Goal: Transaction & Acquisition: Purchase product/service

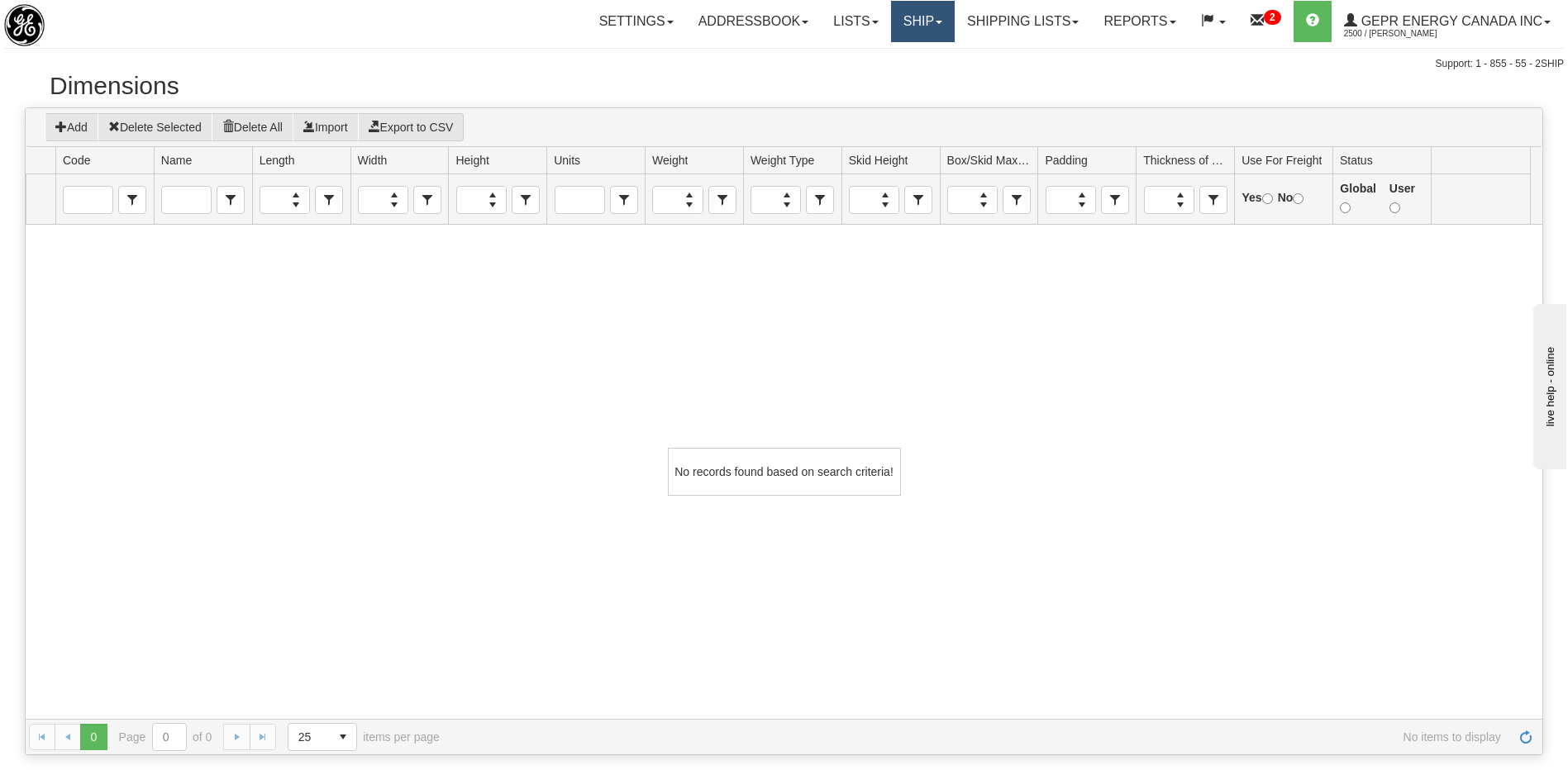
click at [902, 19] on link "Ship" at bounding box center [922, 21] width 63 height 41
click at [839, 57] on span "Ship Screen" at bounding box center [852, 58] width 62 height 13
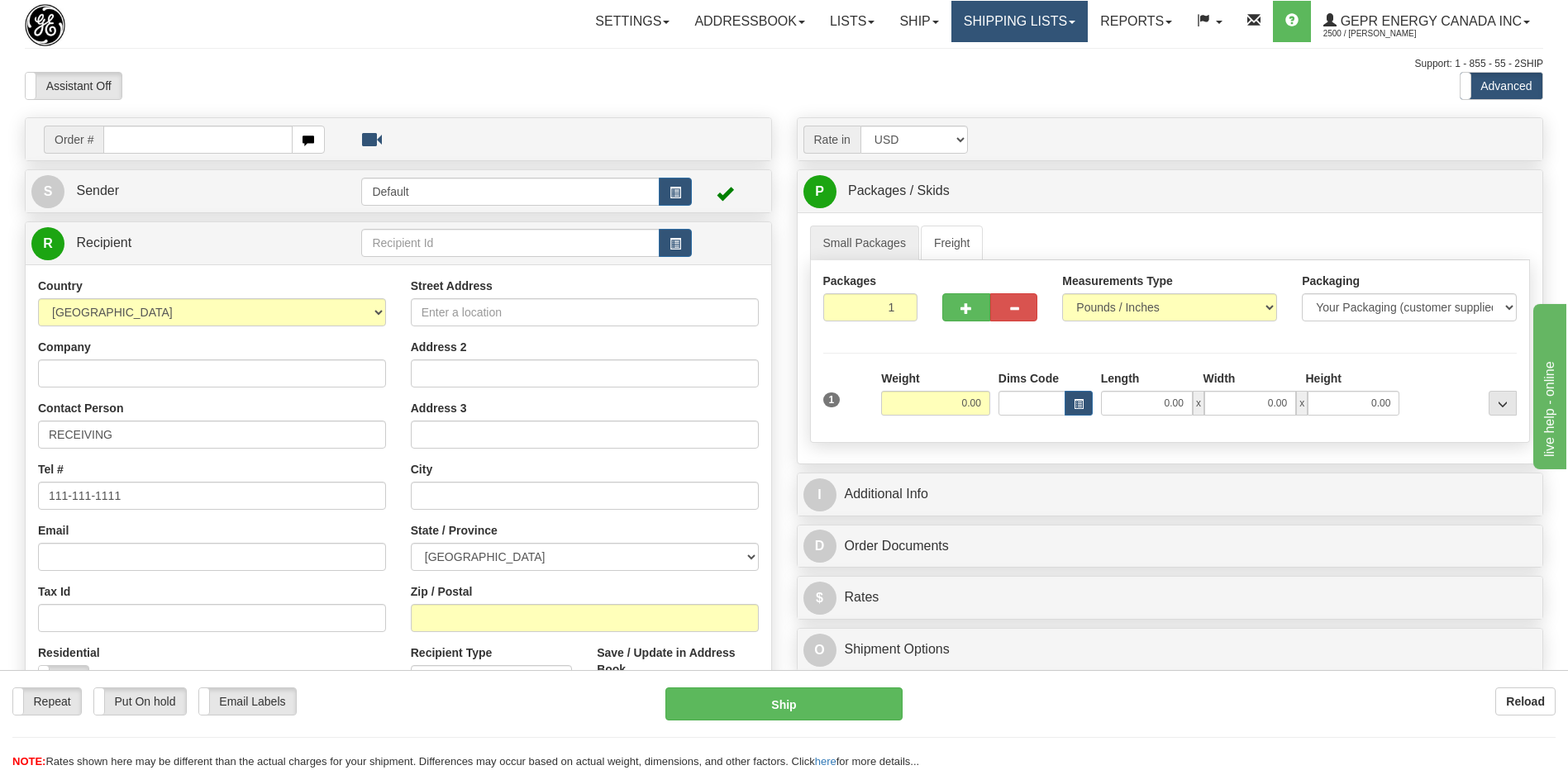
click at [989, 32] on link "Shipping lists" at bounding box center [1019, 21] width 136 height 41
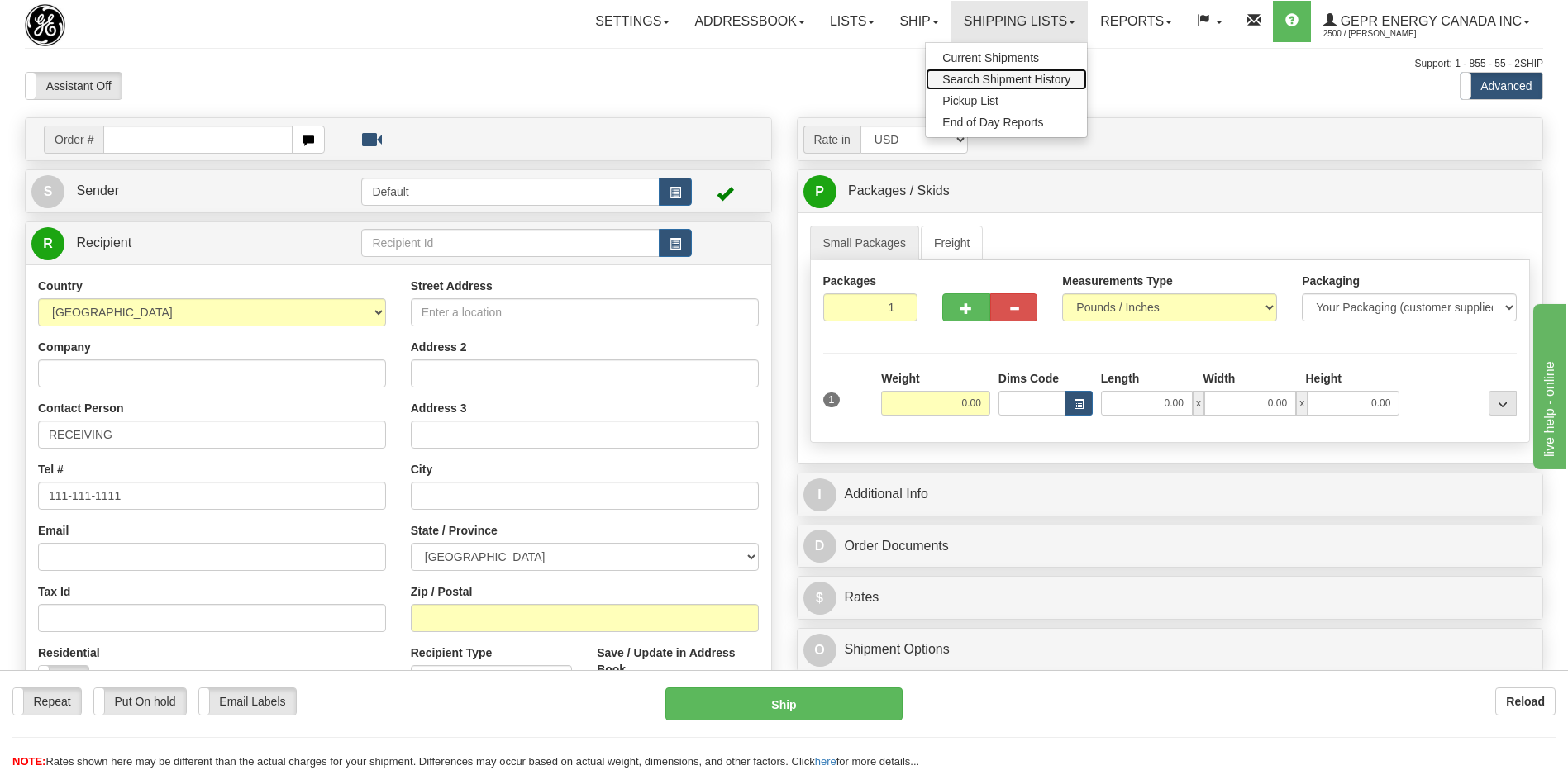
click at [978, 83] on span "Search Shipment History" at bounding box center [1005, 79] width 128 height 13
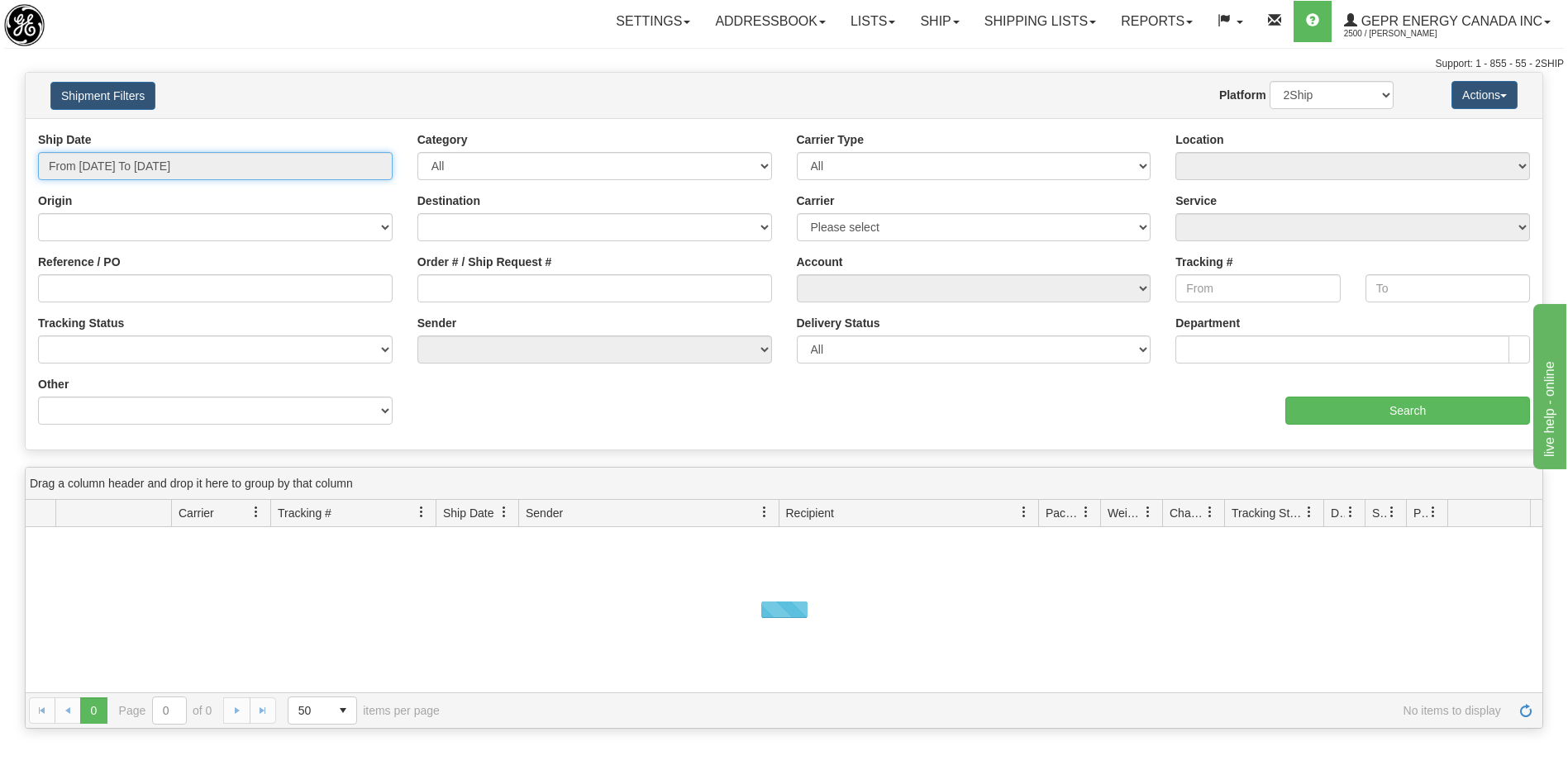
type input "[DATE]"
click at [176, 156] on input "From 08/11/2025 To 08/12/2025" at bounding box center [215, 166] width 355 height 28
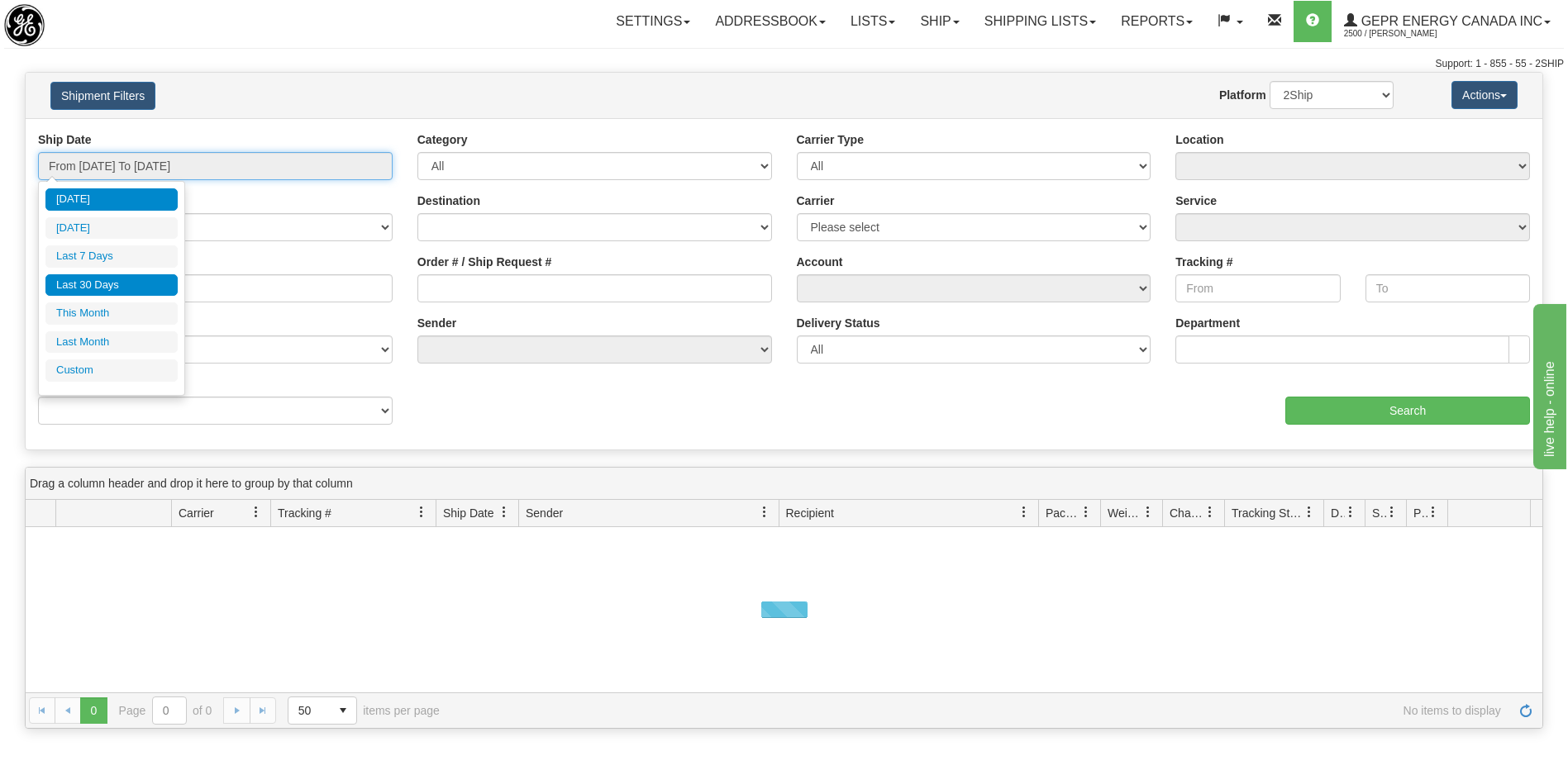
type input "08/11/2025"
type input "[DATE]"
type input "08/01/2025"
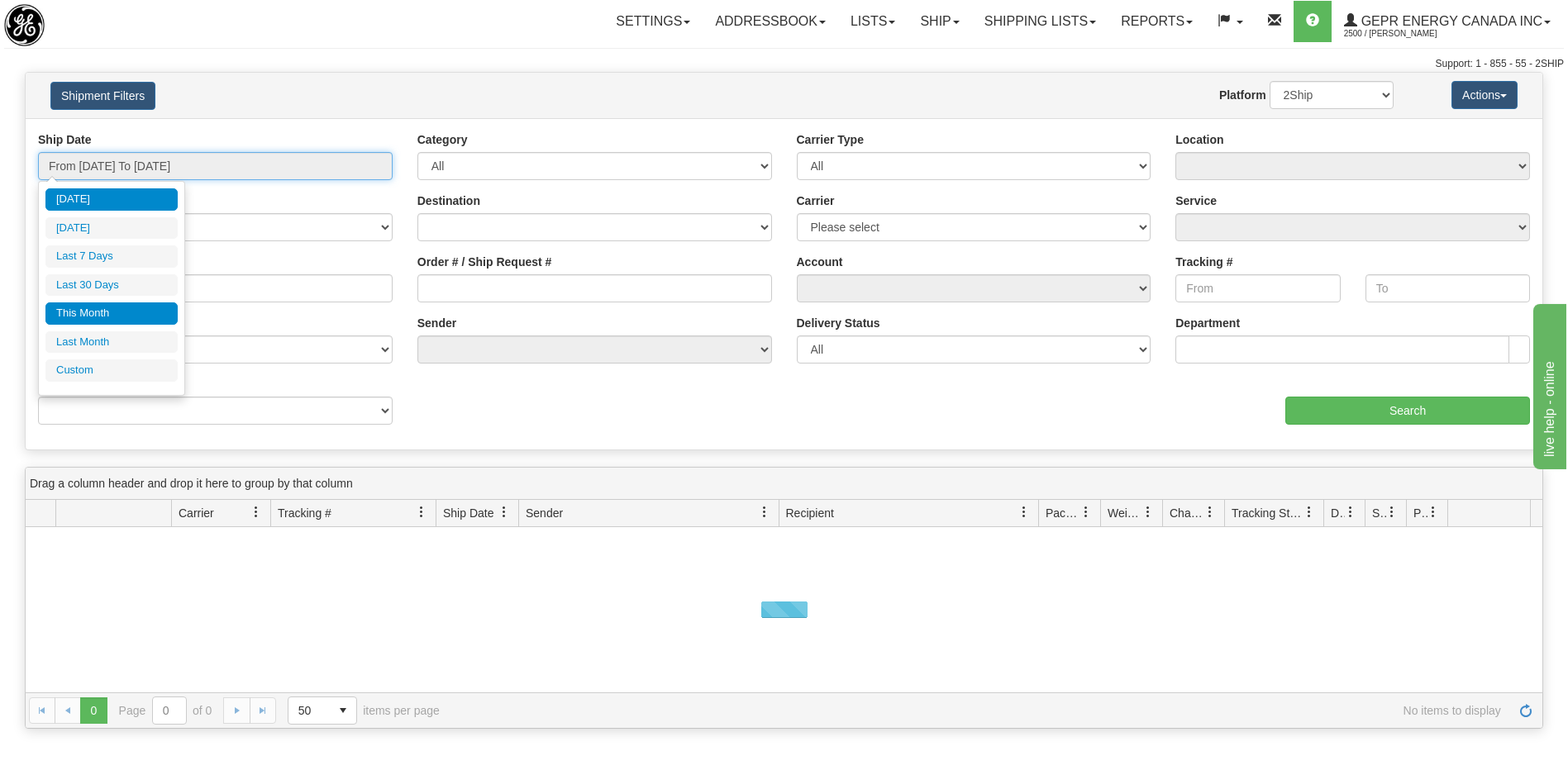
type input "08/31/2025"
type input "[DATE]"
type input "07/01/2025"
type input "07/31/2025"
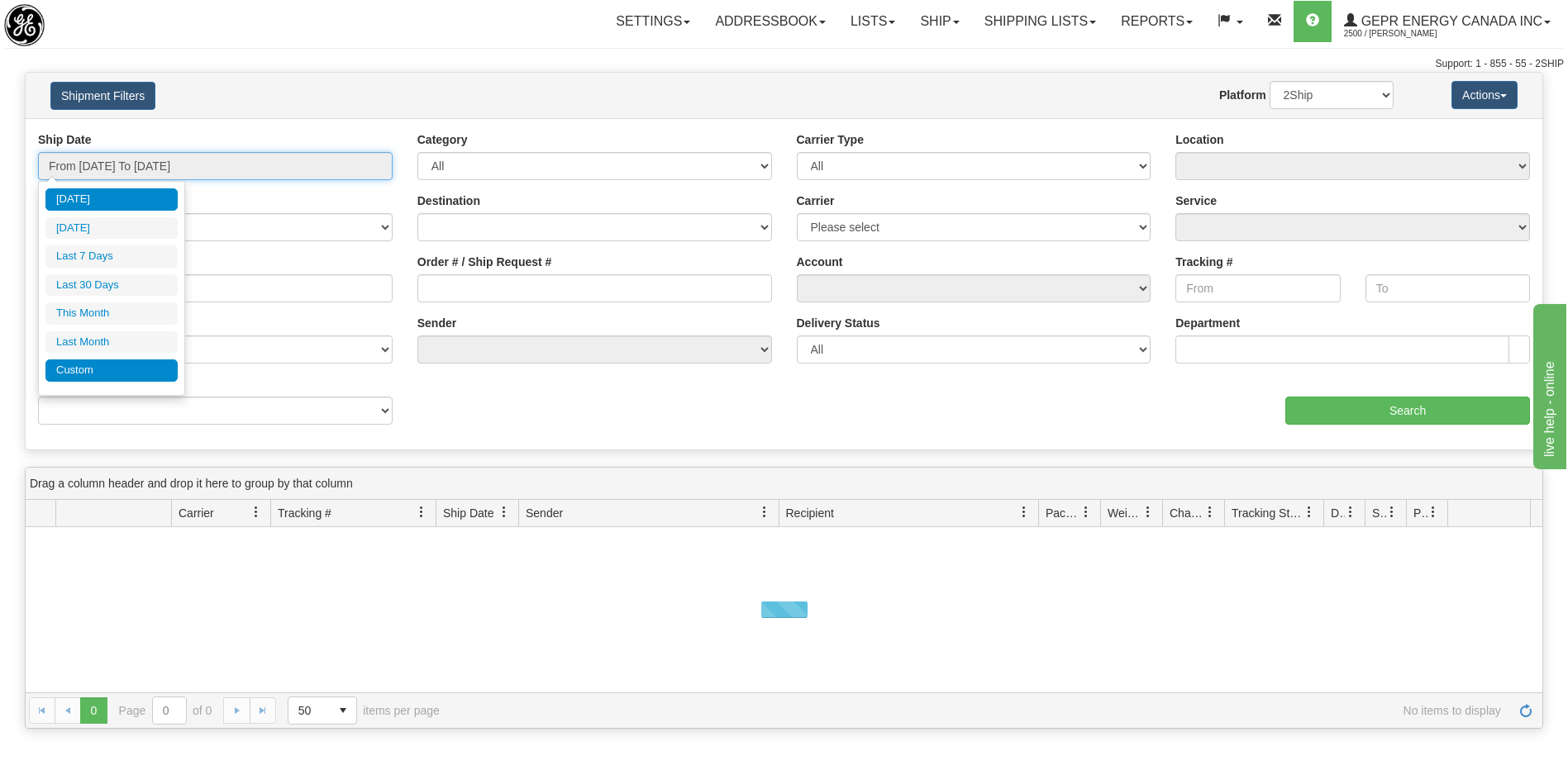
type input "[DATE]"
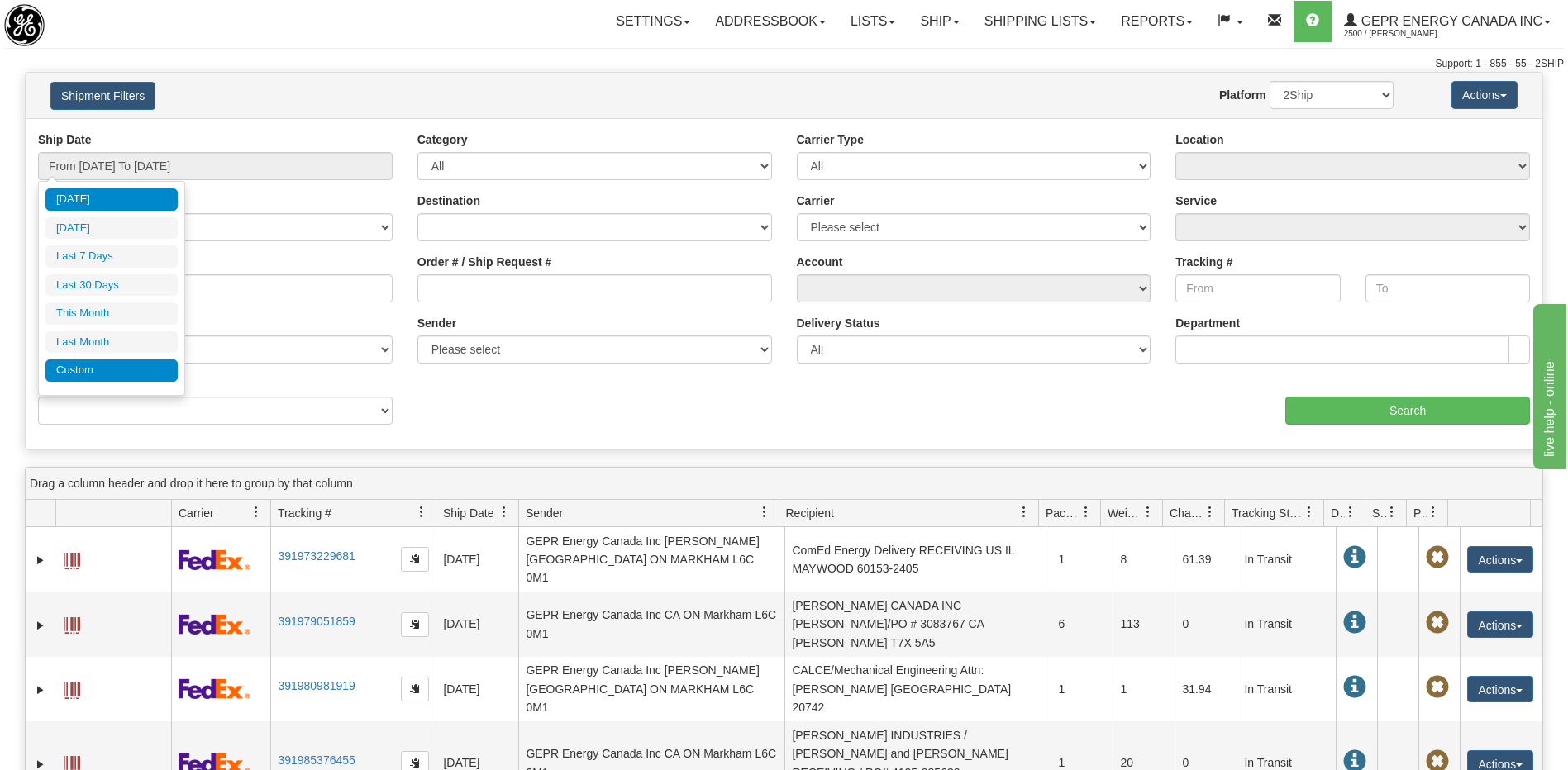
click at [99, 366] on li "Custom" at bounding box center [112, 371] width 132 height 22
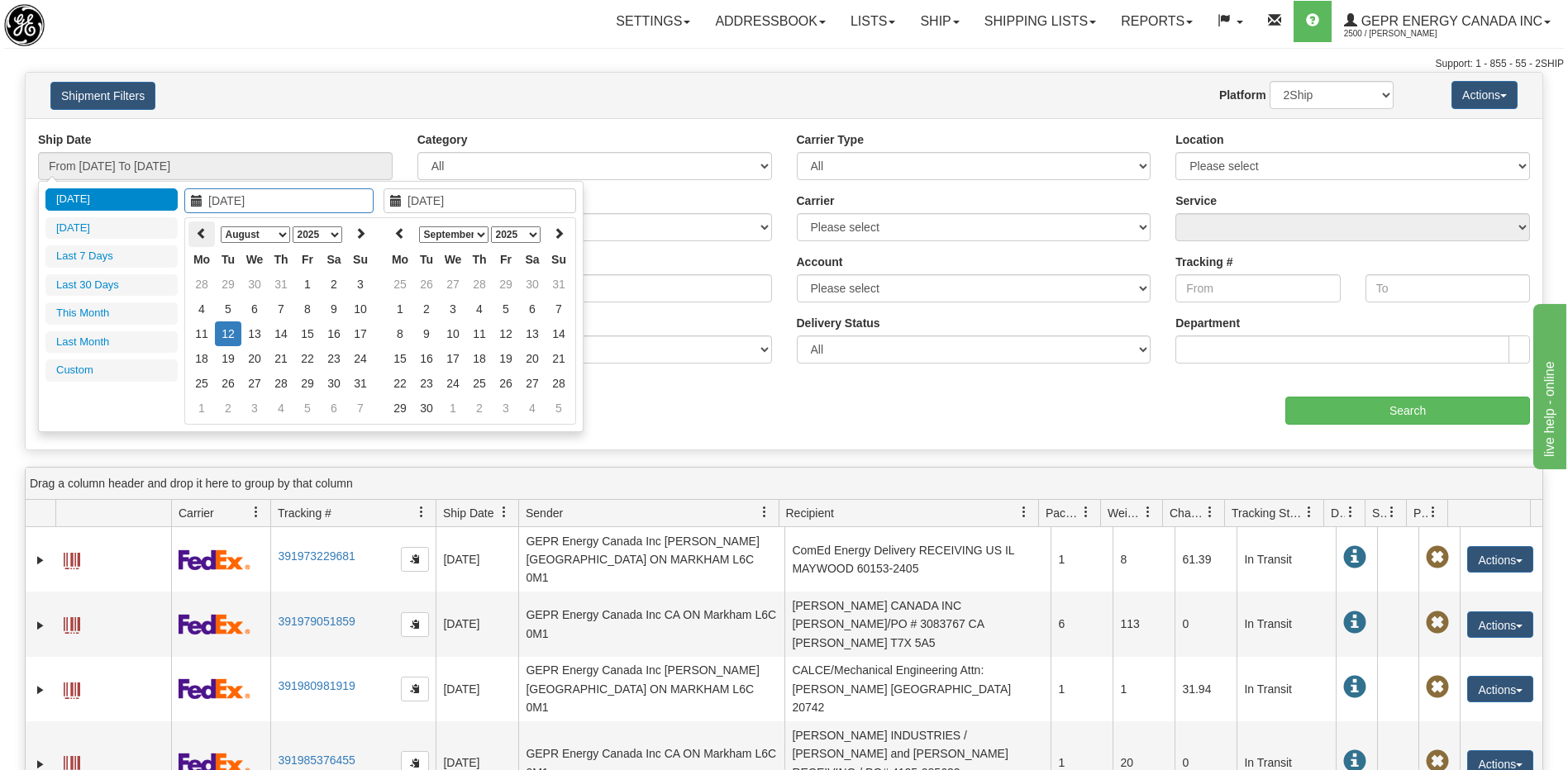
click at [198, 230] on icon at bounding box center [201, 233] width 11 height 11
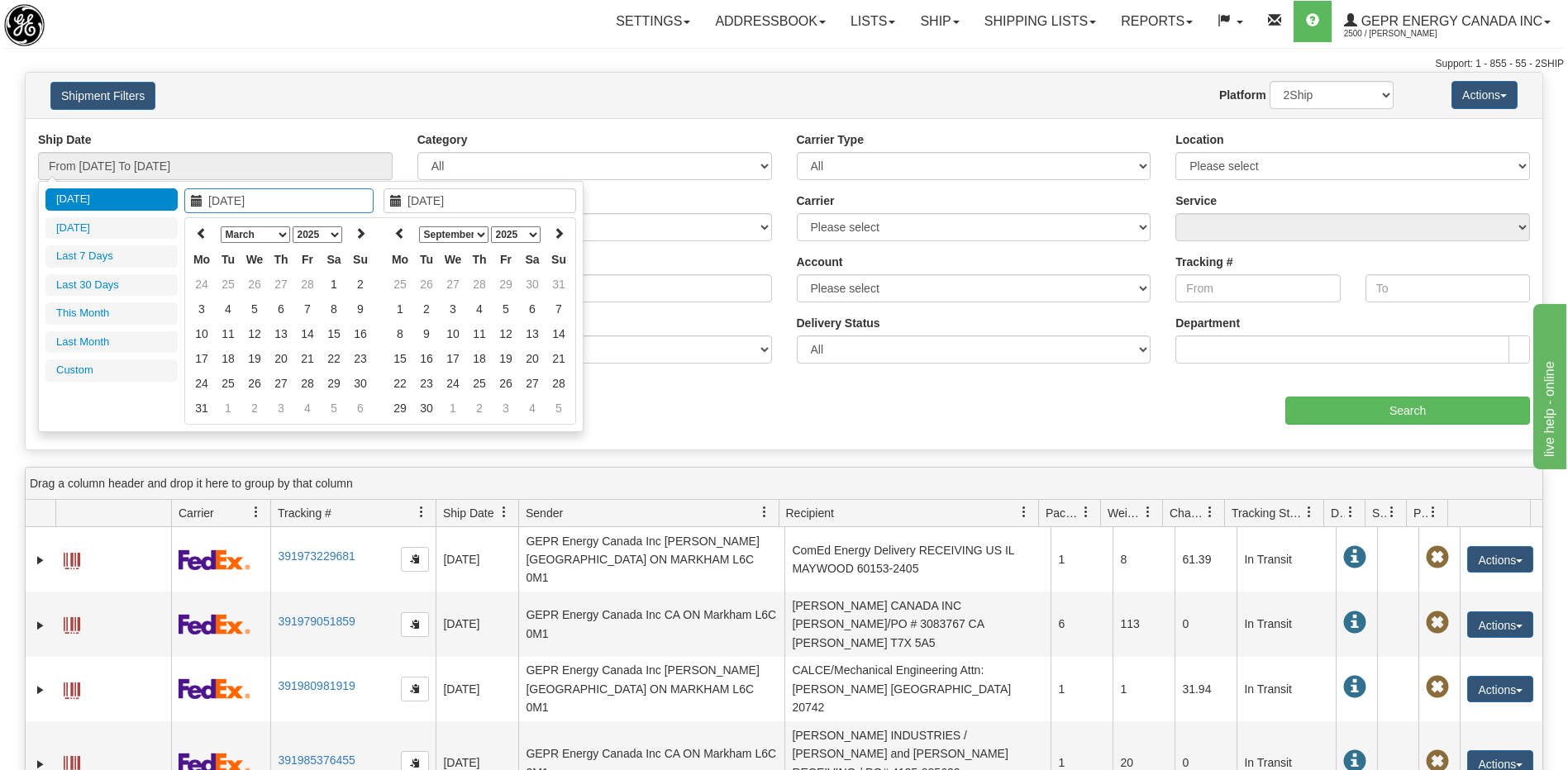
click at [198, 230] on icon at bounding box center [201, 233] width 11 height 11
type input "01/01/2025"
click at [260, 285] on td "1" at bounding box center [254, 284] width 26 height 25
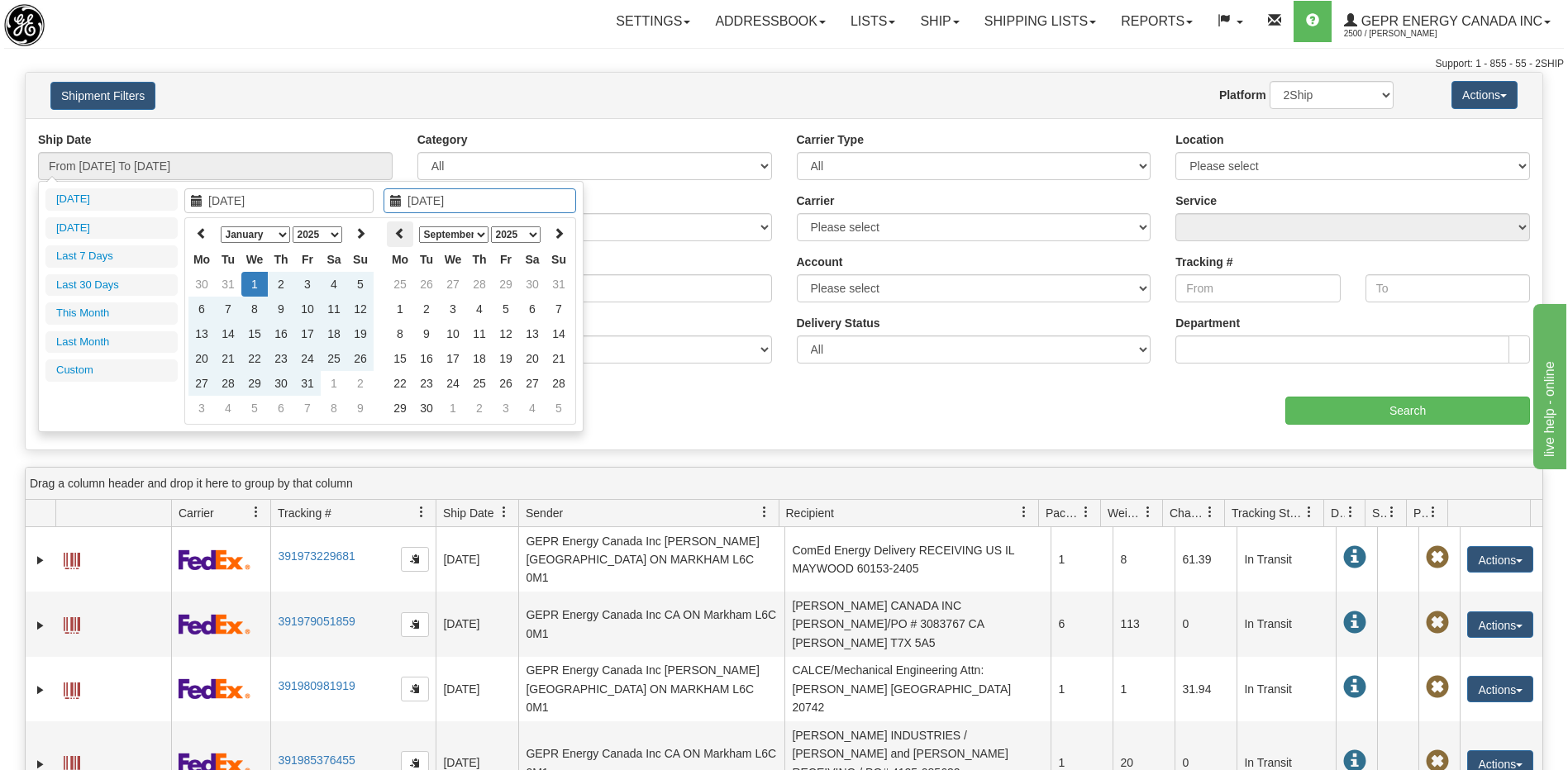
click at [399, 238] on icon at bounding box center [400, 233] width 11 height 11
type input "08/01/2025"
click at [503, 287] on td "1" at bounding box center [506, 284] width 26 height 25
type input "From 01/01/2025 To 08/01/2025"
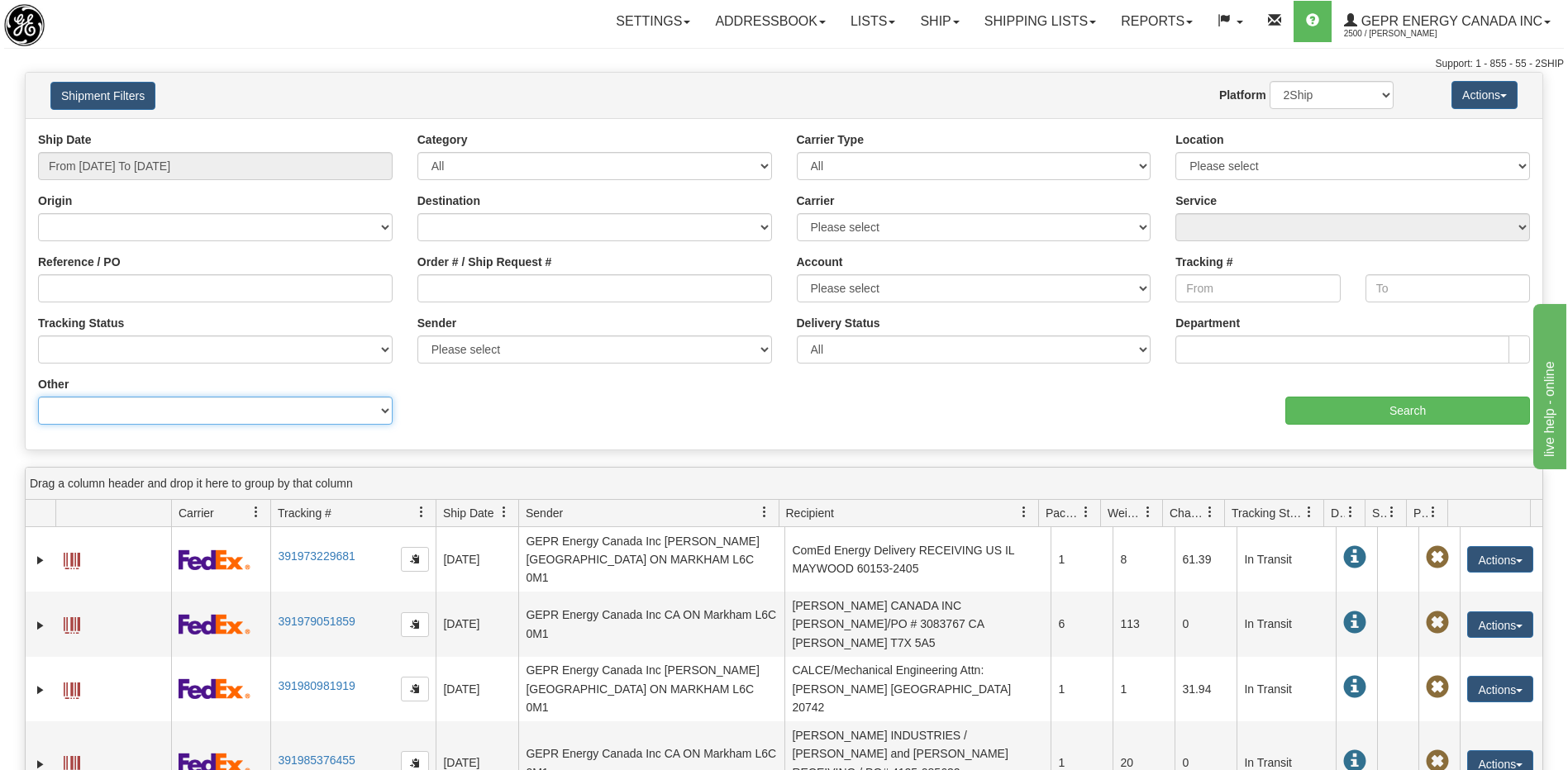
click at [221, 404] on select "Billing Account # Billing Type BOL # (LTL) Commodity Or Documents Consolidation…" at bounding box center [215, 411] width 355 height 28
select select "Recipient_ZIP"
click at [38, 397] on select "Billing Account # Billing Type BOL # (LTL) Commodity Or Documents Consolidation…" at bounding box center [215, 411] width 355 height 28
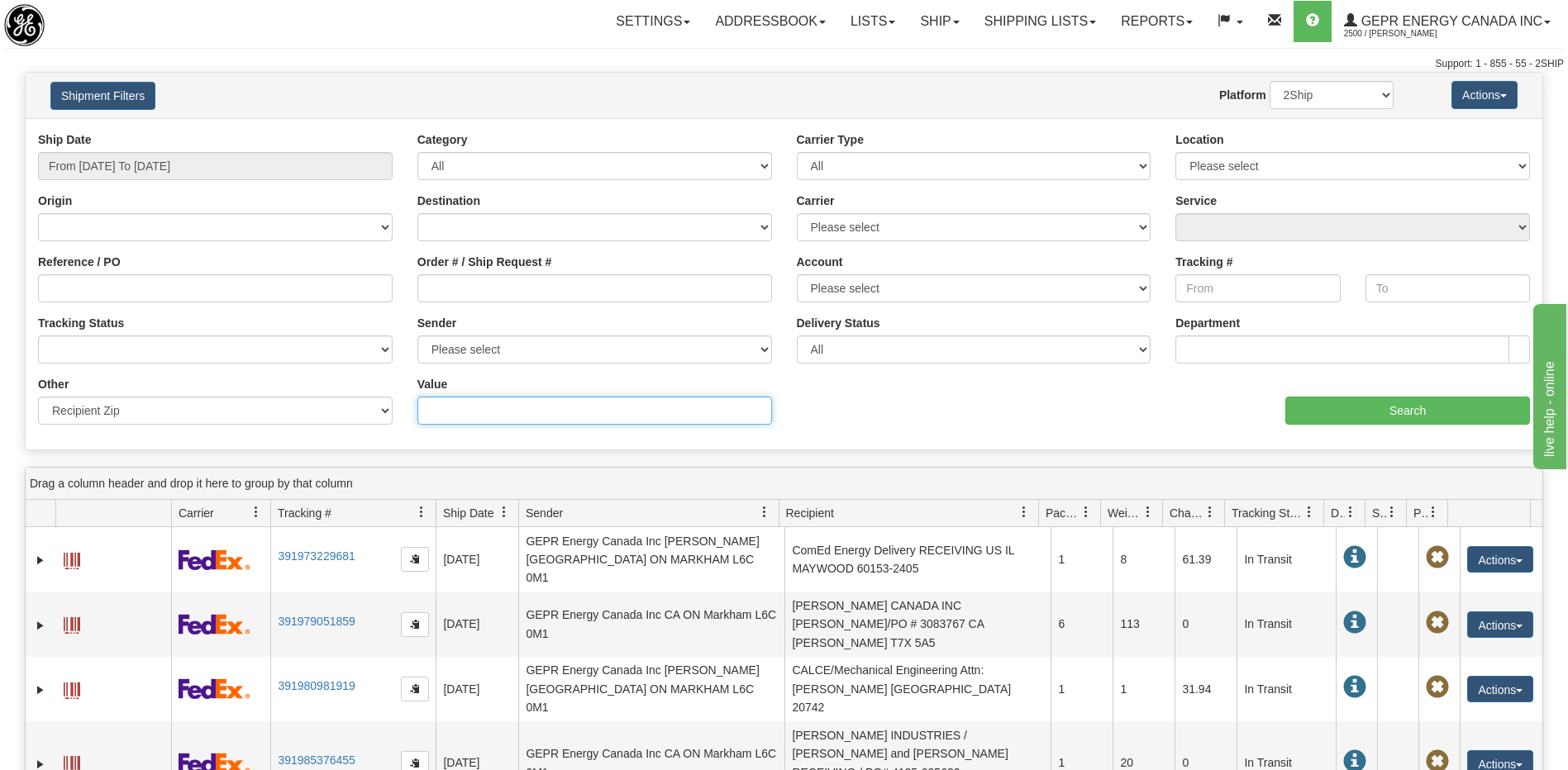
click at [450, 413] on input "Value" at bounding box center [594, 411] width 355 height 28
paste input "31952"
type input "31952"
click at [1340, 400] on input "Search" at bounding box center [1407, 411] width 245 height 28
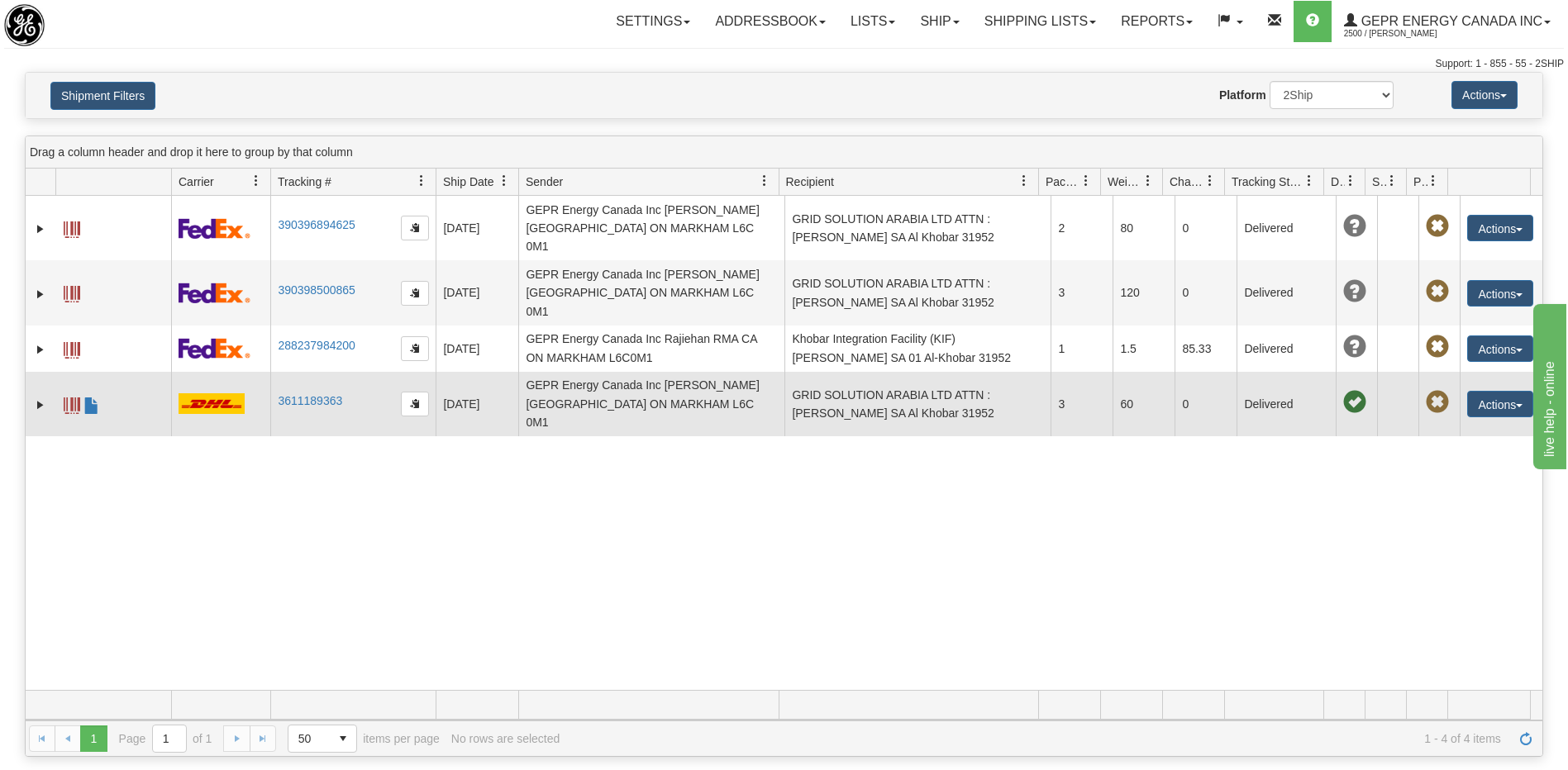
click at [865, 371] on td "GRID SOLUTION ARABIA LTD ATTN : Mr. ADNAN KHALID SA Al Khobar 31952" at bounding box center [918, 403] width 266 height 64
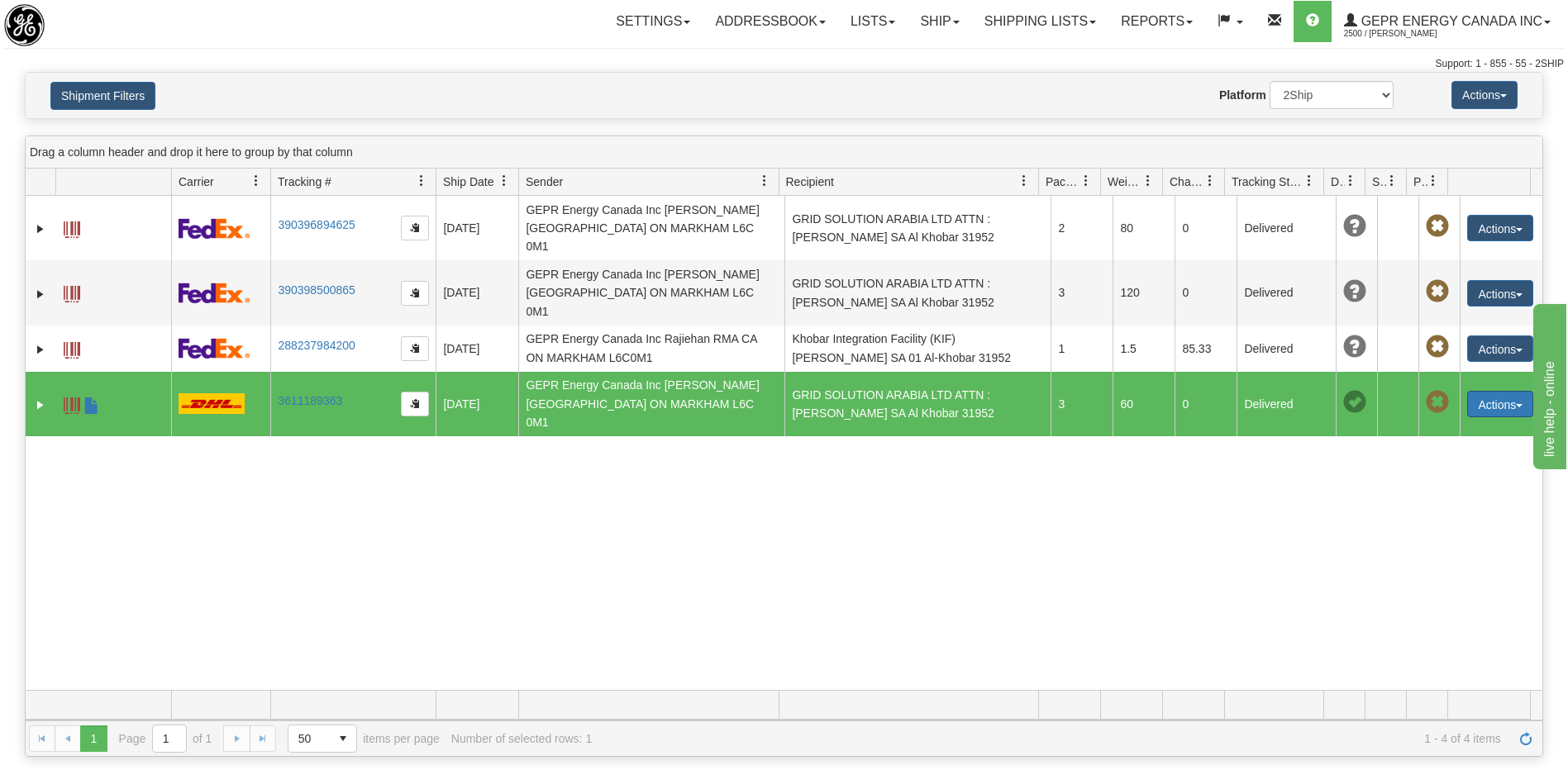
click at [1488, 391] on button "Actions" at bounding box center [1500, 404] width 66 height 26
drag, startPoint x: 1437, startPoint y: 389, endPoint x: 1519, endPoint y: 555, distance: 185.1
click at [1437, 424] on link "Repeat" at bounding box center [1466, 434] width 132 height 21
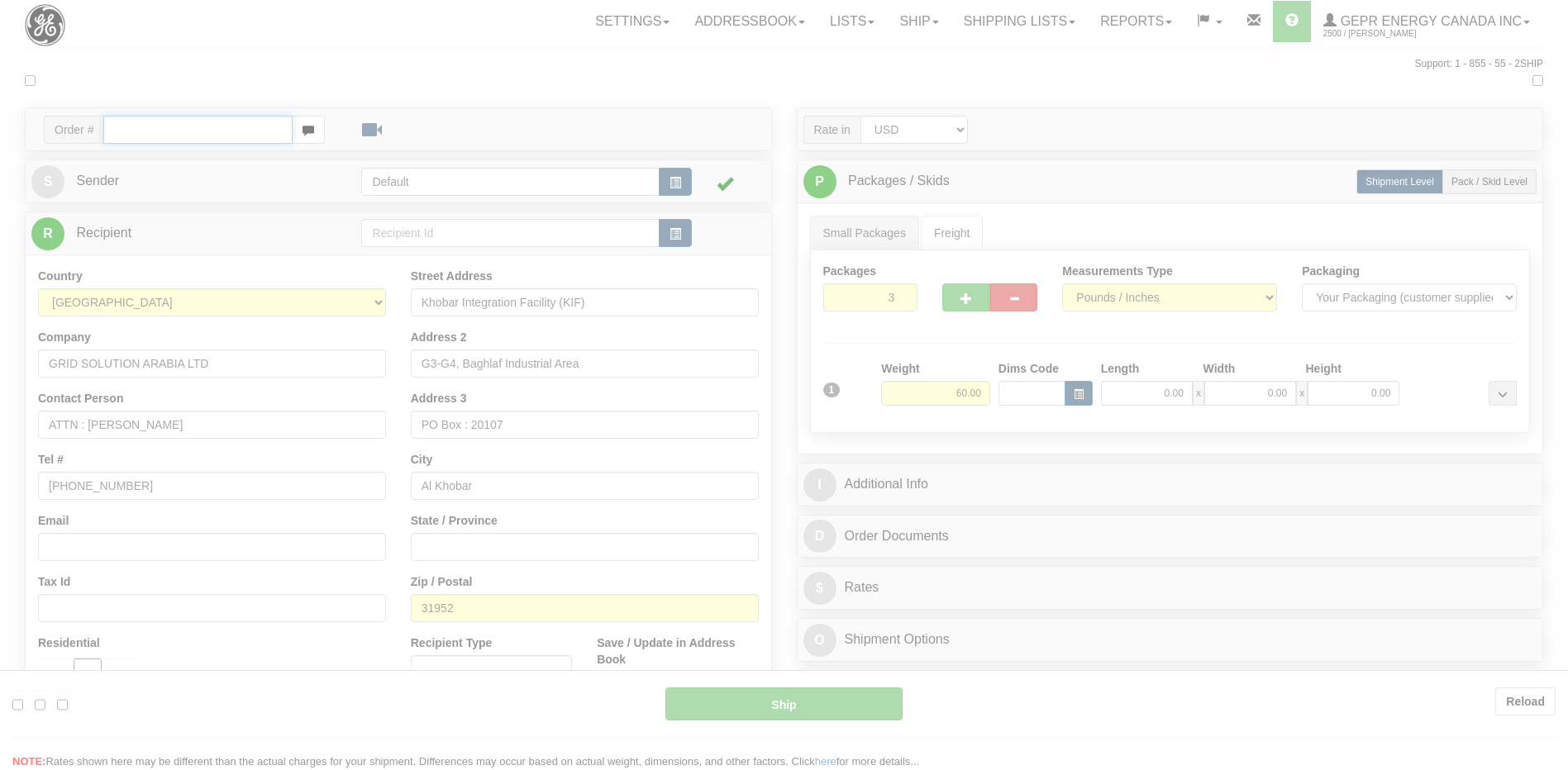
type input "P"
type input "11:48"
type input "16:00"
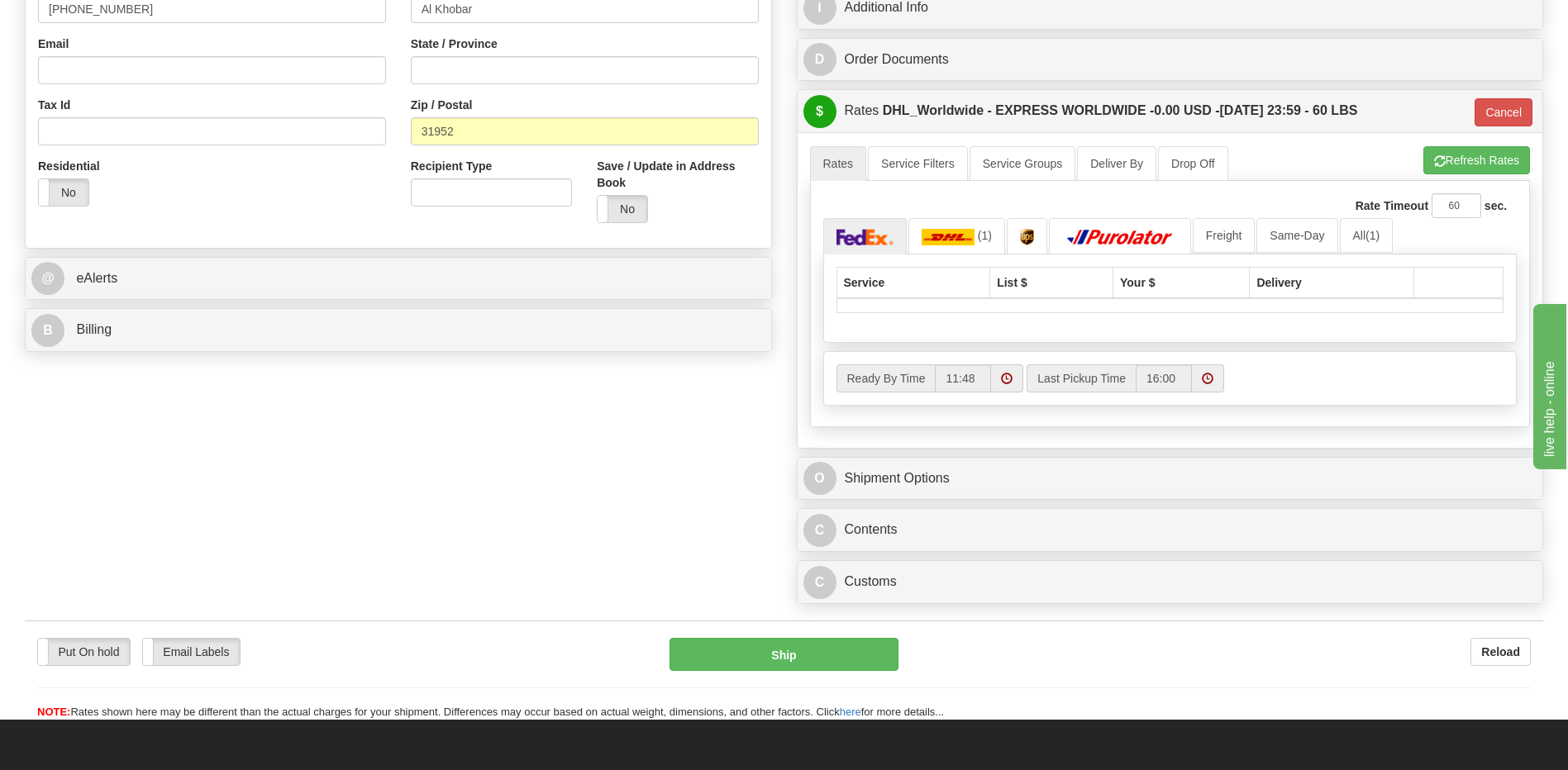
scroll to position [495, 0]
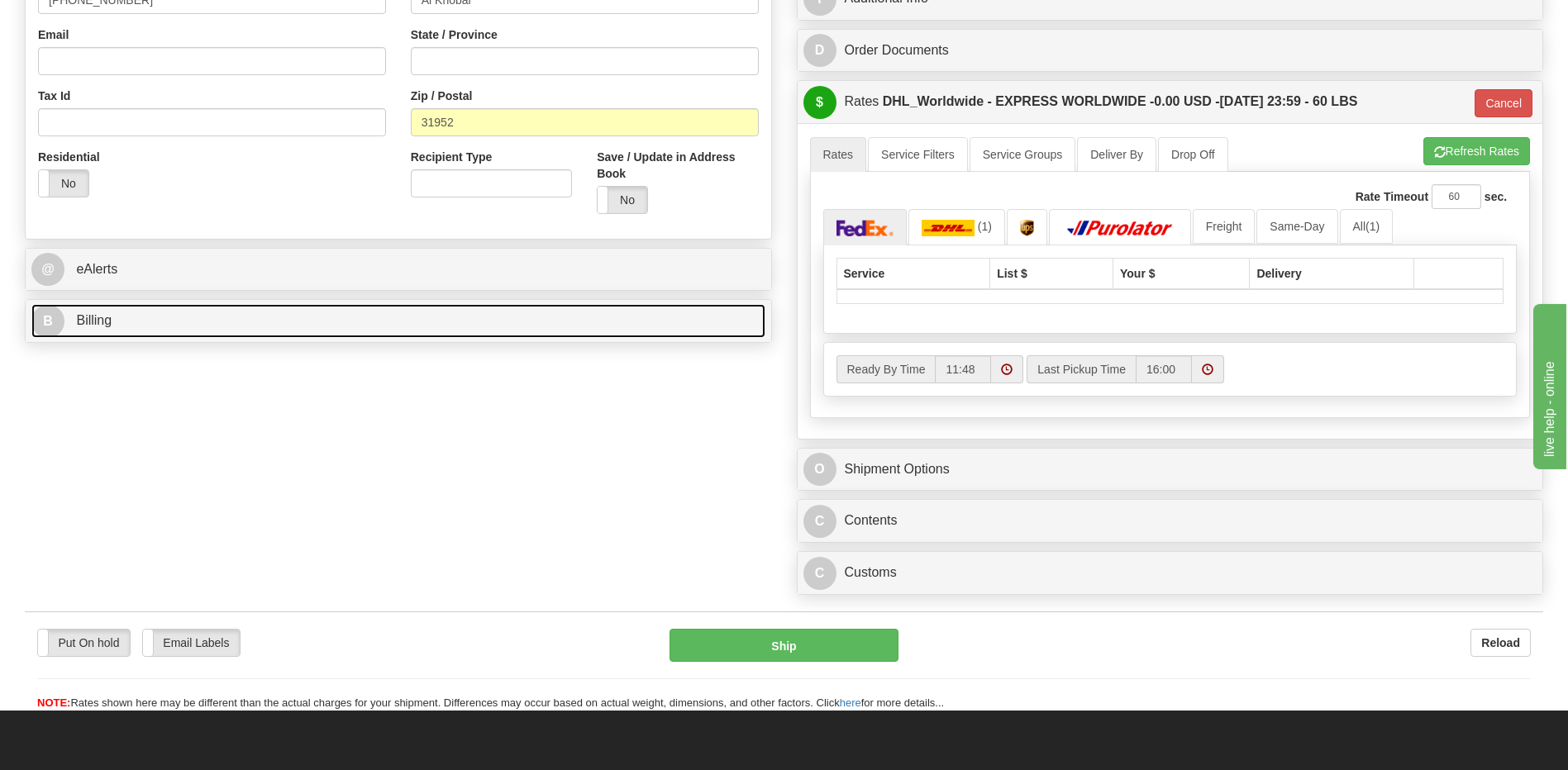
click at [165, 332] on link "B Billing" at bounding box center [399, 320] width 734 height 34
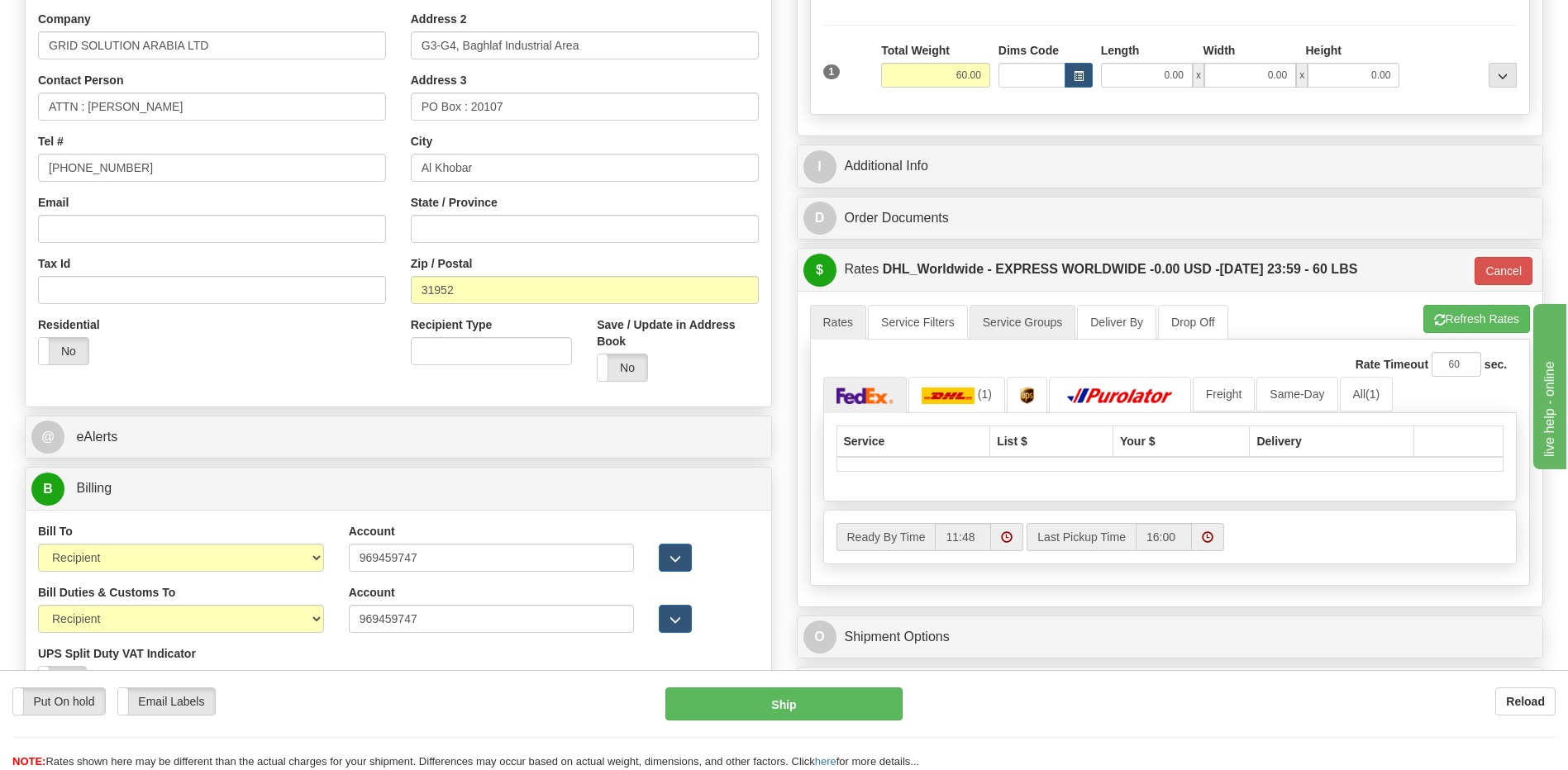
scroll to position [83, 0]
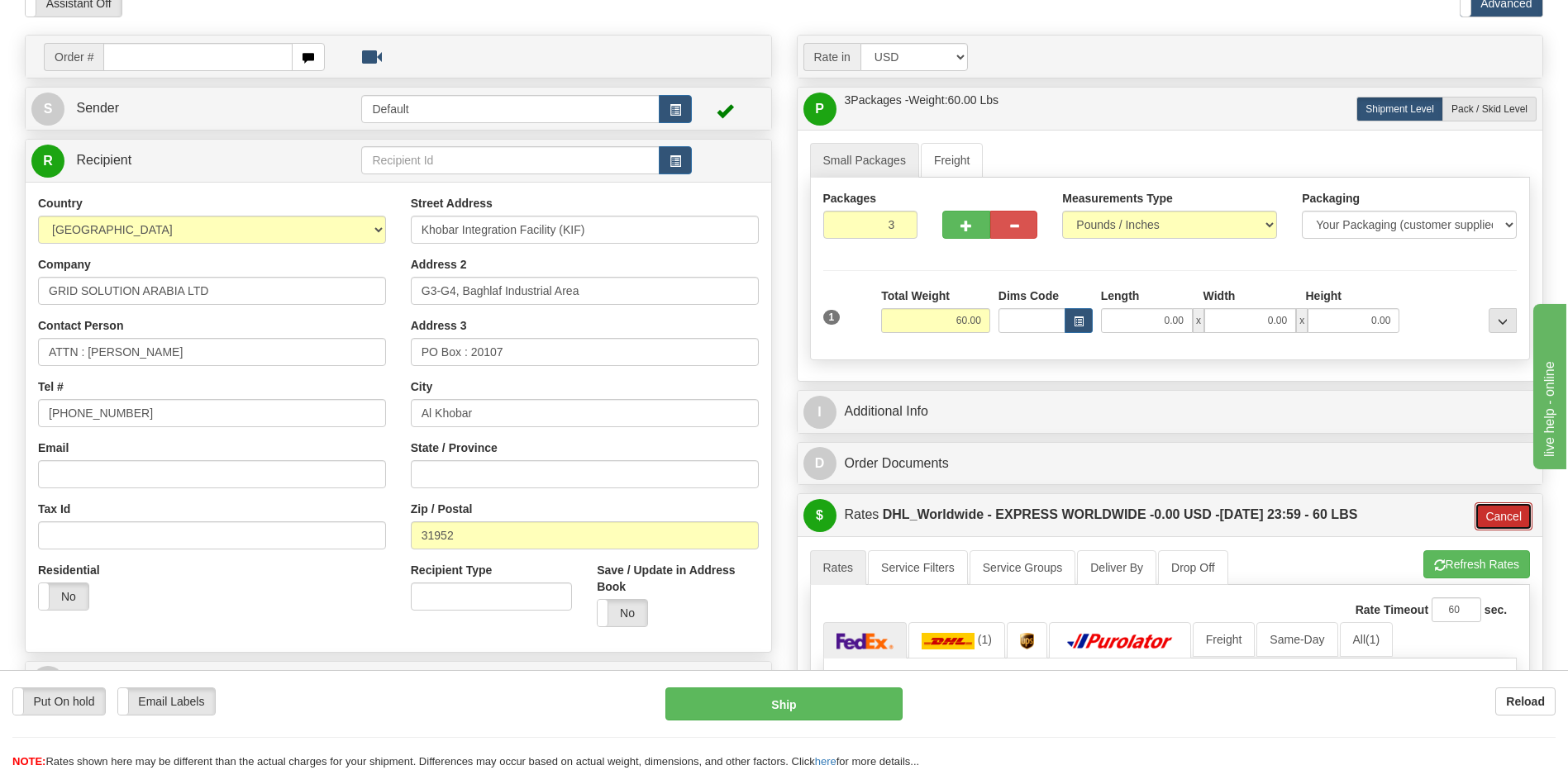
click at [1511, 524] on button "Cancel" at bounding box center [1504, 516] width 58 height 28
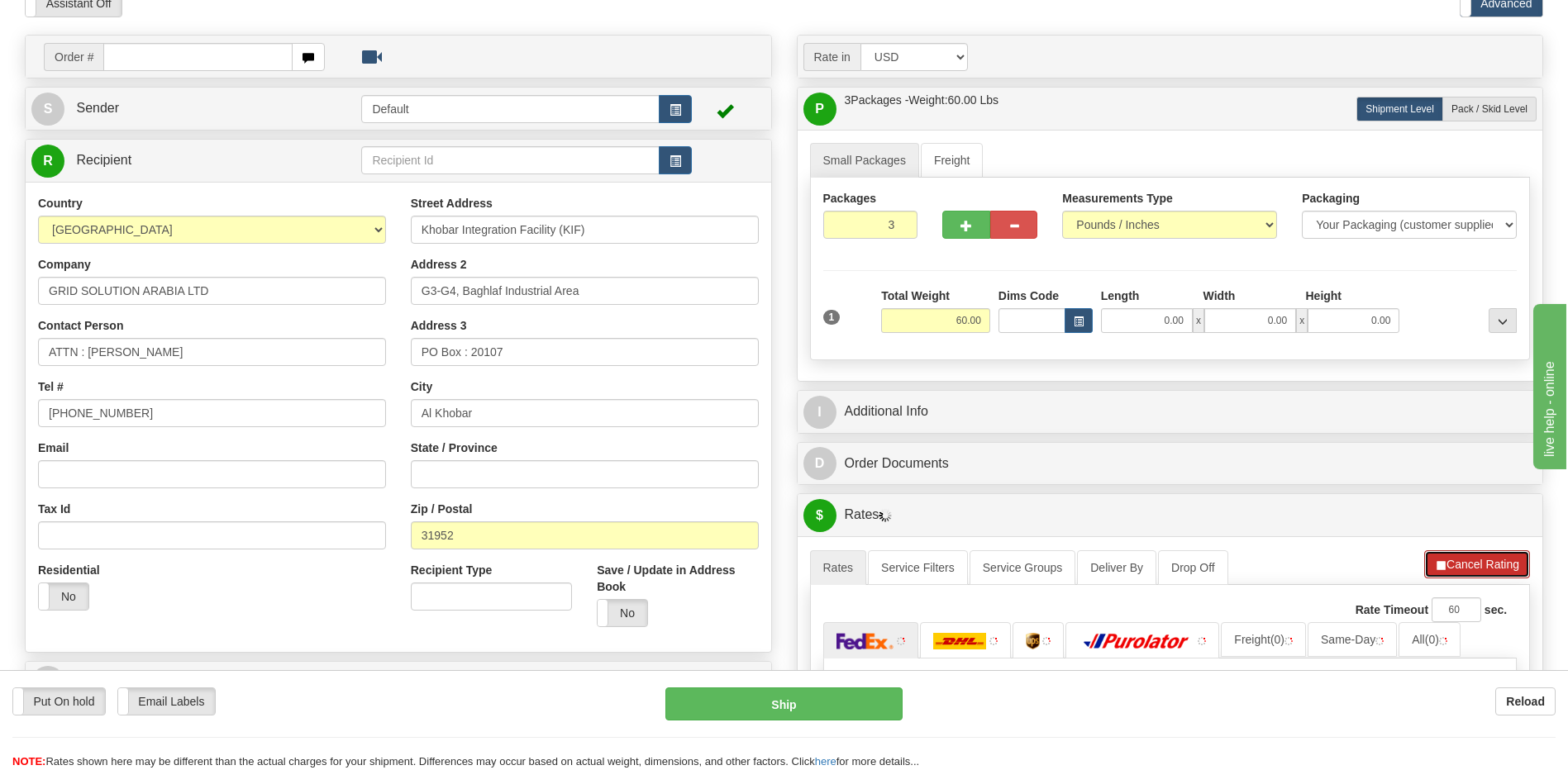
click at [1492, 570] on button "Cancel Rating" at bounding box center [1477, 564] width 106 height 28
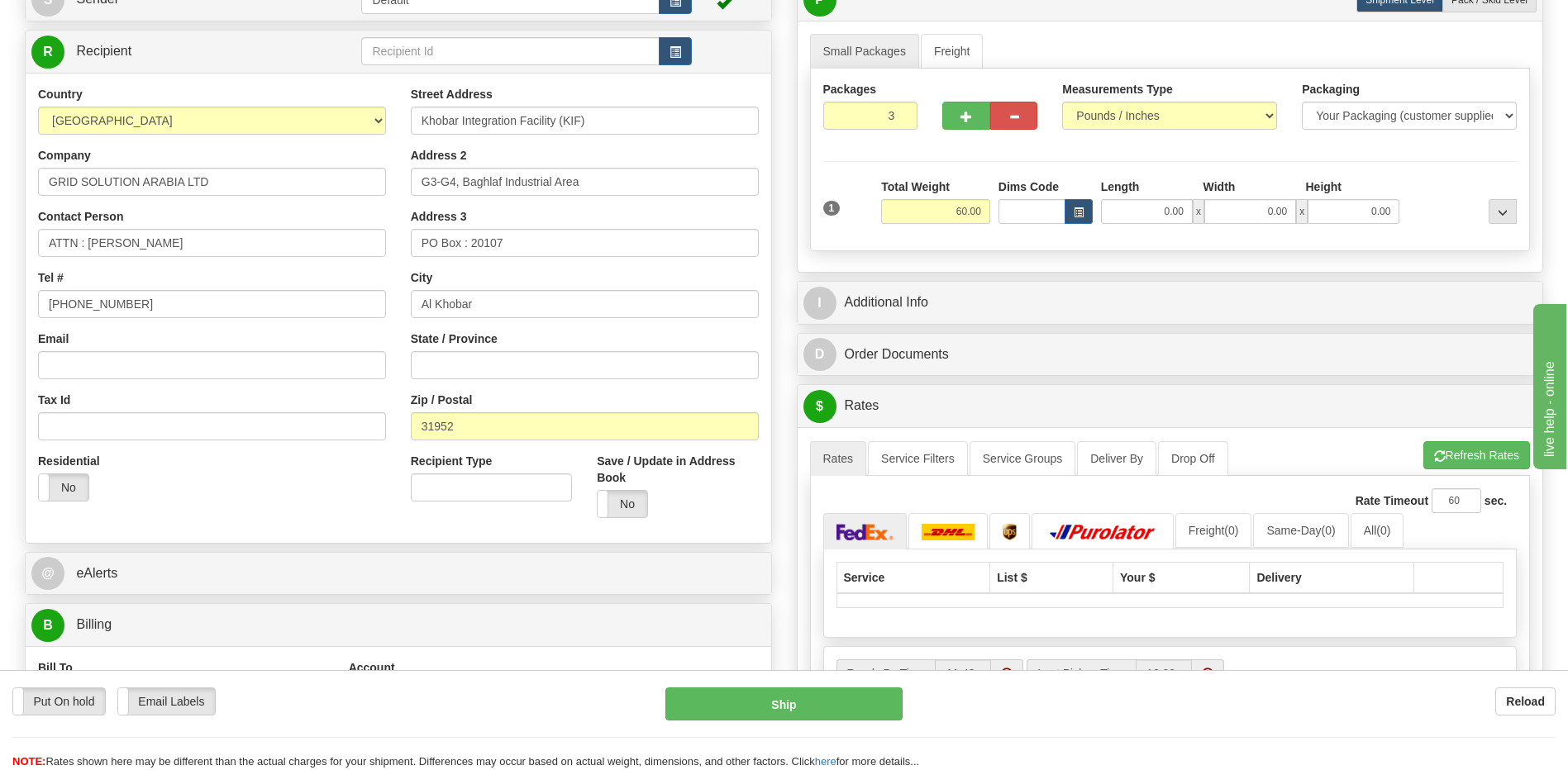
scroll to position [165, 0]
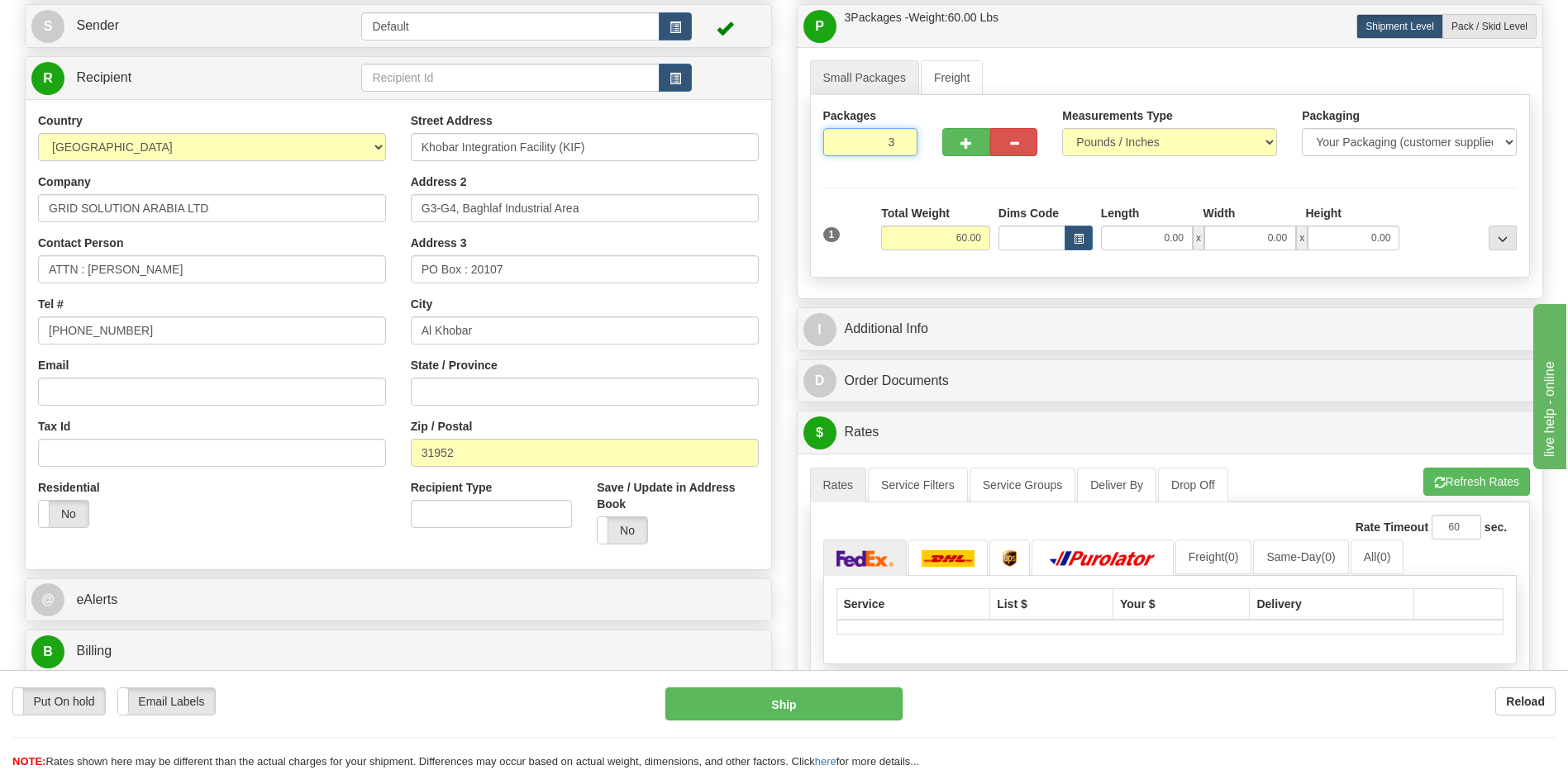
click at [860, 146] on input "3" at bounding box center [871, 142] width 95 height 28
type input "10"
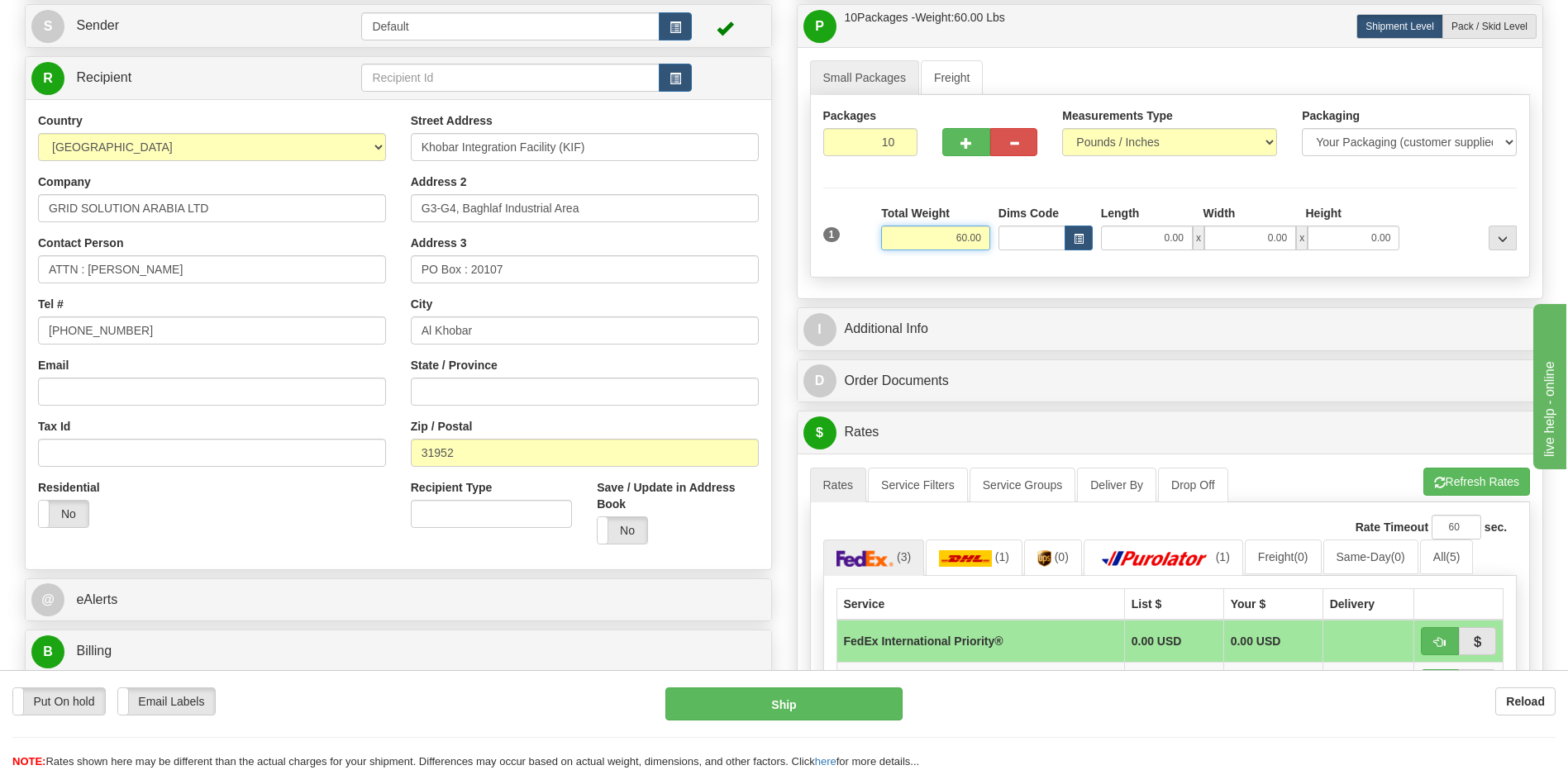
drag, startPoint x: 933, startPoint y: 236, endPoint x: 1029, endPoint y: 235, distance: 96.0
click at [1029, 235] on div "1 Total Weight 60.00 Dims Code x" at bounding box center [1170, 234] width 702 height 59
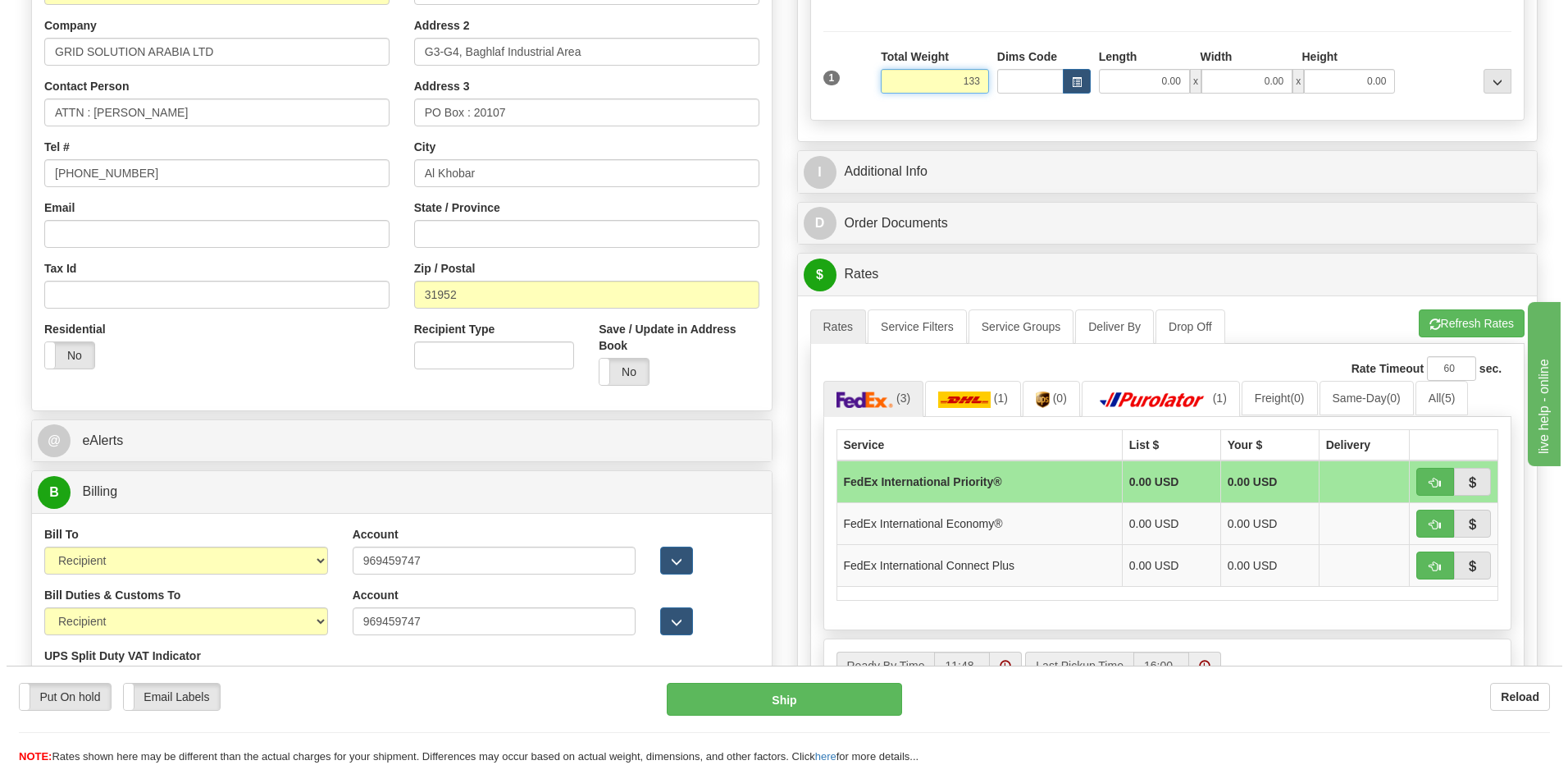
scroll to position [328, 0]
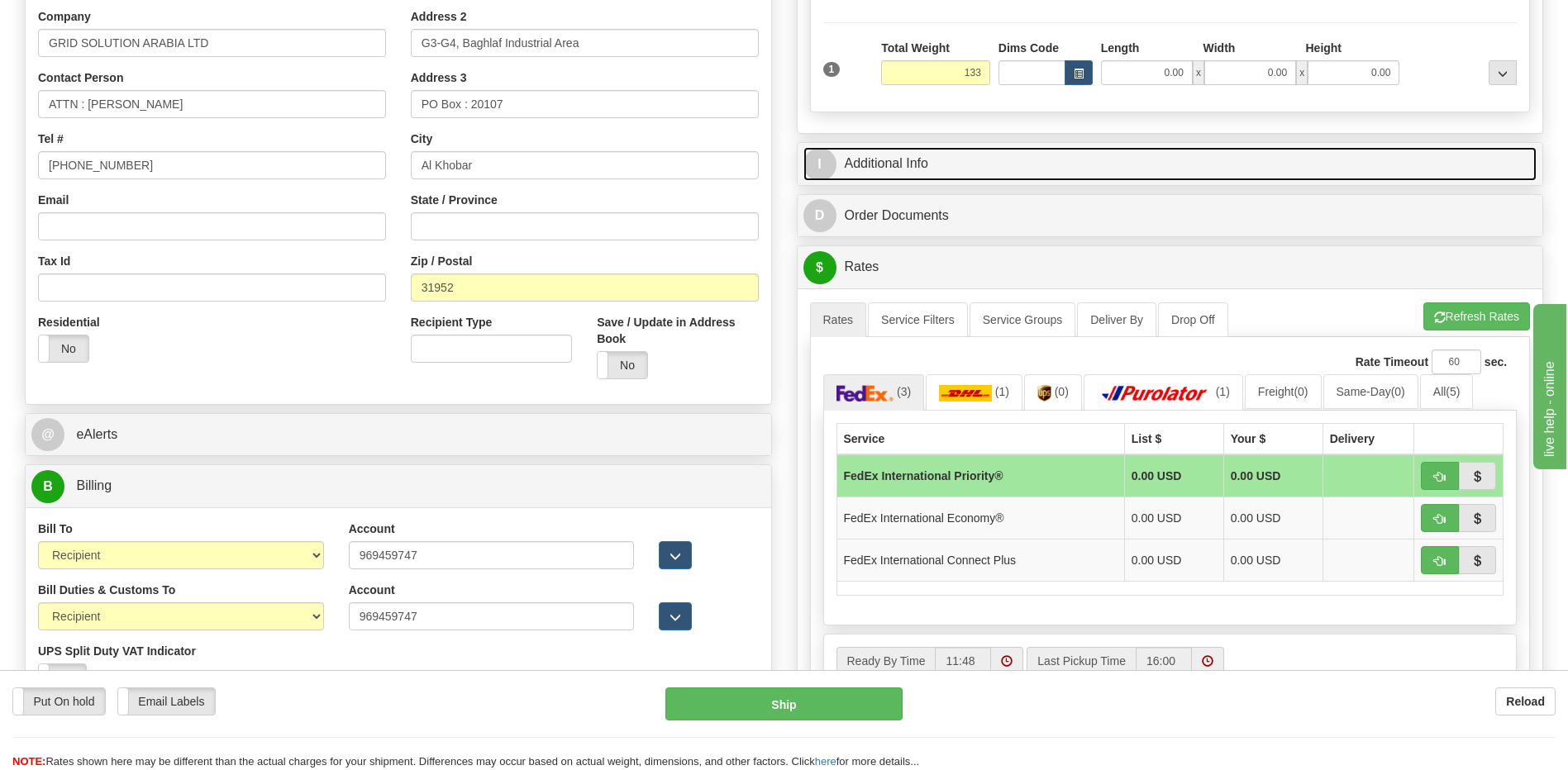
type input "133.00"
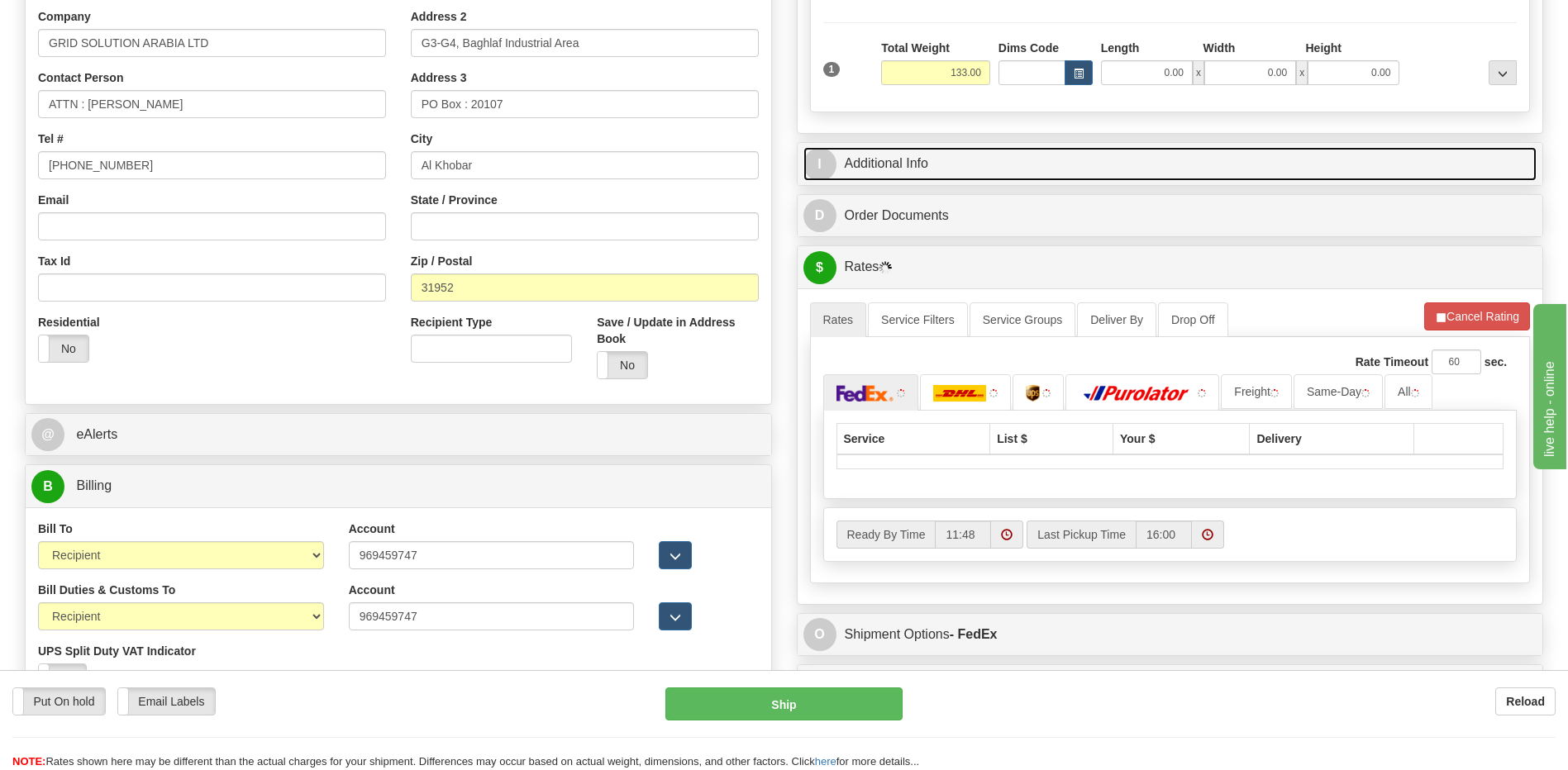
click at [961, 172] on link "I Additional Info" at bounding box center [1170, 164] width 734 height 34
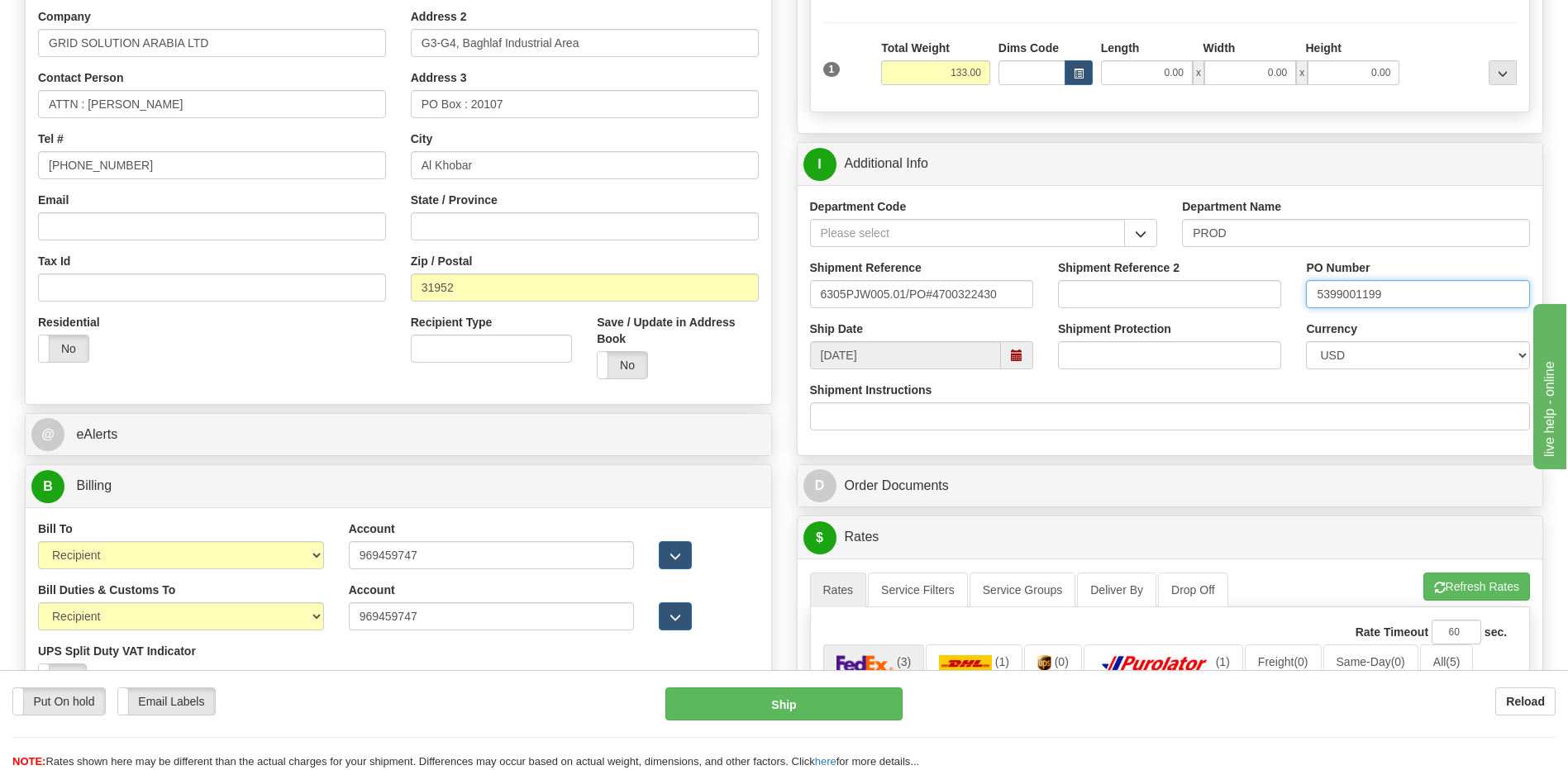
drag, startPoint x: 1388, startPoint y: 297, endPoint x: 1311, endPoint y: 299, distance: 77.0
click at [1311, 299] on input "5399001199" at bounding box center [1418, 294] width 224 height 28
type input "5399002671"
drag, startPoint x: 1011, startPoint y: 303, endPoint x: 689, endPoint y: 333, distance: 323.4
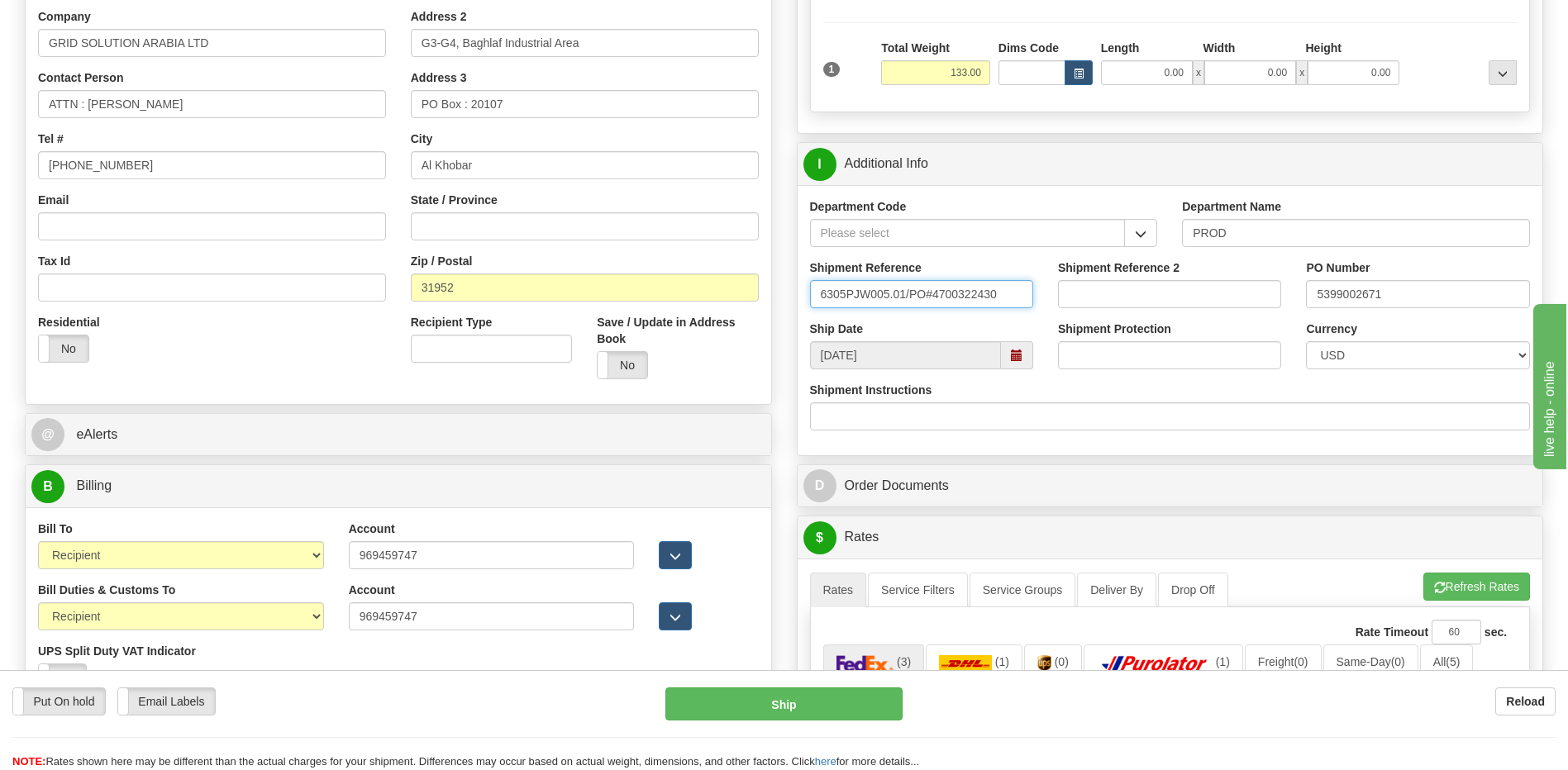
paste input "PO# 6332- 4501364197"
type input "PO# 6332- 4501364197"
click at [1396, 293] on input "5399002671" at bounding box center [1418, 294] width 224 height 28
click at [1452, 289] on input "5399002671-450136" at bounding box center [1418, 294] width 224 height 28
type input "5399002671-4501364197"
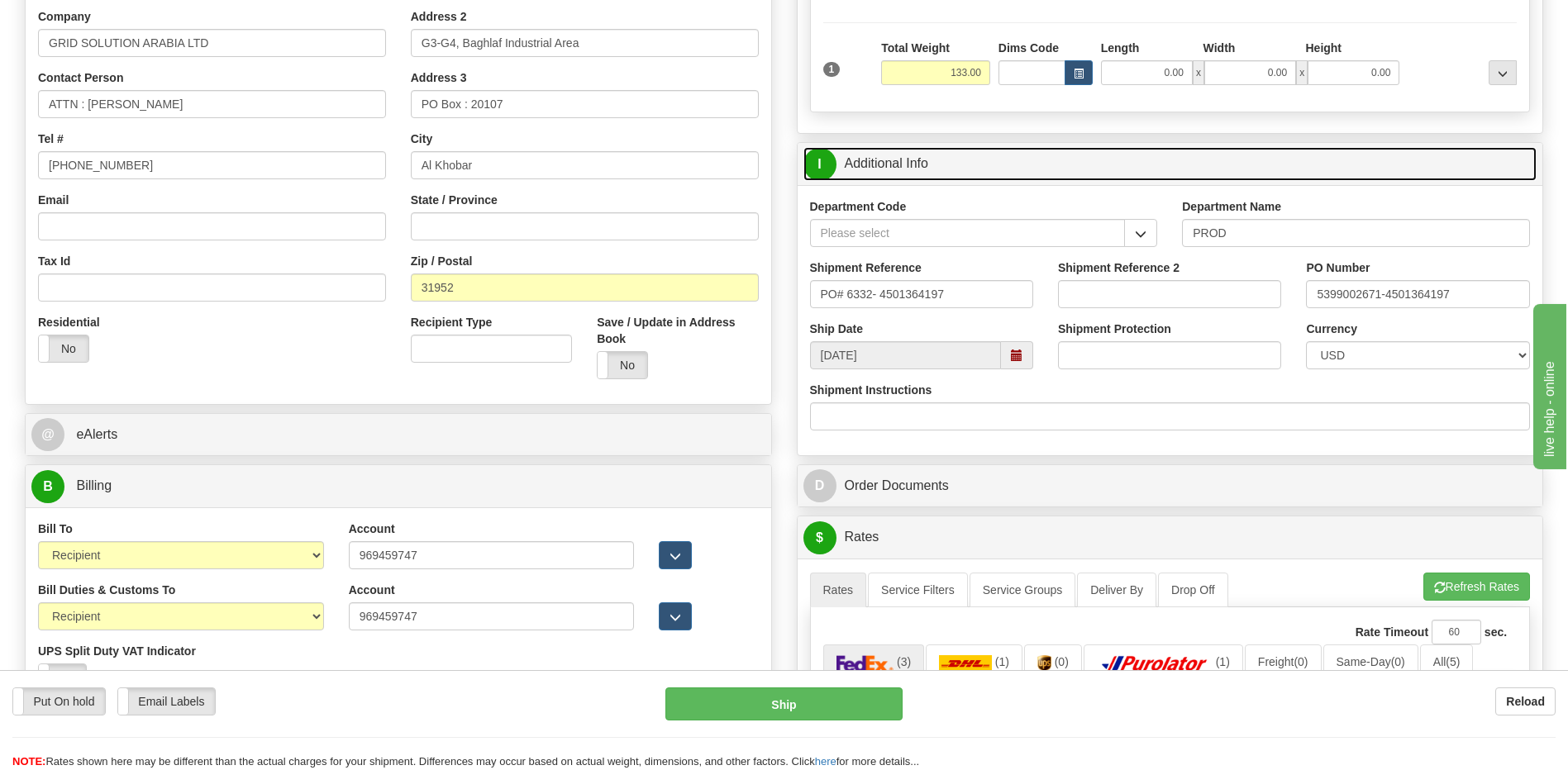
click at [919, 165] on link "I Additional Info" at bounding box center [1170, 164] width 734 height 34
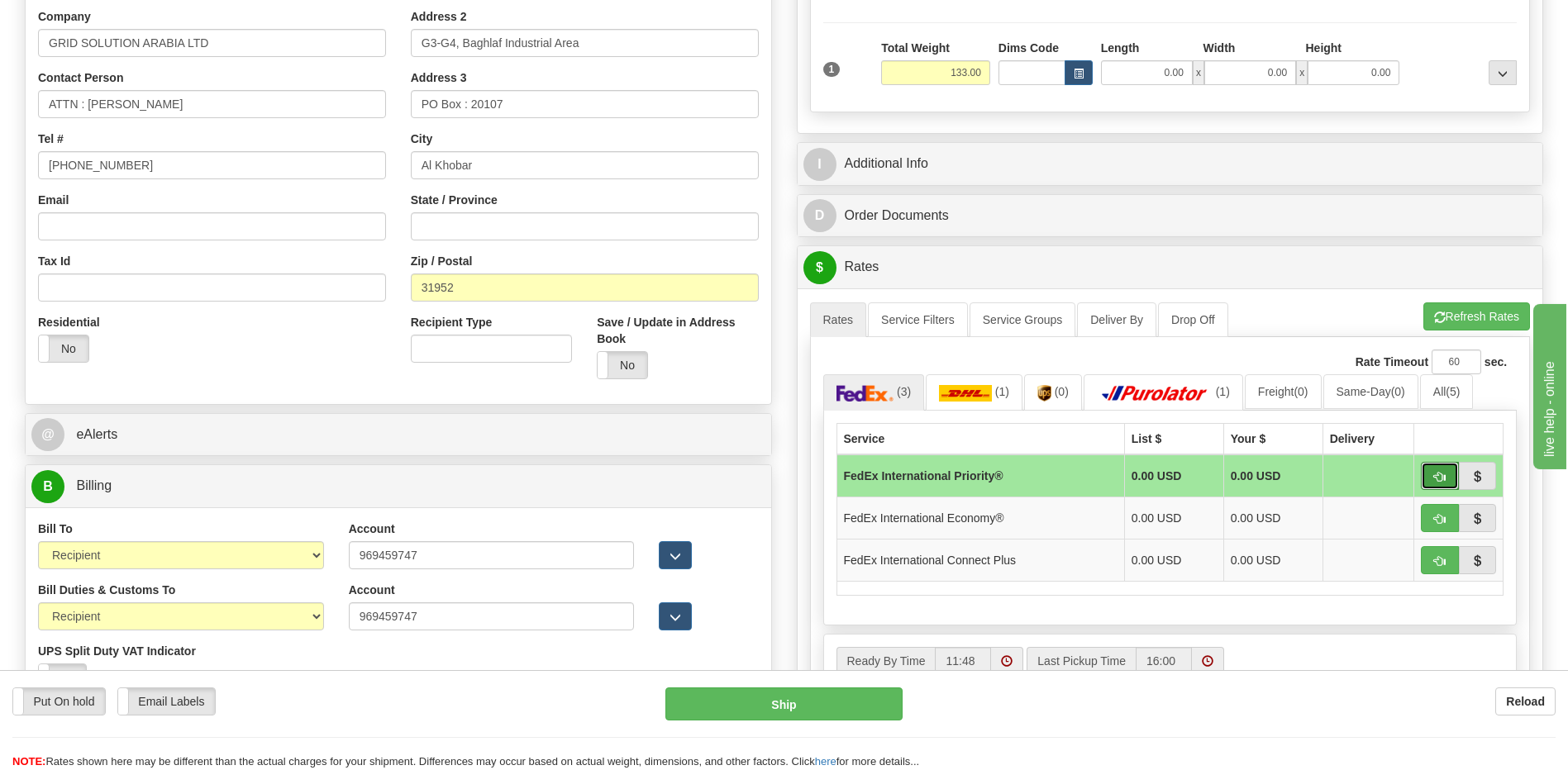
click at [1438, 479] on span "button" at bounding box center [1439, 478] width 11 height 11
type input "01"
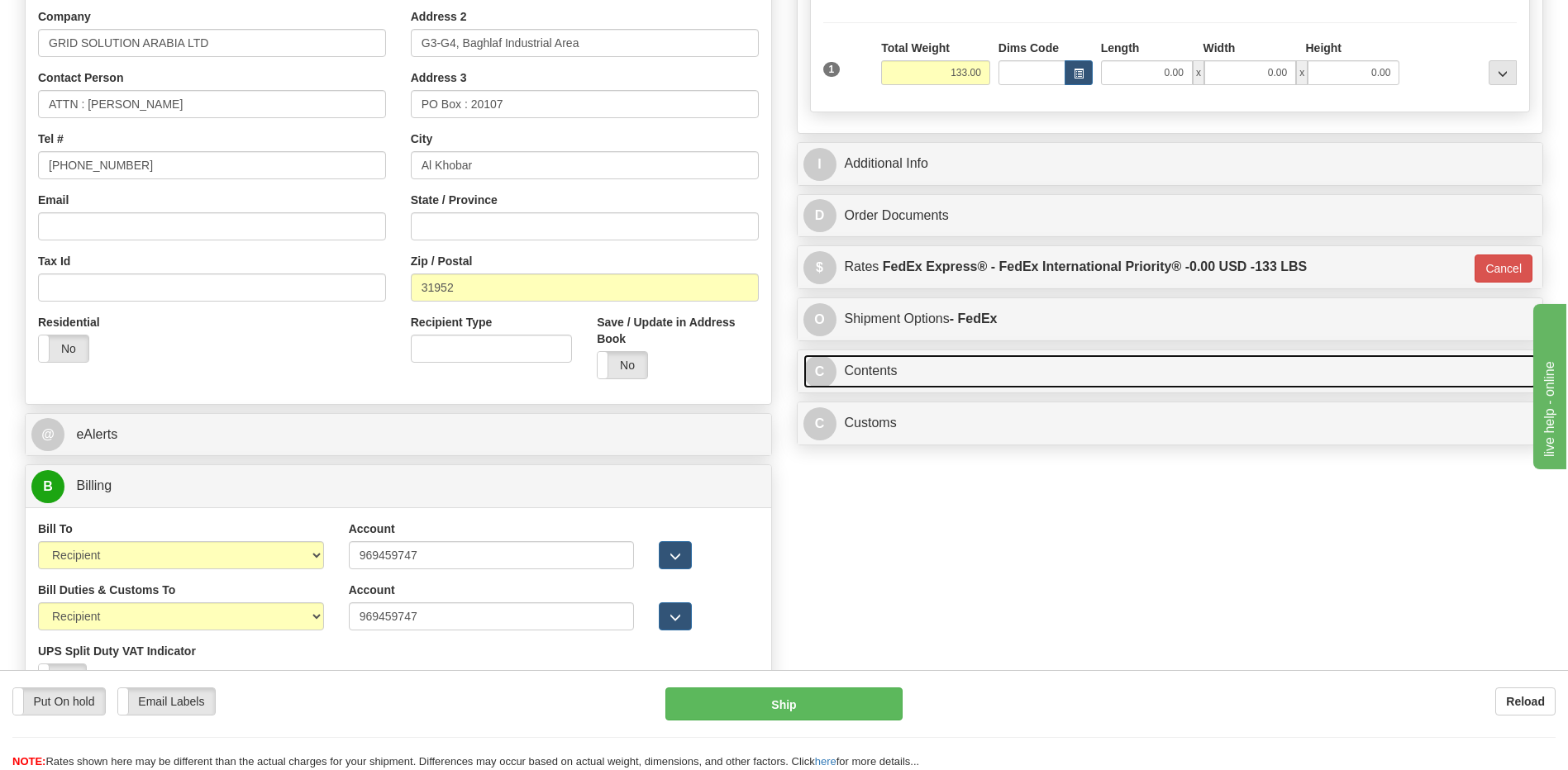
click at [948, 376] on link "C Contents" at bounding box center [1170, 371] width 734 height 34
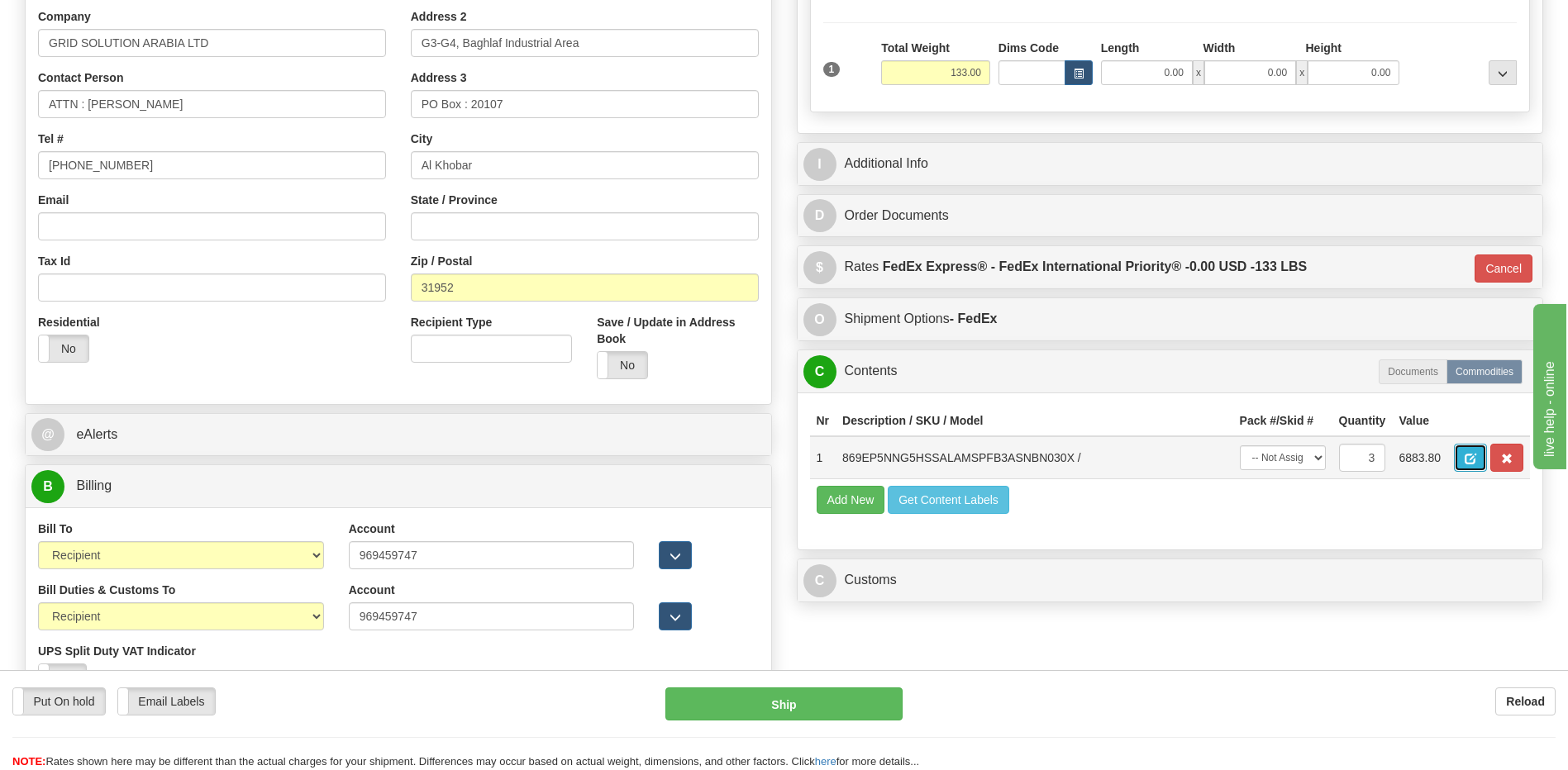
click at [1469, 459] on span "button" at bounding box center [1470, 459] width 11 height 11
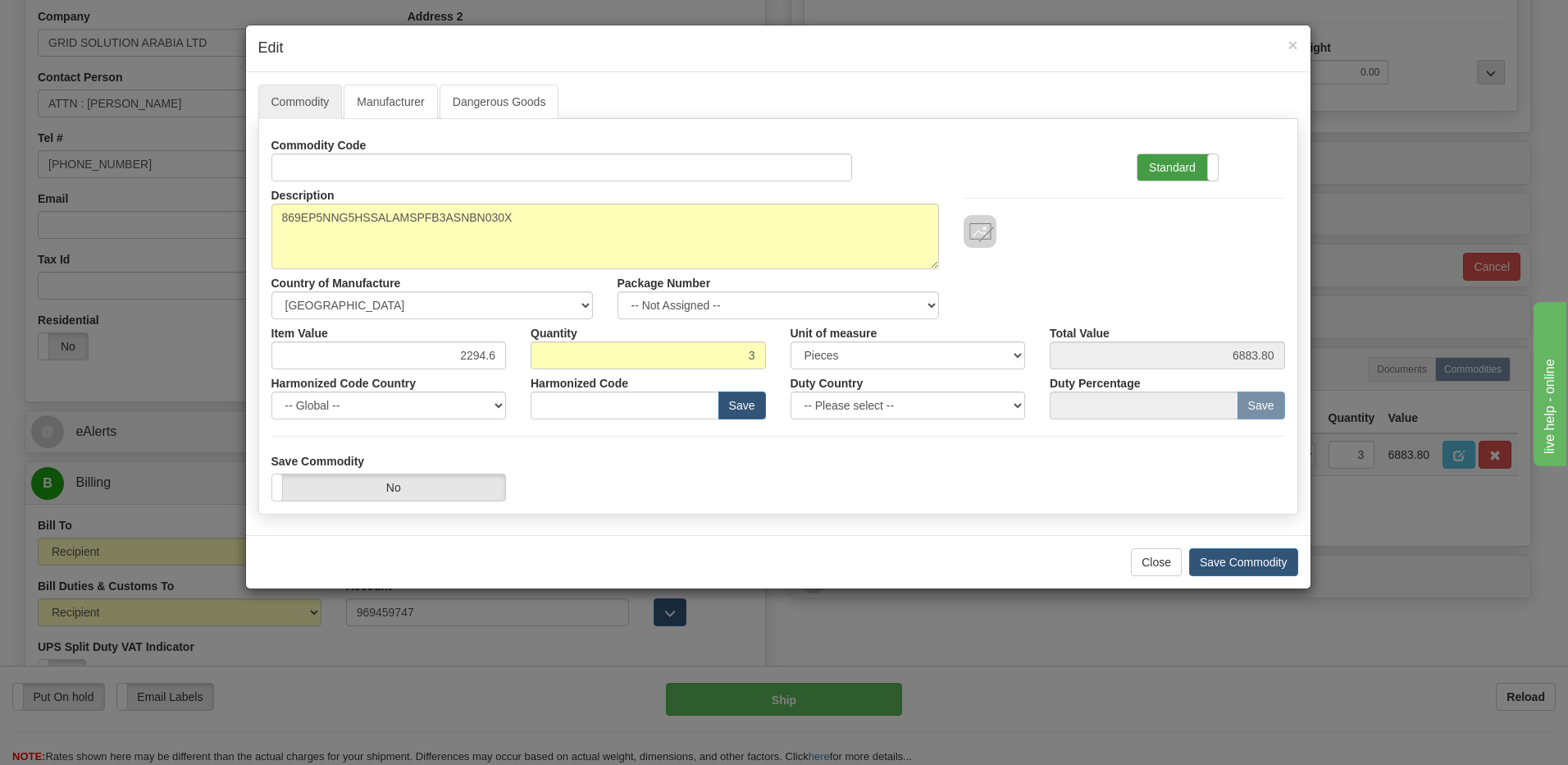
click at [1156, 157] on label "Standard" at bounding box center [1177, 167] width 80 height 26
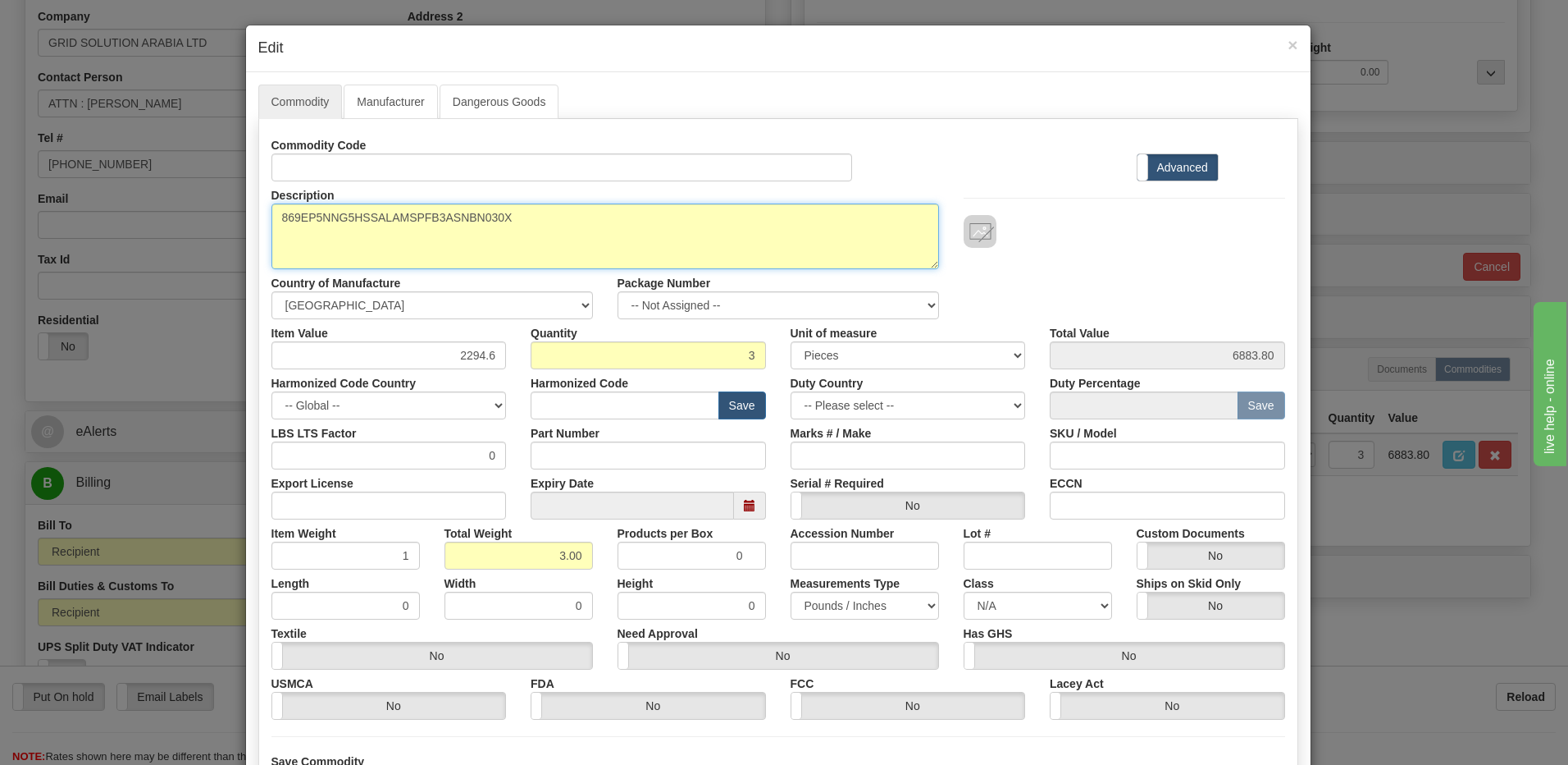
drag, startPoint x: 493, startPoint y: 217, endPoint x: 7, endPoint y: 186, distance: 487.0
click at [9, 186] on div "× Edit Commodity Manufacturer Dangerous Goods Commodity Code Standard Advanced …" at bounding box center [784, 382] width 1568 height 765
paste textarea "ED20S23881UUA"
type textarea "ED20S23881UUA"
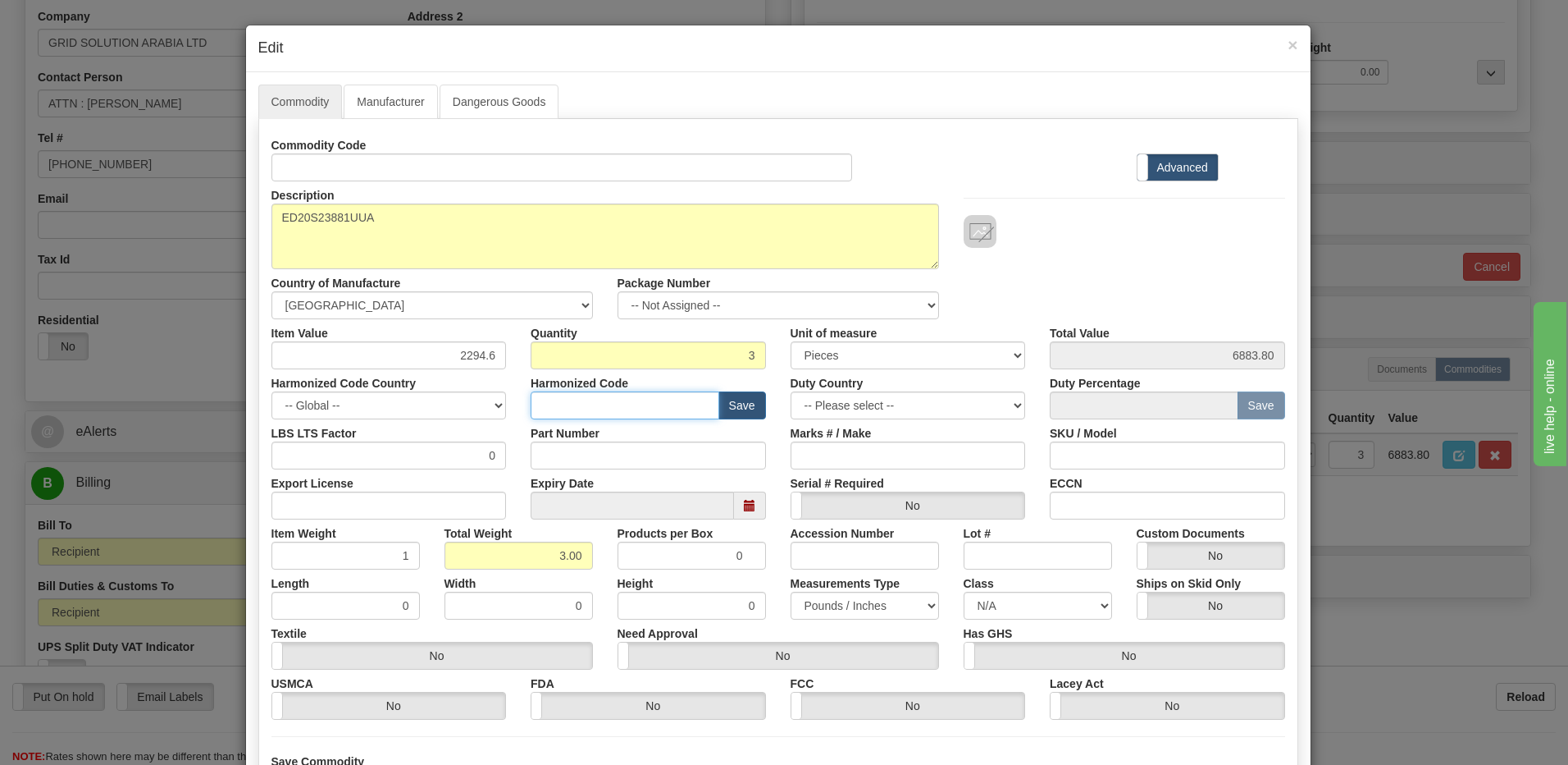
click at [578, 408] on input "text" at bounding box center [625, 405] width 189 height 28
type input "8538.10.00"
drag, startPoint x: 438, startPoint y: 351, endPoint x: 563, endPoint y: 357, distance: 125.1
click at [563, 357] on div "Item Value 2294.6 Quantity 3 Unit of measure 3 Thousand Square Inches Adjustmen…" at bounding box center [778, 344] width 1038 height 50
type input "860.00"
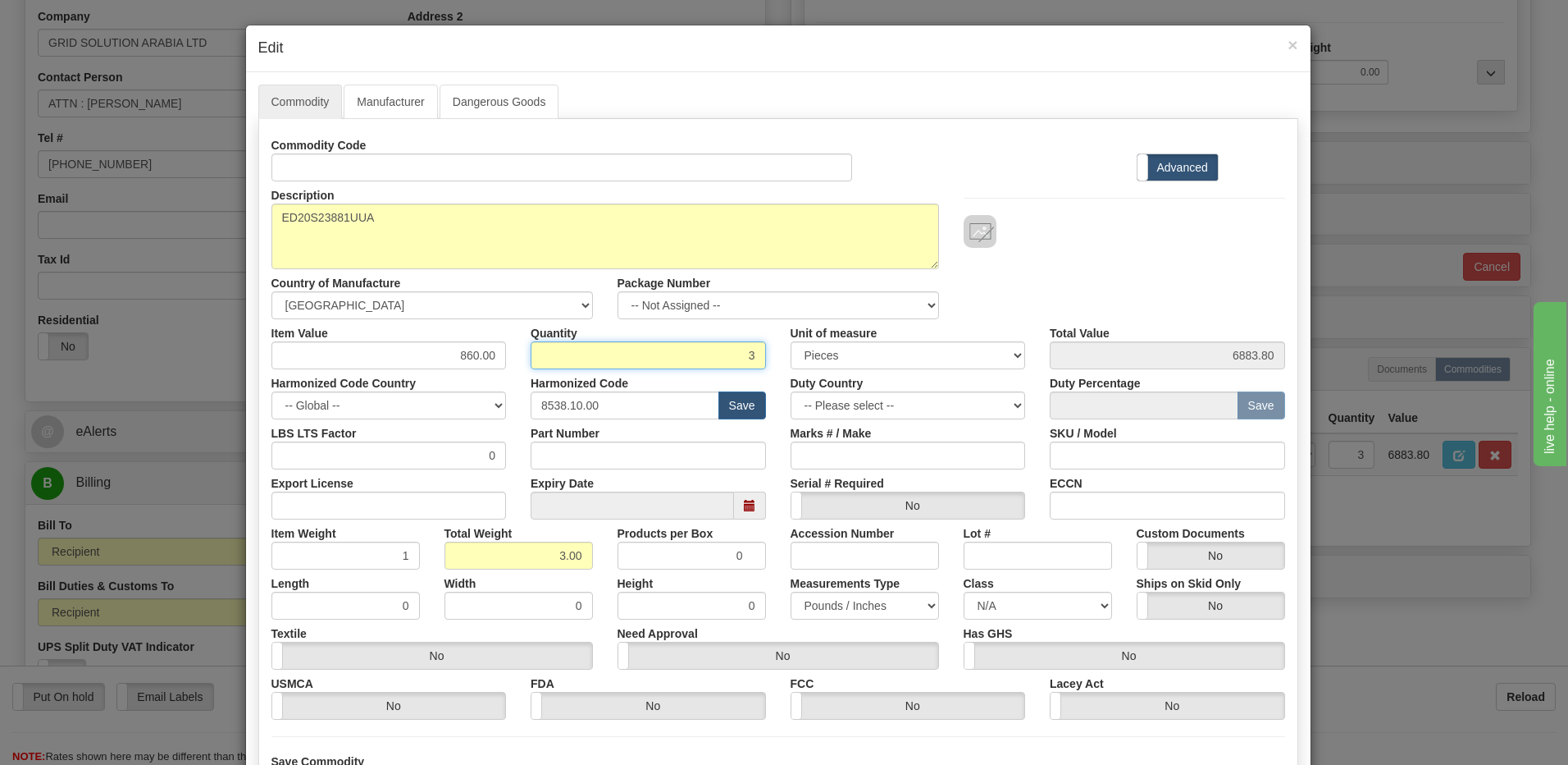
type input "2580.00"
click at [571, 359] on input "3" at bounding box center [648, 355] width 236 height 28
click at [1151, 257] on div "Description 869EP5NNG5HSSALAMSPFB3ASNBN030X Country of Manufacture -- Unknown -…" at bounding box center [778, 250] width 1038 height 138
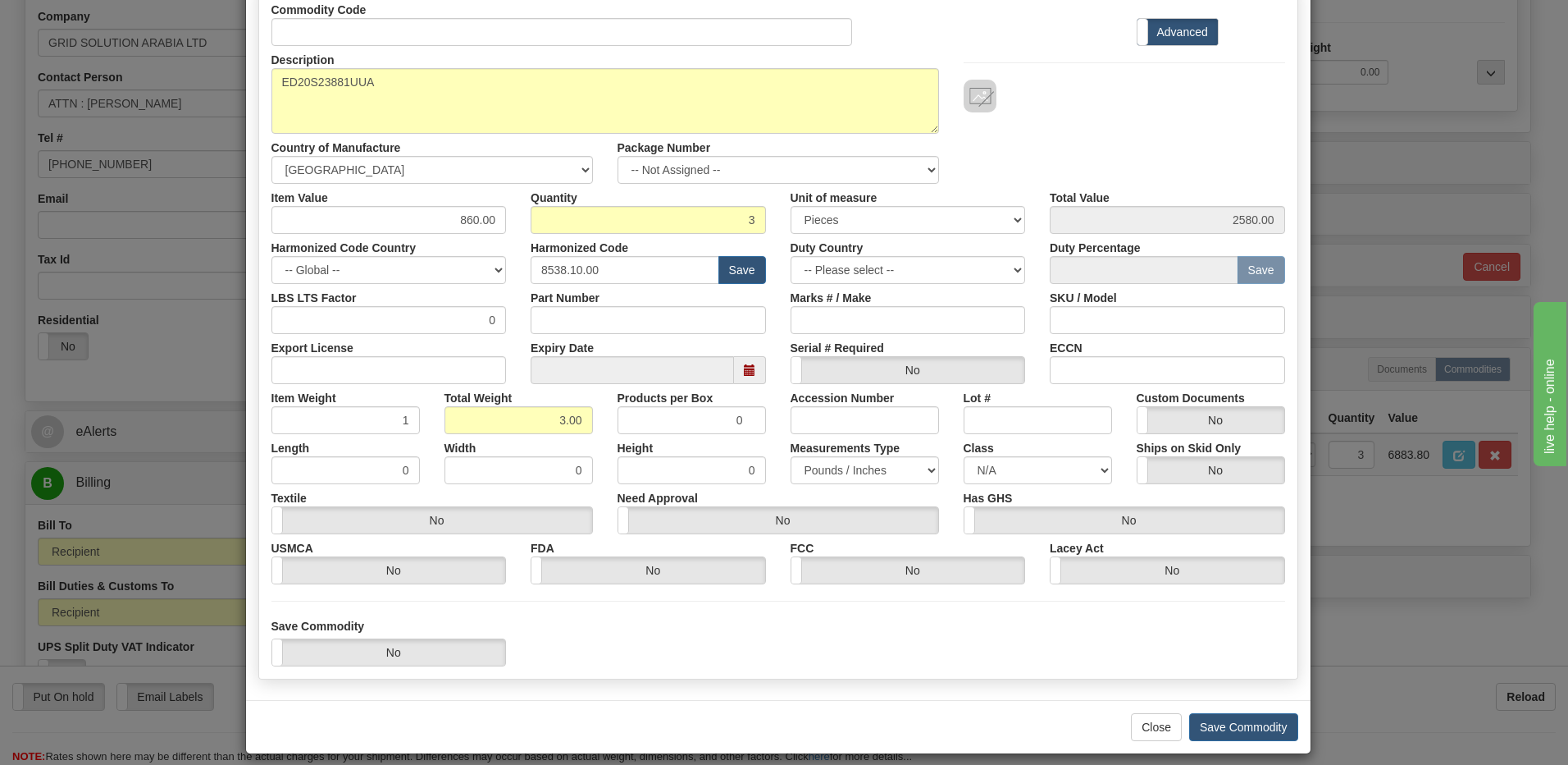
scroll to position [149, 0]
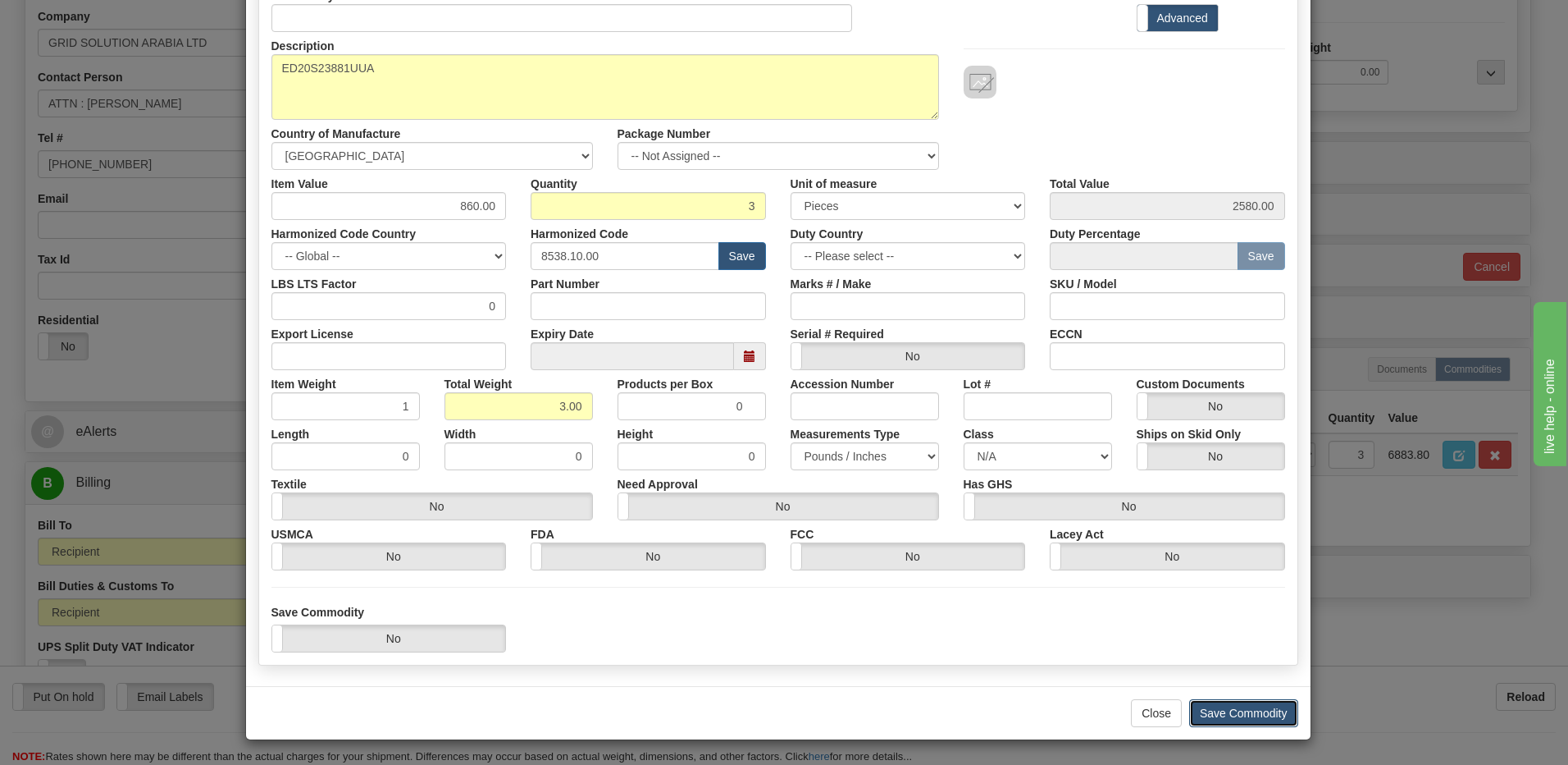
click at [1225, 713] on button "Save Commodity" at bounding box center [1243, 713] width 109 height 28
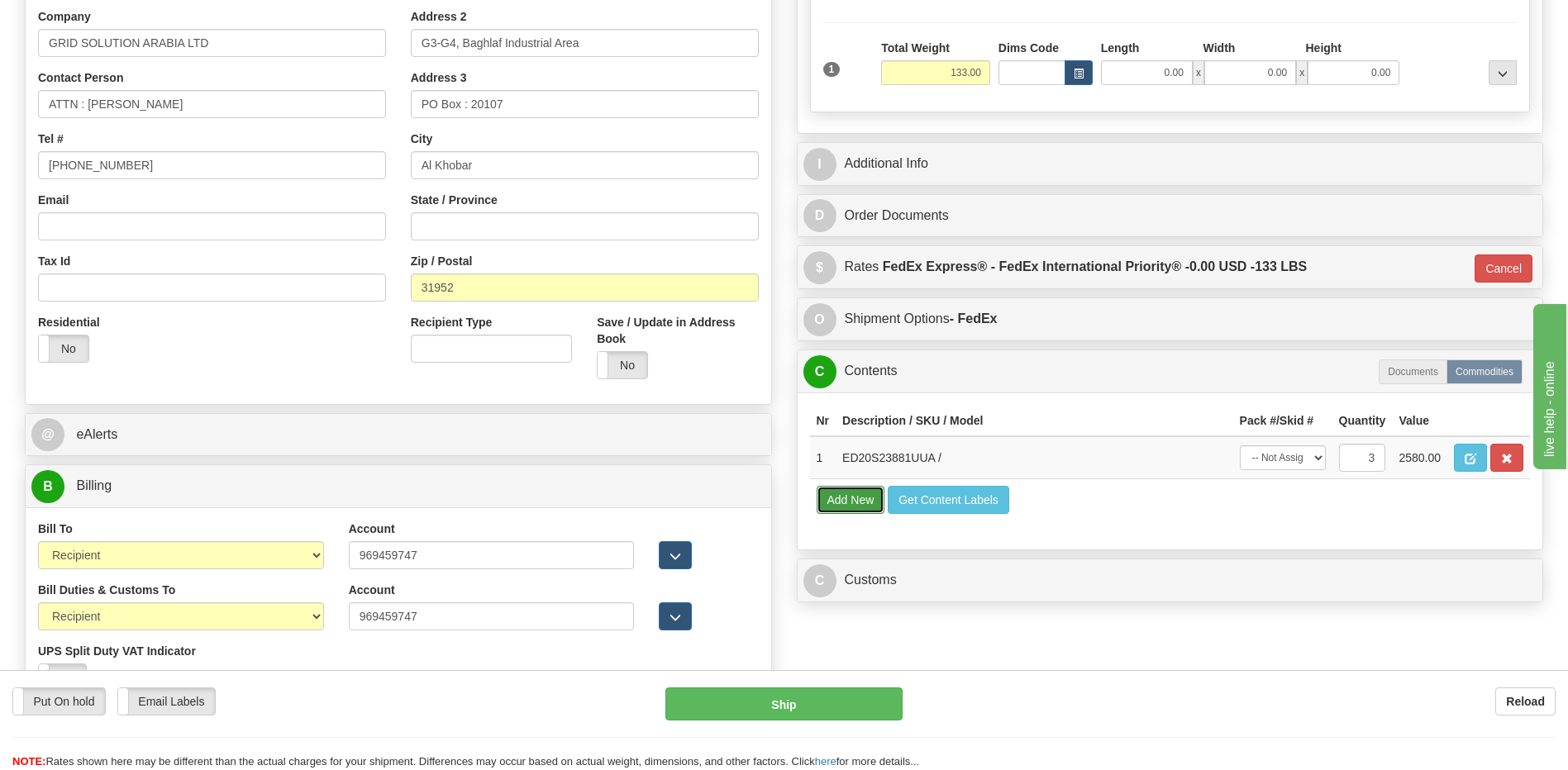
click at [868, 504] on button "Add New" at bounding box center [851, 500] width 69 height 28
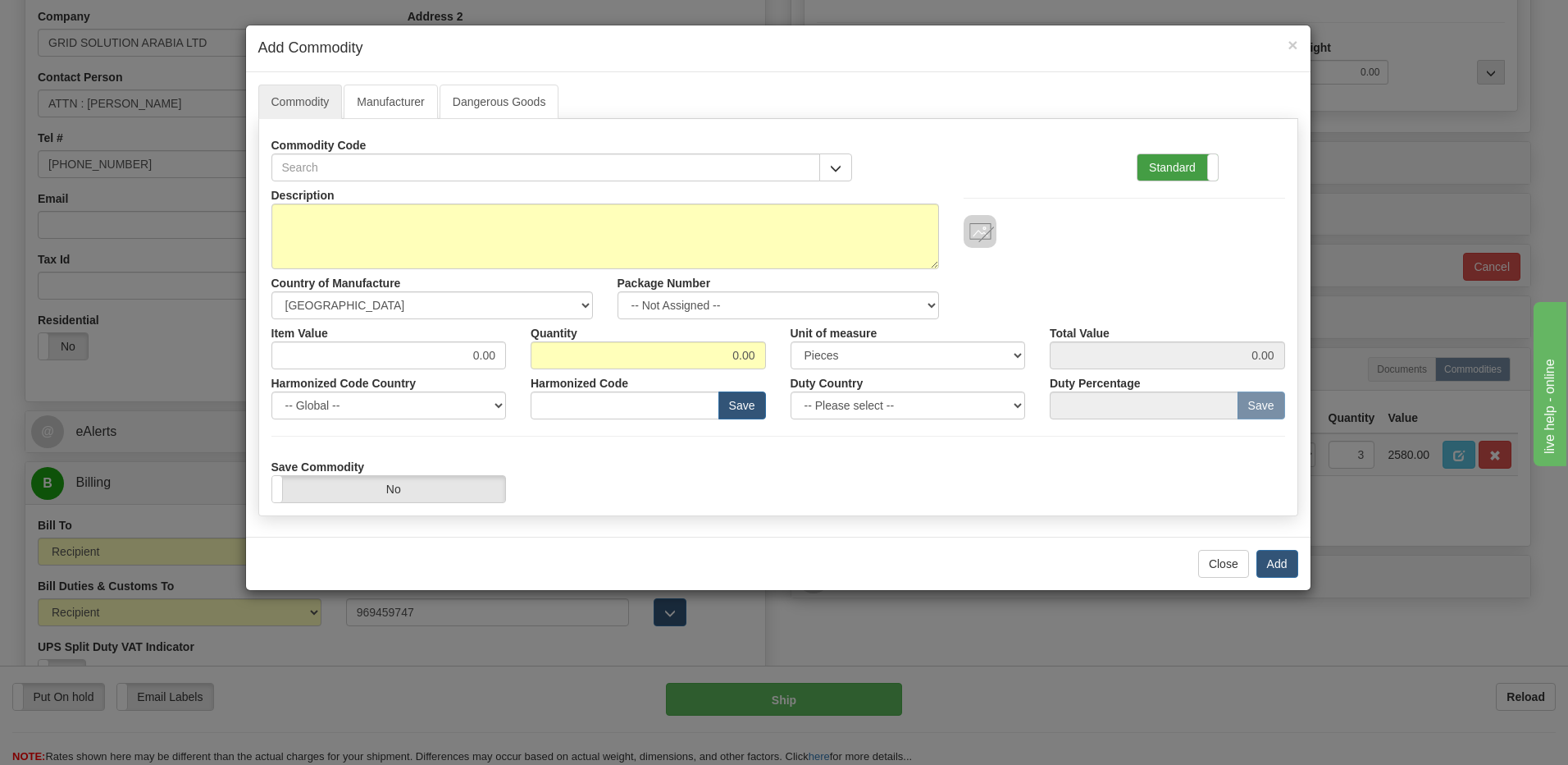
click at [1171, 162] on label "Standard" at bounding box center [1177, 167] width 80 height 26
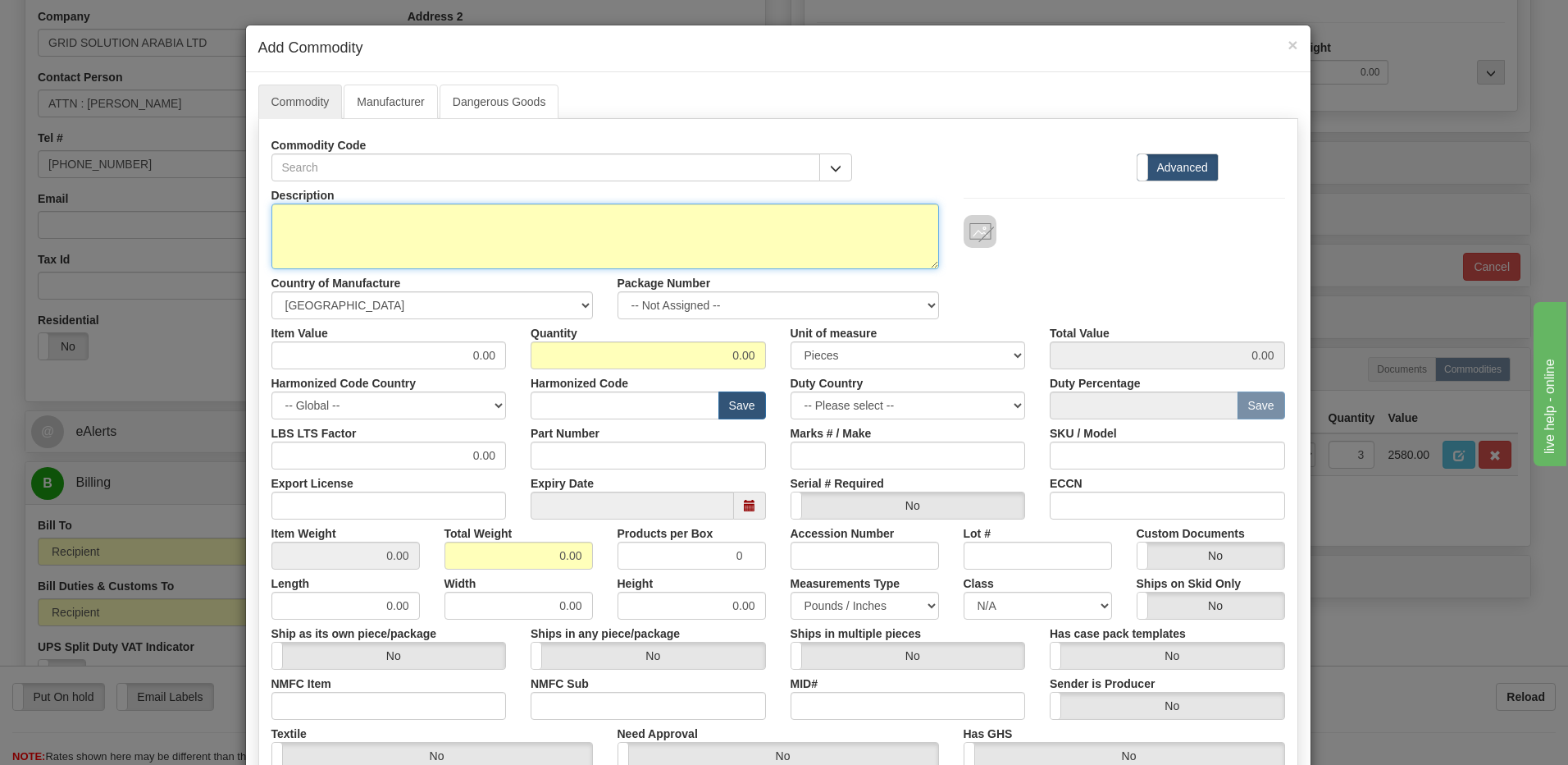
click at [342, 218] on textarea "Description" at bounding box center [606, 236] width 668 height 66
paste textarea "ED20A2C88UUUA"
type textarea "ED20A2C88UUUA"
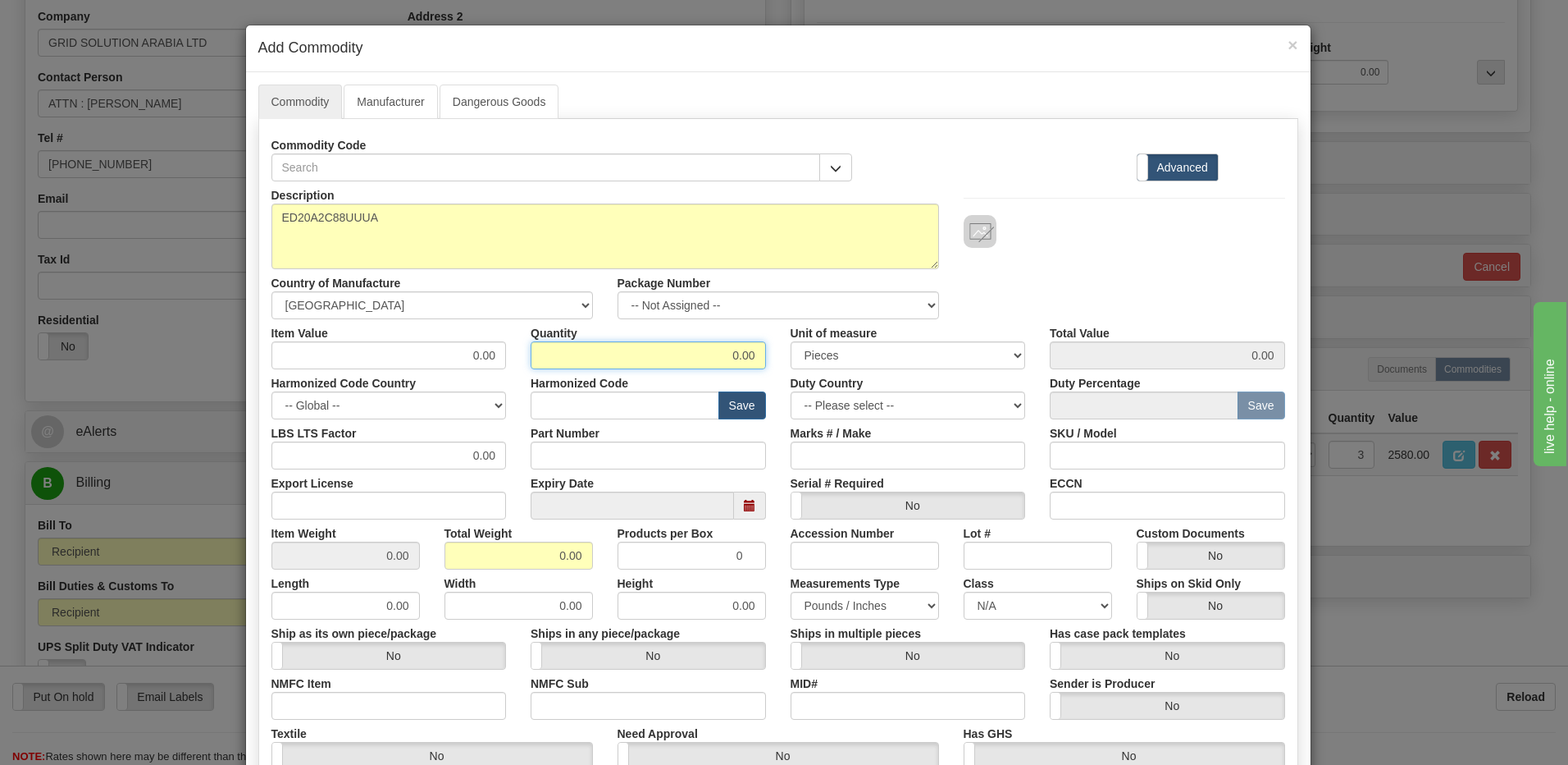
drag, startPoint x: 678, startPoint y: 357, endPoint x: 959, endPoint y: 384, distance: 282.3
click at [959, 384] on div "Description ED20A2C88UUUA Country of Manufacture -- Unknown -- [GEOGRAPHIC_DATA…" at bounding box center [778, 542] width 1013 height 722
type input "1"
click at [459, 555] on input "0.00" at bounding box center [519, 555] width 149 height 28
drag, startPoint x: 494, startPoint y: 556, endPoint x: 744, endPoint y: 563, distance: 250.1
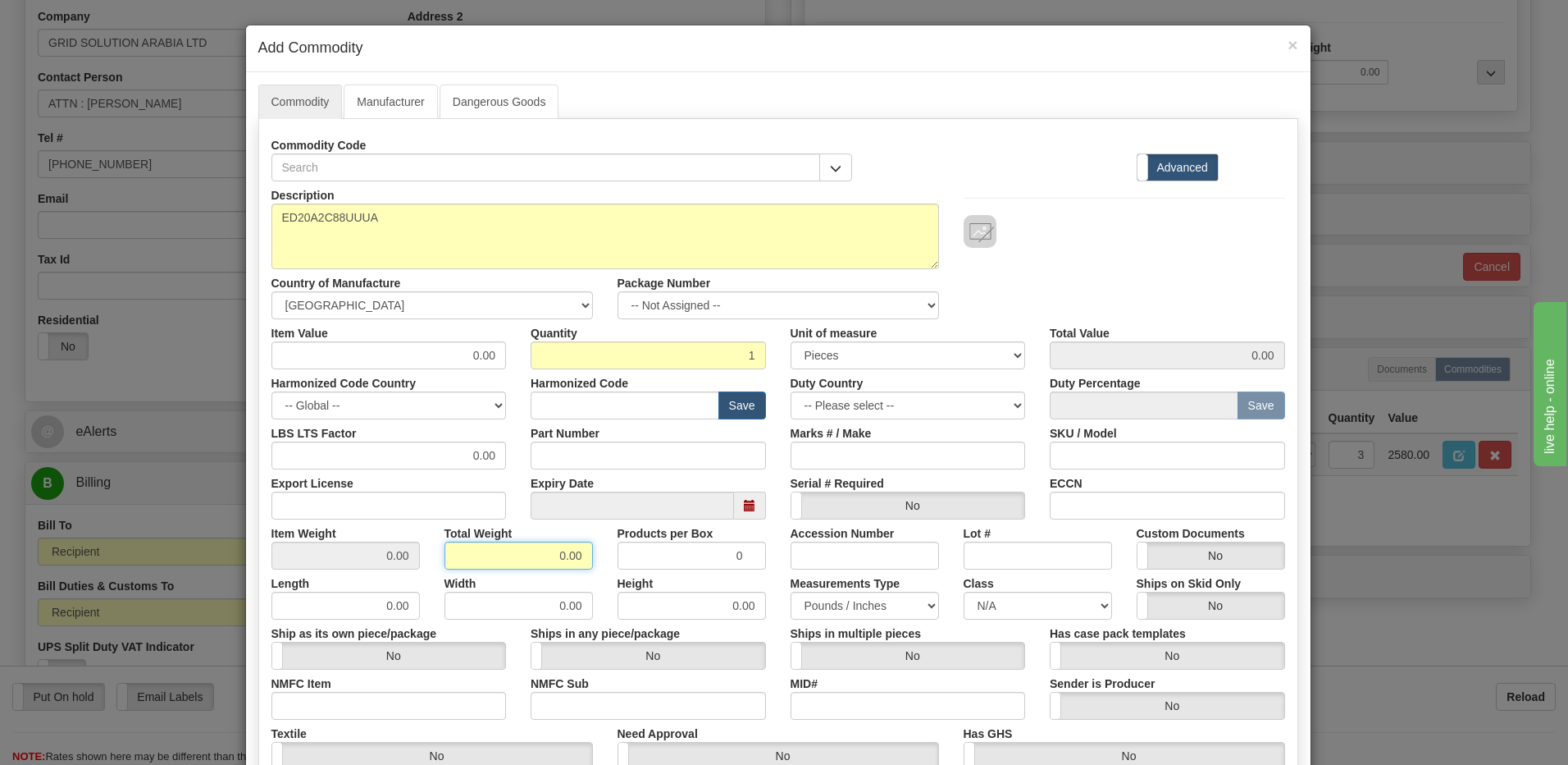
click at [744, 563] on div "Item Weight 0.00 Total Weight 0.00 Products per Box 0 Accession Number Lot # Cu…" at bounding box center [778, 545] width 1038 height 50
type input "1"
type input "1.0000"
click at [596, 409] on input "text" at bounding box center [625, 405] width 189 height 28
type input "8538.10.00"
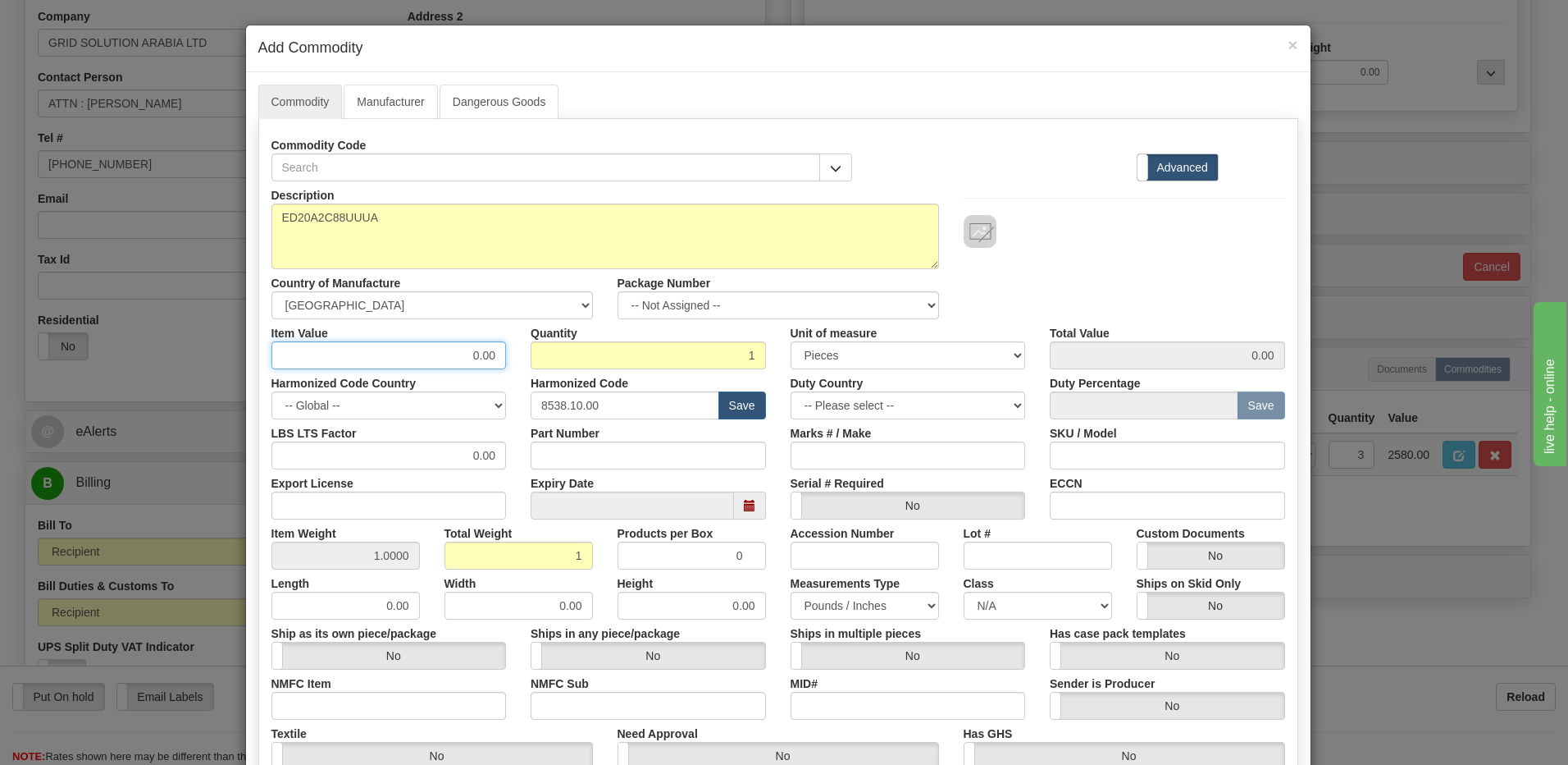
drag, startPoint x: 441, startPoint y: 351, endPoint x: 582, endPoint y: 350, distance: 141.0
click at [582, 350] on div "Item Value 0.00 Quantity 1 Unit of measure 3 Thousand Square Inches Adjustments…" at bounding box center [778, 344] width 1038 height 50
type input "1011.94"
click at [582, 350] on input "1" at bounding box center [648, 355] width 236 height 28
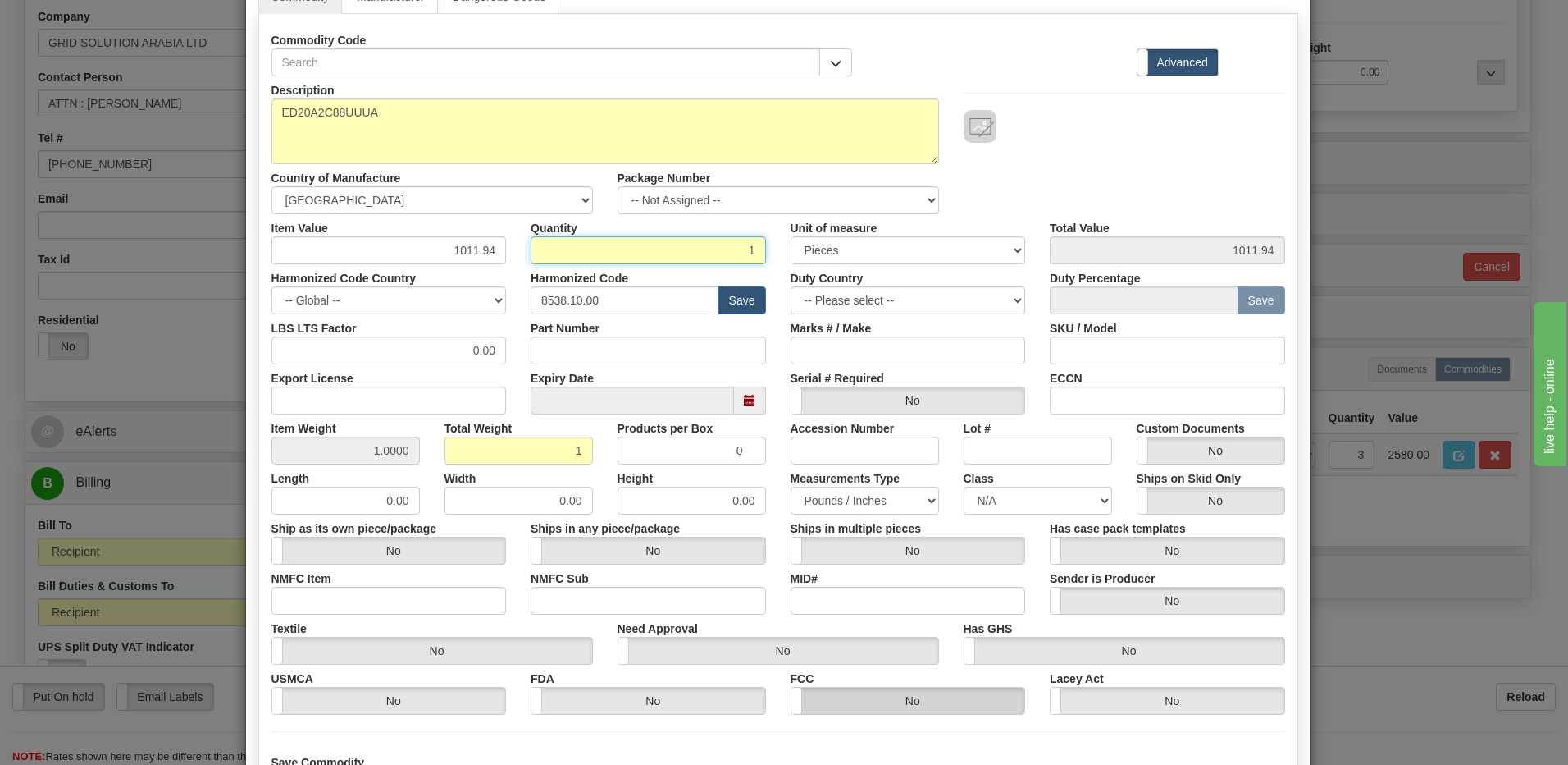
scroll to position [246, 0]
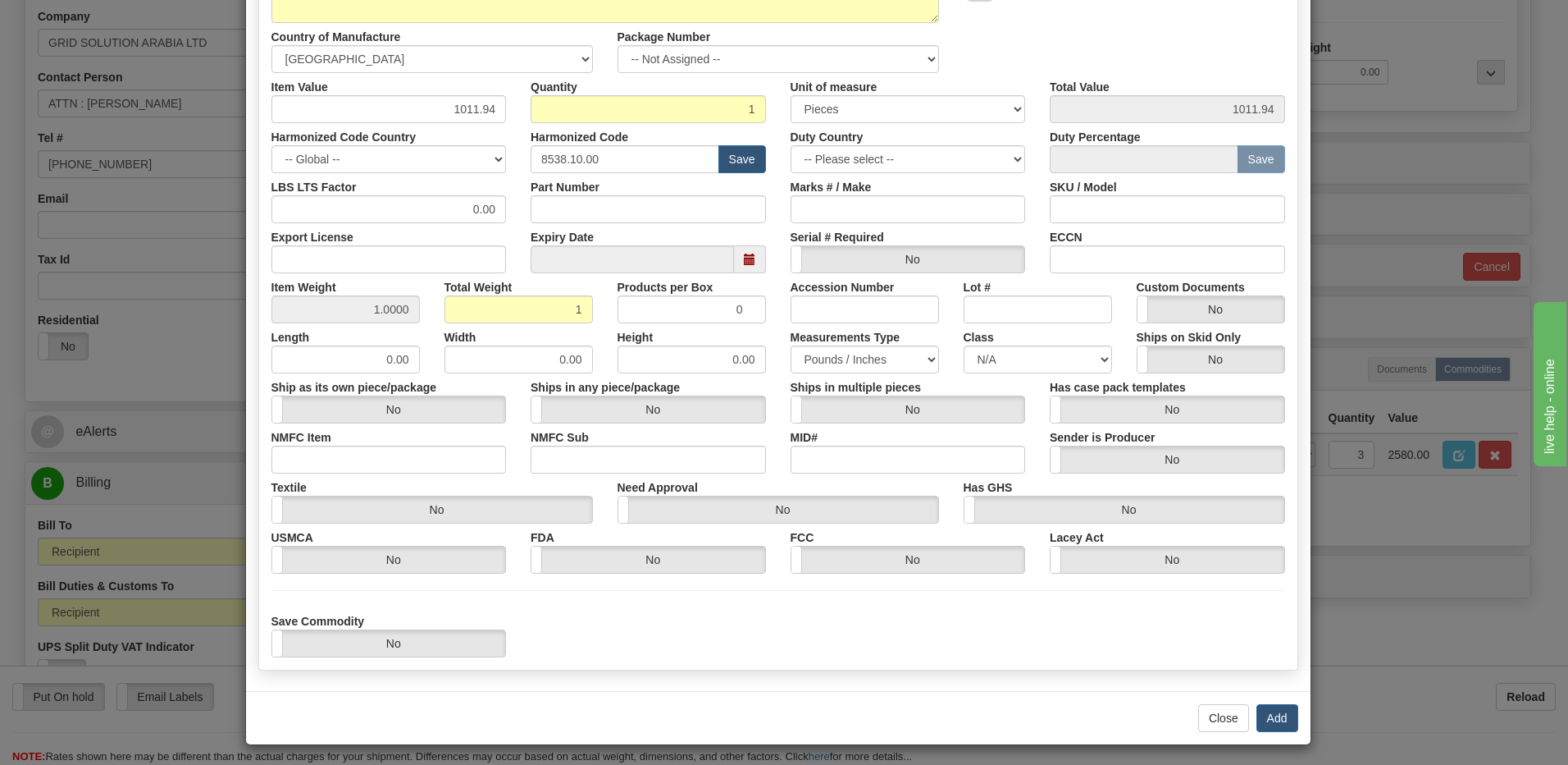
click at [881, 644] on div "Save Commodity Yes No" at bounding box center [778, 632] width 1038 height 50
click at [1282, 716] on button "Add" at bounding box center [1277, 718] width 42 height 28
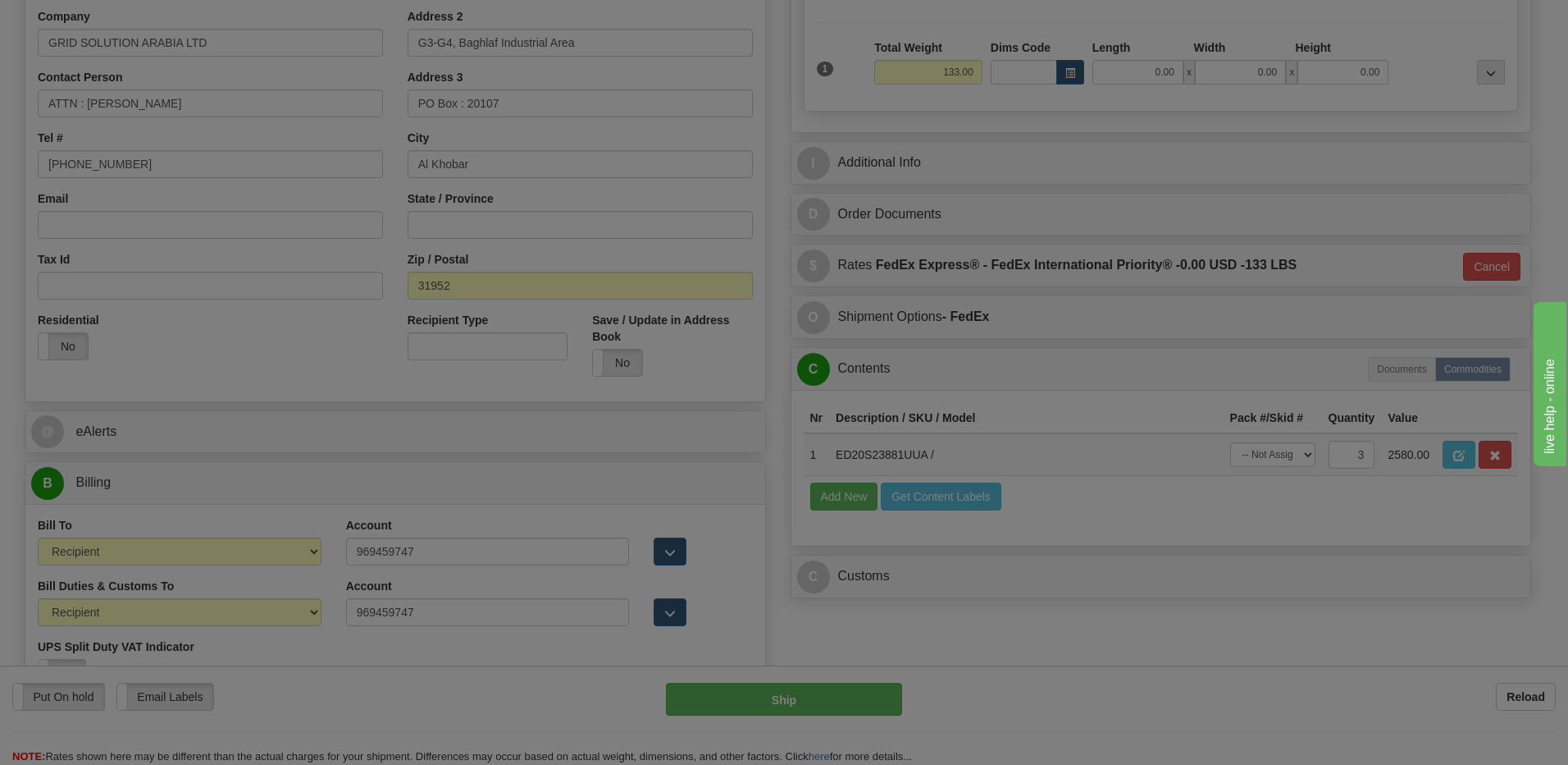
scroll to position [0, 0]
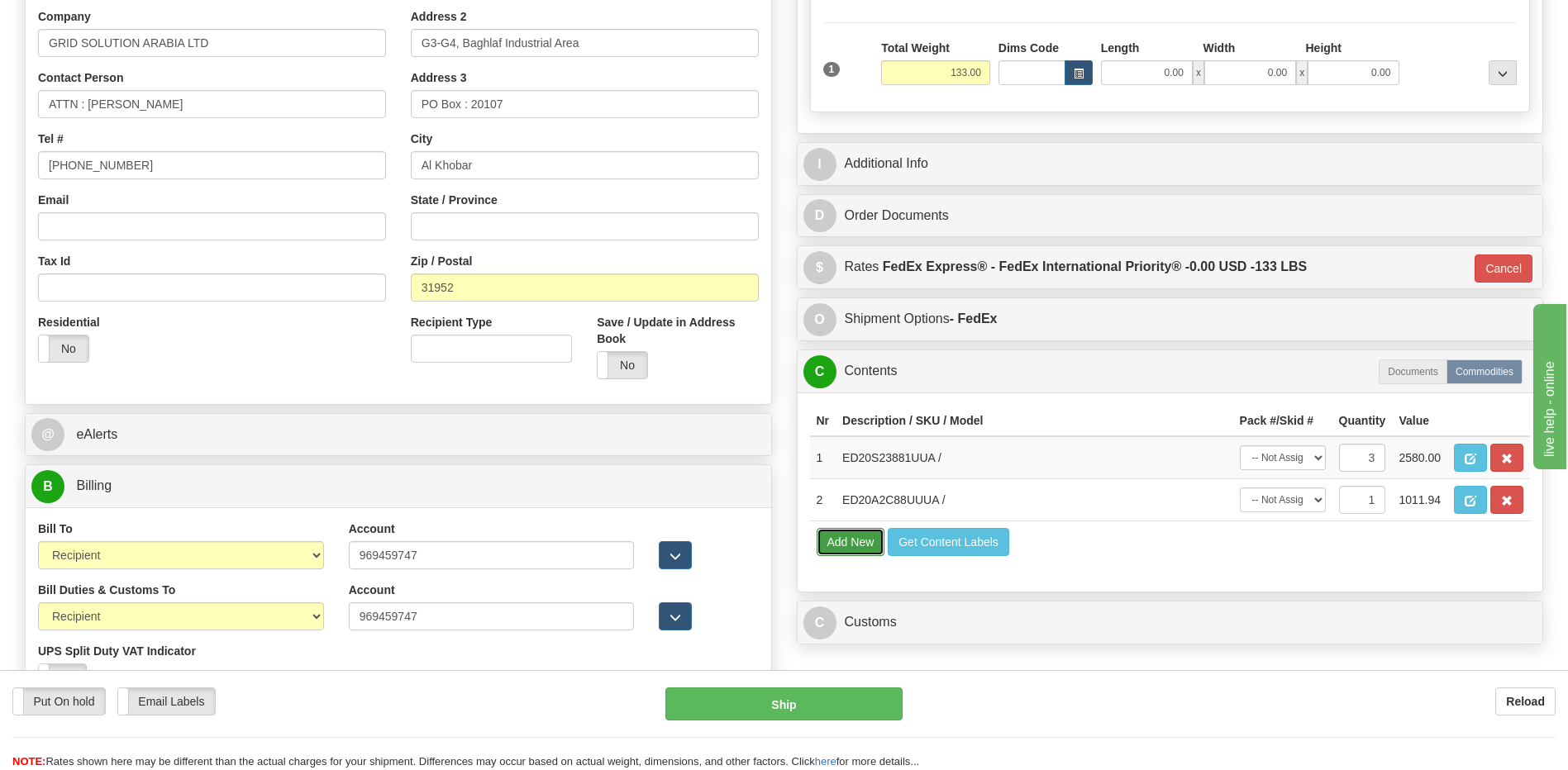
click at [846, 537] on button "Add New" at bounding box center [851, 542] width 69 height 28
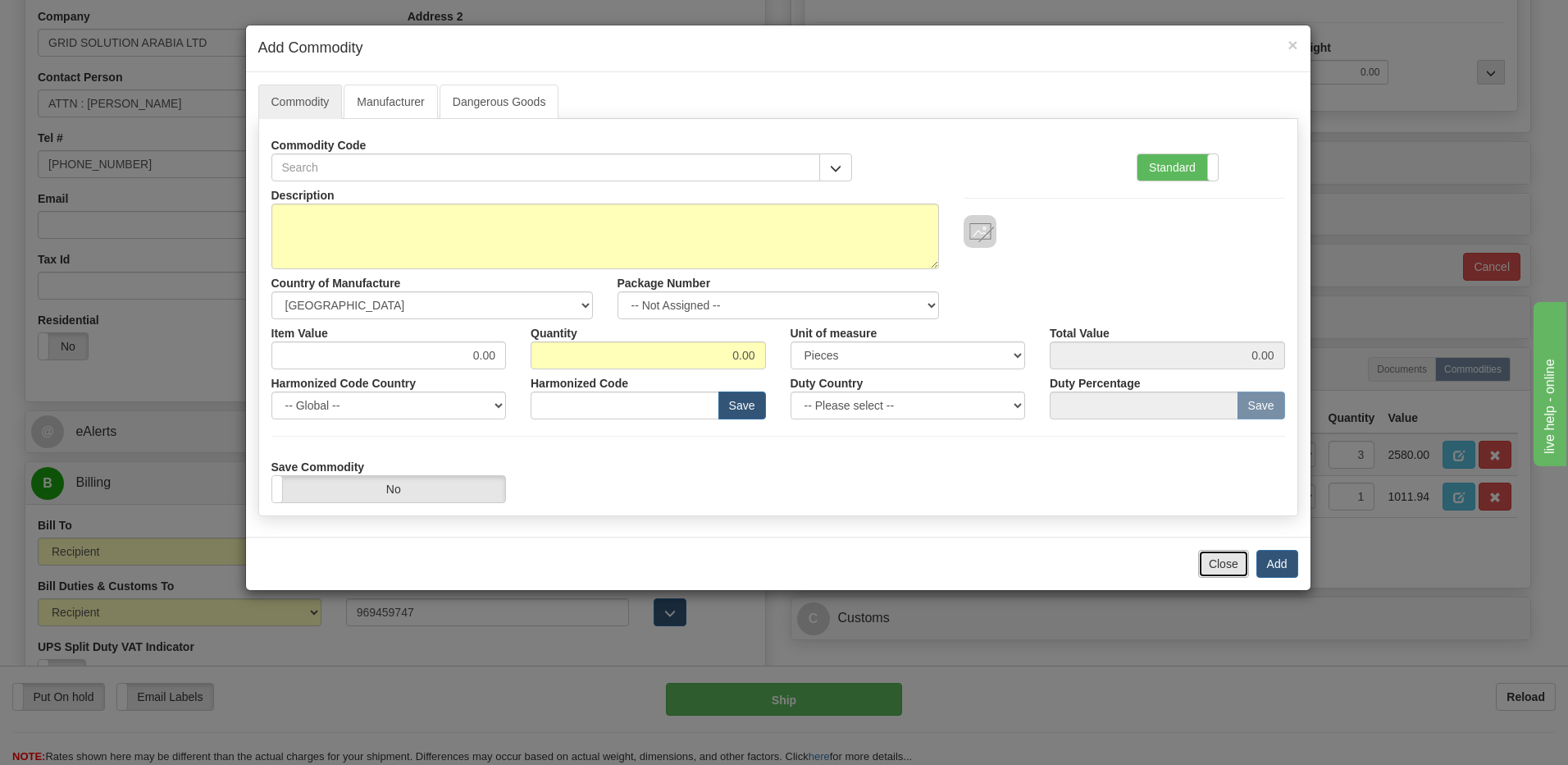
click at [1228, 561] on button "Close" at bounding box center [1223, 563] width 51 height 28
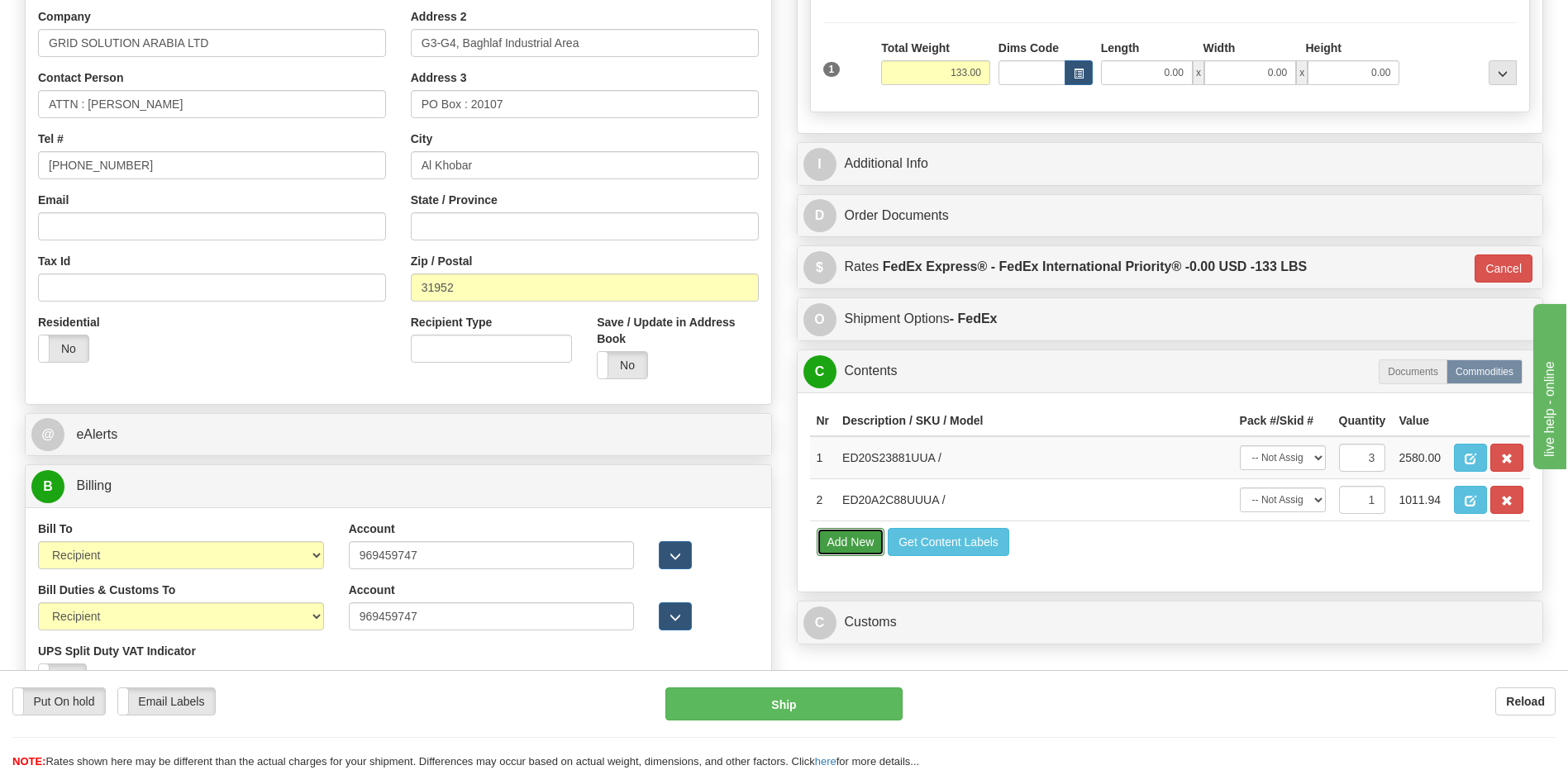
click at [853, 543] on button "Add New" at bounding box center [851, 542] width 69 height 28
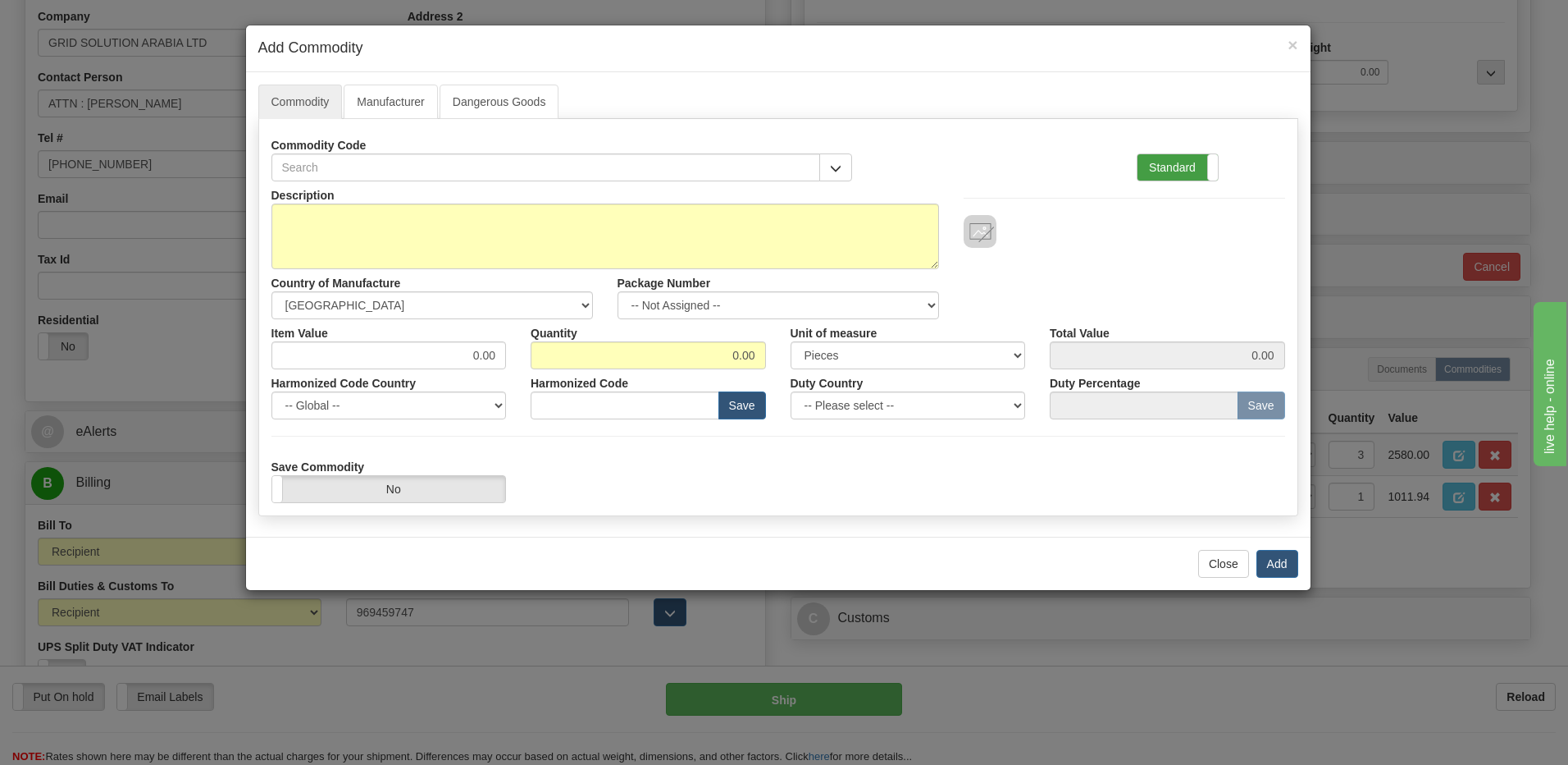
click at [1155, 170] on label "Standard" at bounding box center [1177, 167] width 80 height 26
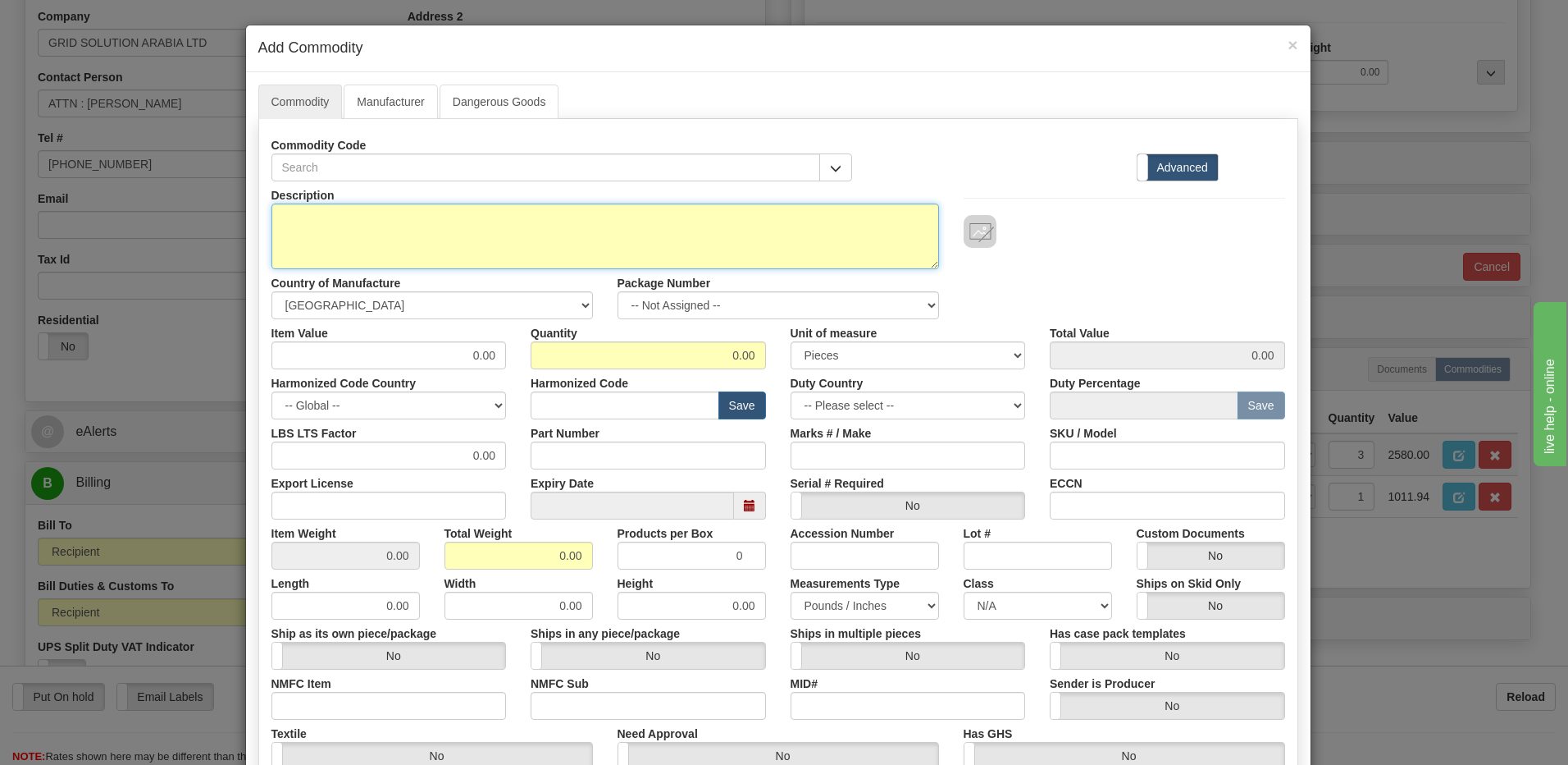
click at [276, 223] on textarea "Description" at bounding box center [606, 236] width 668 height 66
paste textarea "ED20K288UUUA"
type textarea "ED20K288UUUA"
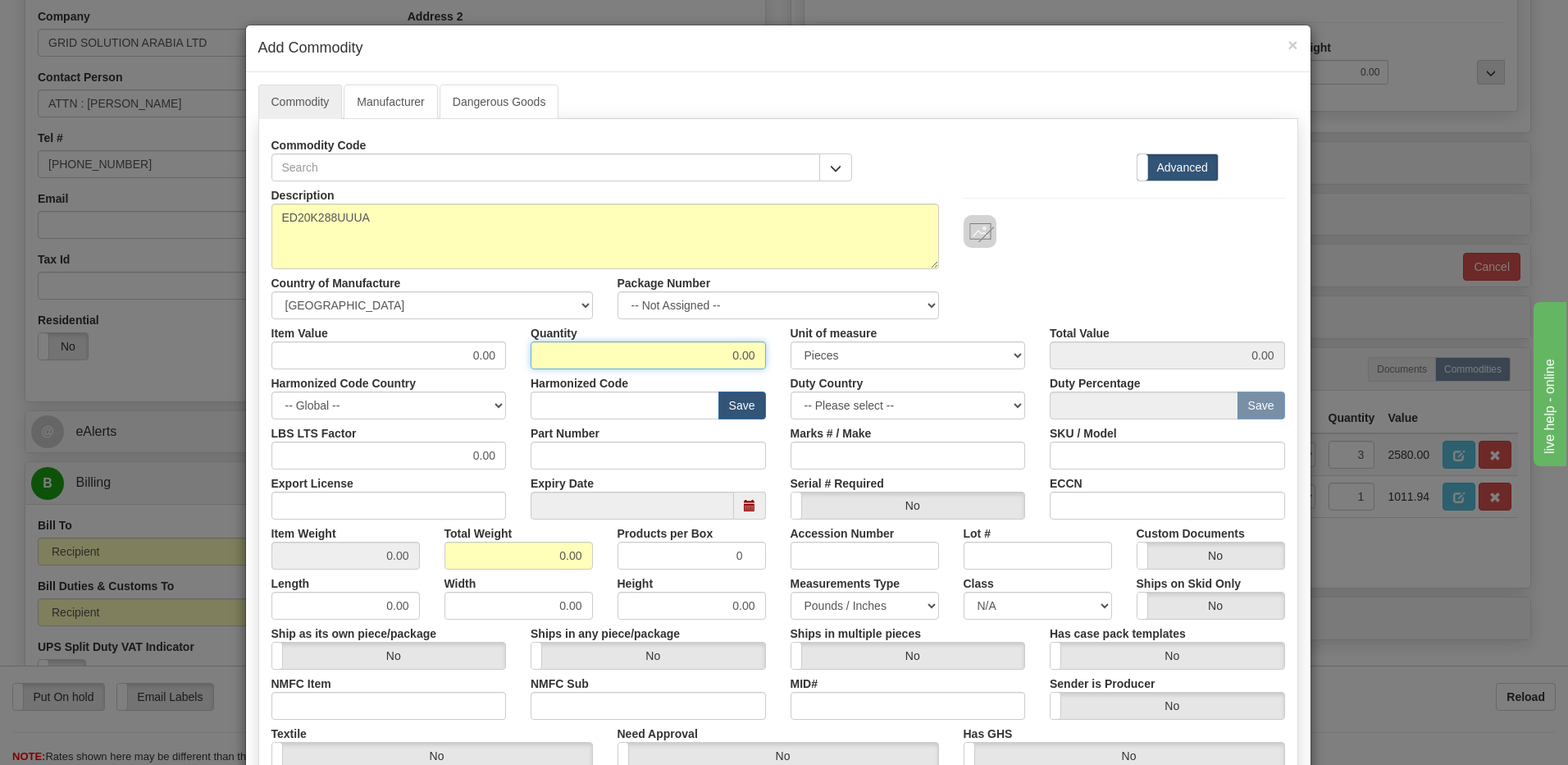
drag, startPoint x: 581, startPoint y: 351, endPoint x: 789, endPoint y: 360, distance: 208.2
click at [789, 360] on div "Item Value 0.00 Quantity 0.00 Unit of measure 3 Thousand Square Inches Adjustme…" at bounding box center [778, 344] width 1038 height 50
type input "1"
click at [454, 556] on input "0.00" at bounding box center [519, 555] width 149 height 28
drag, startPoint x: 495, startPoint y: 553, endPoint x: 680, endPoint y: 562, distance: 185.2
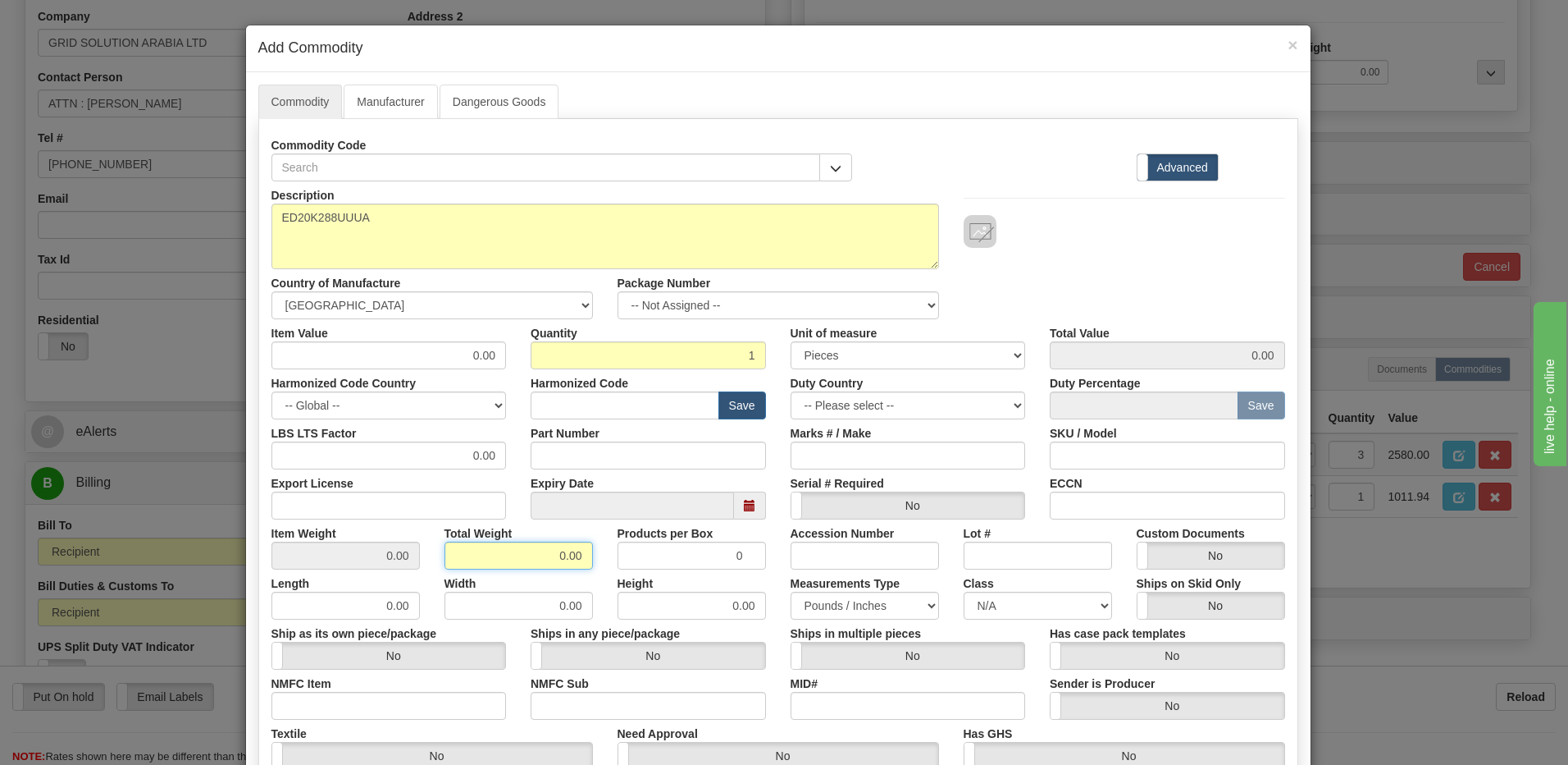
click at [680, 562] on div "Item Weight 0.00 Total Weight 0.00 Products per Box 0 Accession Number Lot # Cu…" at bounding box center [778, 545] width 1038 height 50
type input "1"
type input "1.0000"
click at [648, 407] on input "text" at bounding box center [625, 405] width 189 height 28
type input "8538.10.00"
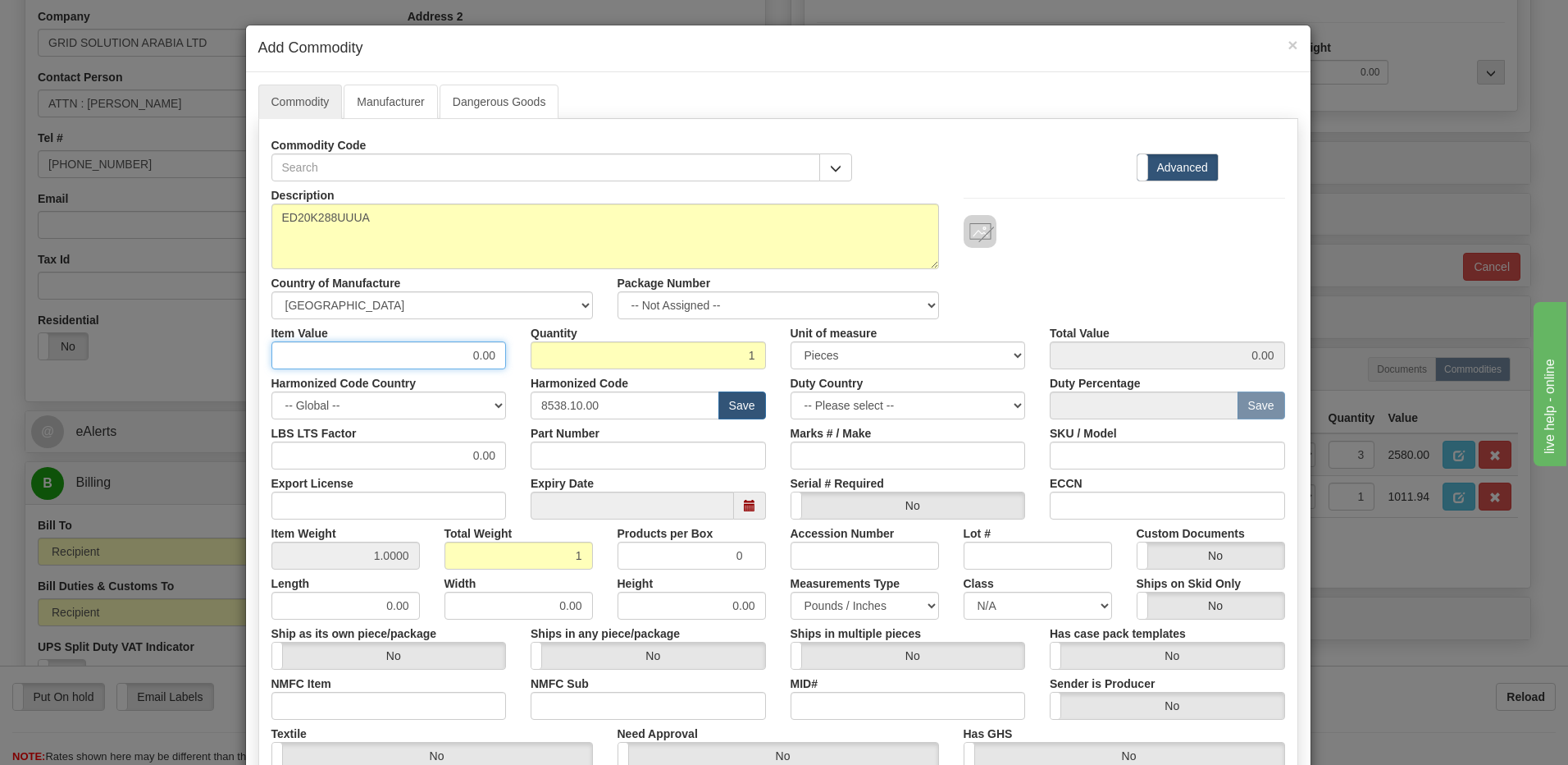
drag, startPoint x: 447, startPoint y: 353, endPoint x: 553, endPoint y: 353, distance: 106.0
click at [553, 353] on div "Item Value 0.00 Quantity 1 Unit of measure 3 Thousand Square Inches Adjustments…" at bounding box center [778, 344] width 1038 height 50
type input "848.94"
click at [553, 353] on input "1" at bounding box center [648, 355] width 236 height 28
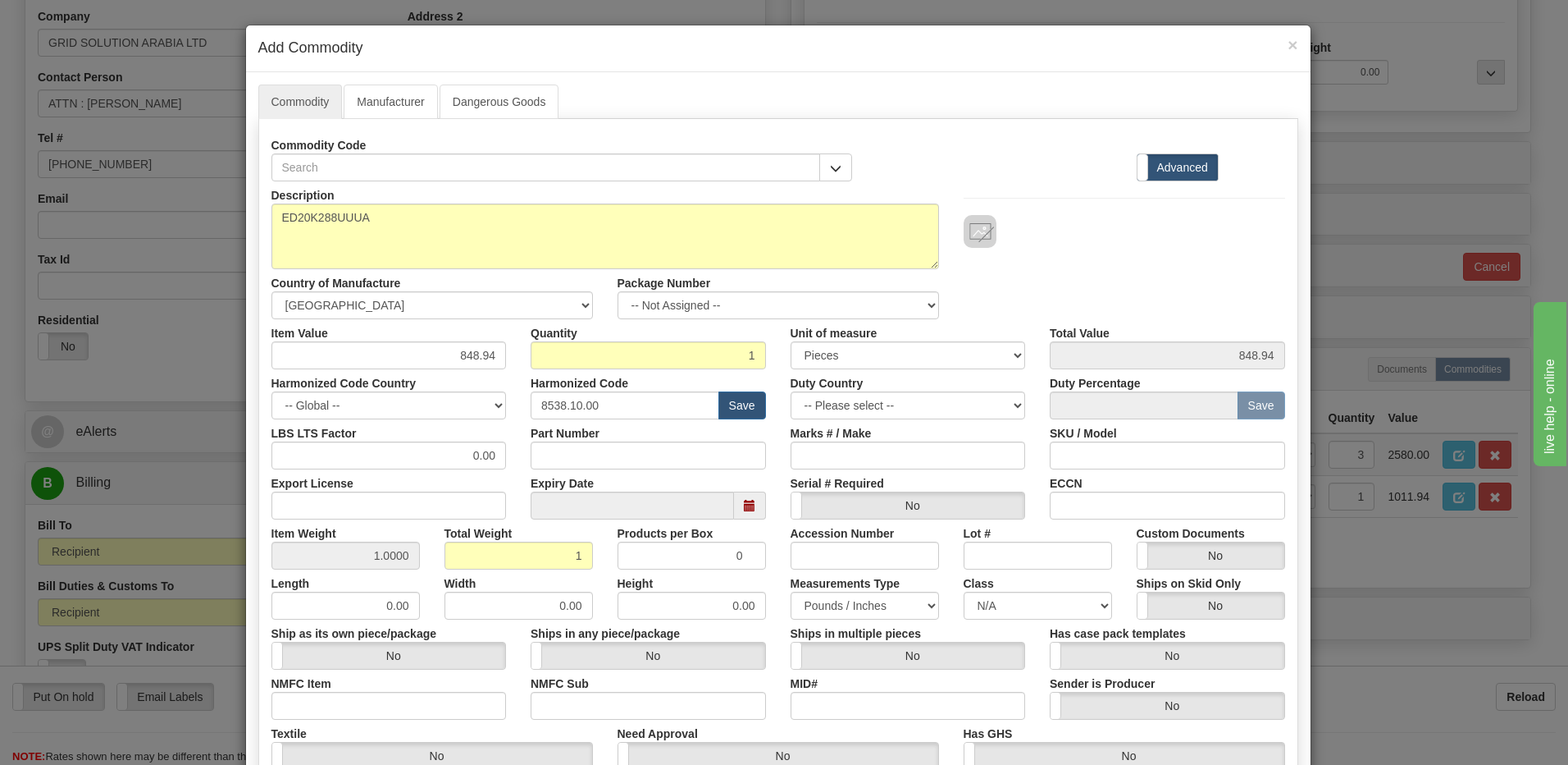
click at [1016, 281] on div "Description ED20K288UUUA Country of Manufacture -- Unknown -- [GEOGRAPHIC_DATA]…" at bounding box center [778, 250] width 1038 height 138
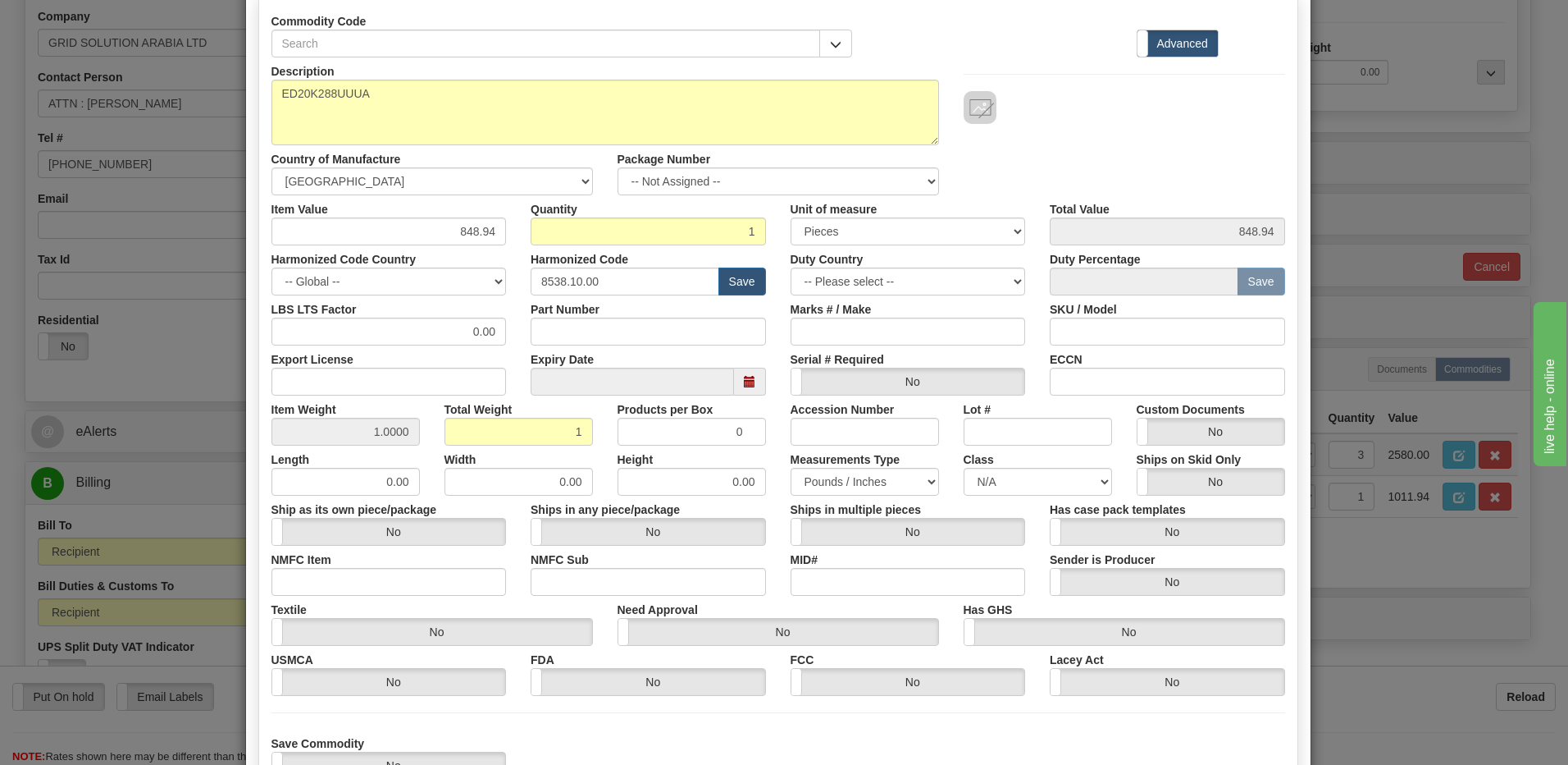
scroll to position [246, 0]
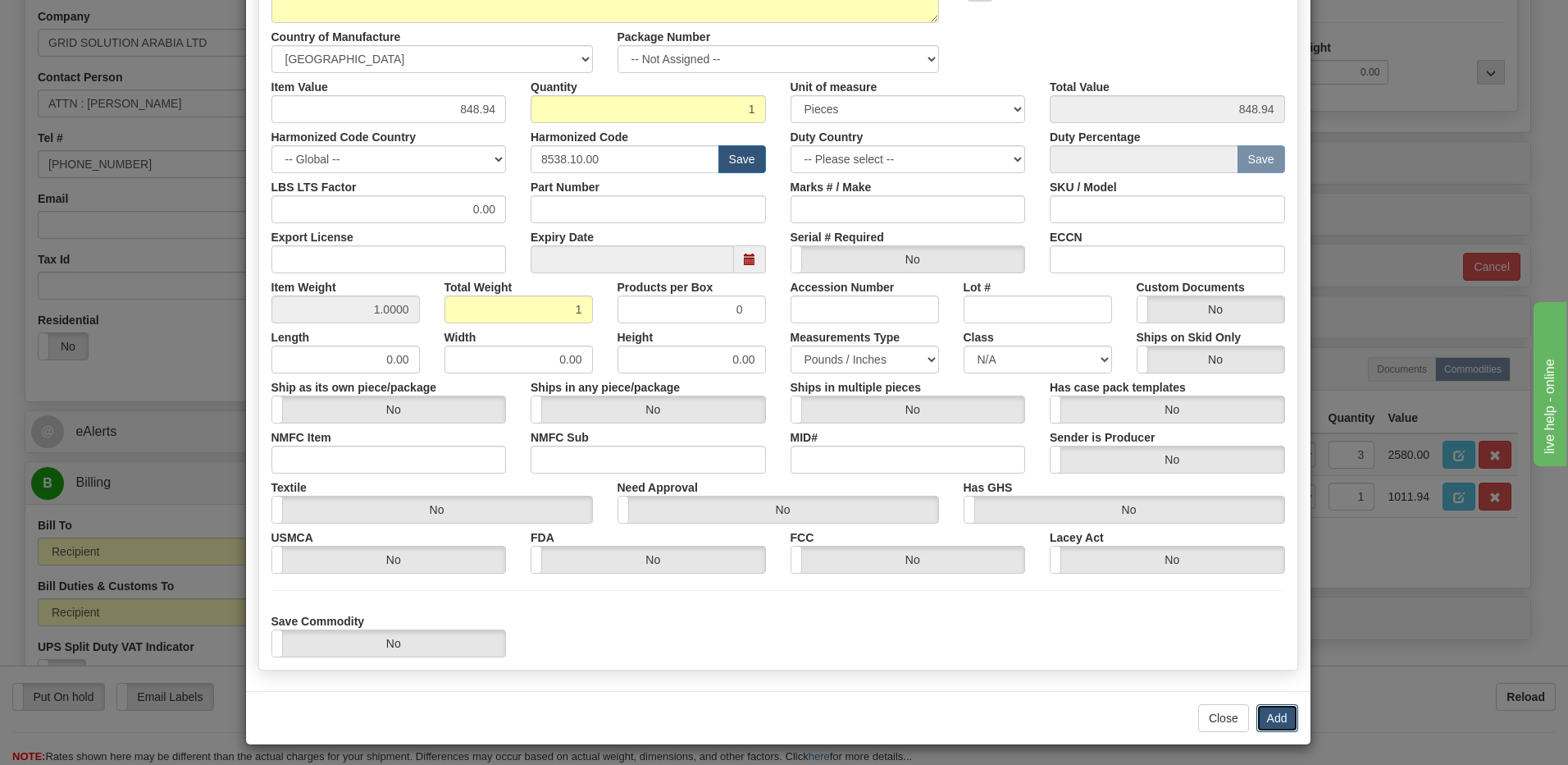
click at [1268, 718] on button "Add" at bounding box center [1277, 718] width 42 height 28
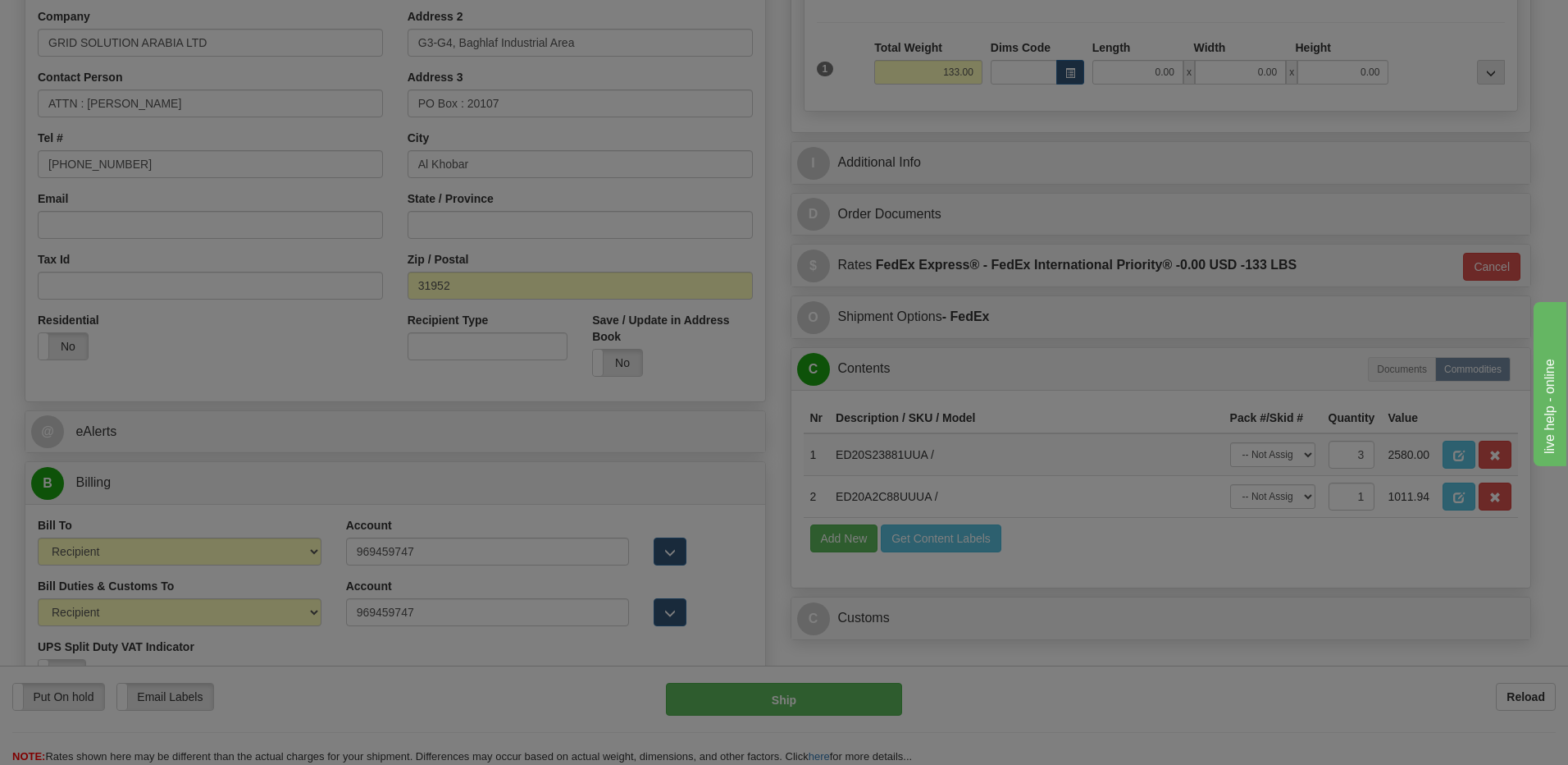
scroll to position [0, 0]
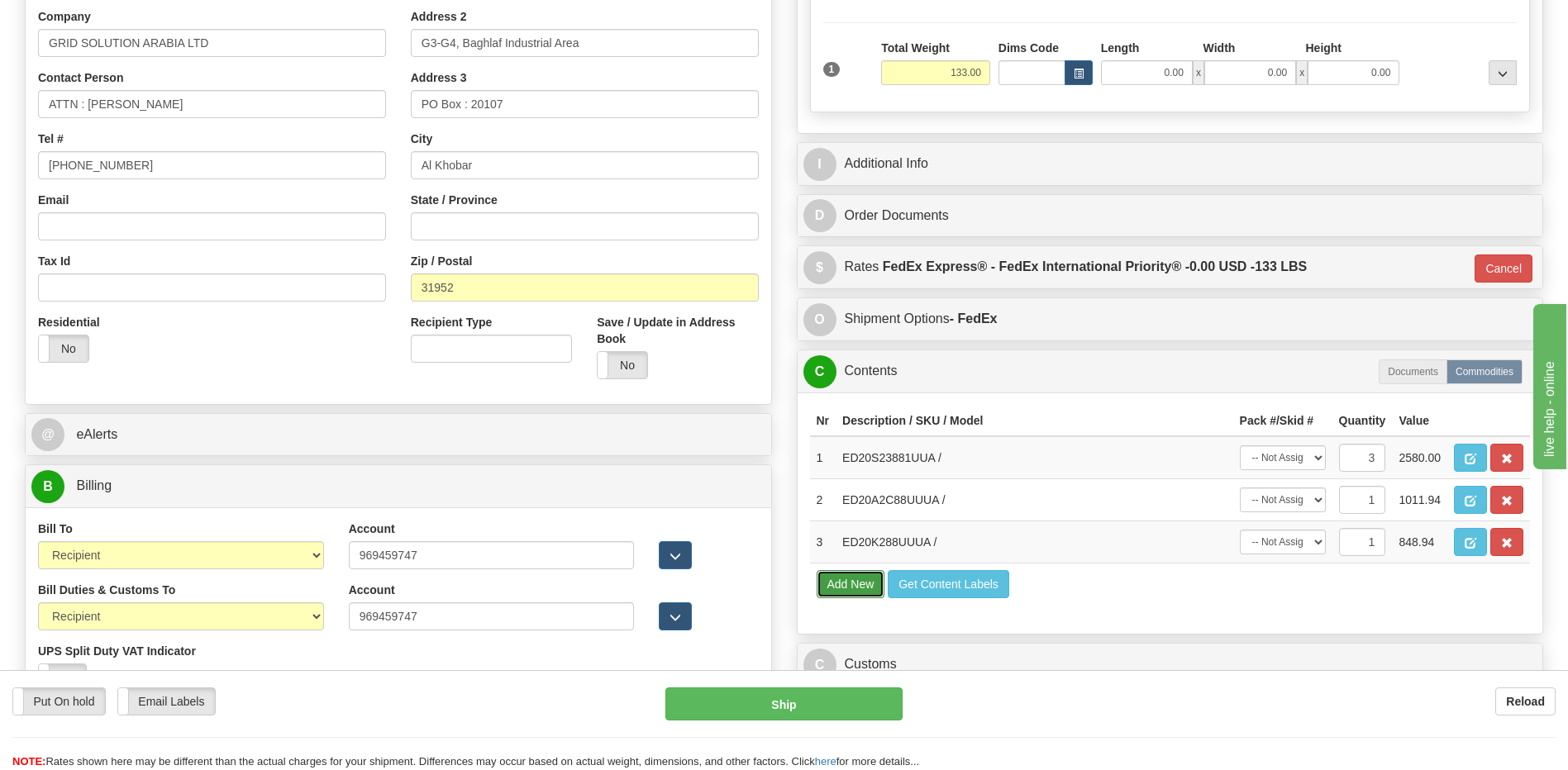
click at [852, 588] on button "Add New" at bounding box center [851, 584] width 69 height 28
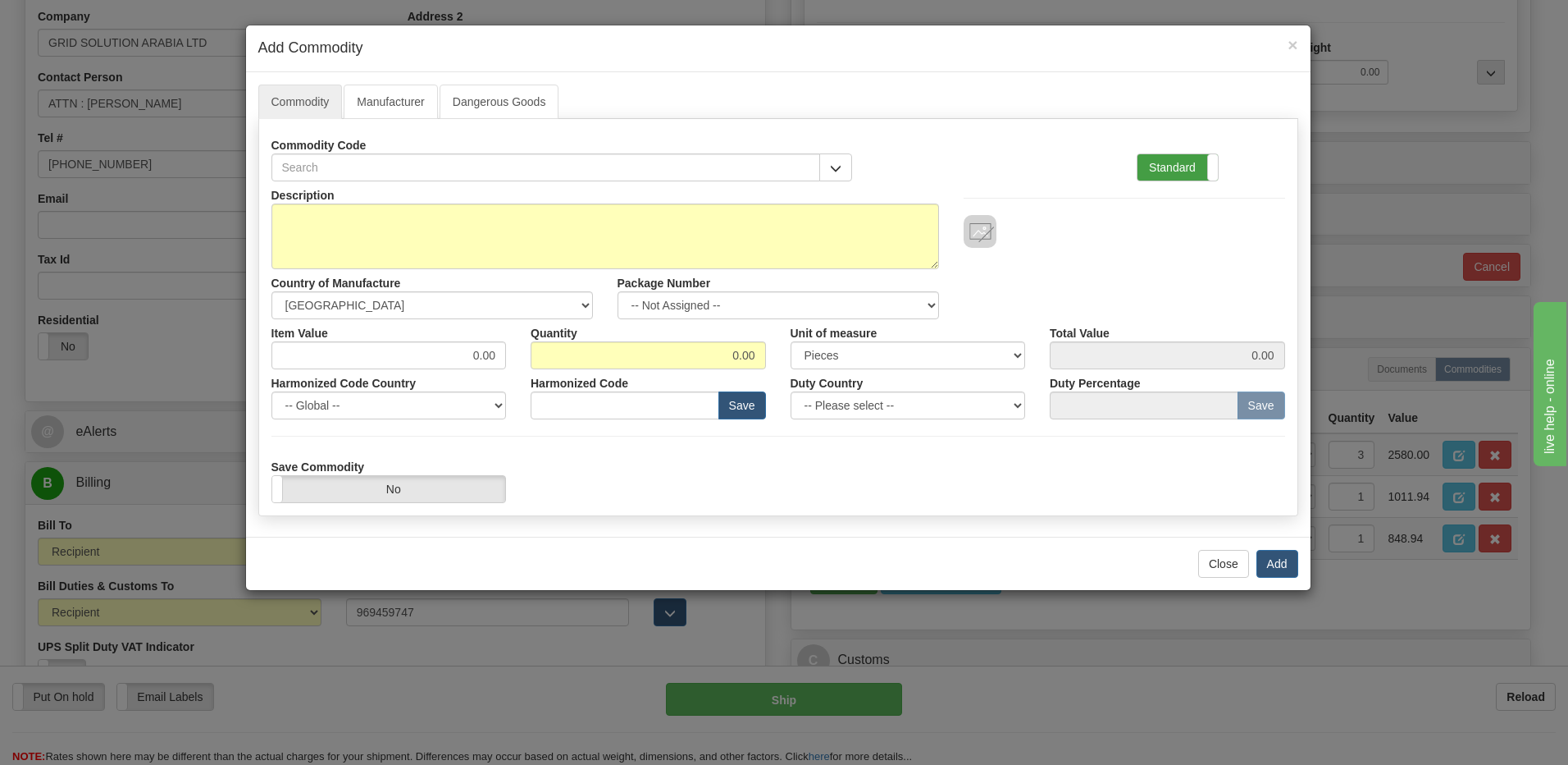
click at [1173, 171] on label "Standard" at bounding box center [1177, 167] width 80 height 26
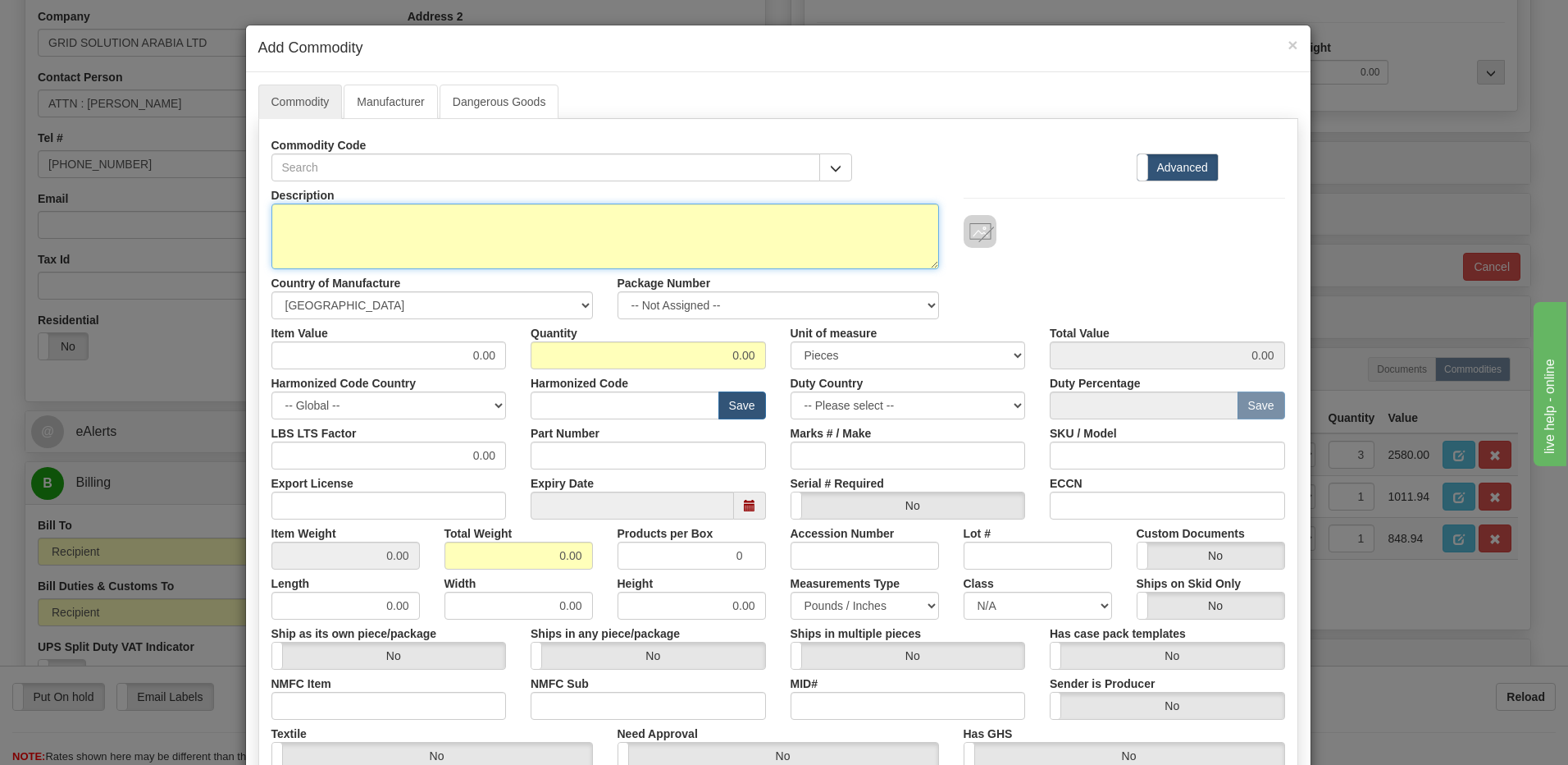
click at [288, 224] on textarea "Description" at bounding box center [606, 236] width 668 height 66
paste textarea "ED20KISAA1"
type textarea "ED20KISAA1"
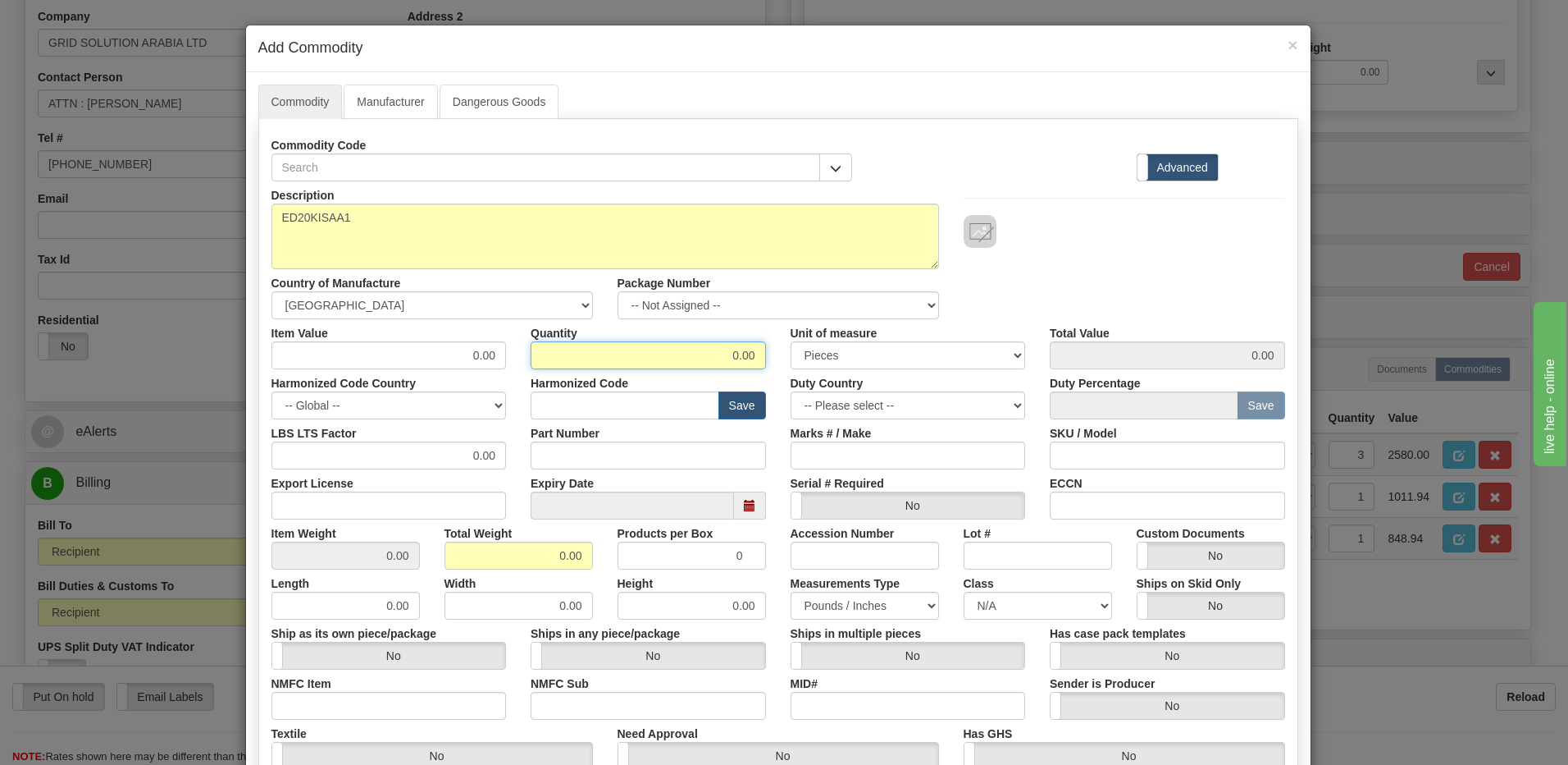
drag, startPoint x: 662, startPoint y: 354, endPoint x: 886, endPoint y: 373, distance: 224.8
click at [886, 373] on div "Description ED20KISAA1 Country of Manufacture -- Unknown -- [GEOGRAPHIC_DATA] […" at bounding box center [778, 542] width 1013 height 722
type input "4"
click at [462, 562] on input "0.00" at bounding box center [519, 555] width 149 height 28
drag, startPoint x: 507, startPoint y: 555, endPoint x: 650, endPoint y: 568, distance: 143.6
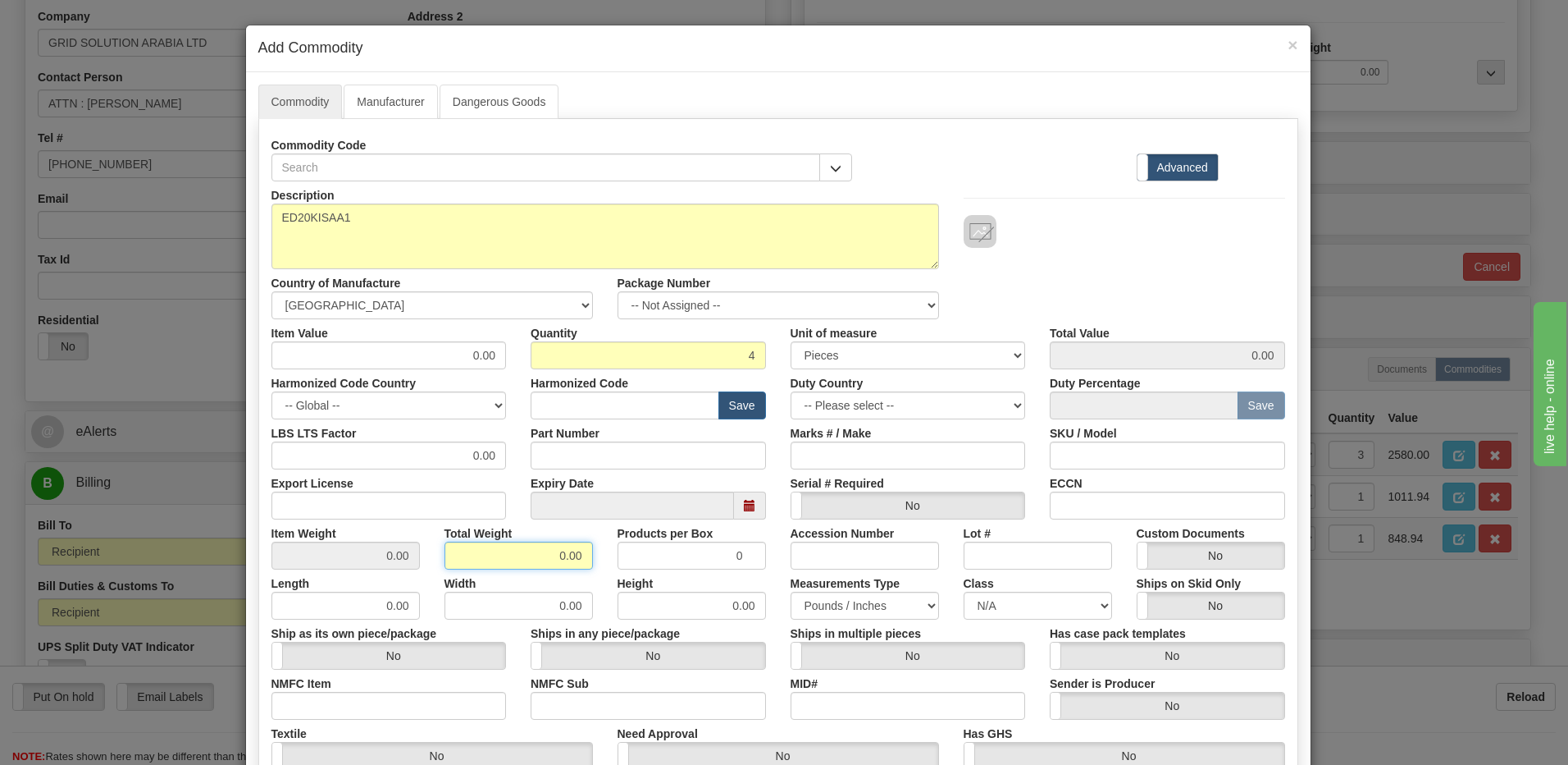
click at [650, 568] on div "Item Weight 0.00 Total Weight 0.00 Products per Box 0 Accession Number Lot # Cu…" at bounding box center [778, 545] width 1038 height 50
type input "4"
type input "1.0000"
click at [284, 547] on input "1.0000" at bounding box center [346, 555] width 149 height 28
click at [569, 409] on input "text" at bounding box center [625, 405] width 189 height 28
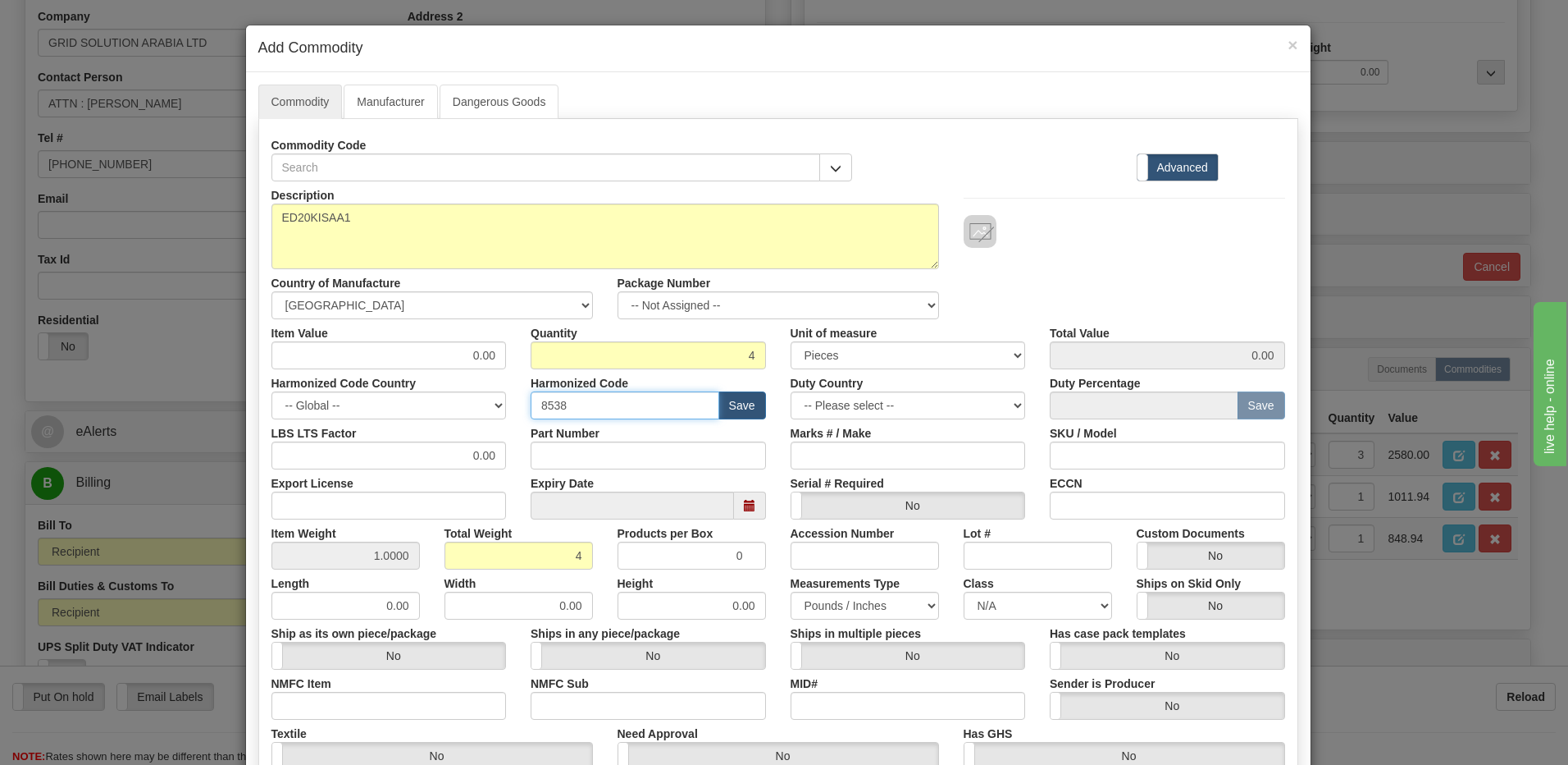
type input "8538.10.00"
drag, startPoint x: 449, startPoint y: 352, endPoint x: 505, endPoint y: 352, distance: 56.0
click at [505, 352] on div "Item Value 0.00" at bounding box center [388, 344] width 260 height 50
type input "241.34"
type input "965.36"
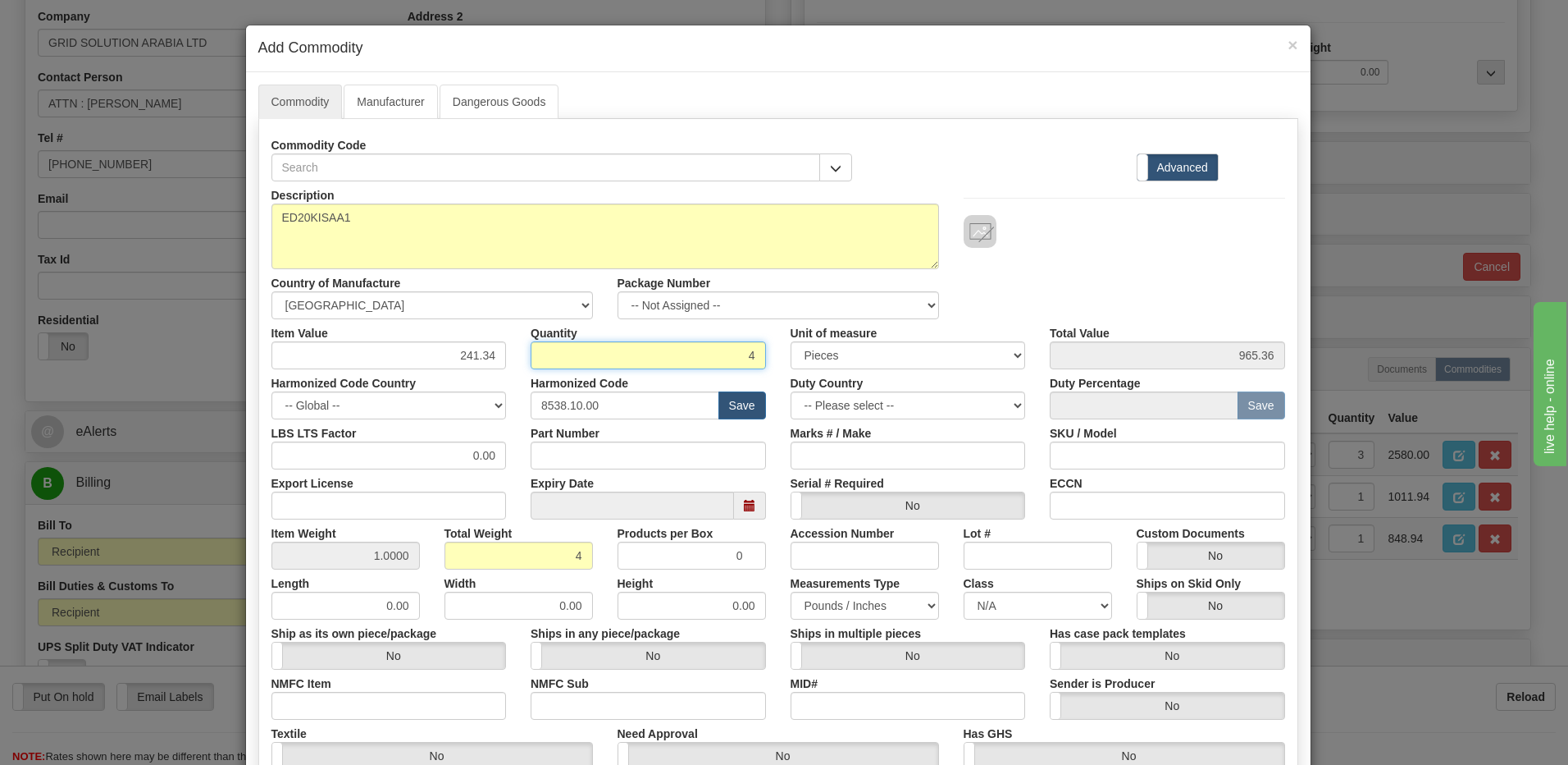
click at [621, 360] on input "4" at bounding box center [648, 355] width 236 height 28
click at [1148, 285] on div "Description ED20KISAA1 Country of Manufacture -- Unknown -- [GEOGRAPHIC_DATA] […" at bounding box center [778, 250] width 1038 height 138
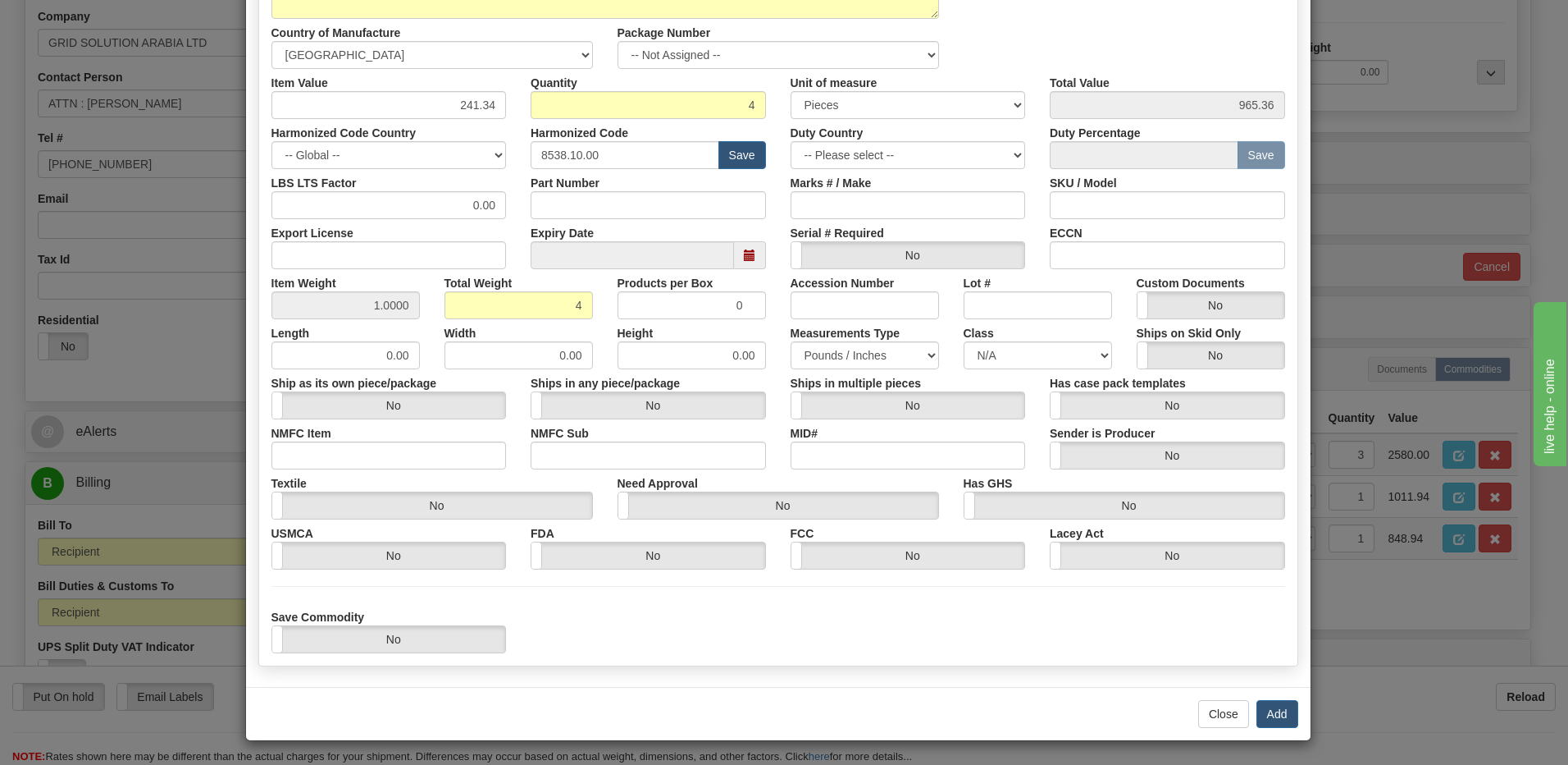
scroll to position [251, 0]
click at [1268, 716] on button "Add" at bounding box center [1277, 713] width 42 height 28
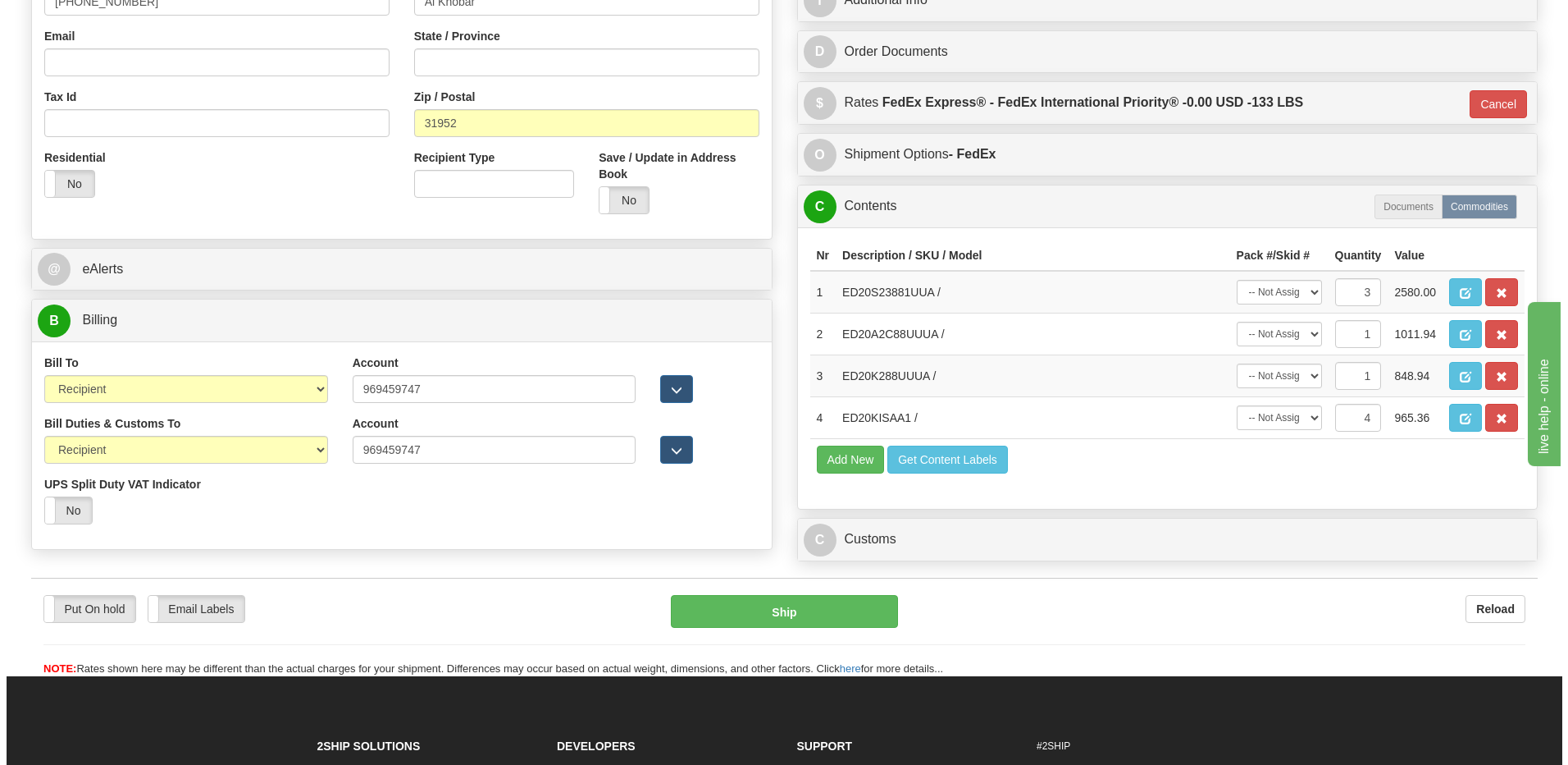
scroll to position [492, 0]
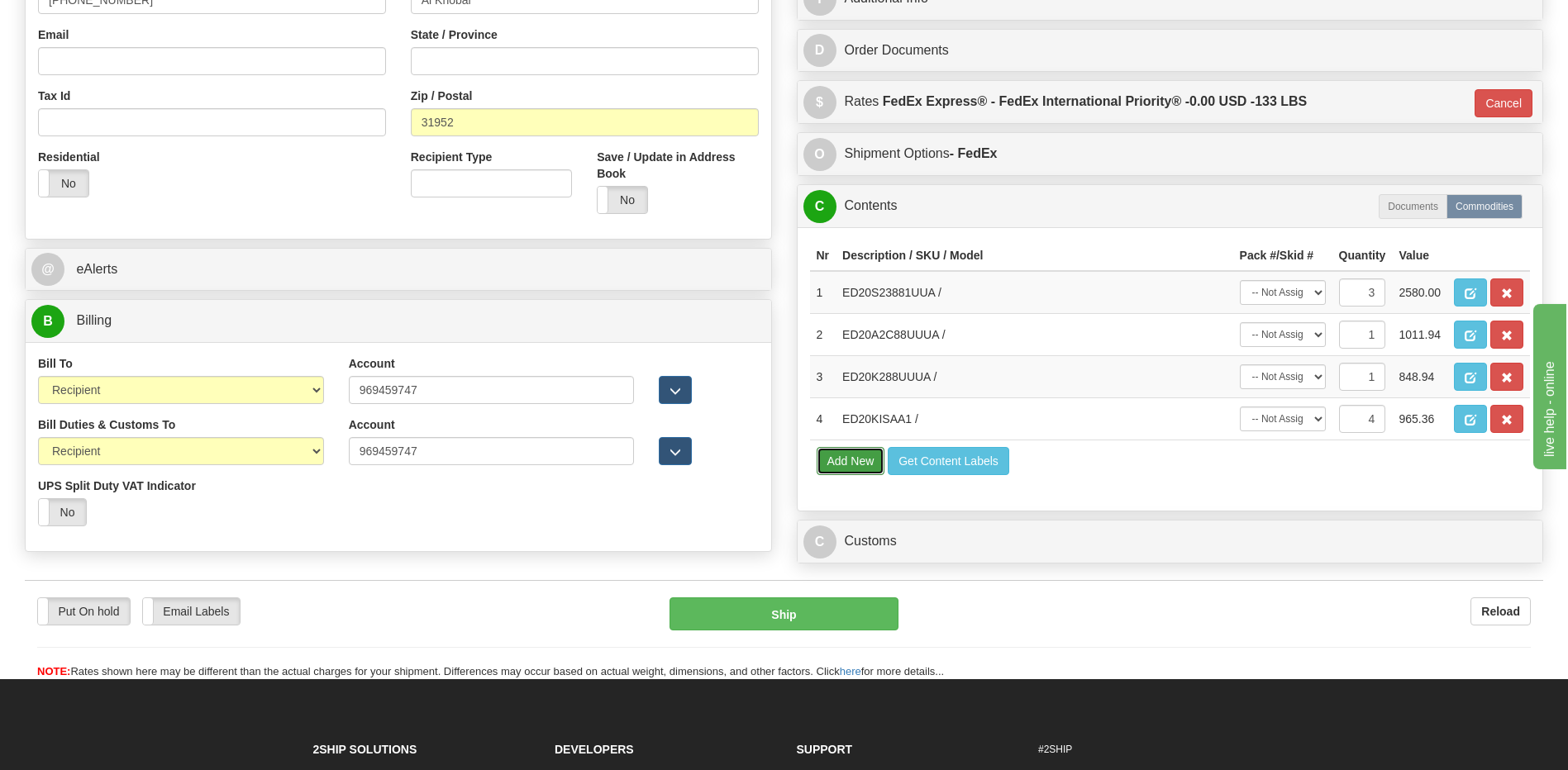
click at [850, 470] on button "Add New" at bounding box center [851, 461] width 69 height 28
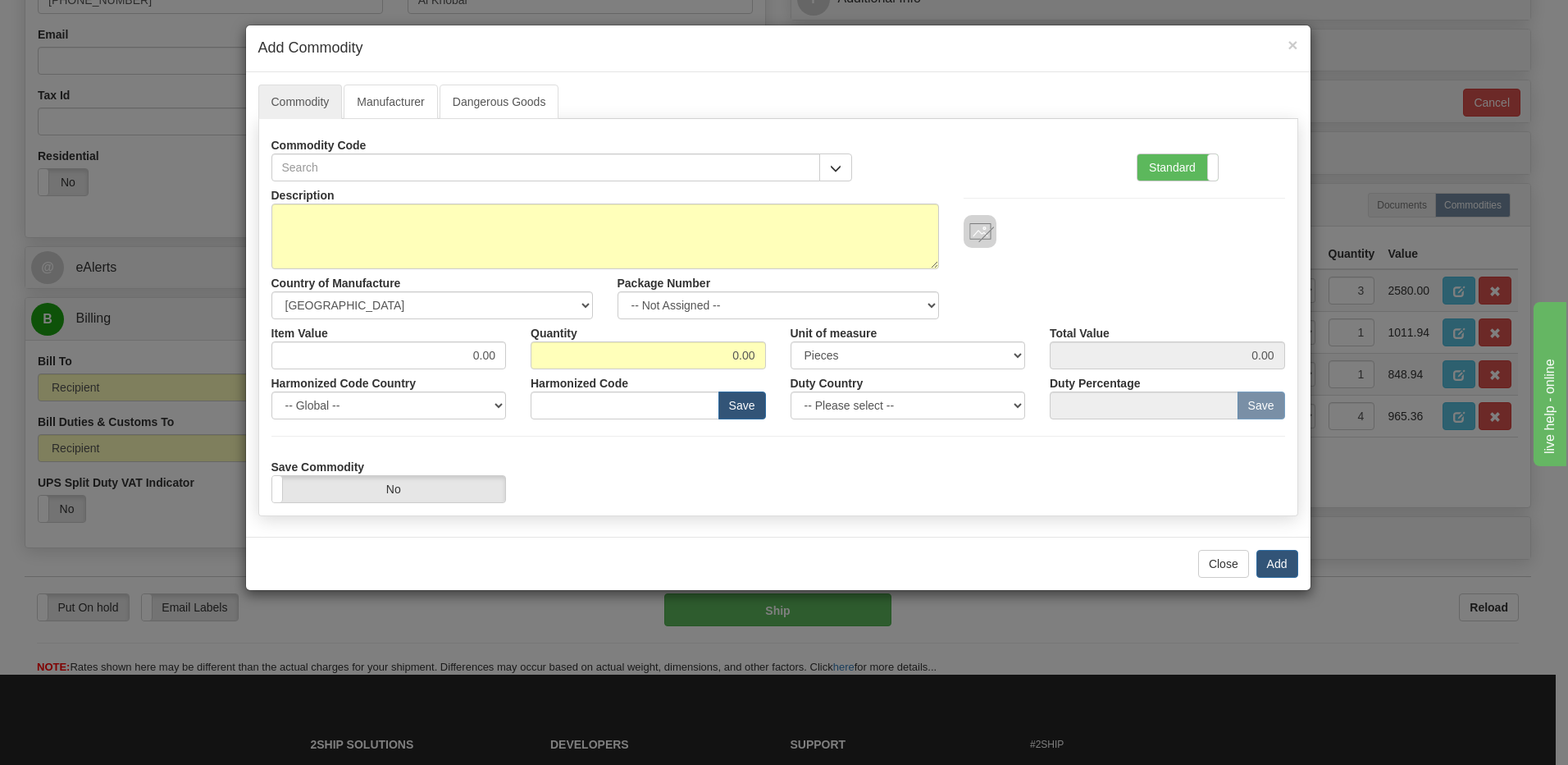
drag, startPoint x: 1161, startPoint y: 169, endPoint x: 831, endPoint y: 232, distance: 336.0
click at [1161, 169] on label "Standard" at bounding box center [1177, 167] width 80 height 26
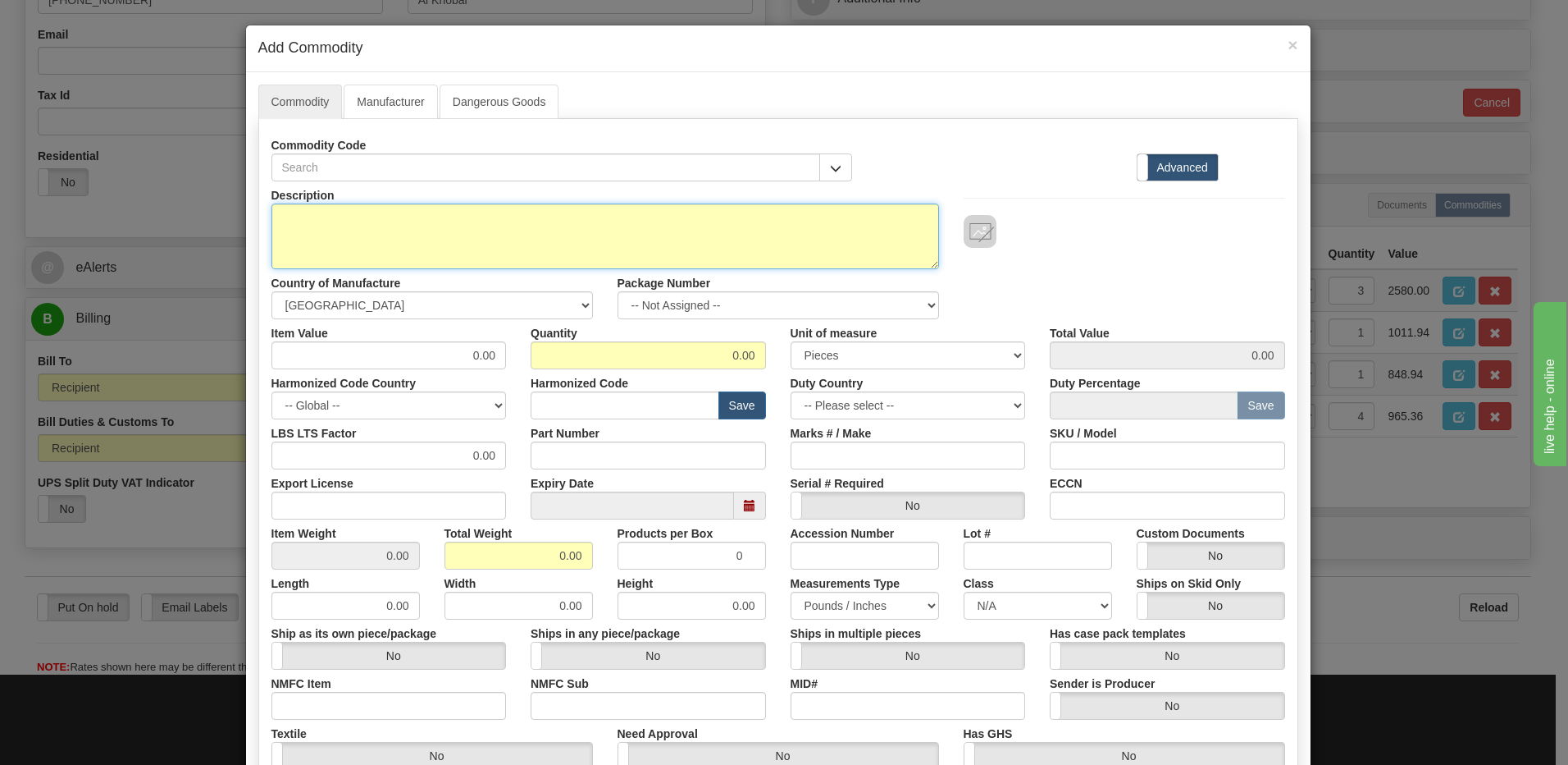
click at [326, 228] on textarea "Description" at bounding box center [606, 236] width 668 height 66
paste textarea "ED20KISBB6"
type textarea "ED20KISBB6"
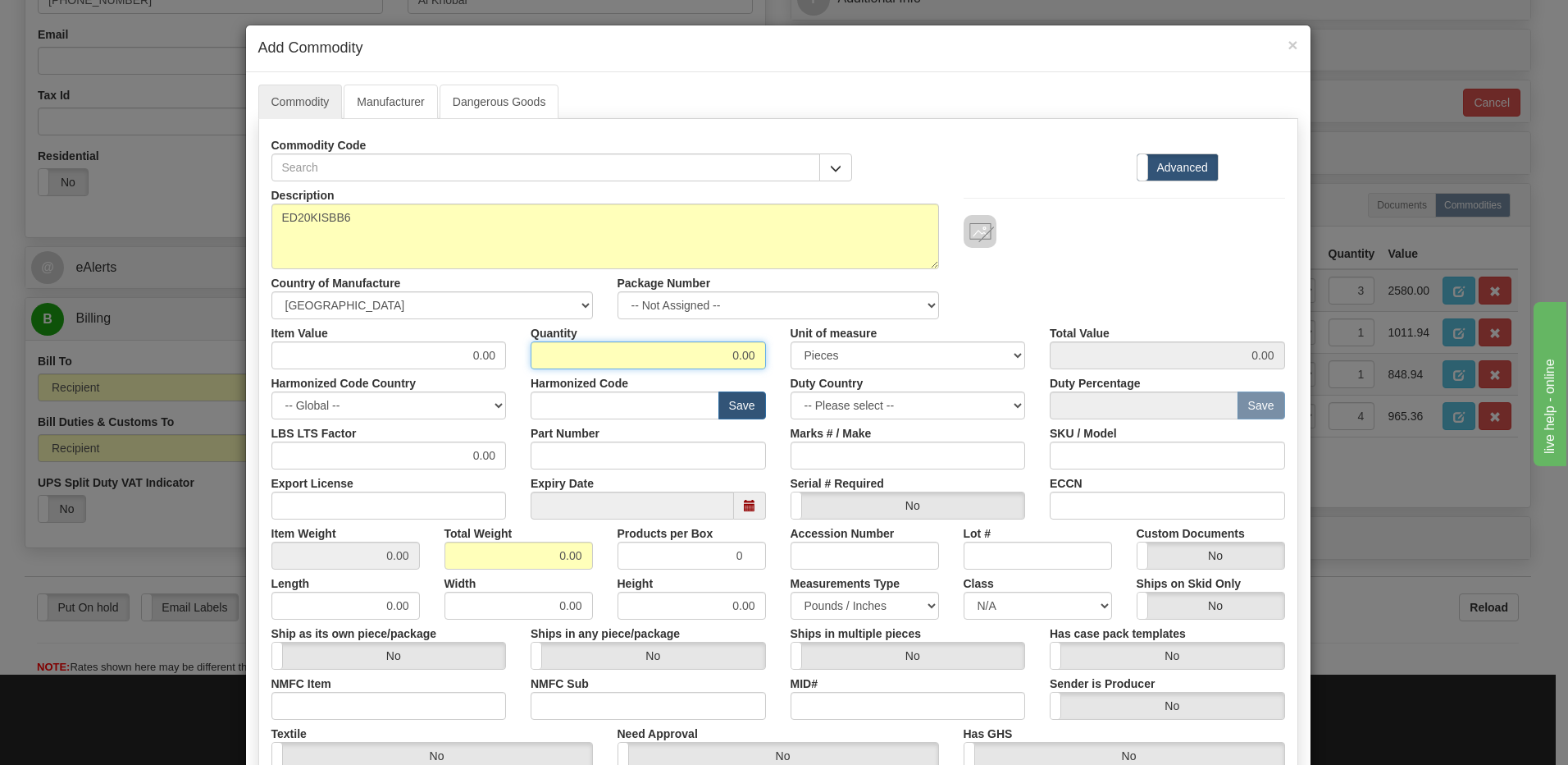
drag, startPoint x: 679, startPoint y: 350, endPoint x: 802, endPoint y: 347, distance: 123.0
click at [802, 347] on div "Item Value 0.00 Quantity 0.00 Unit of measure 3 Thousand Square Inches Adjustme…" at bounding box center [778, 344] width 1038 height 50
type input "70"
drag, startPoint x: 522, startPoint y: 561, endPoint x: 677, endPoint y: 566, distance: 155.1
click at [677, 566] on div "Item Weight 0.00 Total Weight 0.00 Products per Box 0 Accession Number Lot # Cu…" at bounding box center [778, 545] width 1038 height 50
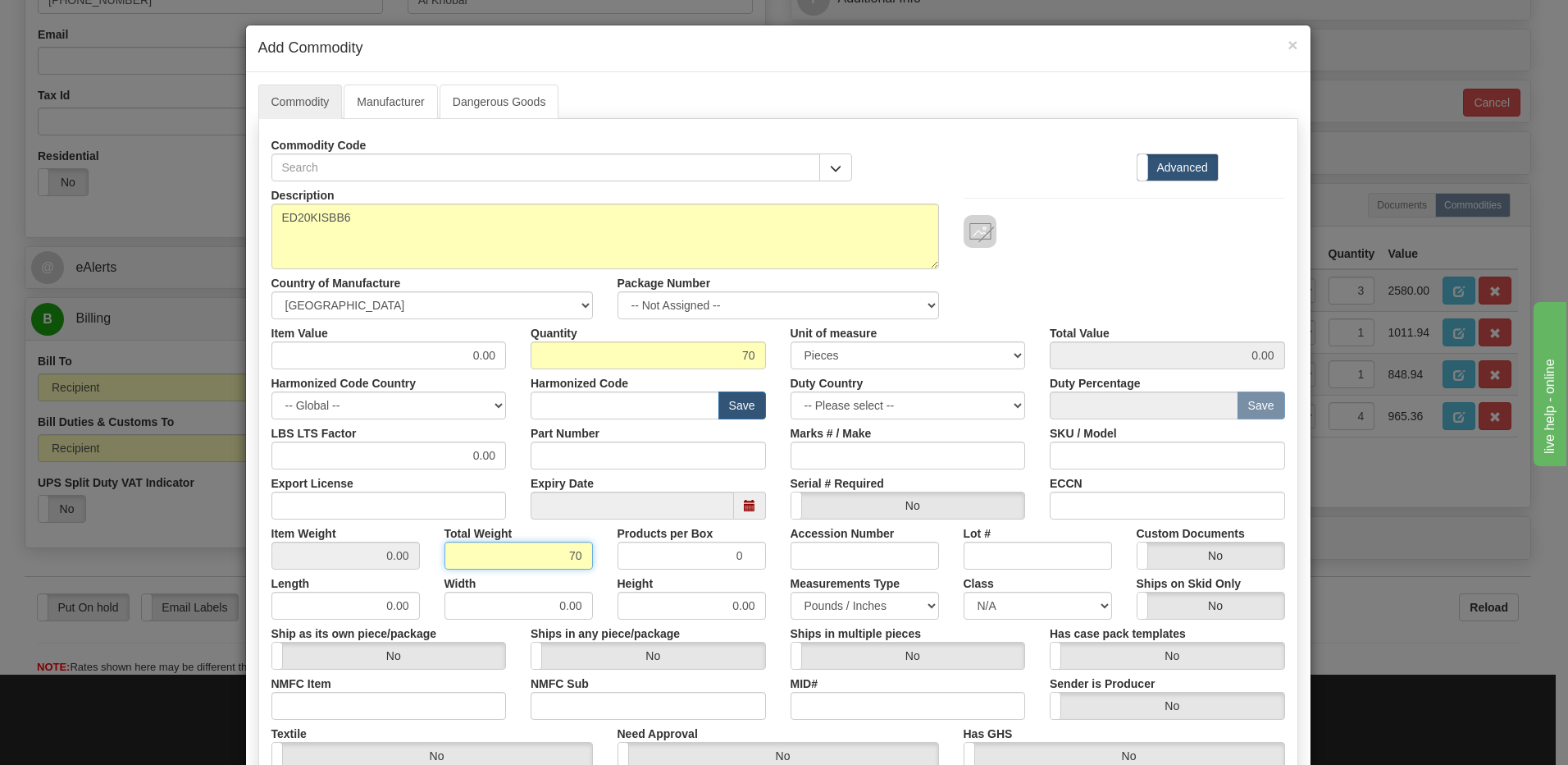
type input "70"
type input "1.0000"
click at [333, 557] on input "1.0000" at bounding box center [346, 555] width 149 height 28
click at [556, 397] on input "text" at bounding box center [625, 405] width 189 height 28
type input "8538.10.00"
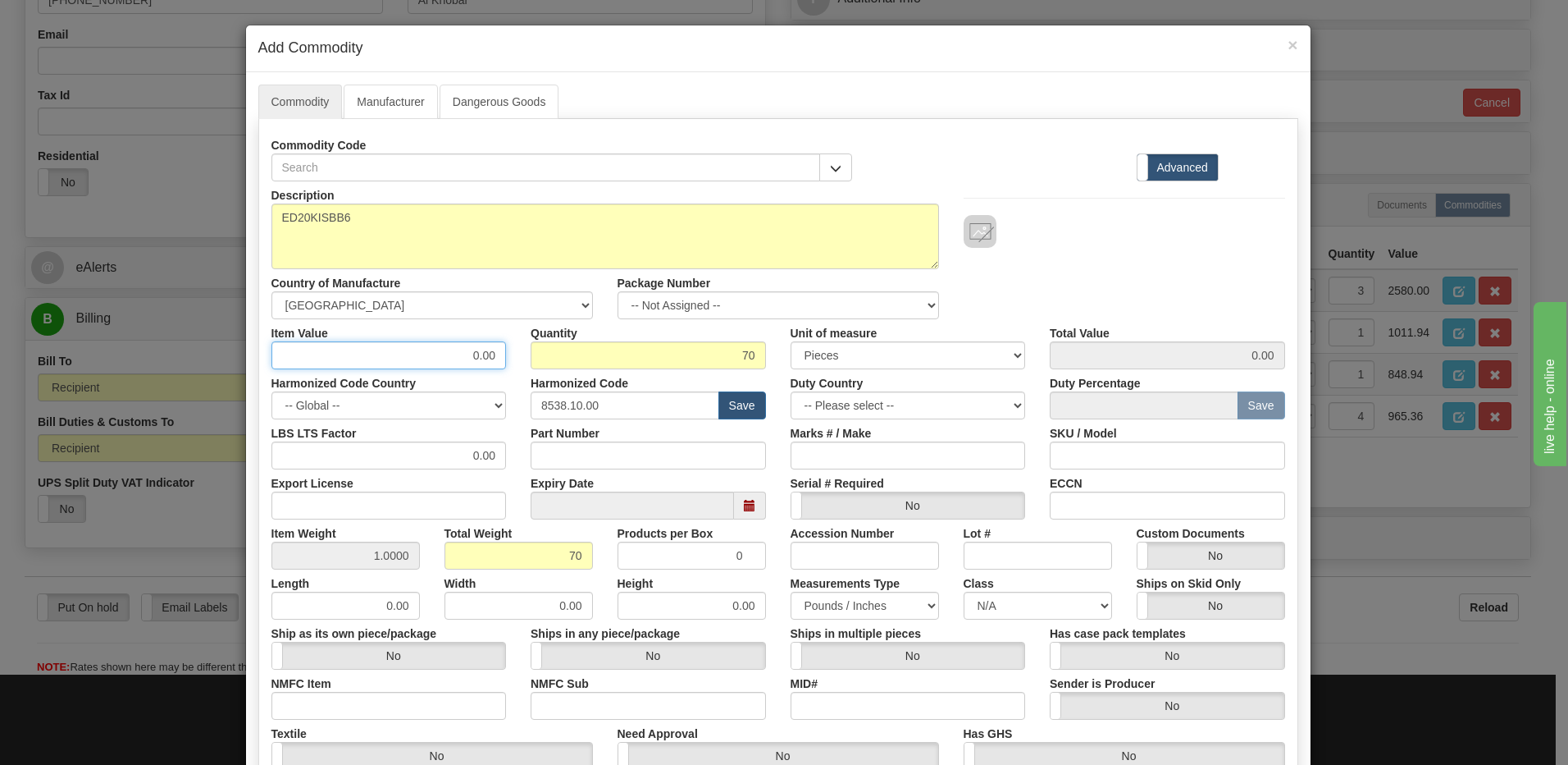
drag, startPoint x: 392, startPoint y: 360, endPoint x: 586, endPoint y: 381, distance: 195.1
click at [586, 381] on div "Description ED20KISBB6 Country of Manufacture -- Unknown -- [GEOGRAPHIC_DATA] […" at bounding box center [778, 542] width 1013 height 722
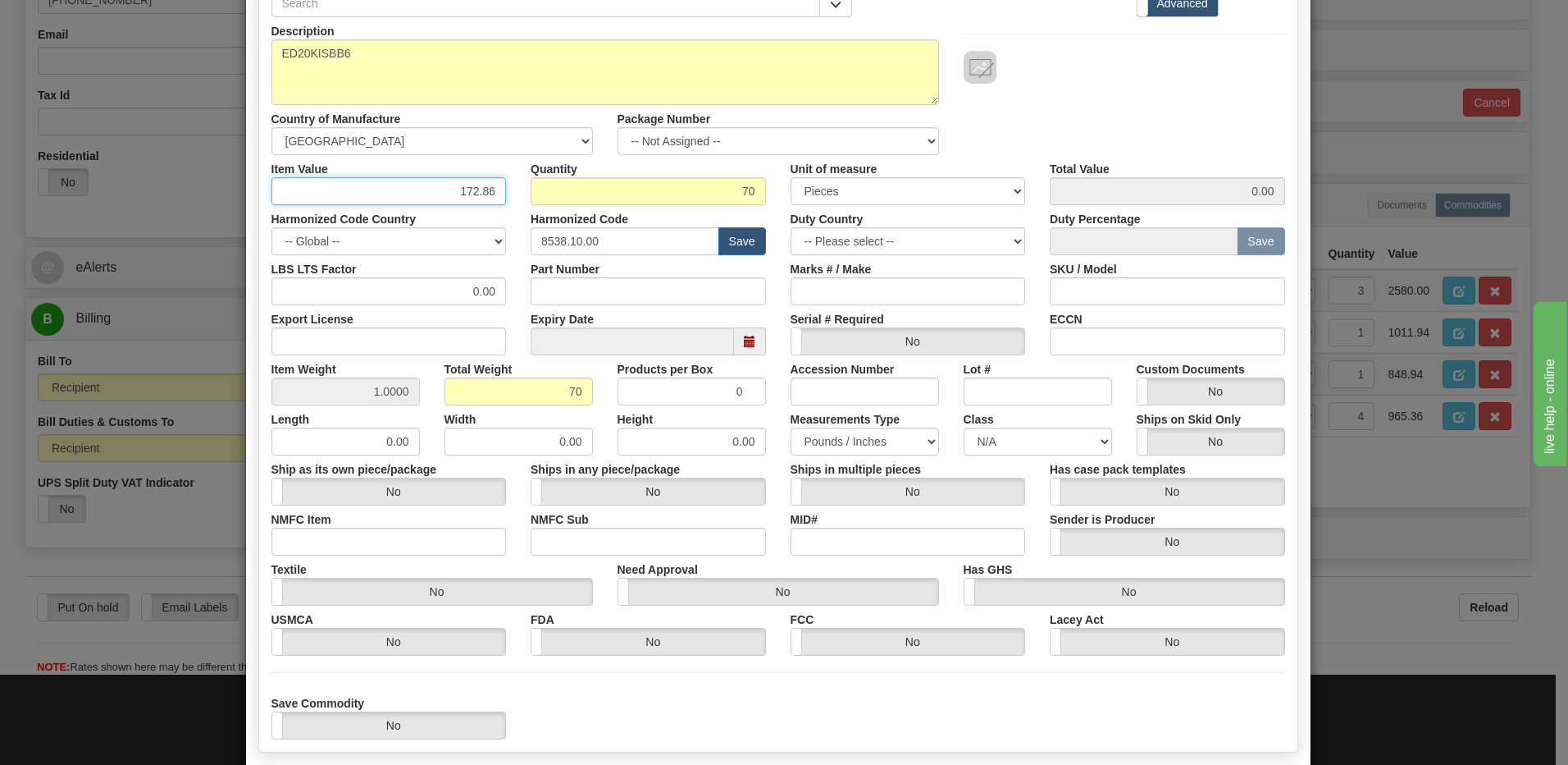
type input "172.86"
type input "12100.20"
click at [692, 190] on input "70" at bounding box center [648, 191] width 236 height 28
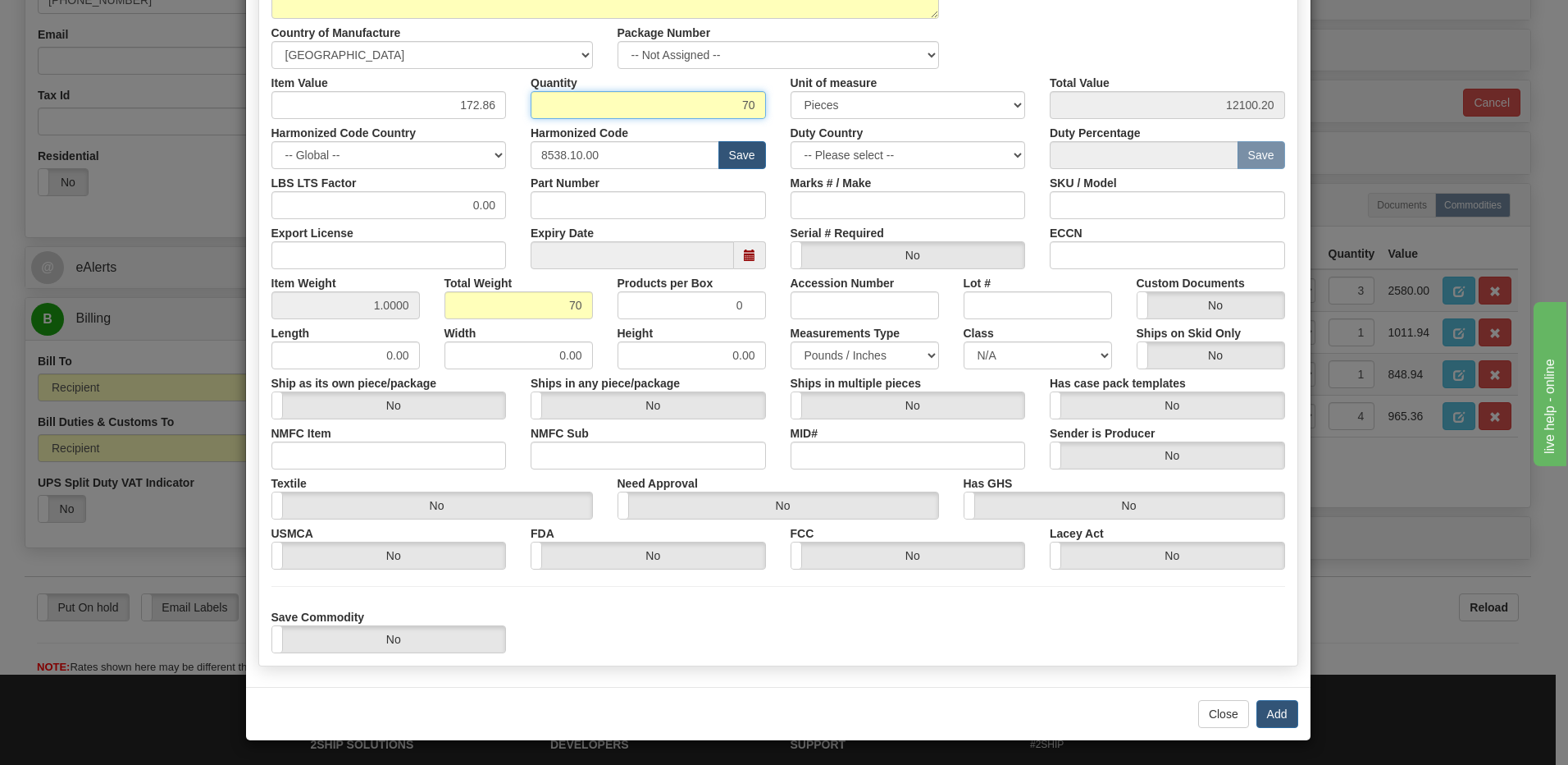
scroll to position [251, 0]
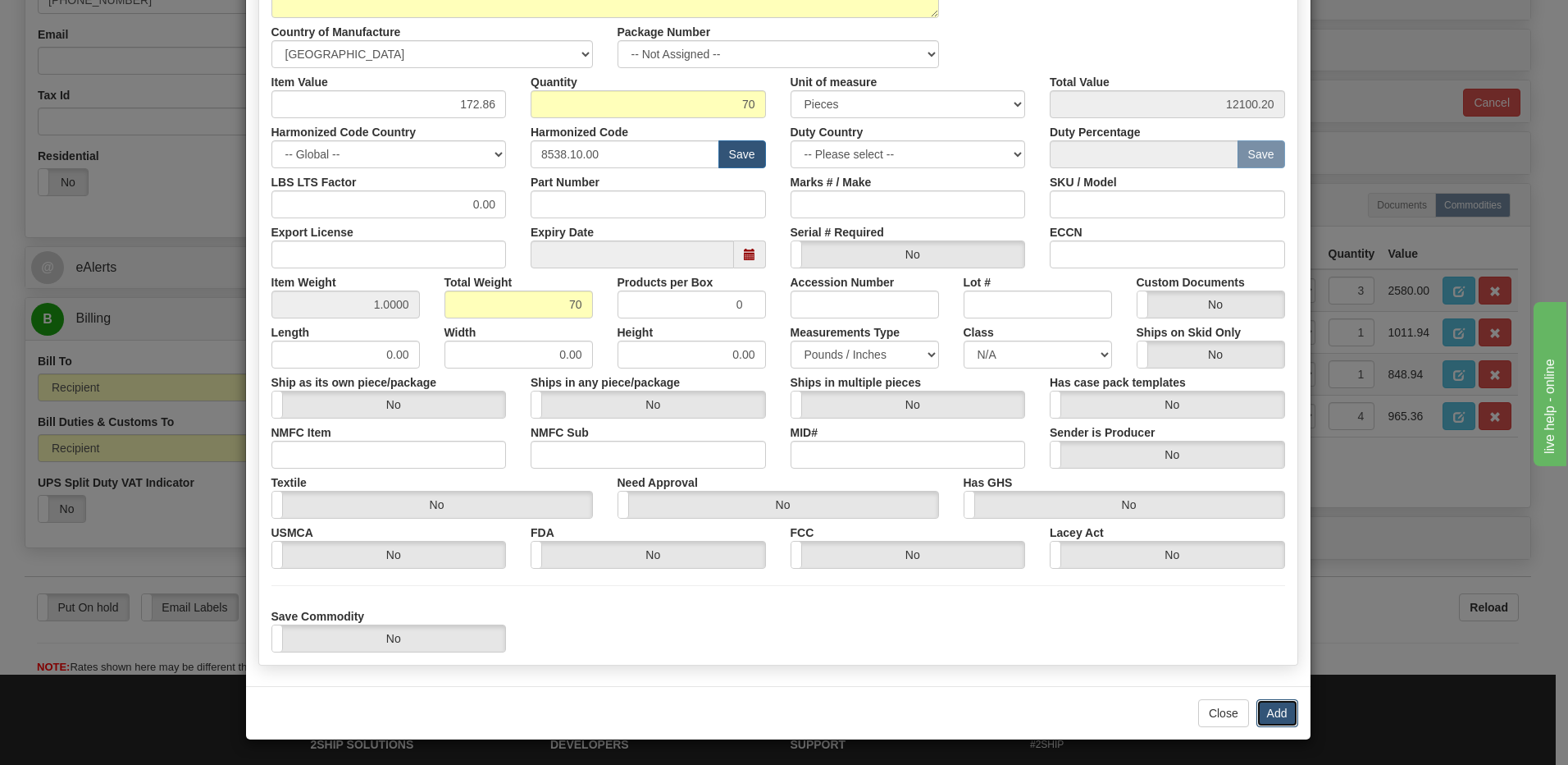
click at [1268, 708] on button "Add" at bounding box center [1277, 713] width 42 height 28
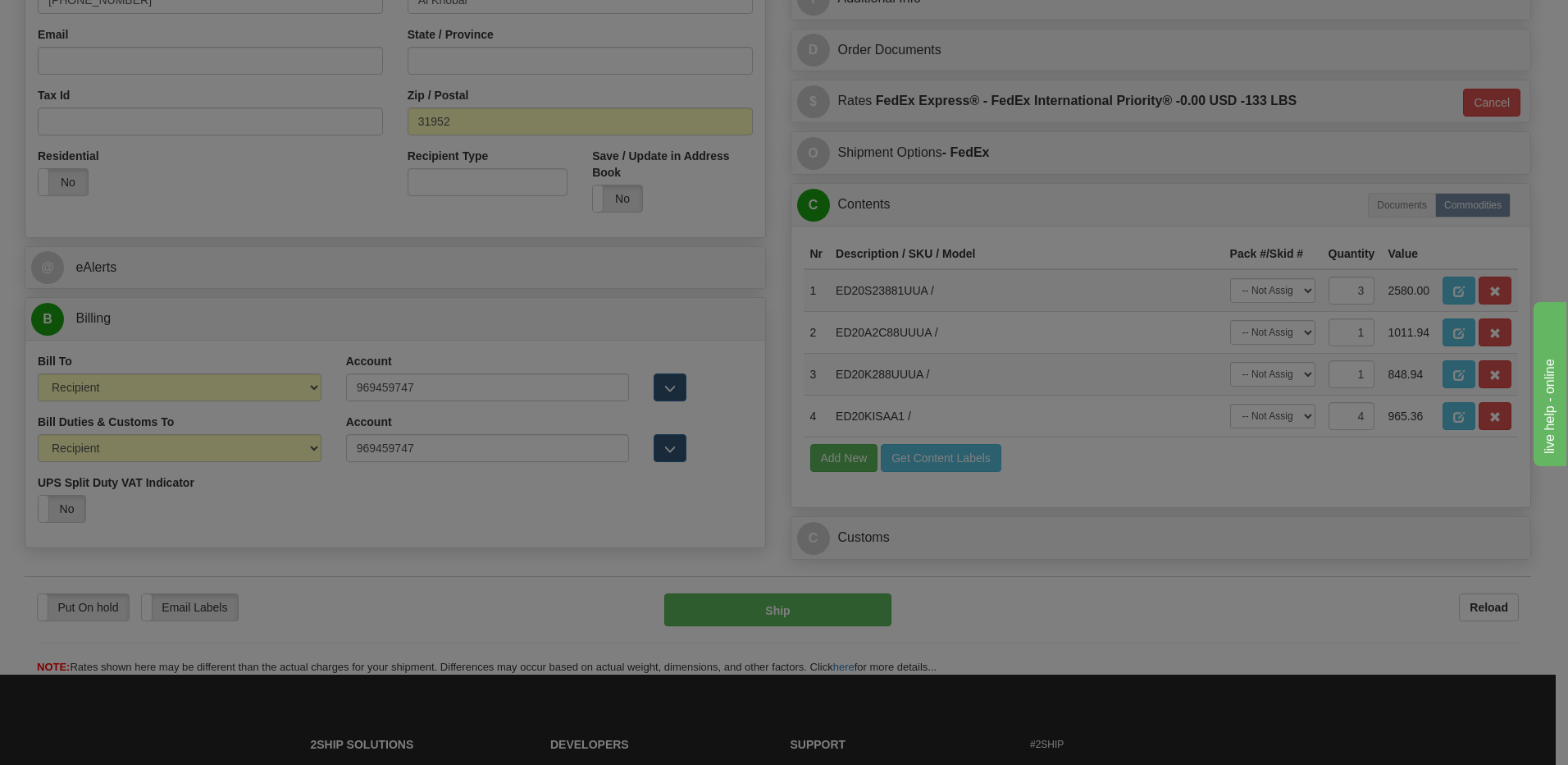
scroll to position [0, 0]
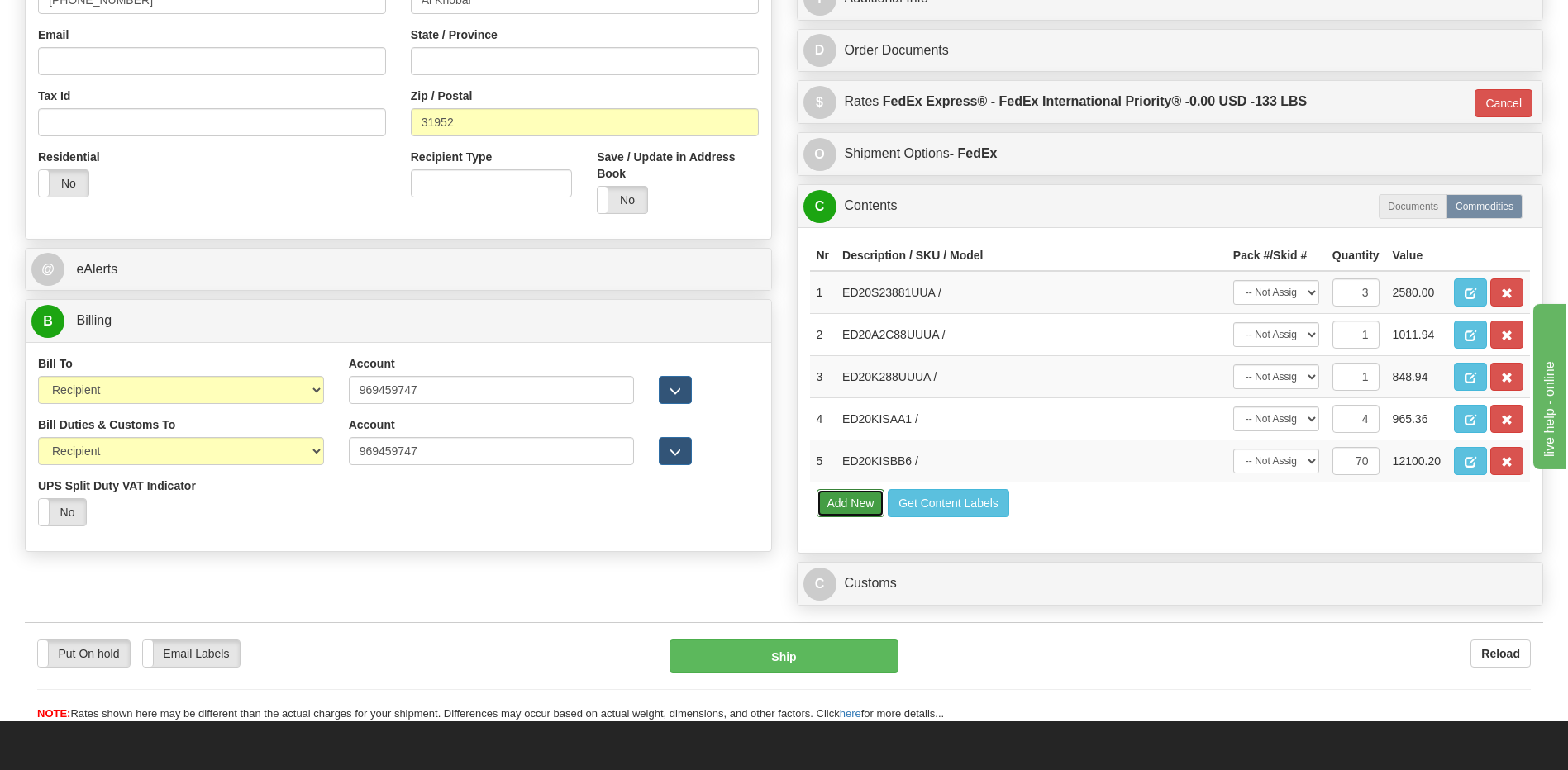
click at [860, 499] on button "Add New" at bounding box center [851, 503] width 69 height 28
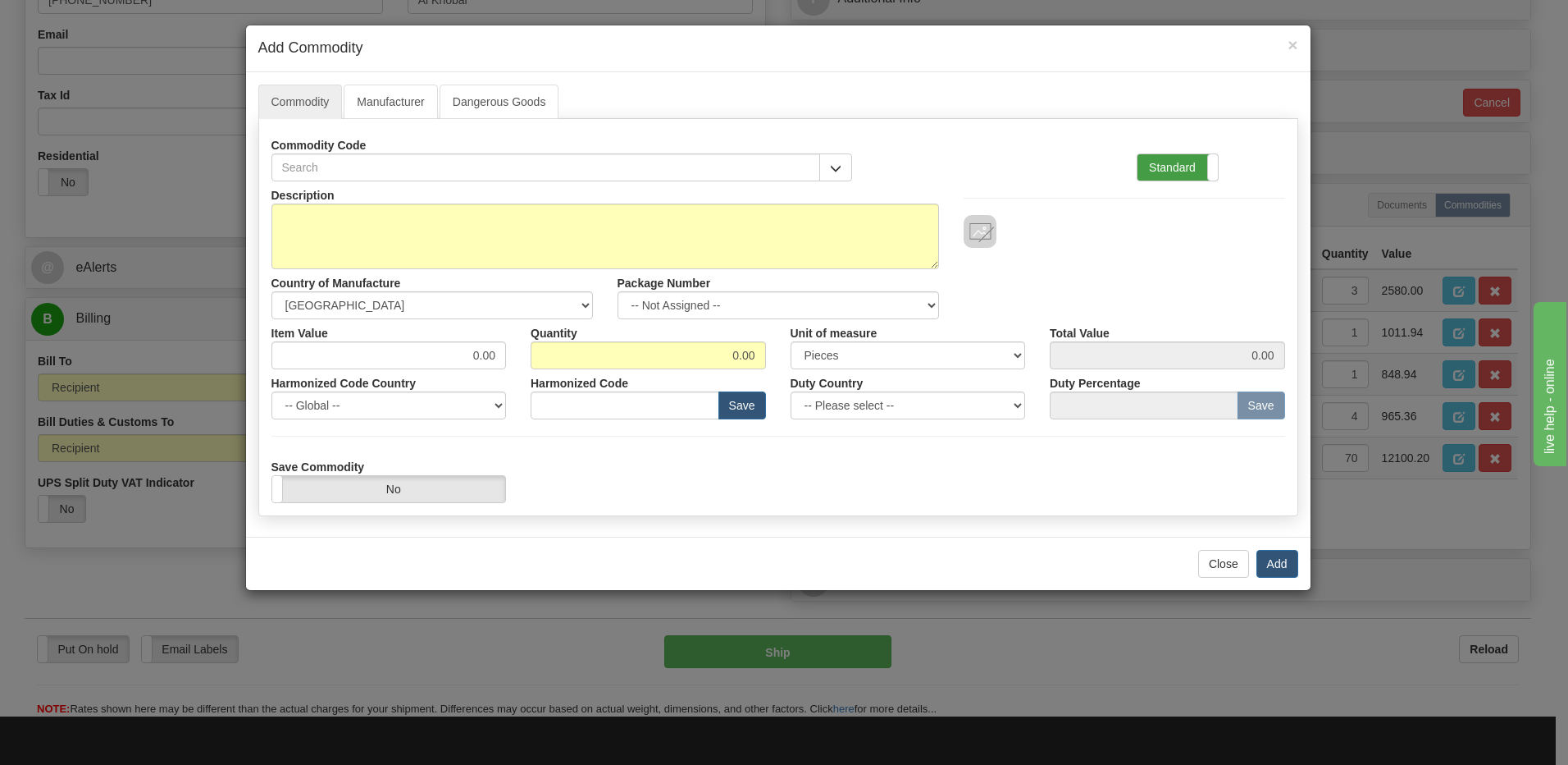
click at [1167, 171] on label "Standard" at bounding box center [1177, 167] width 80 height 26
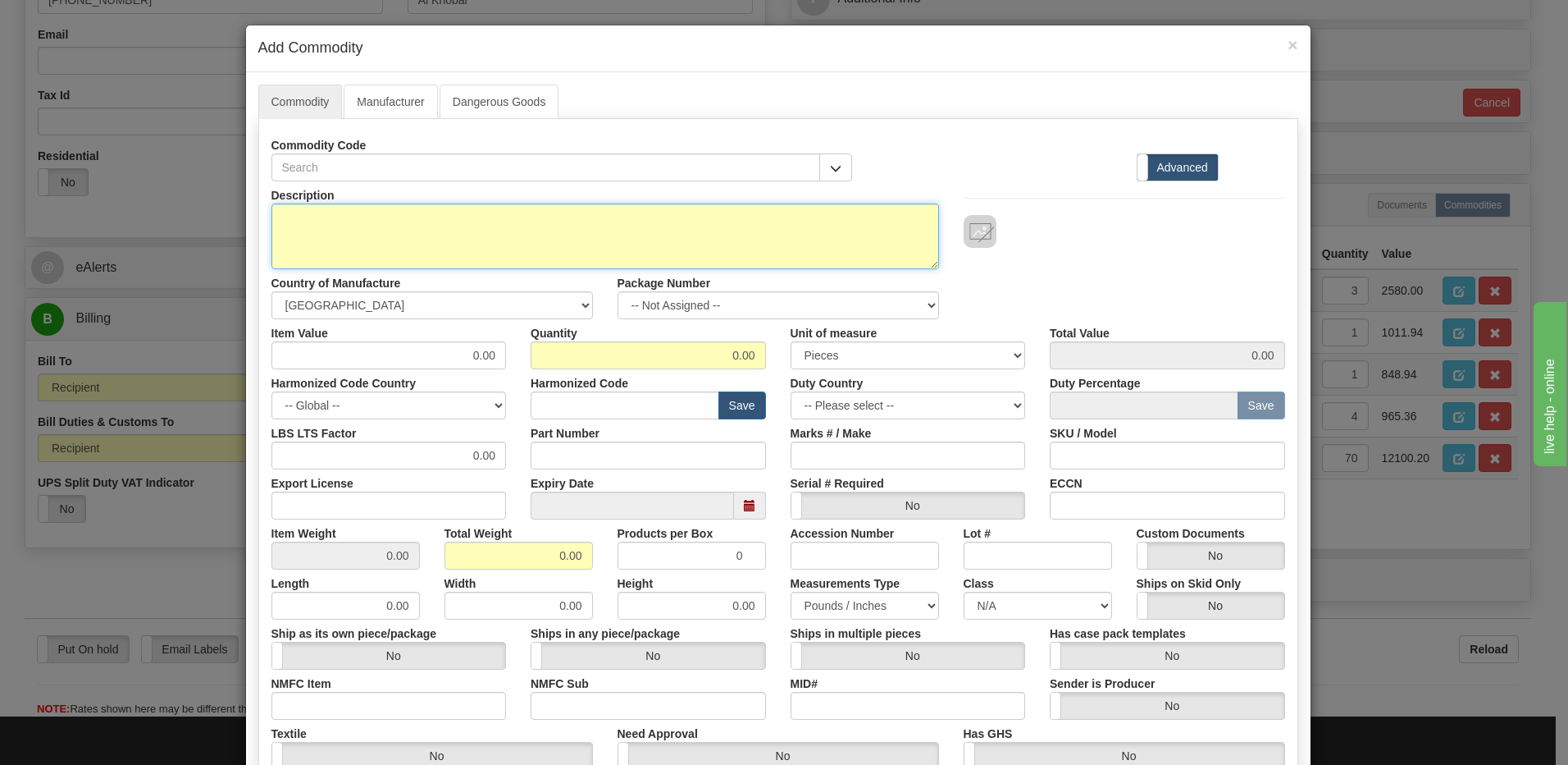
click at [274, 225] on textarea "Description" at bounding box center [606, 236] width 668 height 66
paste textarea "ED20KISCC9"
type textarea "ED20KISCC9"
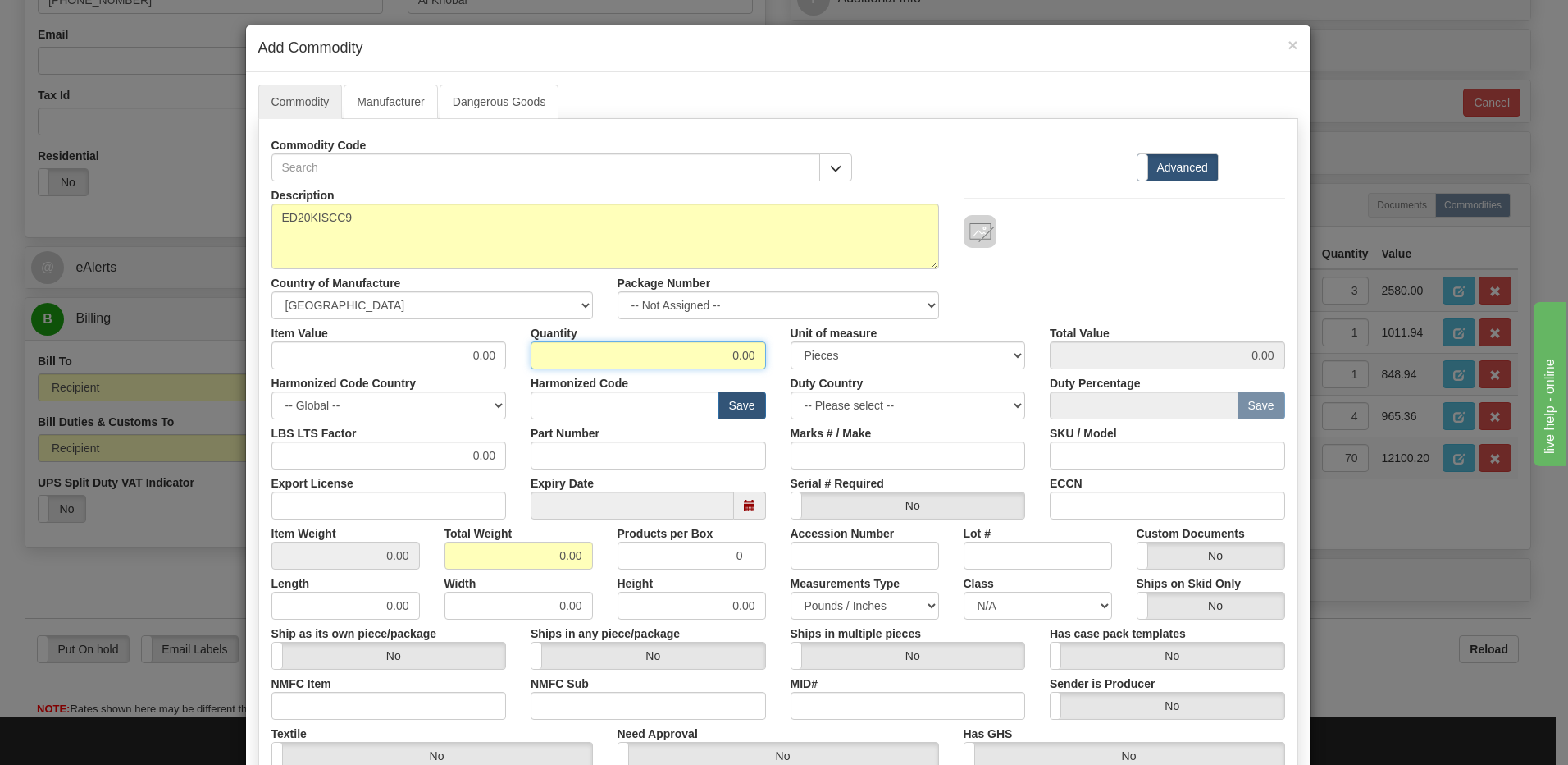
drag, startPoint x: 661, startPoint y: 354, endPoint x: 813, endPoint y: 367, distance: 152.6
click at [813, 367] on div "Item Value 0.00 Quantity 0.00 Unit of measure 3 Thousand Square Inches Adjustme…" at bounding box center [778, 344] width 1038 height 50
type input "5"
drag, startPoint x: 513, startPoint y: 558, endPoint x: 664, endPoint y: 567, distance: 151.3
click at [664, 567] on div "Item Weight 0.00 Total Weight 0.00 Products per Box 0 Accession Number Lot # Cu…" at bounding box center [778, 545] width 1038 height 50
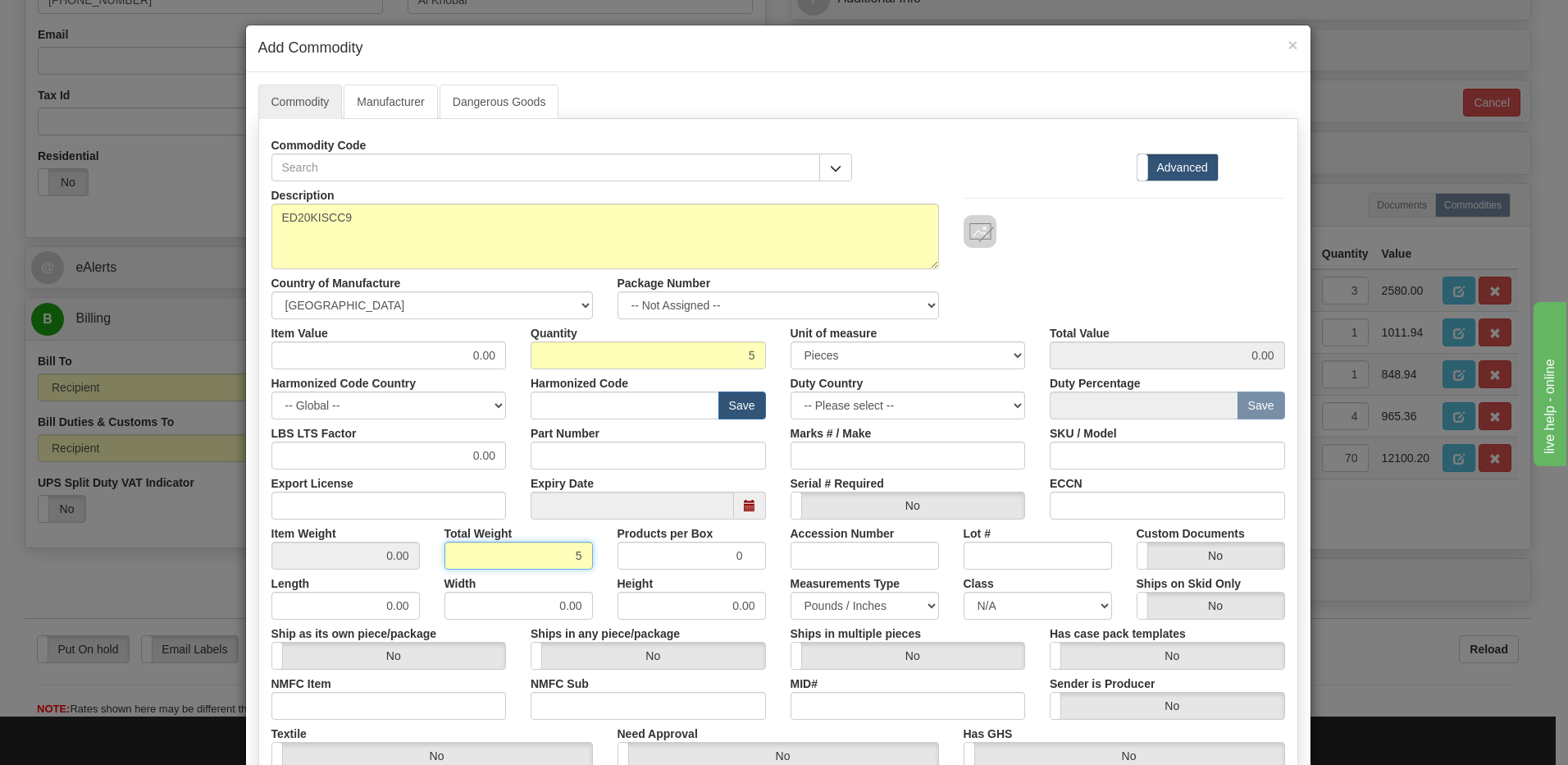
type input "5"
type input "1.0000"
click at [632, 407] on input "text" at bounding box center [625, 405] width 189 height 28
type input "8538.10.00"
drag, startPoint x: 458, startPoint y: 360, endPoint x: 503, endPoint y: 360, distance: 45.0
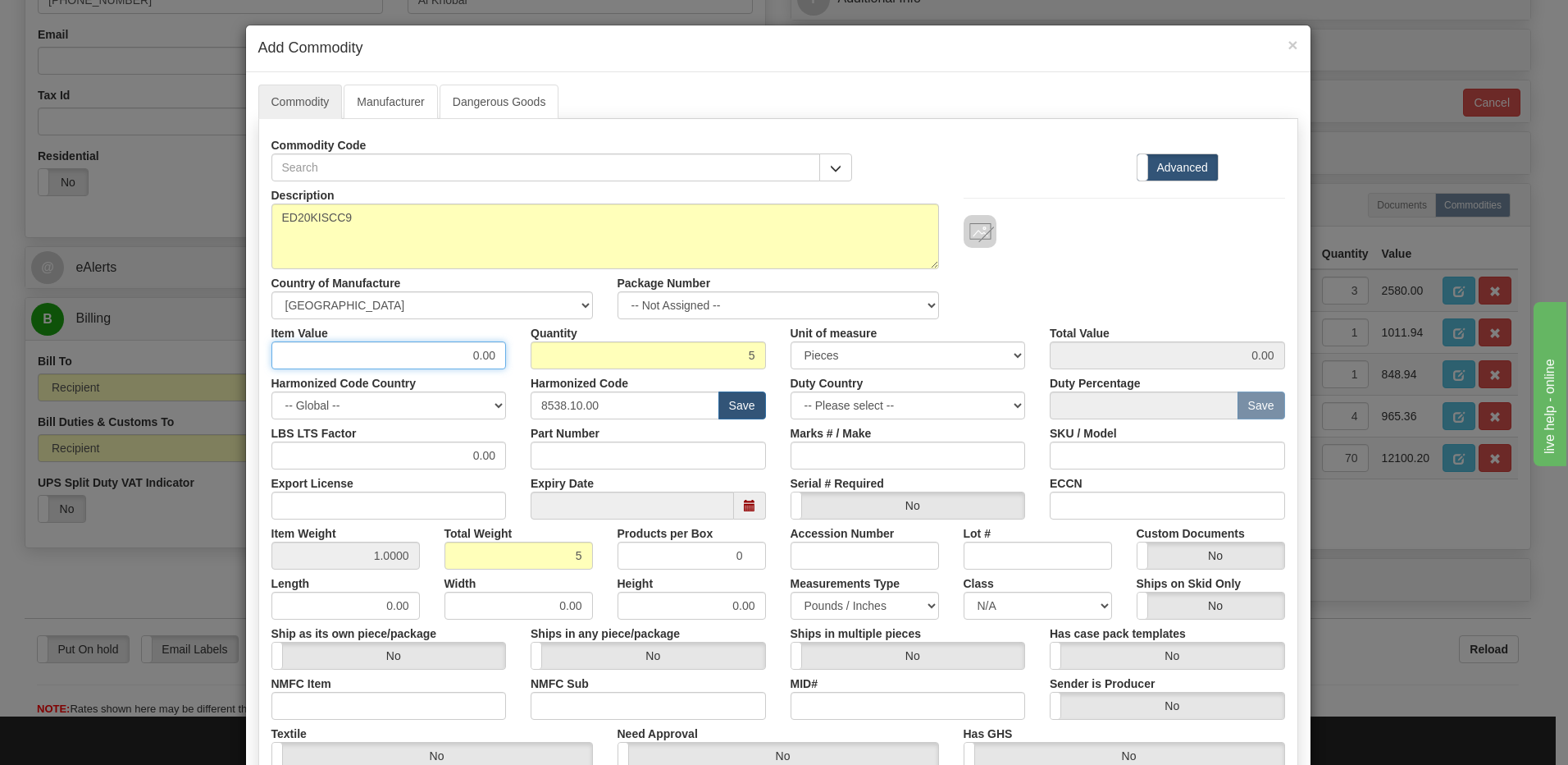
click at [503, 360] on div "Item Value 0.00" at bounding box center [388, 344] width 260 height 50
type input "201.45"
type input "1007.25"
click at [619, 360] on input "5" at bounding box center [648, 355] width 236 height 28
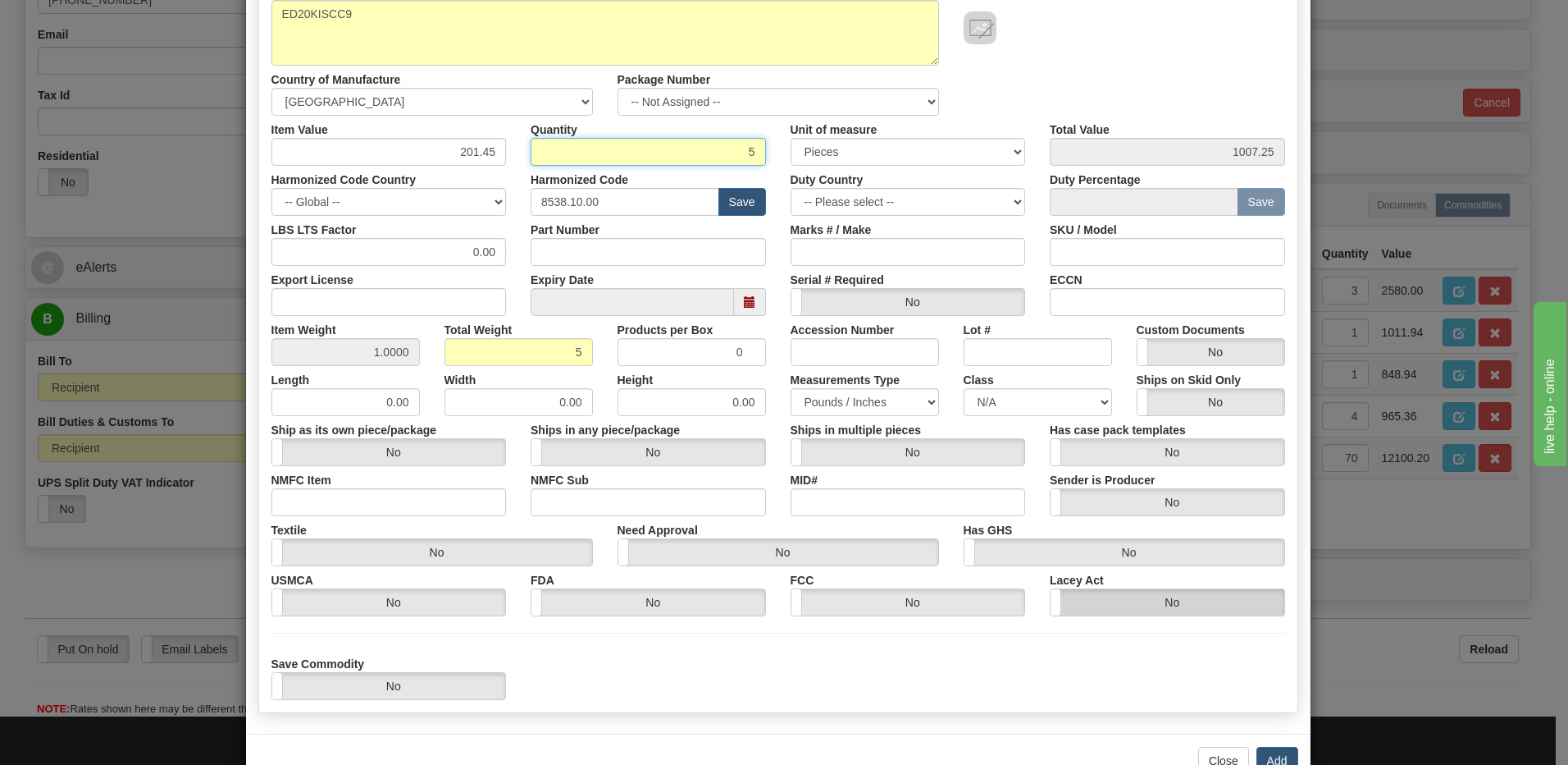
scroll to position [246, 0]
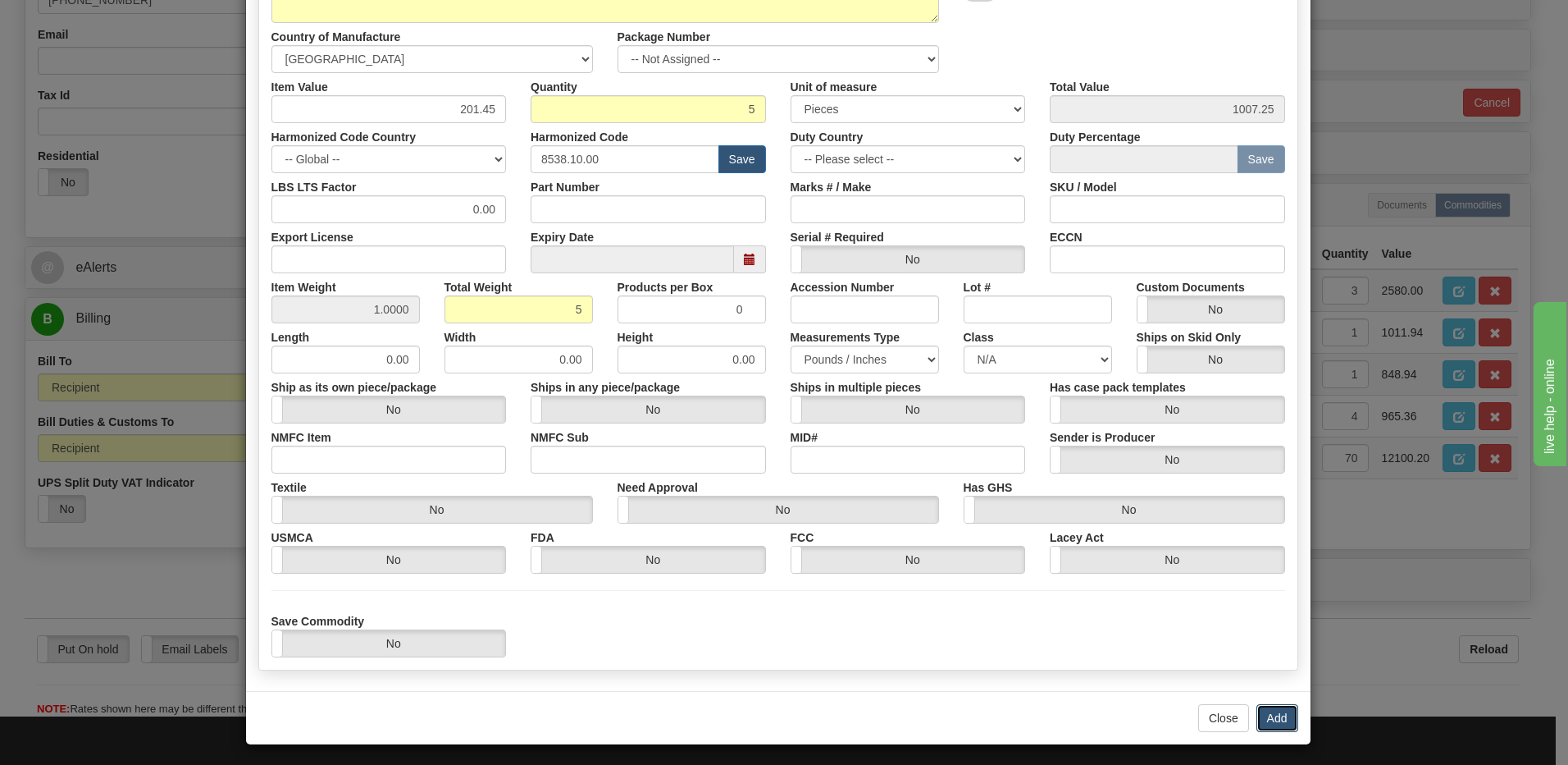
click at [1273, 716] on button "Add" at bounding box center [1277, 718] width 42 height 28
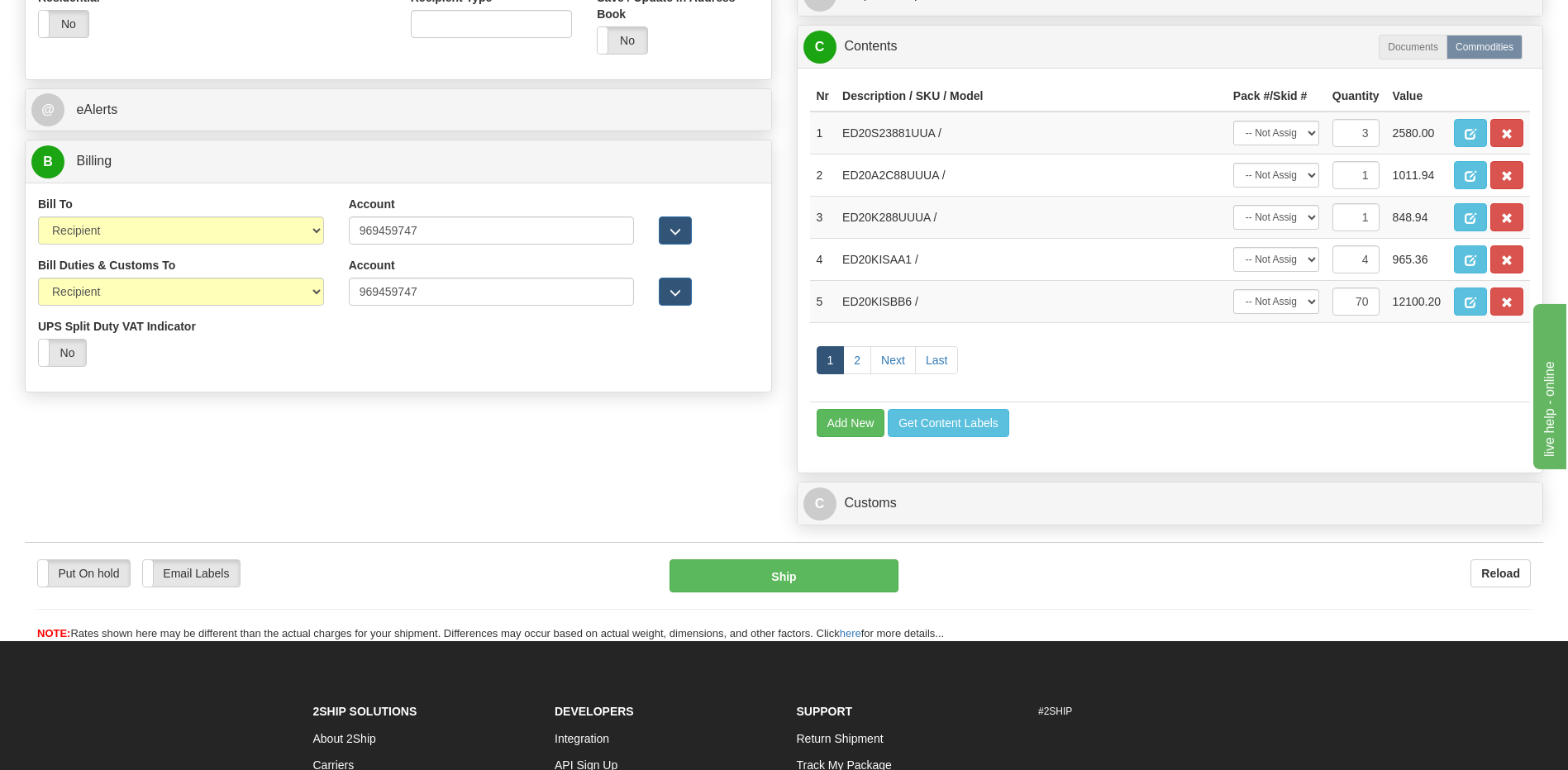
scroll to position [661, 0]
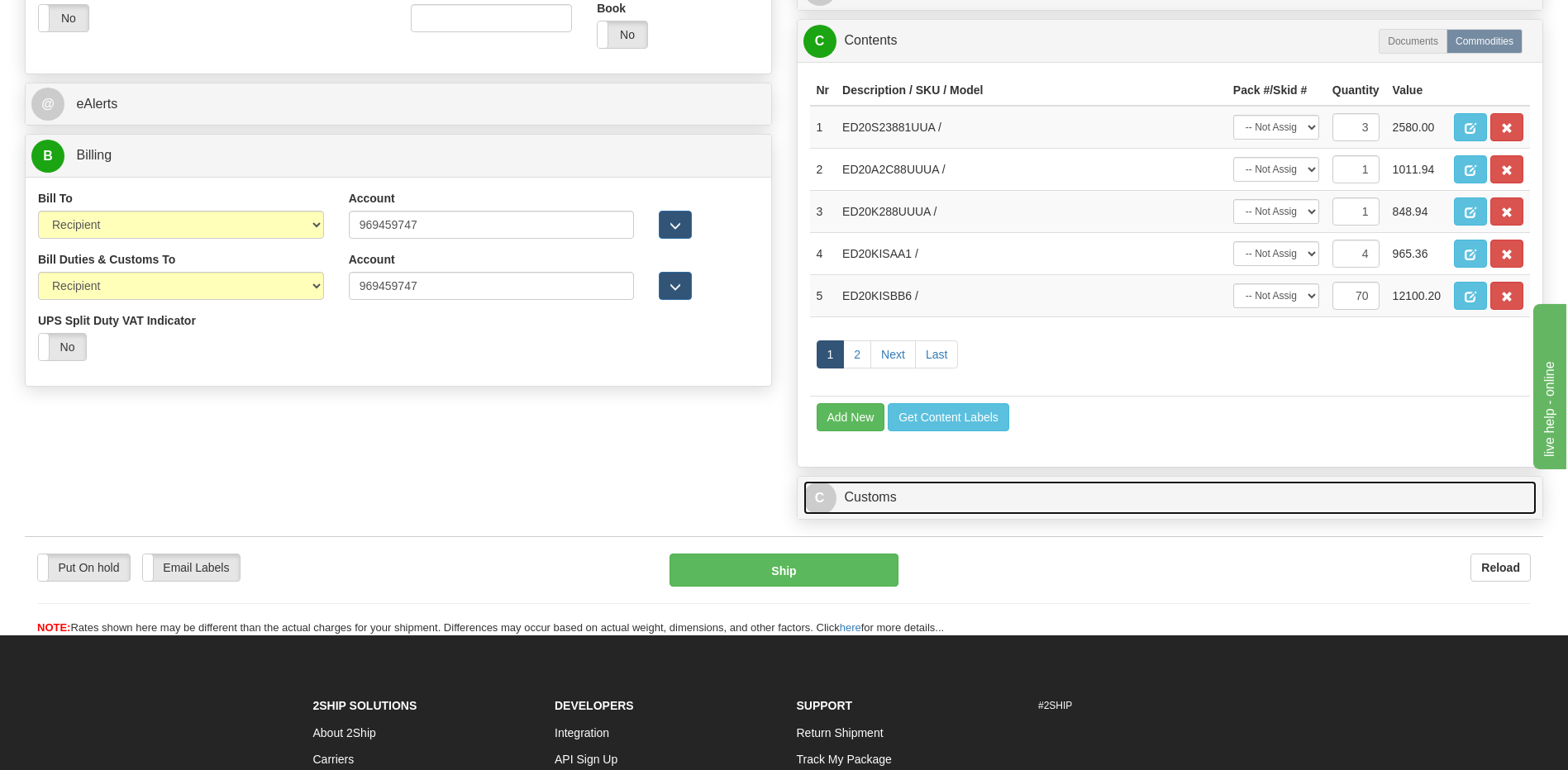
click at [976, 502] on link "C Customs" at bounding box center [1170, 497] width 734 height 34
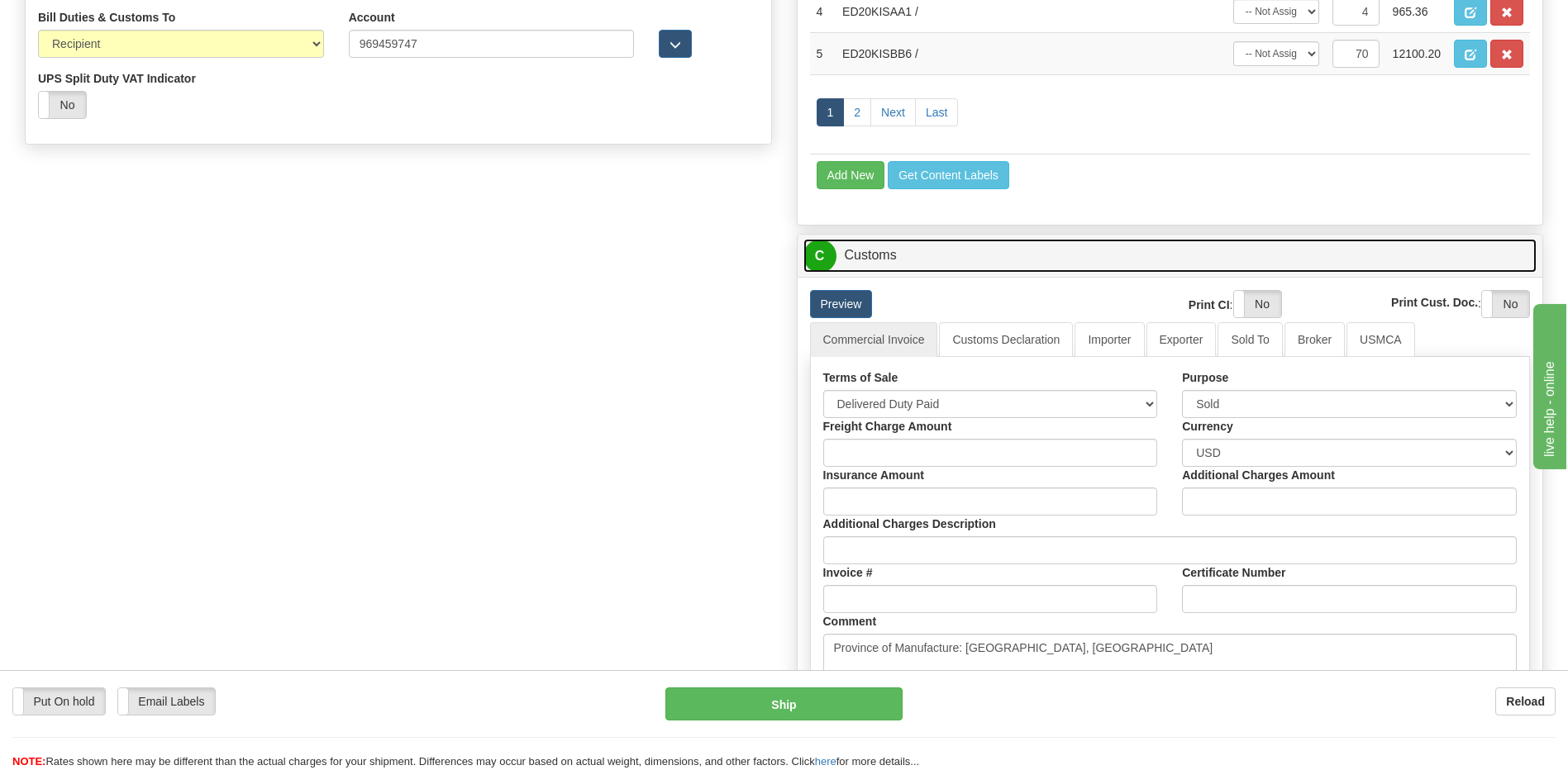
scroll to position [909, 0]
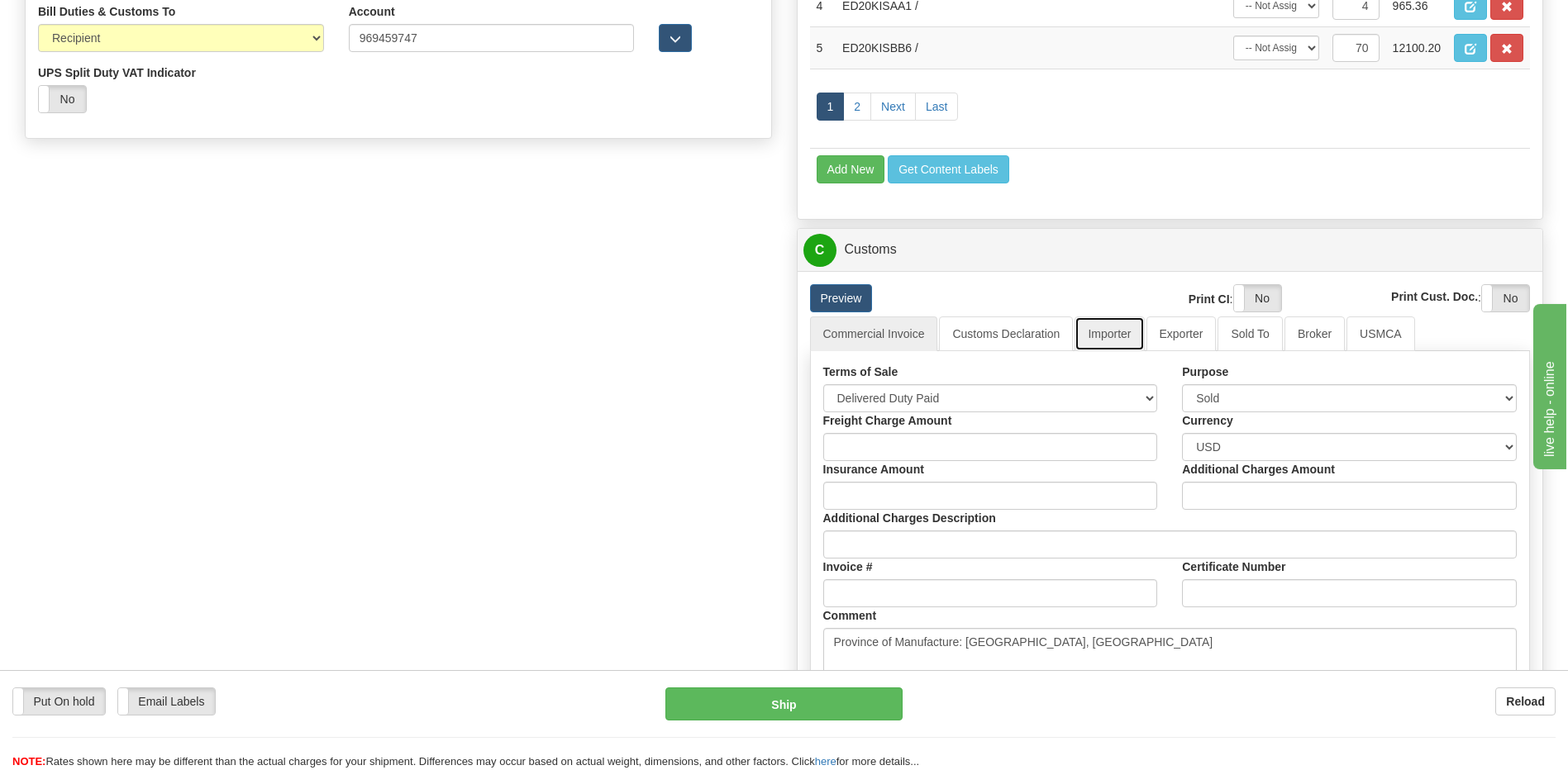
click at [1098, 335] on link "Importer" at bounding box center [1109, 333] width 70 height 34
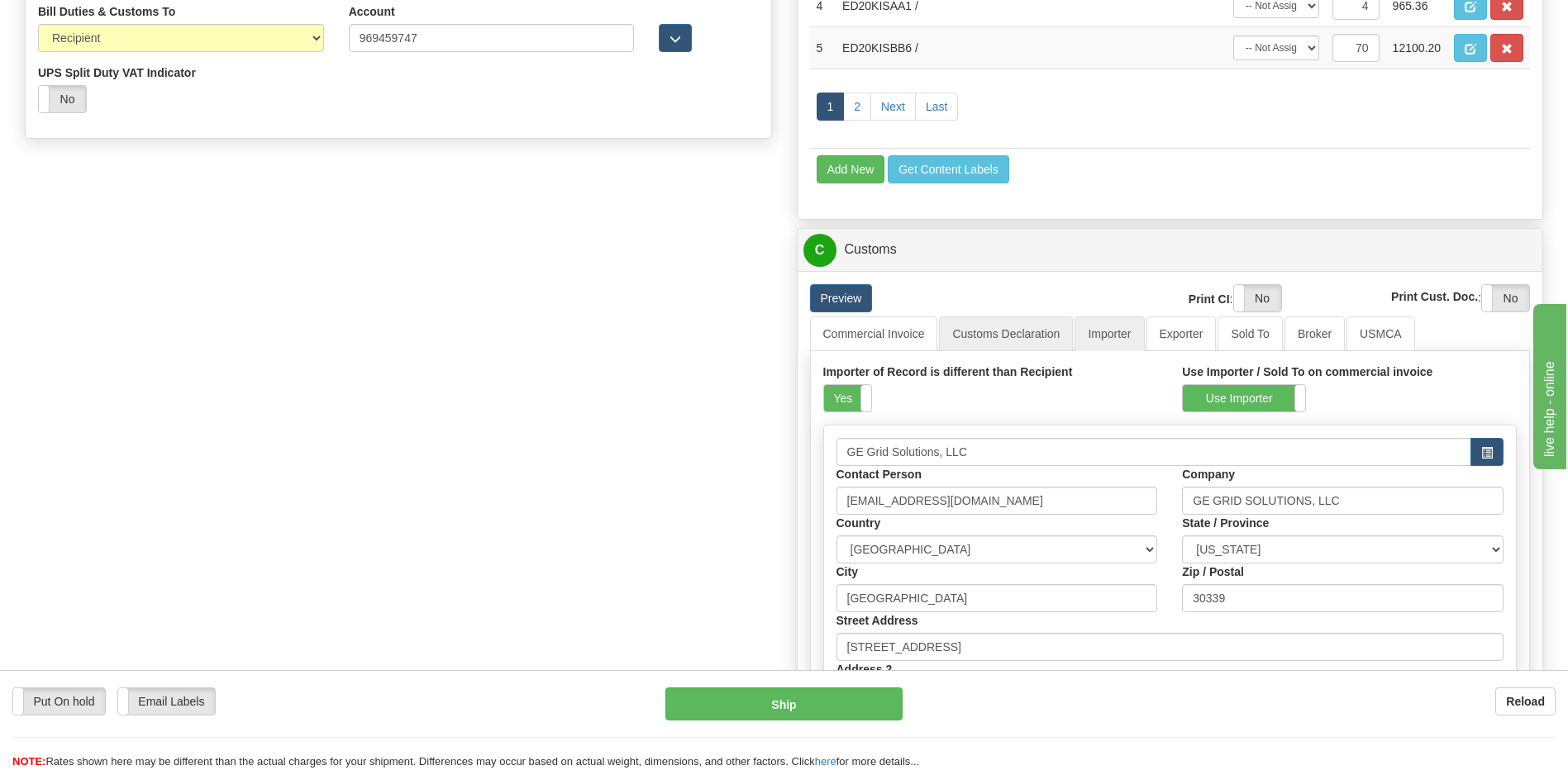
drag, startPoint x: 849, startPoint y: 398, endPoint x: 1032, endPoint y: 327, distance: 196.3
click at [849, 398] on label "Yes" at bounding box center [847, 398] width 48 height 26
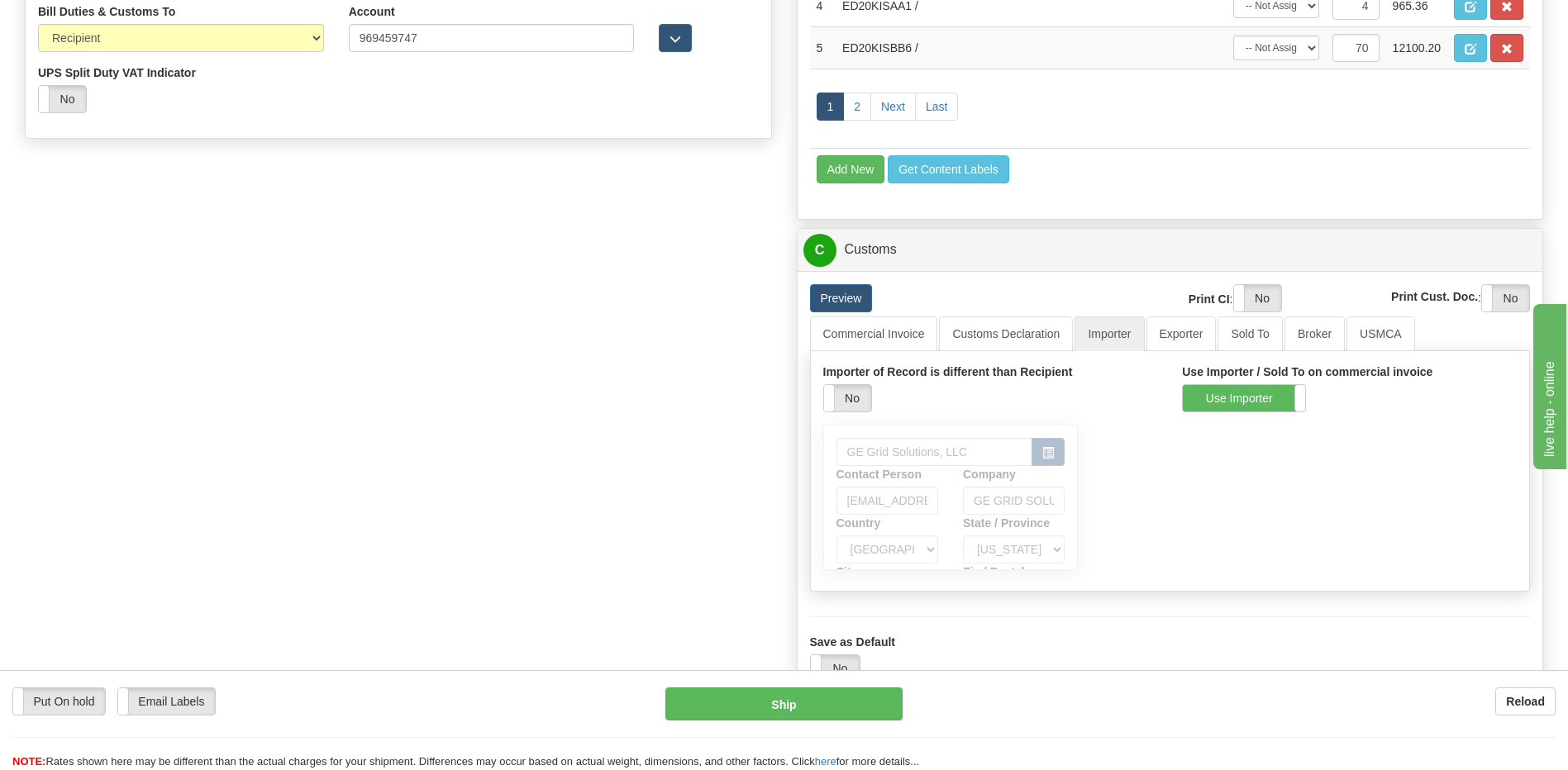
click at [1042, 308] on div "Preview" at bounding box center [953, 298] width 311 height 28
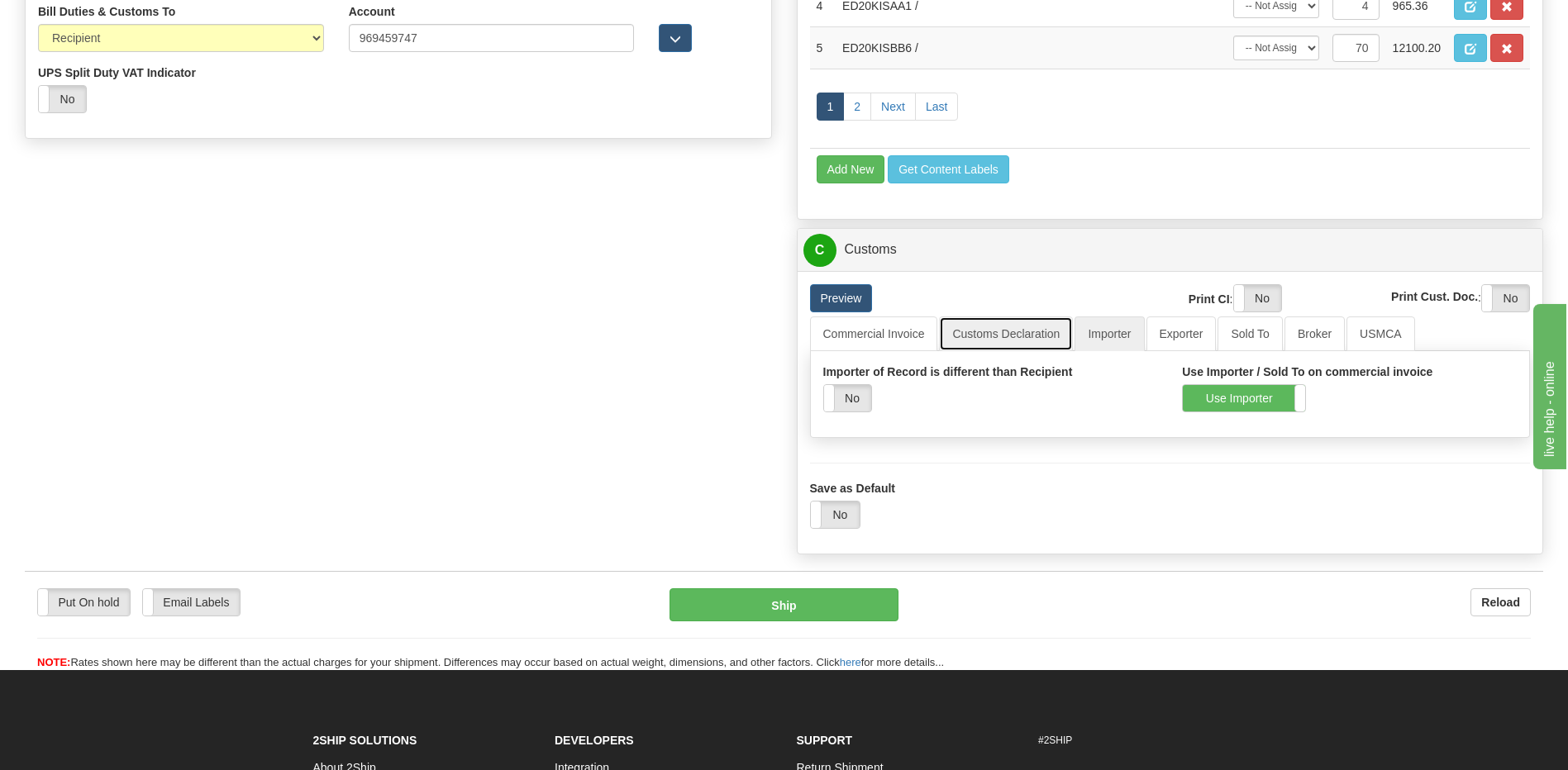
click at [1015, 331] on link "Customs Declaration" at bounding box center [1006, 333] width 134 height 34
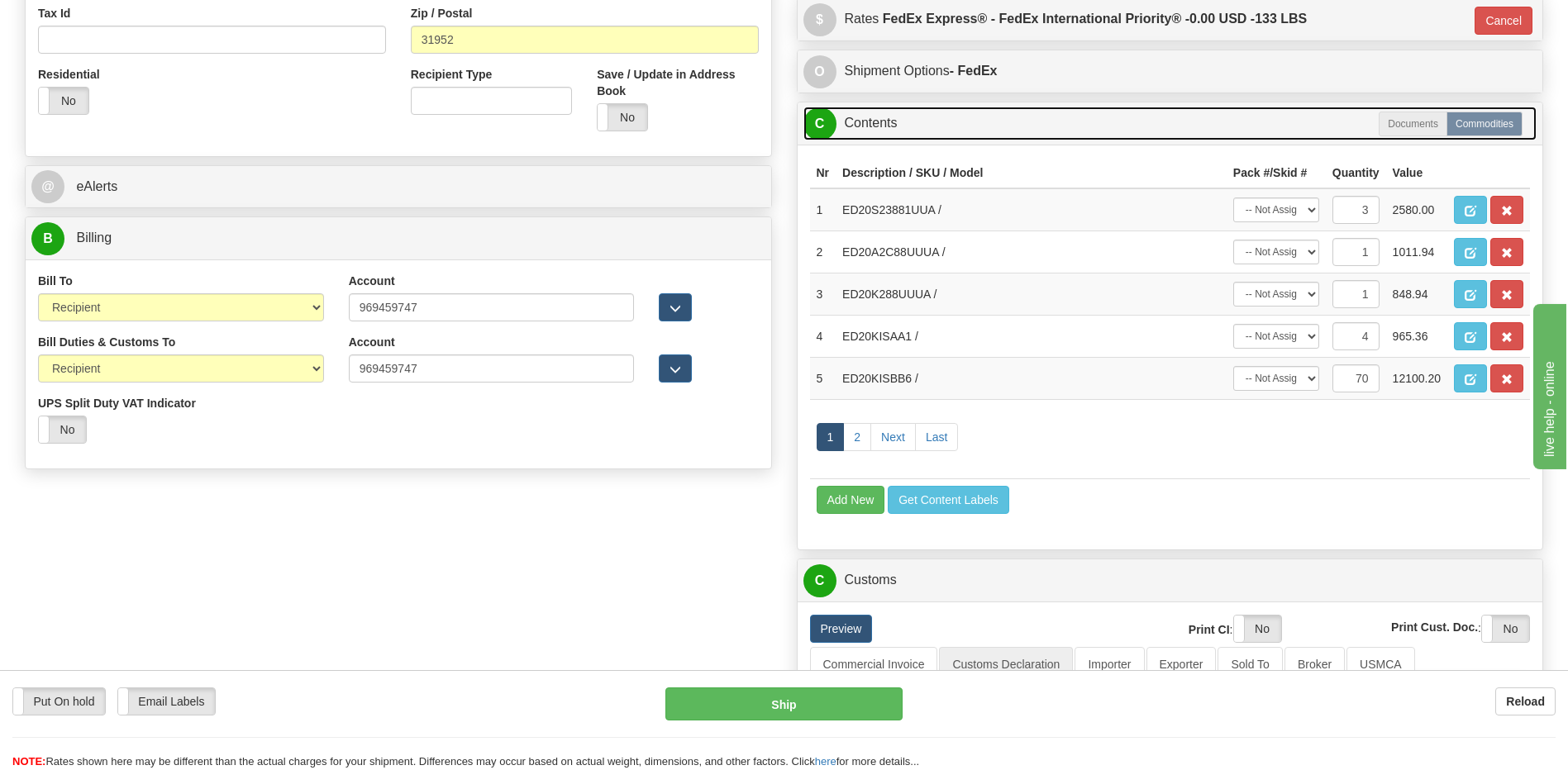
click at [977, 130] on link "C Contents" at bounding box center [1170, 123] width 734 height 34
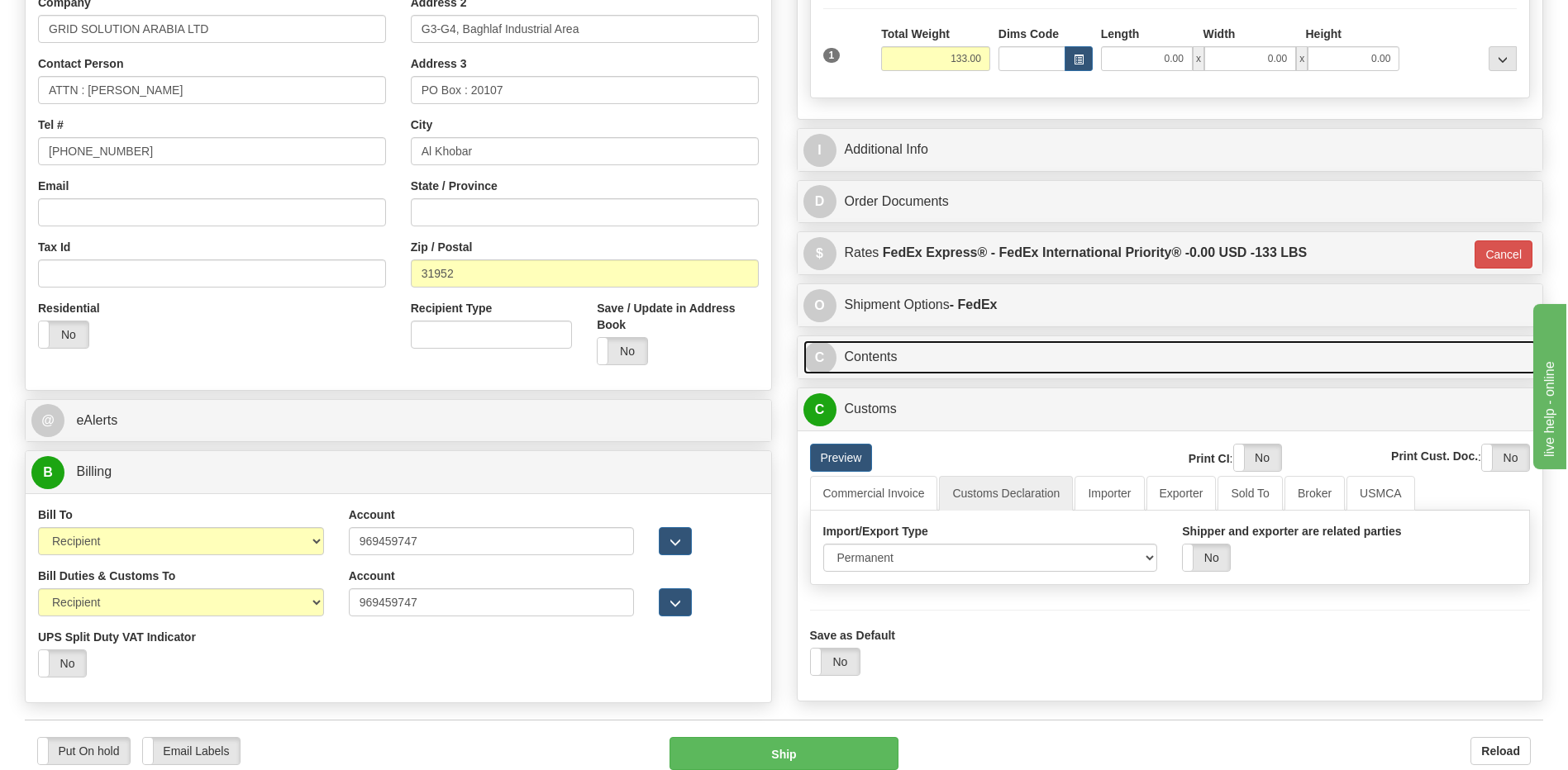
scroll to position [331, 0]
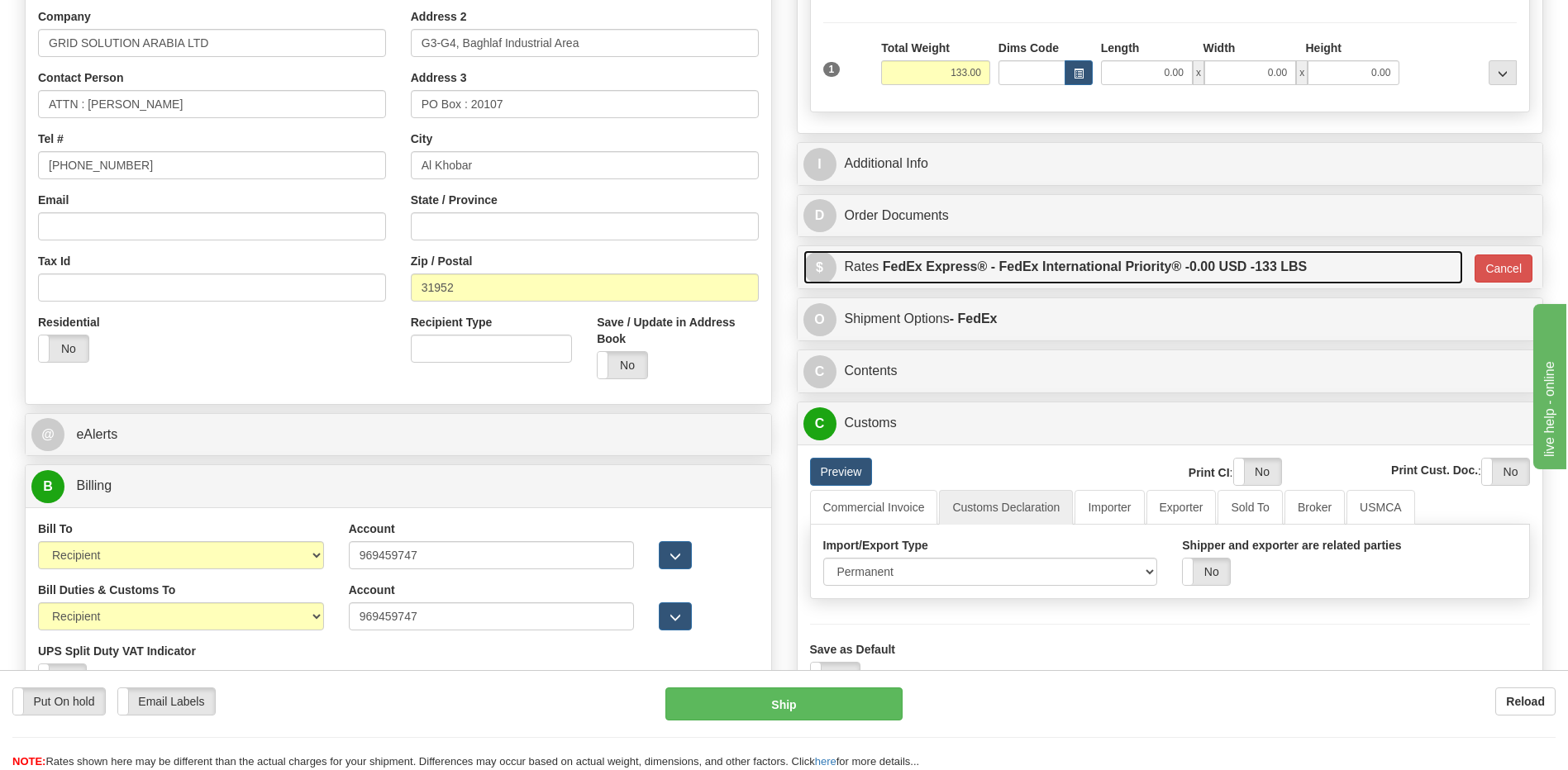
click at [1419, 272] on link "$ Rates FedEx Express® - FedEx International Priority® - 0.00 USD - 133 LBS" at bounding box center [1133, 267] width 661 height 34
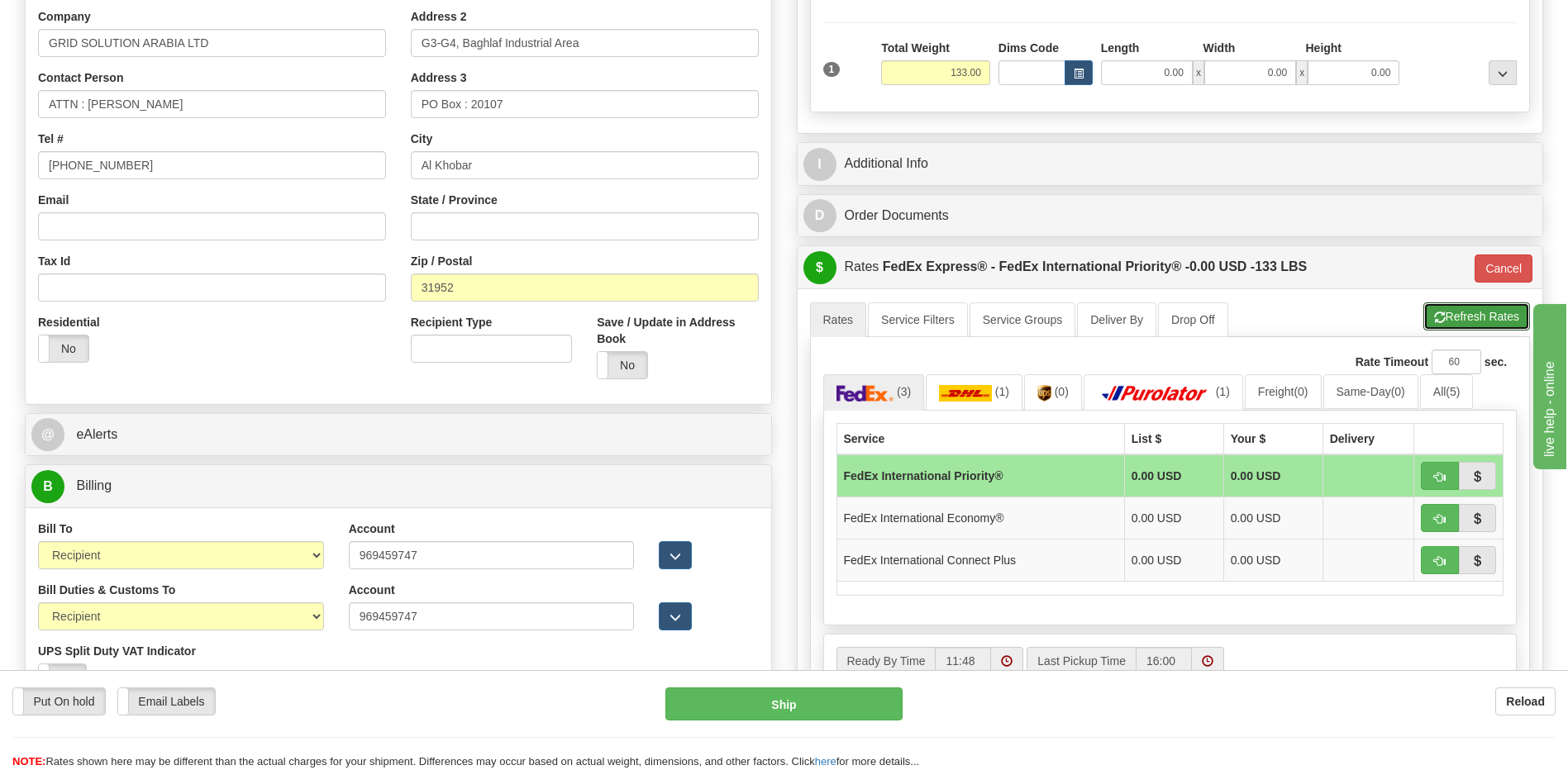
drag, startPoint x: 1453, startPoint y: 319, endPoint x: 1343, endPoint y: 298, distance: 112.0
click at [1444, 319] on button "Refresh Rates" at bounding box center [1477, 317] width 106 height 28
type input "01"
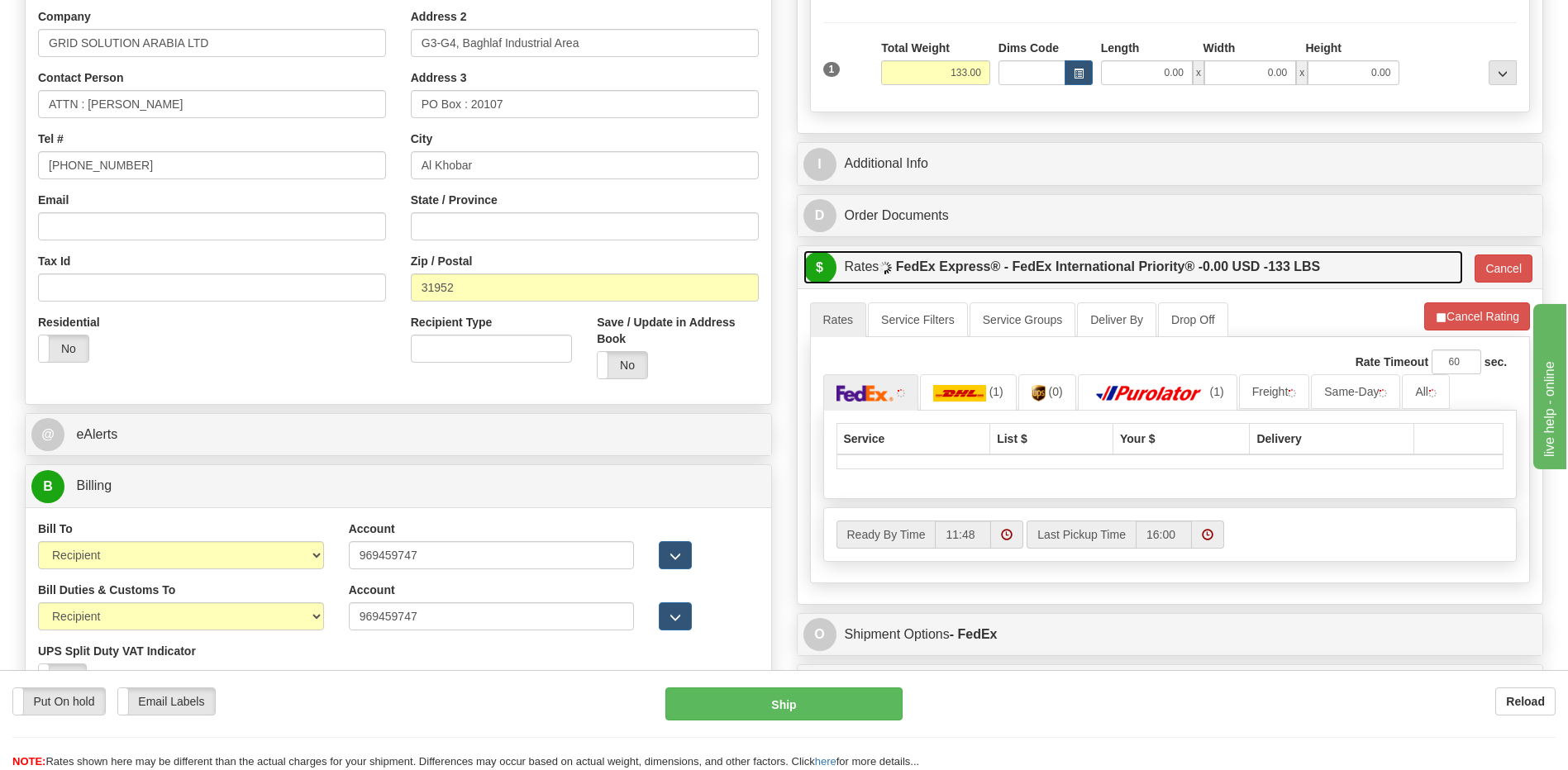
click at [1285, 275] on label "FedEx Express® - FedEx International Priority® - 0.00 USD - 133 LBS" at bounding box center [1109, 266] width 425 height 33
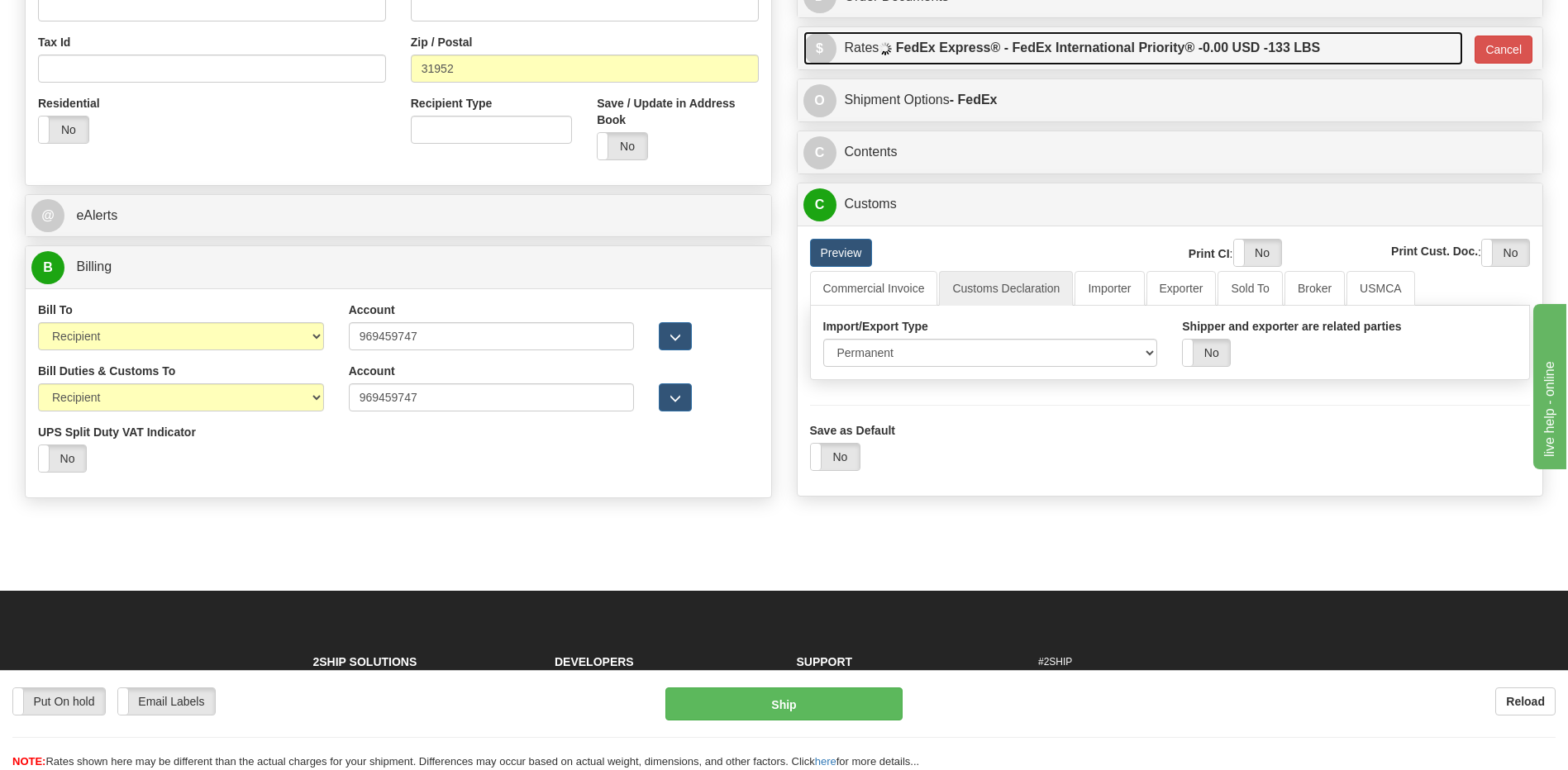
scroll to position [722, 0]
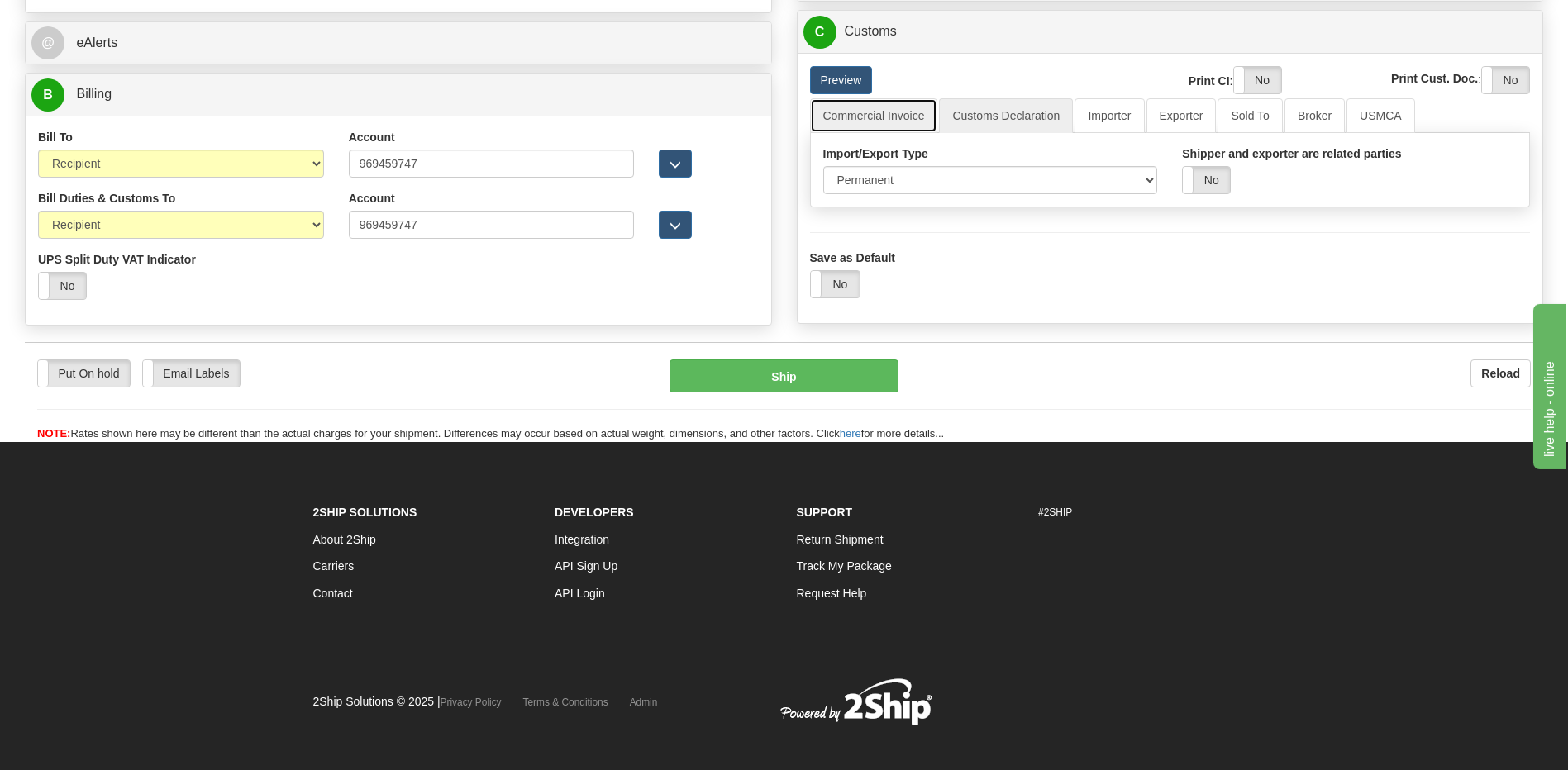
click at [872, 121] on link "Commercial Invoice" at bounding box center [873, 115] width 128 height 34
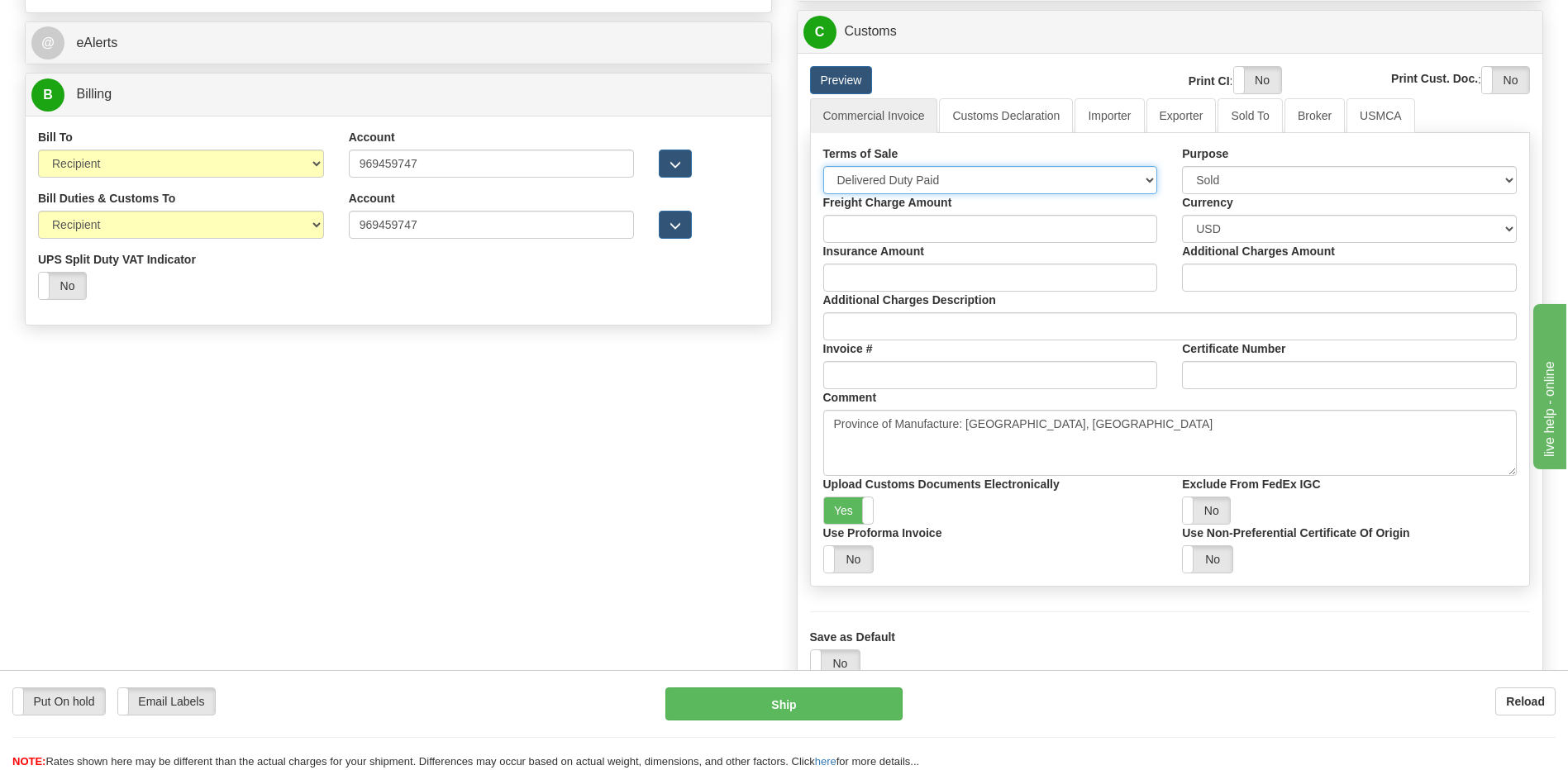
click at [875, 181] on select "Free Carrier Free On Board Ex Works Delivered Duty Unpaid Delivered Duty Paid C…" at bounding box center [990, 180] width 334 height 28
select select "7"
click at [824, 166] on select "Free Carrier Free On Board Ex Works Delivered Duty Unpaid Delivered Duty Paid C…" at bounding box center [990, 180] width 334 height 28
click at [860, 501] on label "Yes" at bounding box center [848, 510] width 49 height 26
click at [1249, 83] on label "Yes" at bounding box center [1257, 80] width 48 height 26
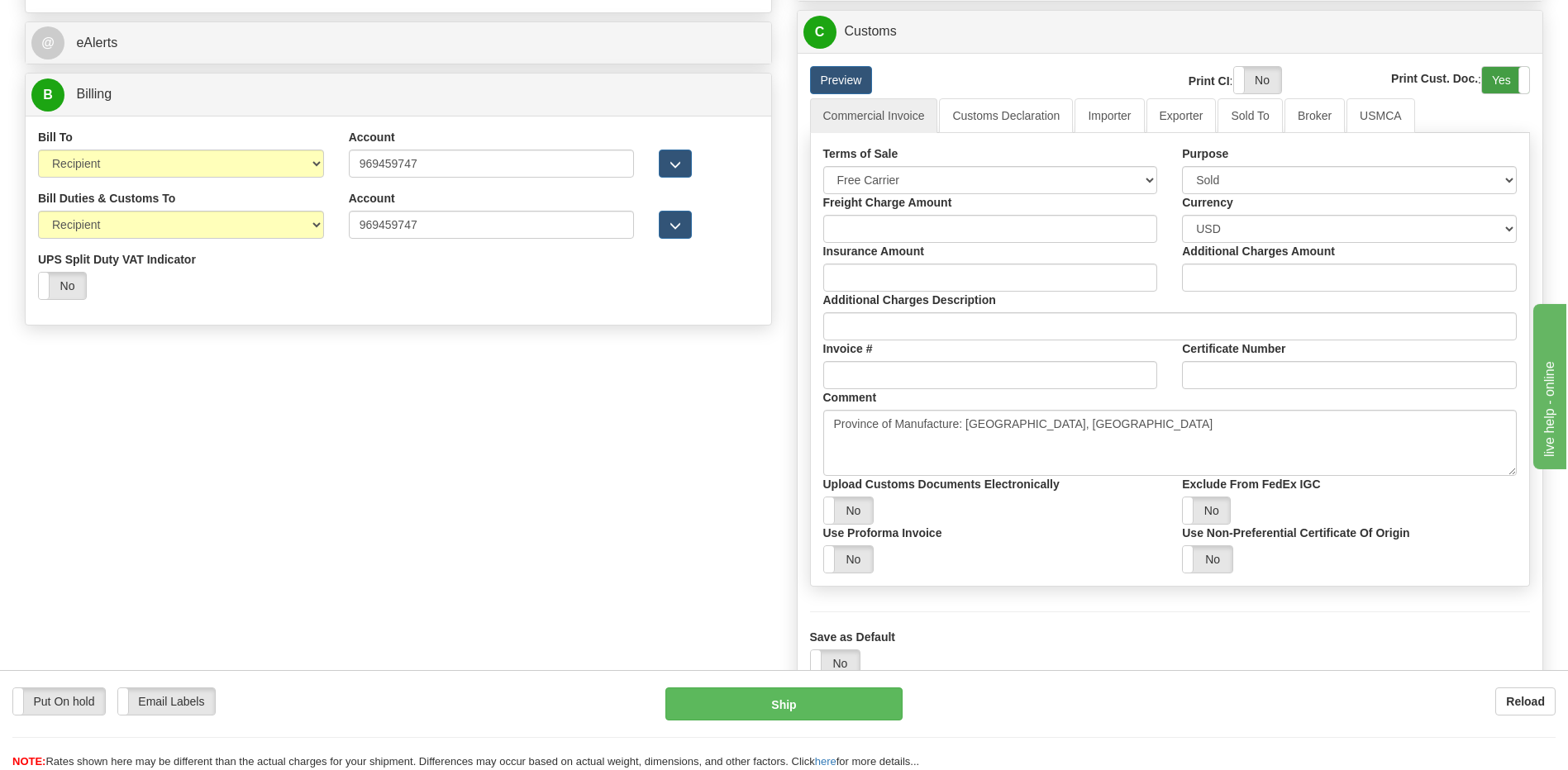
click at [1510, 80] on label "Yes" at bounding box center [1506, 80] width 48 height 26
click at [1003, 114] on link "Customs Declaration" at bounding box center [1006, 115] width 134 height 34
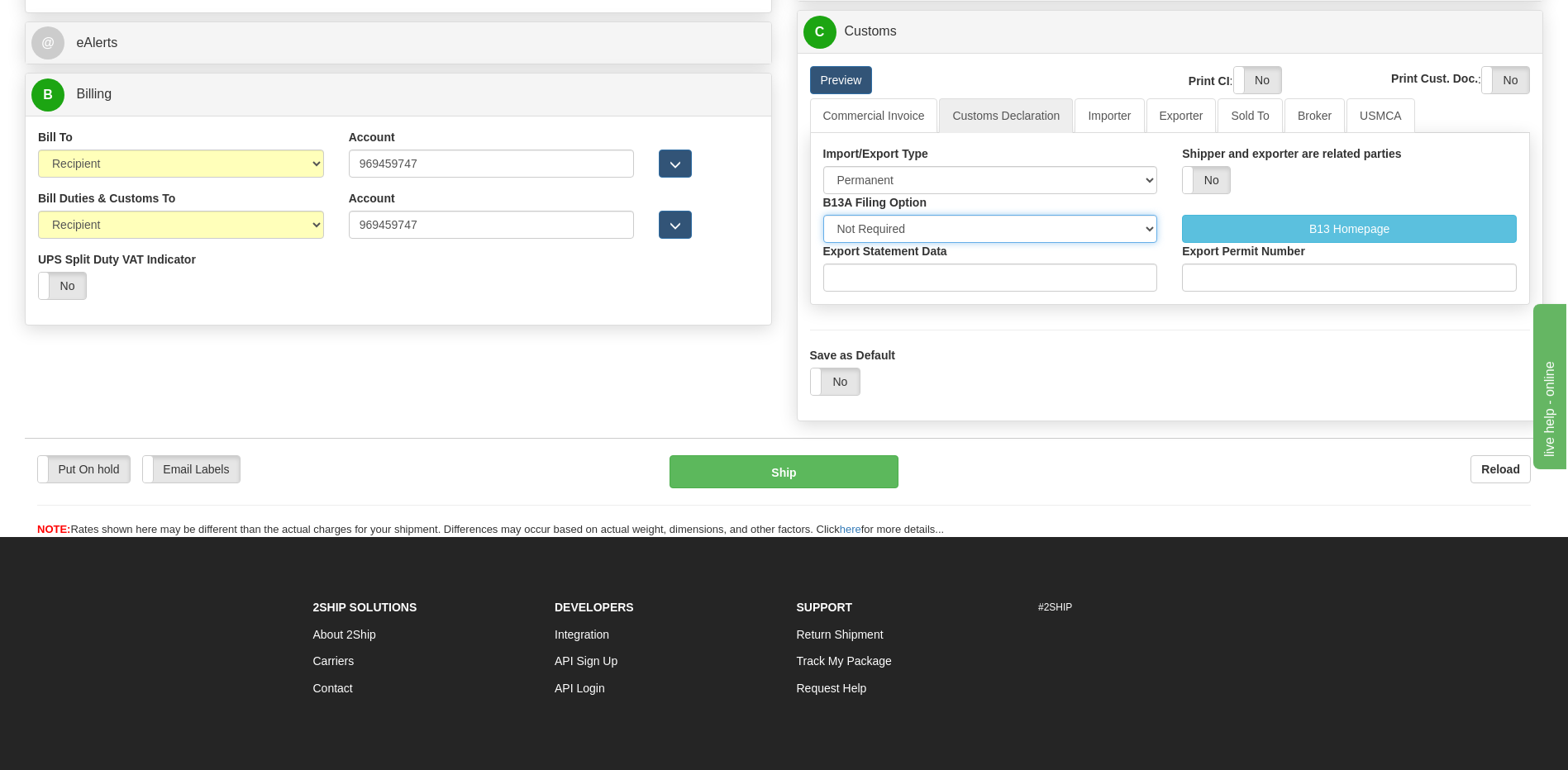
click at [991, 230] on select "Not Required Manual Electronic Summary Reporting" at bounding box center [990, 229] width 334 height 28
select select "3"
click at [824, 215] on select "Not Required Manual Electronic Summary Reporting" at bounding box center [990, 229] width 334 height 28
click at [939, 284] on input "Export Statement Data" at bounding box center [990, 277] width 334 height 28
type input "11111111111111111"
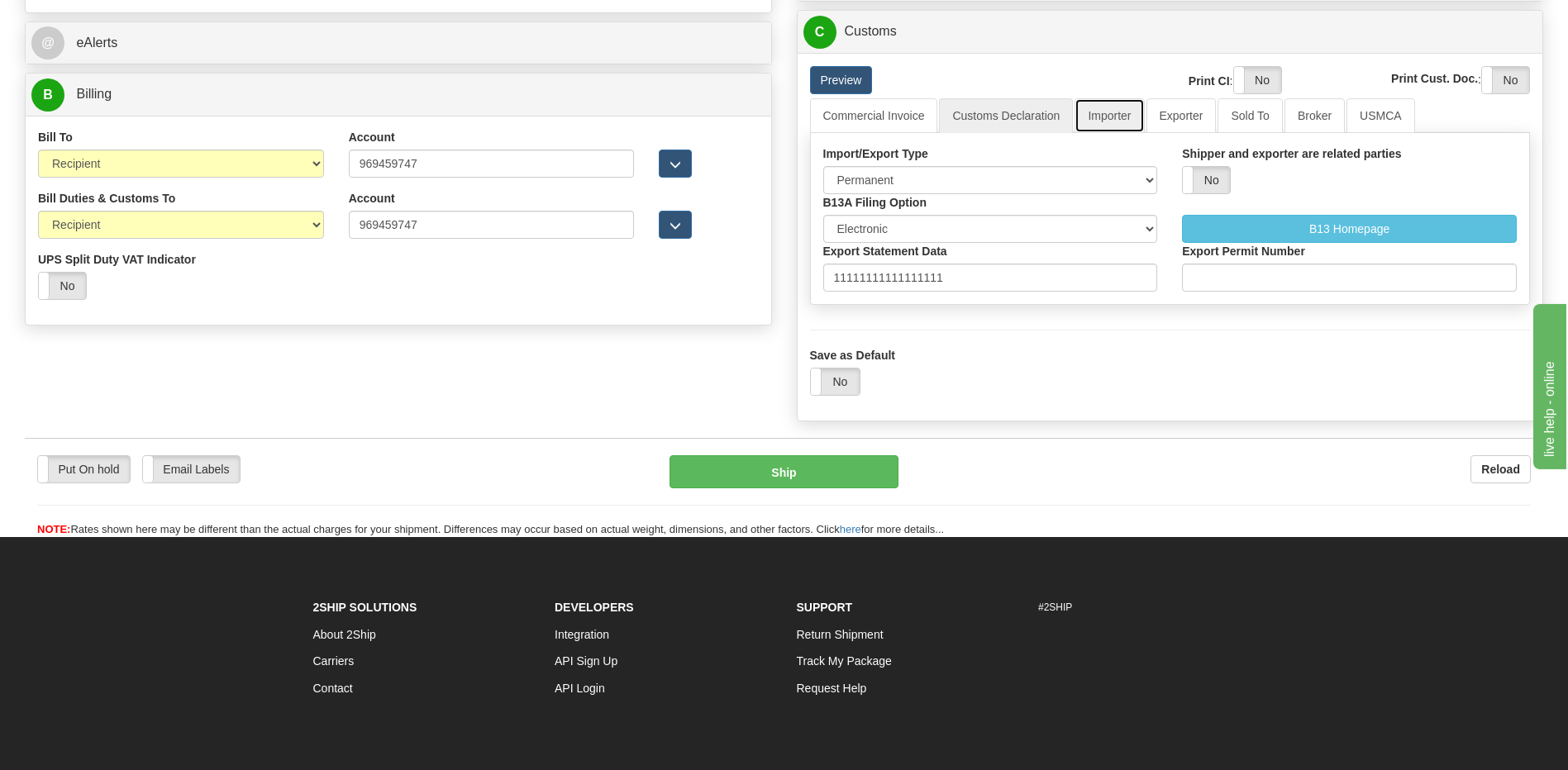
click at [1113, 121] on link "Importer" at bounding box center [1109, 115] width 70 height 34
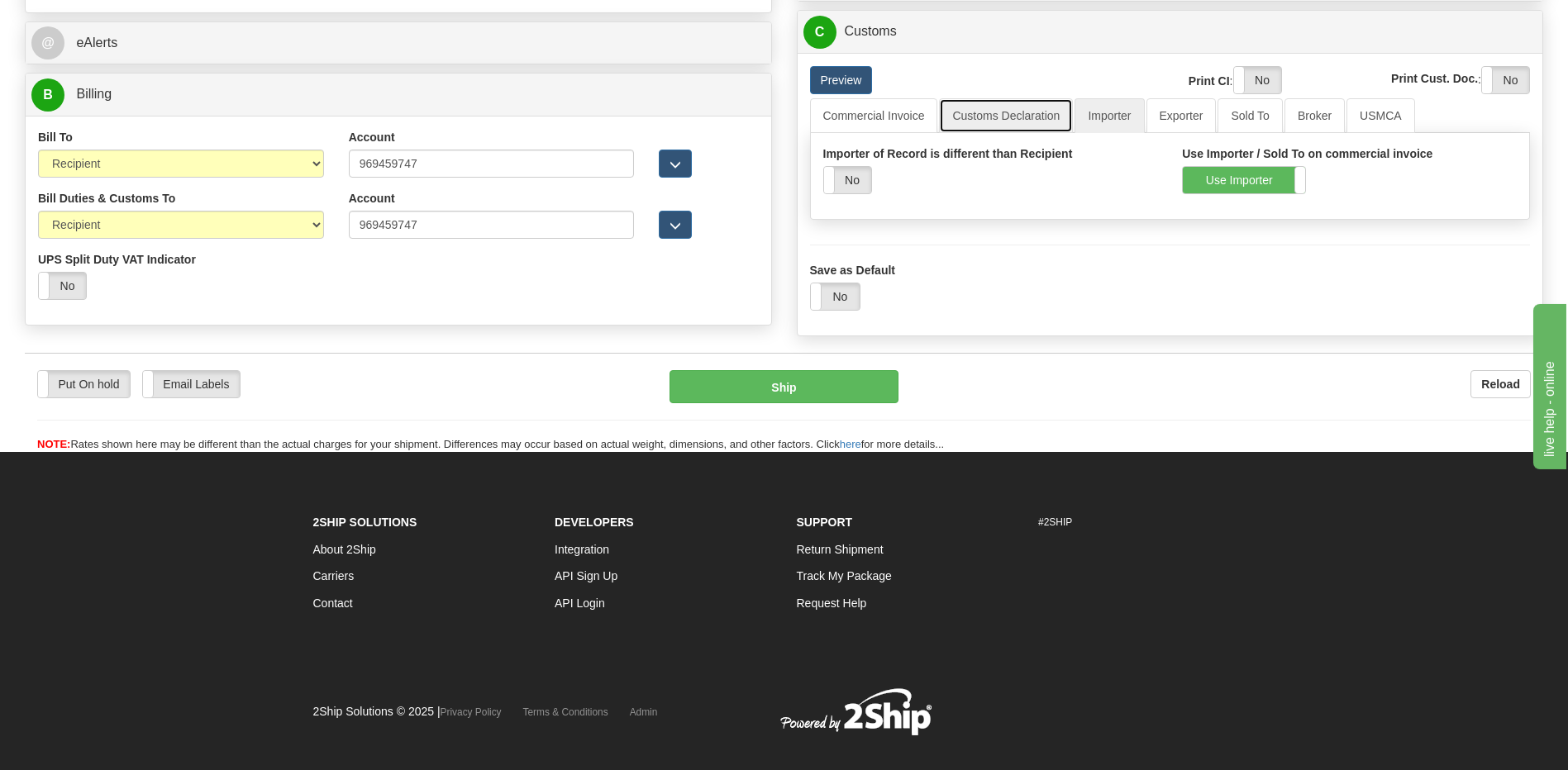
click at [1006, 126] on link "Customs Declaration" at bounding box center [1006, 115] width 134 height 34
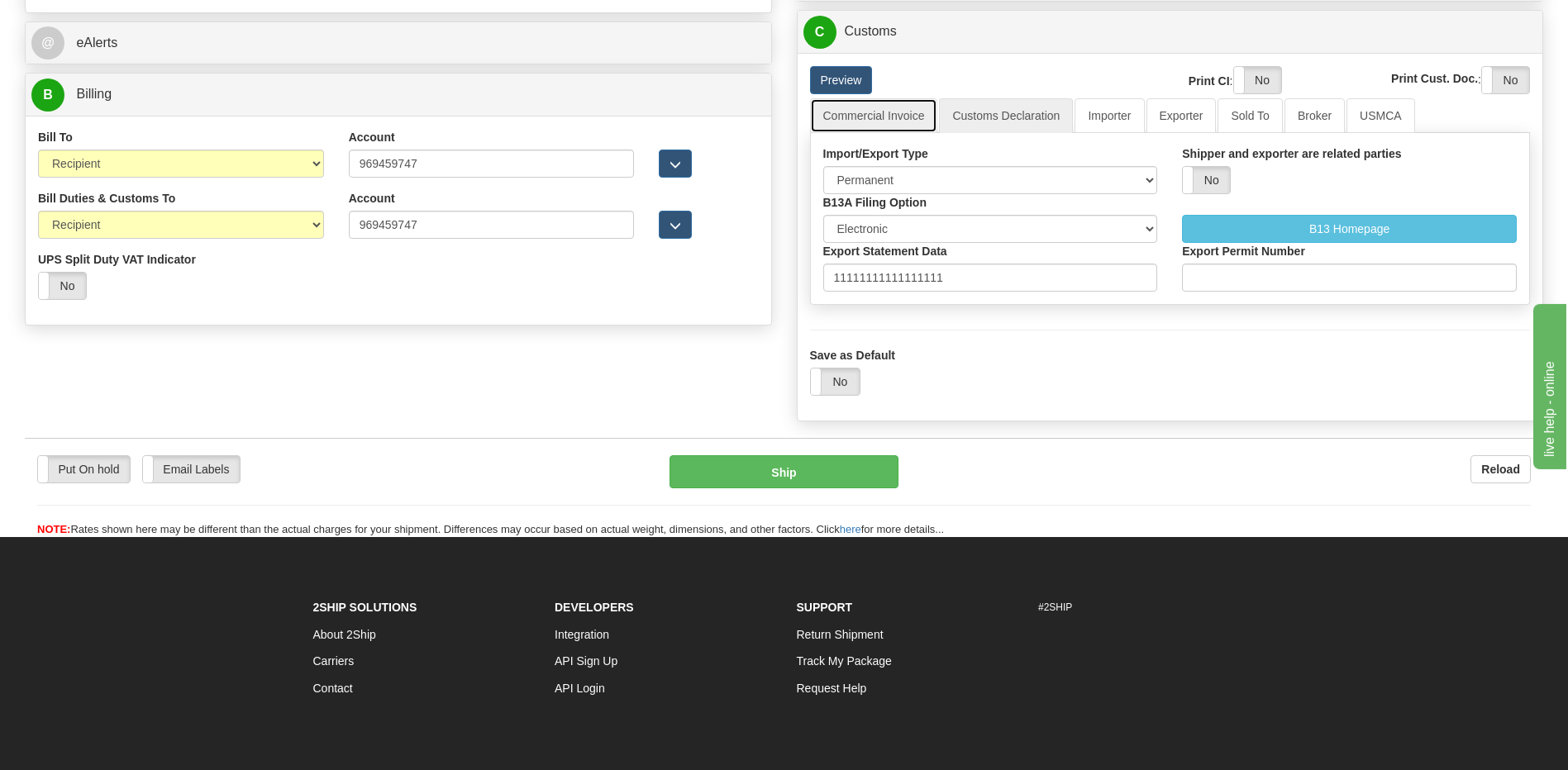
click at [904, 115] on link "Commercial Invoice" at bounding box center [873, 115] width 128 height 34
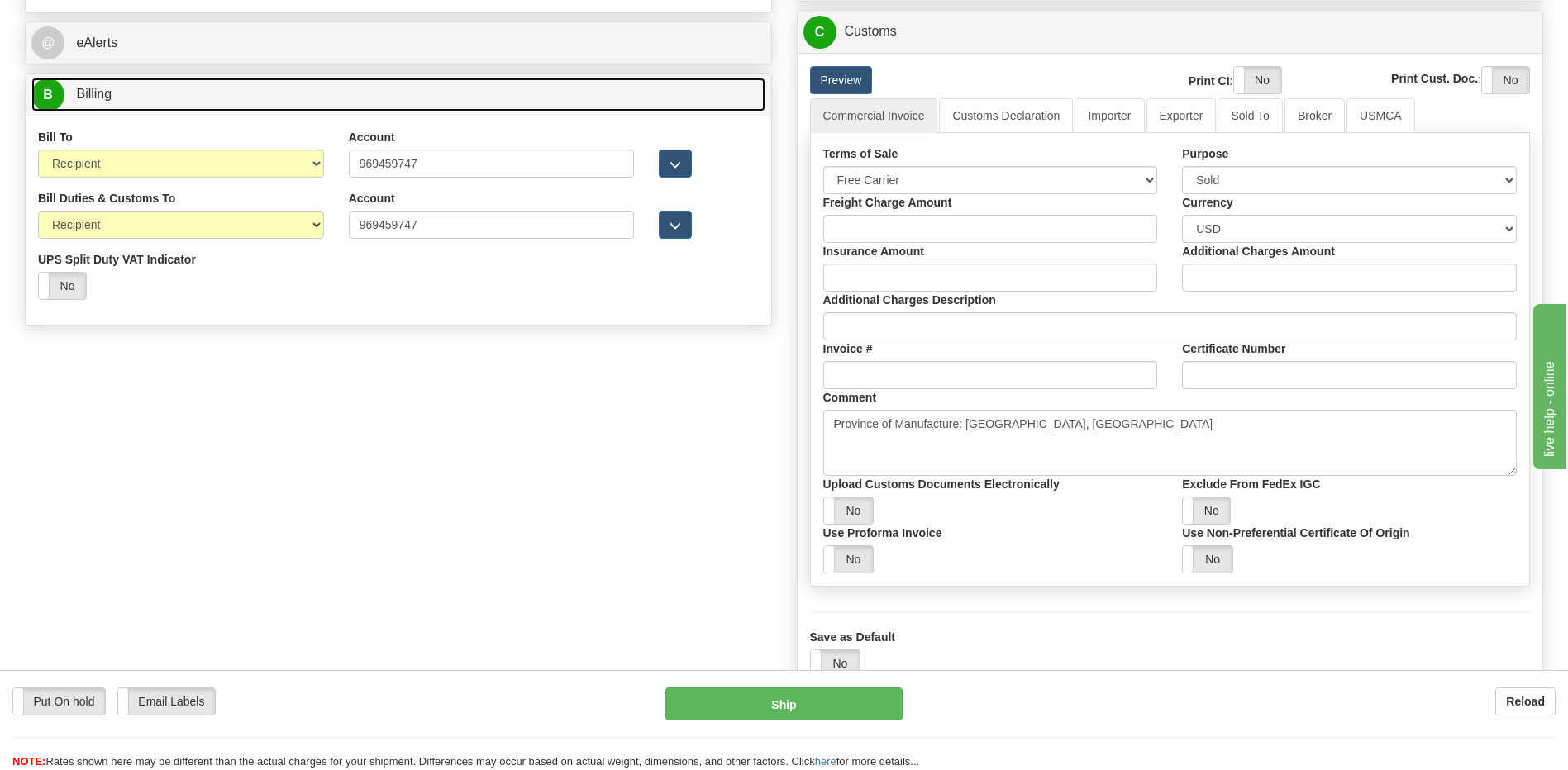
click at [156, 93] on link "B Billing" at bounding box center [399, 94] width 734 height 34
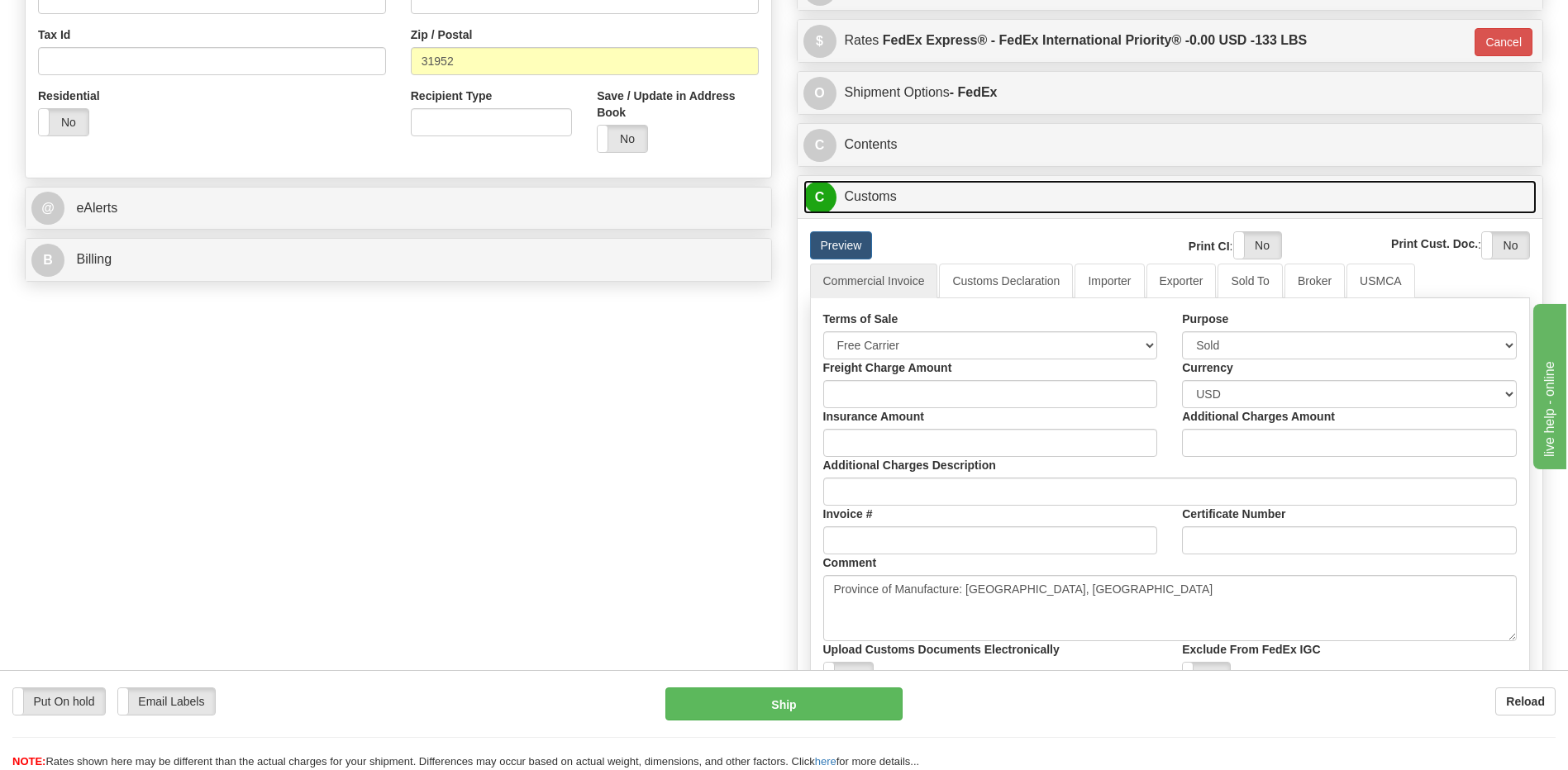
click at [876, 194] on link "C Customs" at bounding box center [1170, 196] width 734 height 34
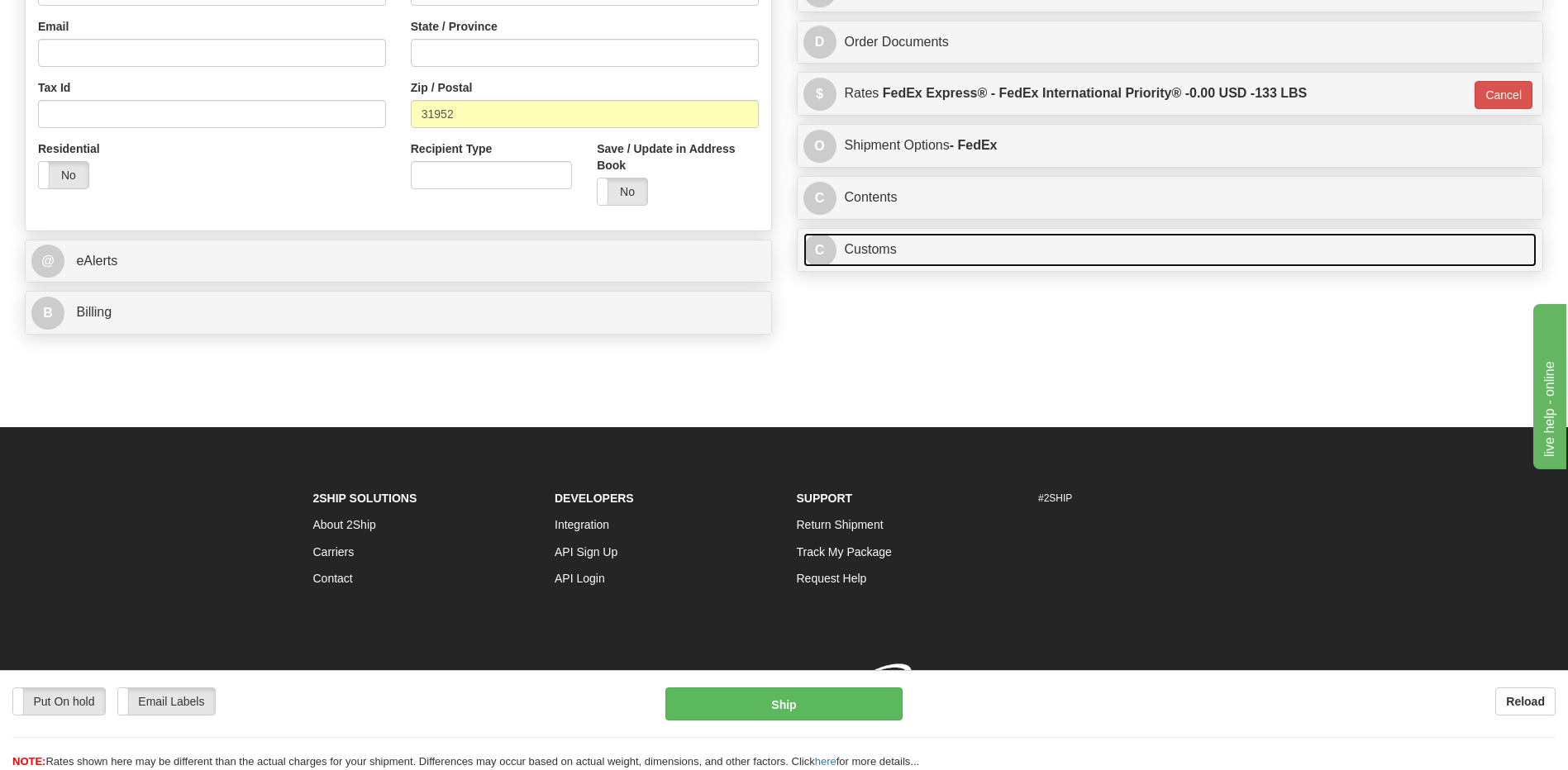
scroll to position [528, 0]
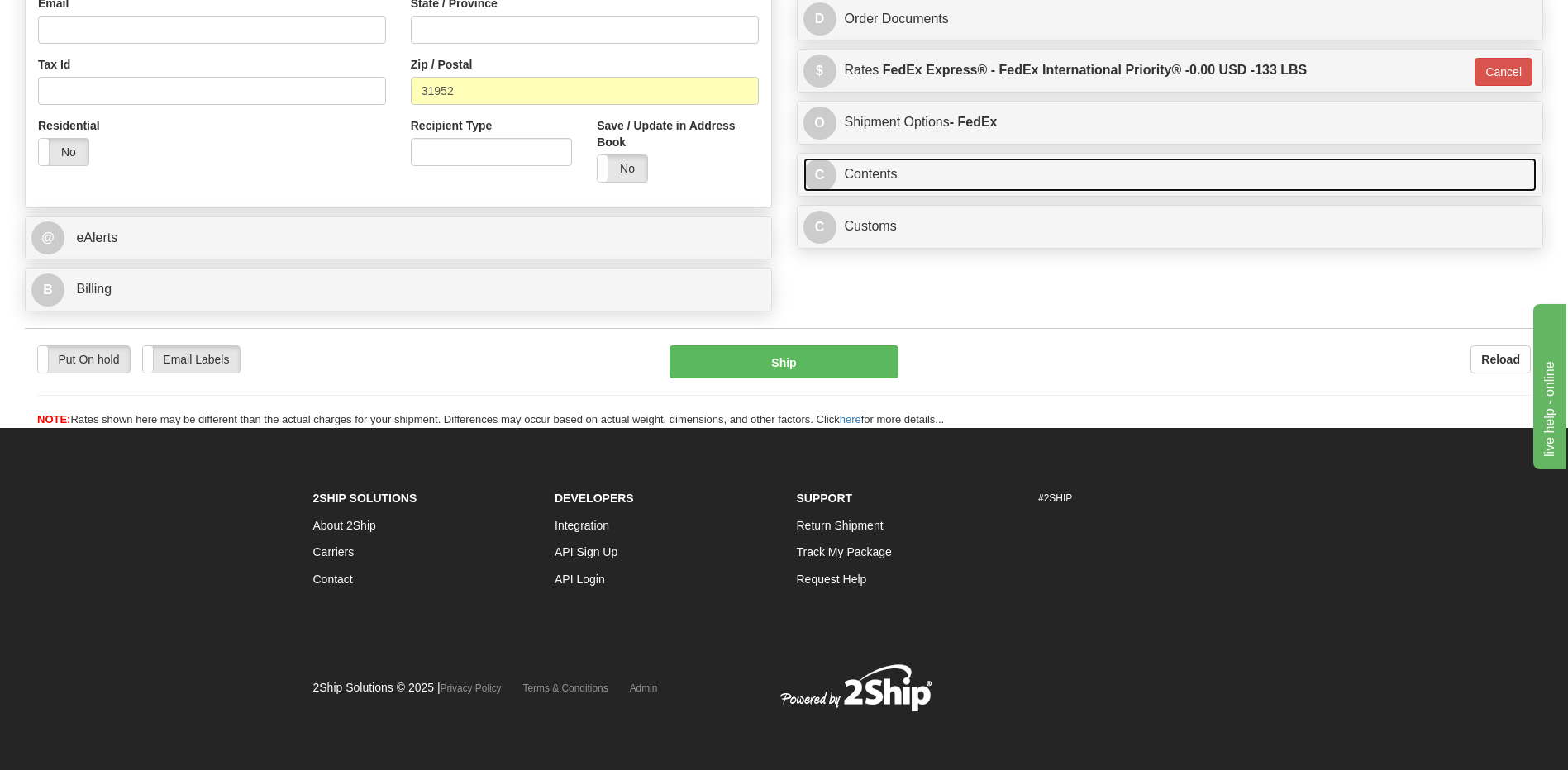
click at [877, 179] on link "C Contents" at bounding box center [1170, 174] width 734 height 34
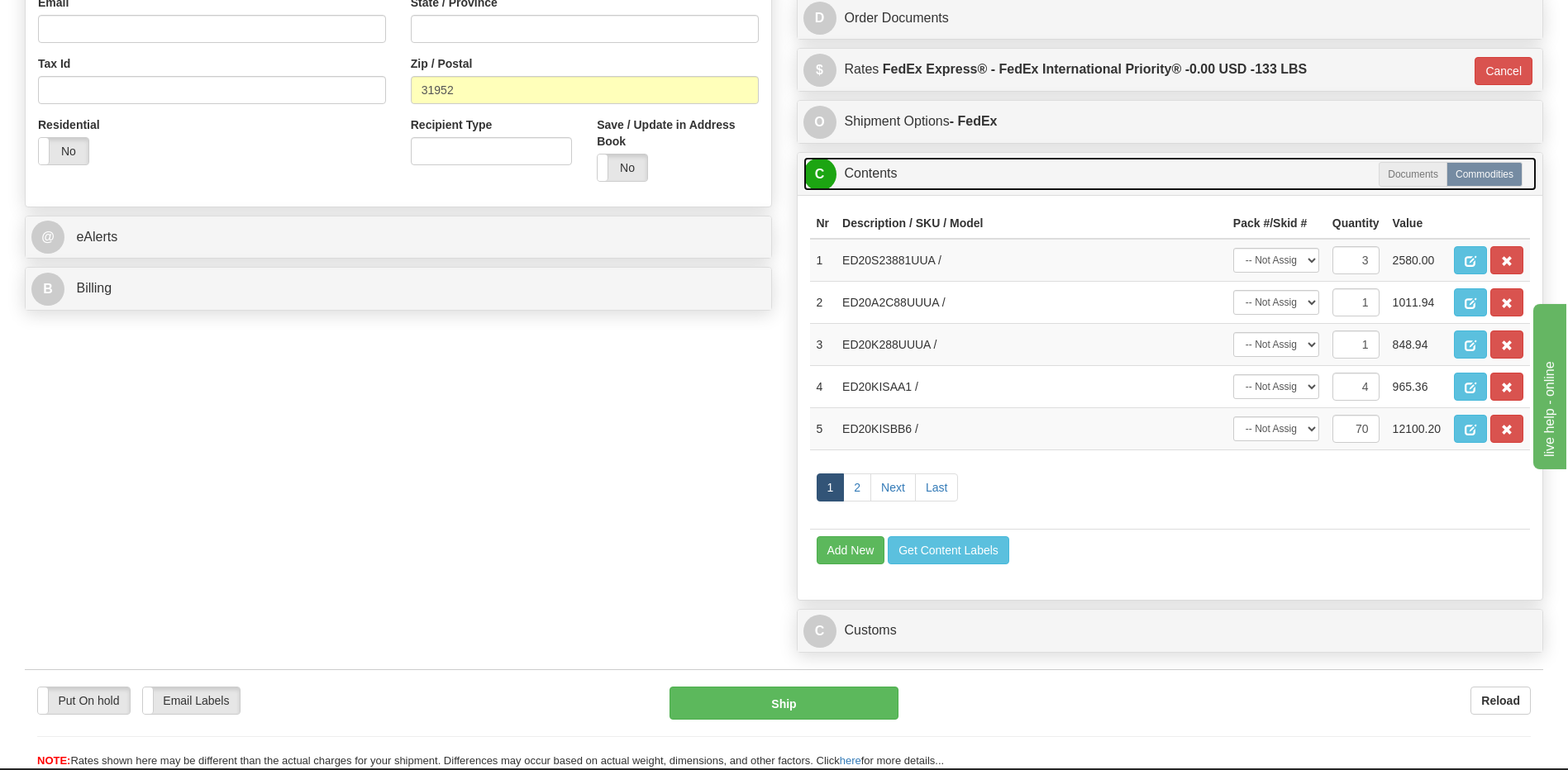
click at [877, 179] on link "C Contents" at bounding box center [1170, 174] width 734 height 34
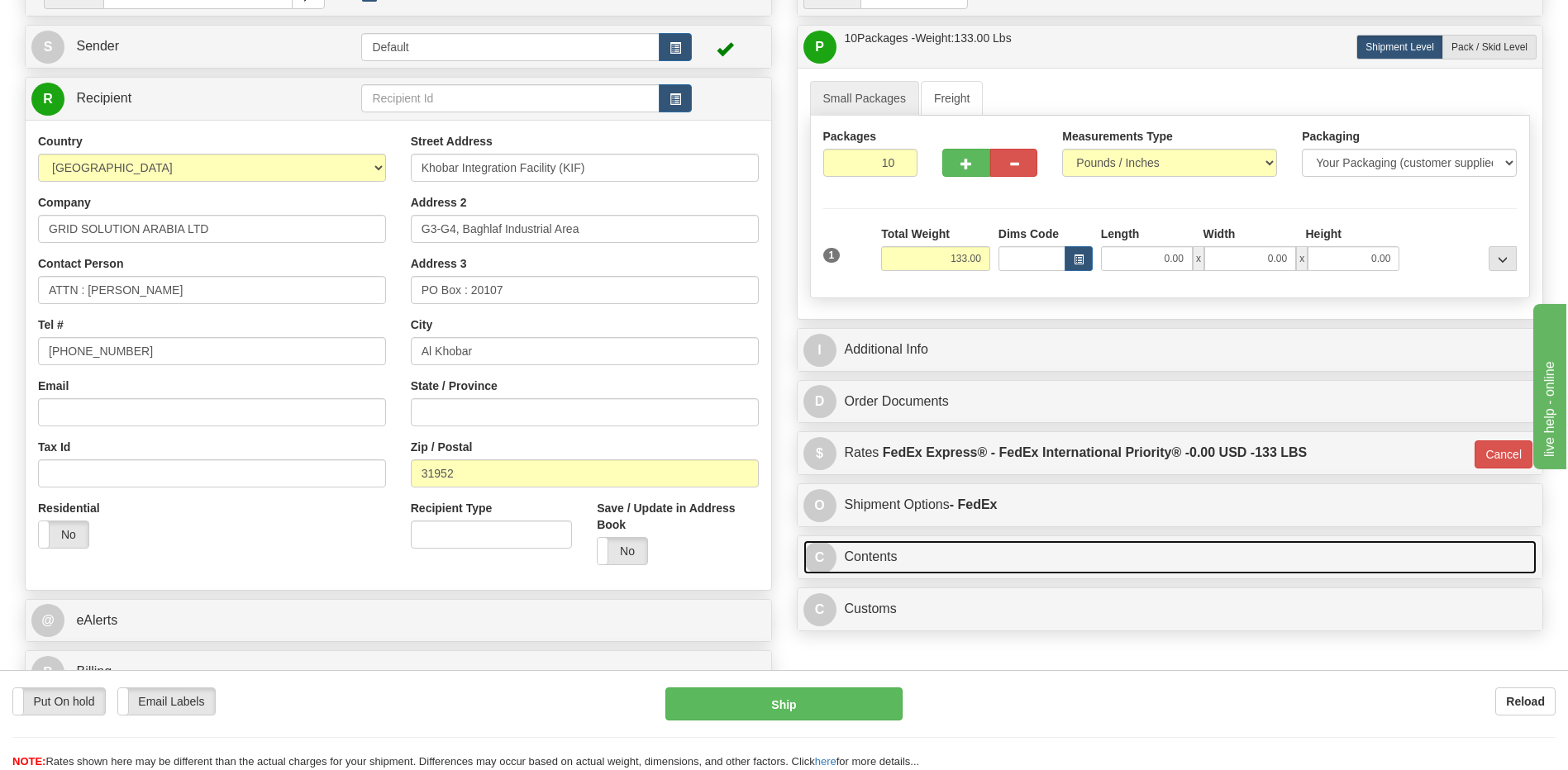
scroll to position [165, 0]
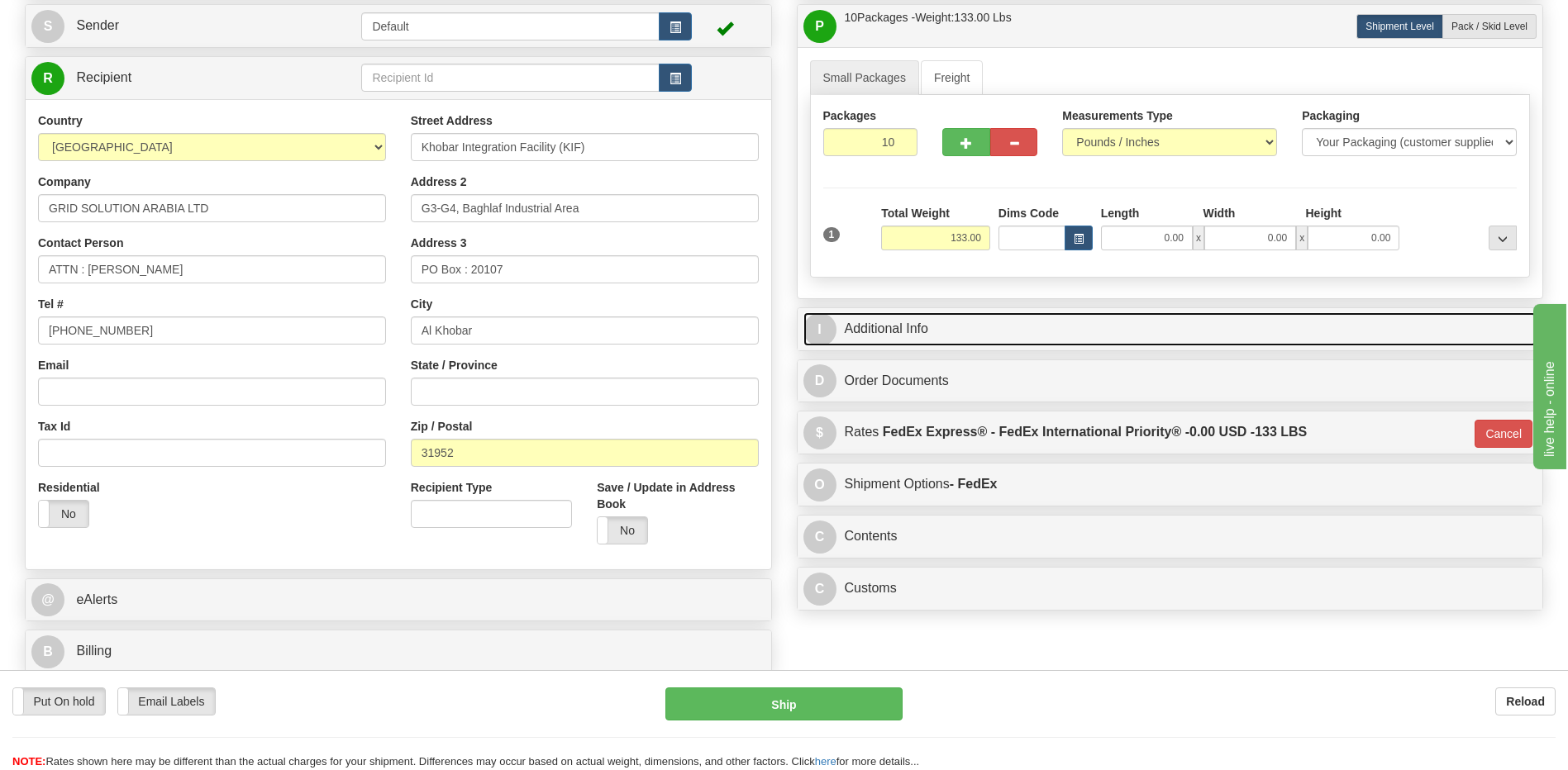
click at [1059, 334] on link "I Additional Info" at bounding box center [1170, 329] width 734 height 34
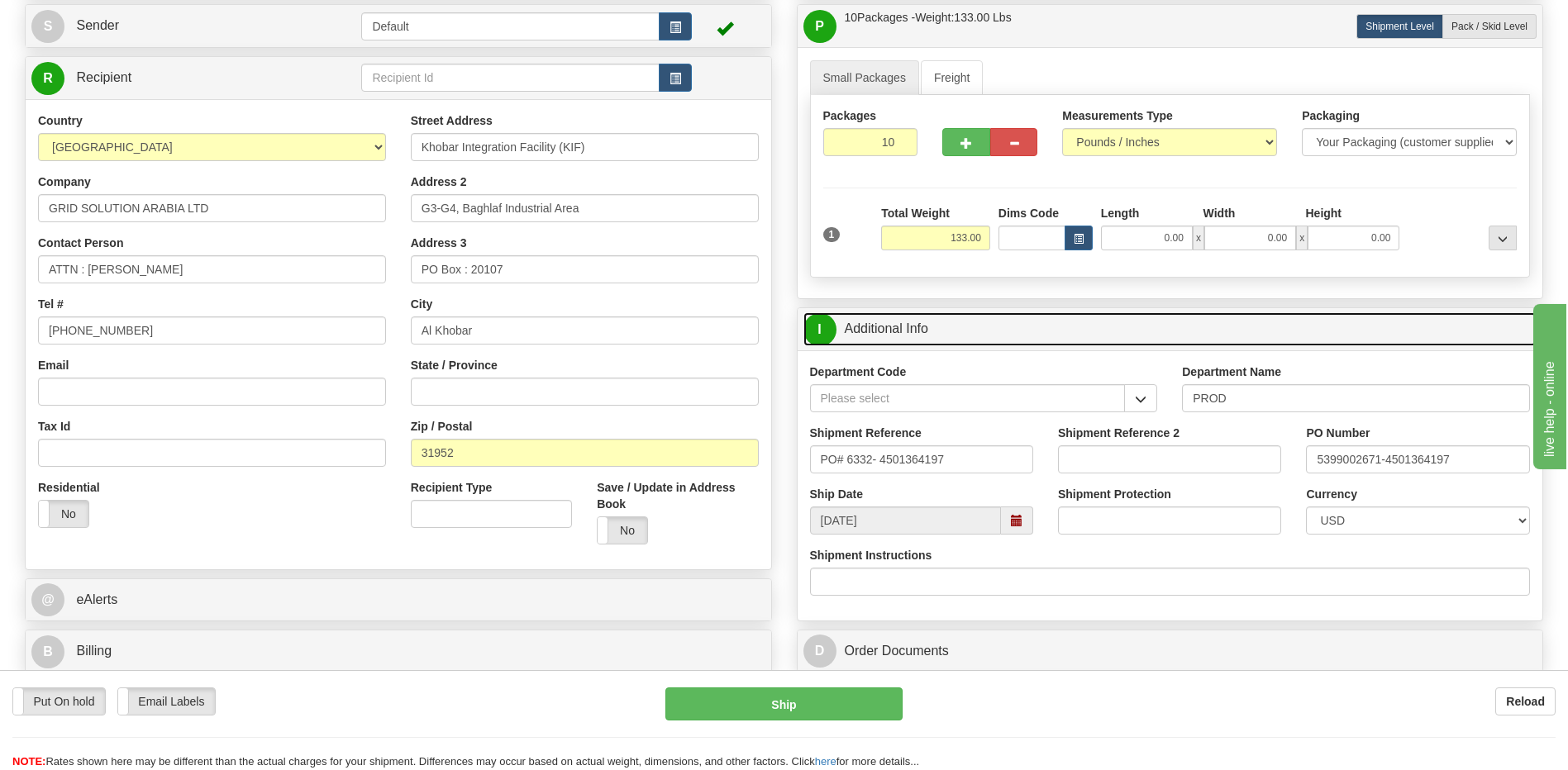
click at [1059, 334] on link "I Additional Info" at bounding box center [1170, 329] width 734 height 34
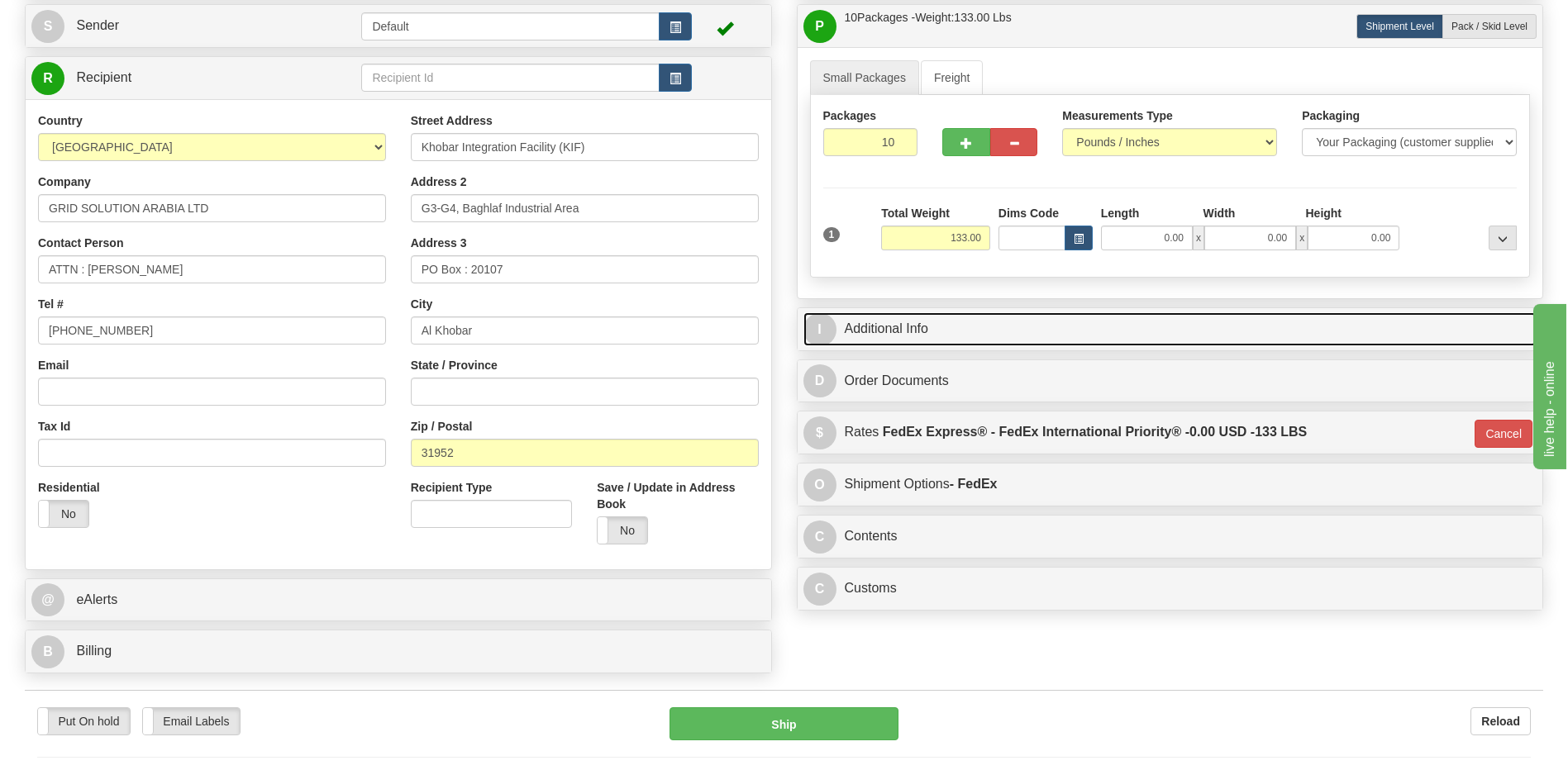
scroll to position [495, 0]
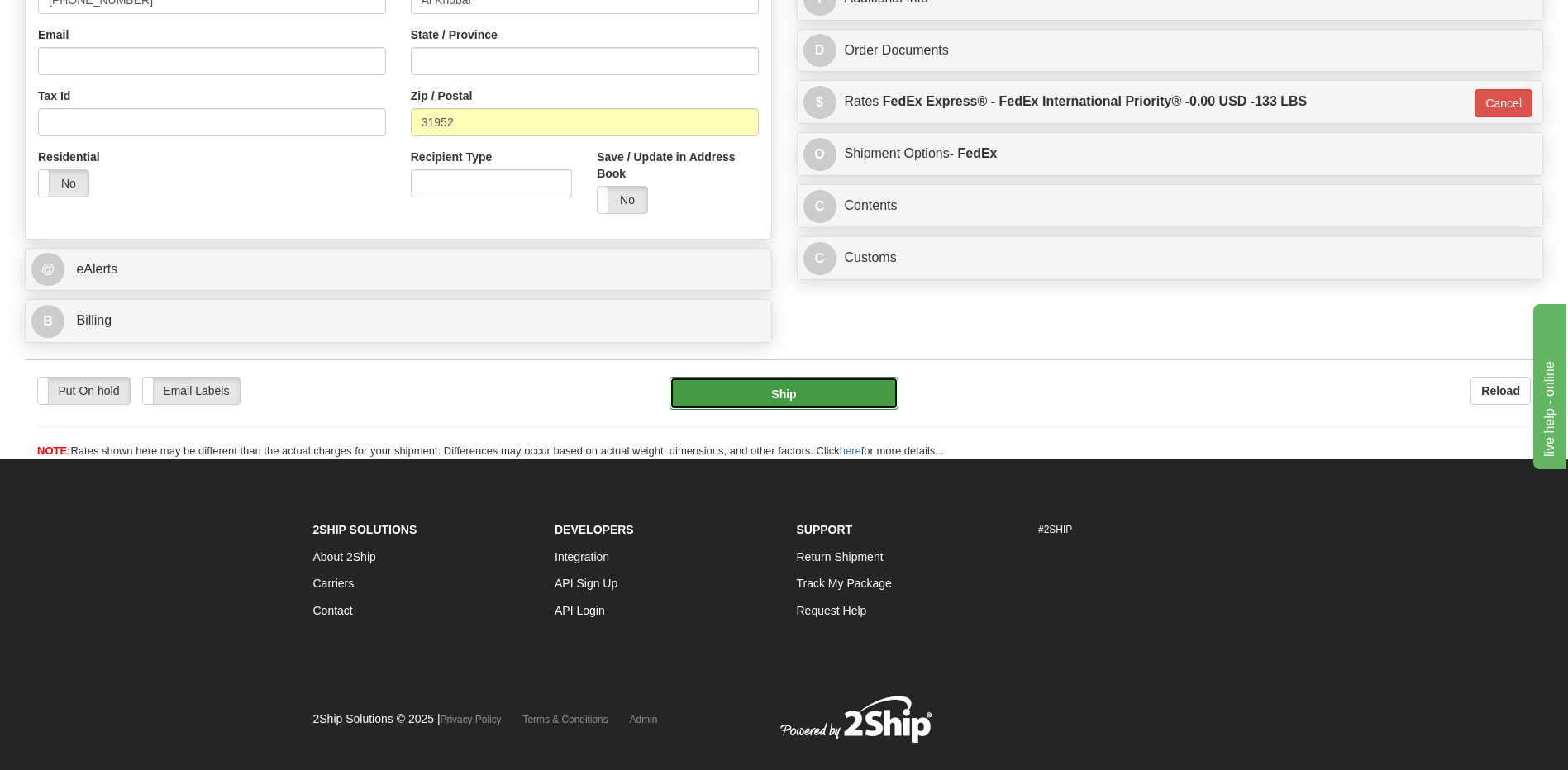
click at [848, 395] on button "Ship" at bounding box center [784, 393] width 228 height 33
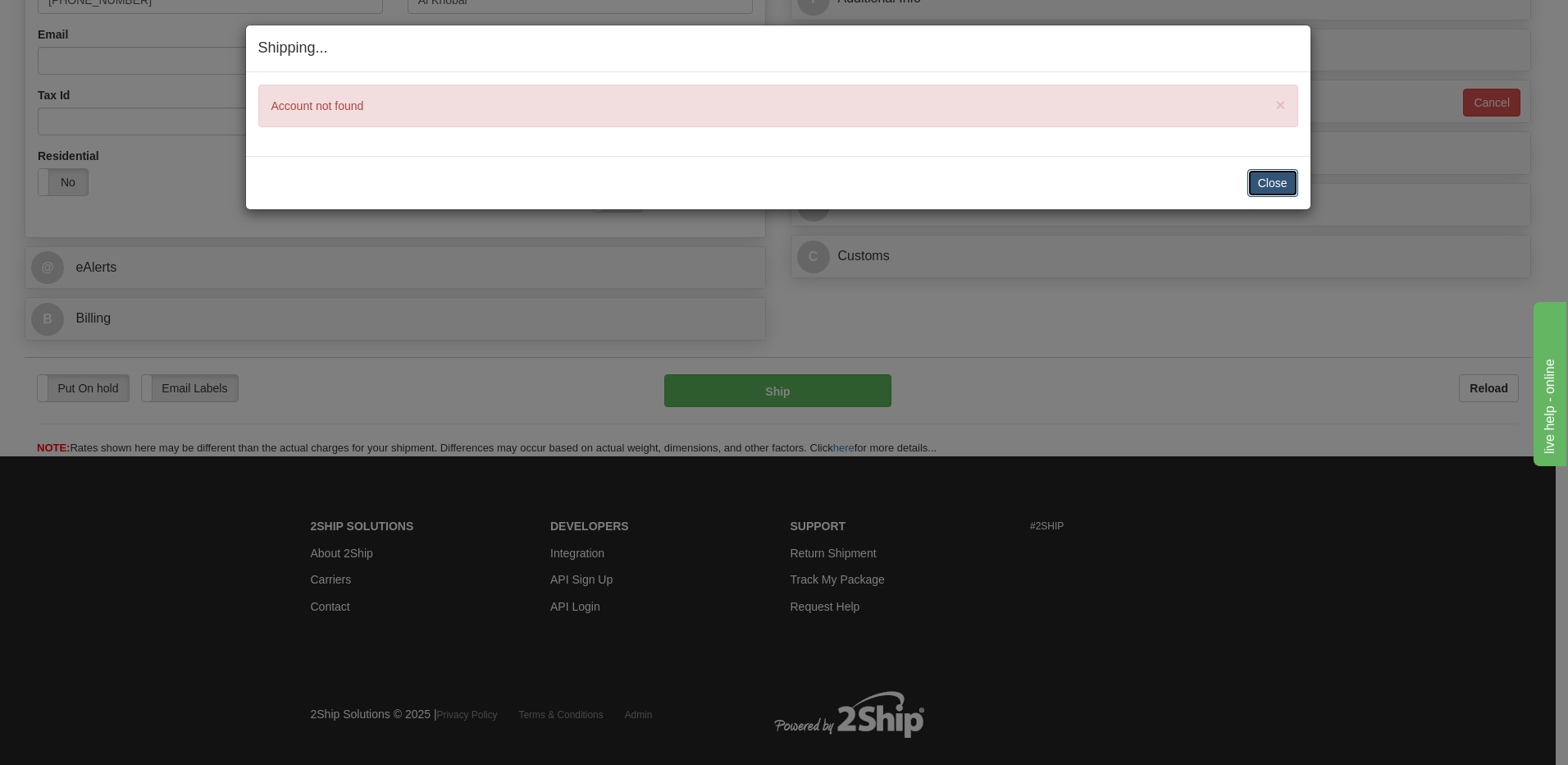
click at [1255, 184] on button "Close" at bounding box center [1272, 183] width 51 height 28
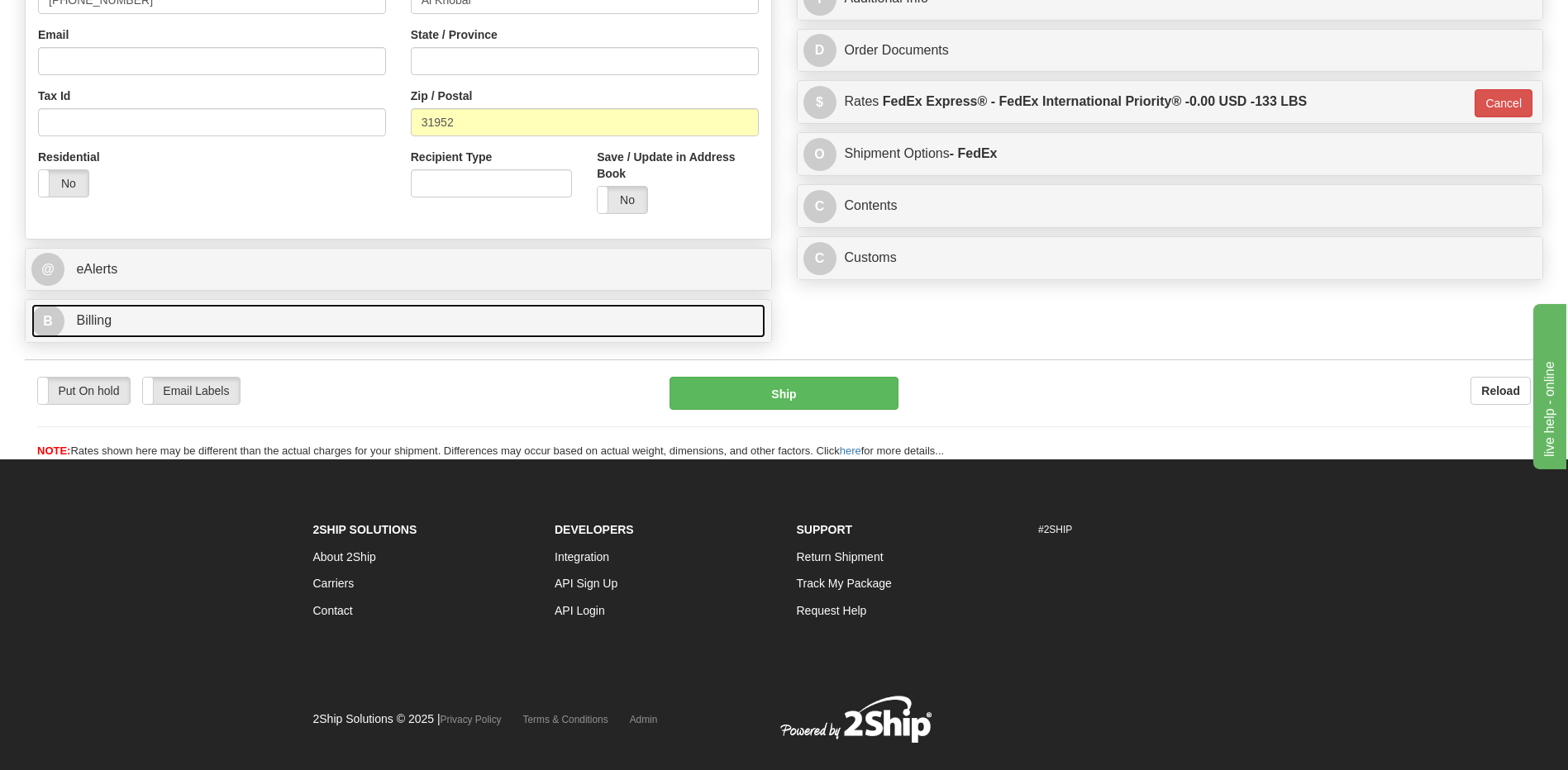
click at [171, 330] on link "B Billing" at bounding box center [399, 320] width 734 height 34
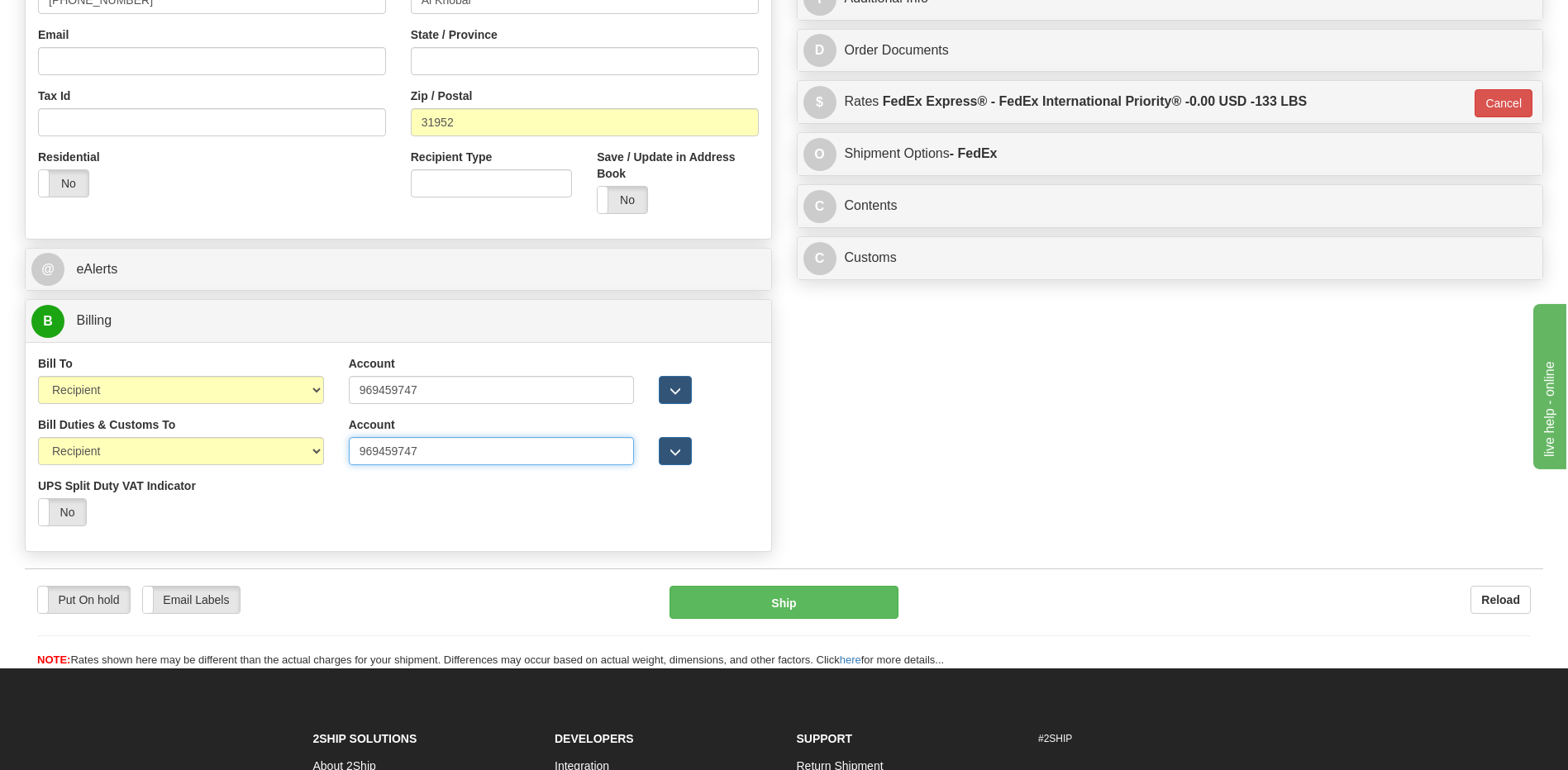
drag, startPoint x: 455, startPoint y: 458, endPoint x: 0, endPoint y: 439, distance: 455.4
click at [517, 502] on div "Bill Duties & Customs To Sender Recipient Third Party UPS Split Duty VAT Indica…" at bounding box center [398, 477] width 745 height 122
click at [394, 394] on input "969459747" at bounding box center [491, 390] width 286 height 28
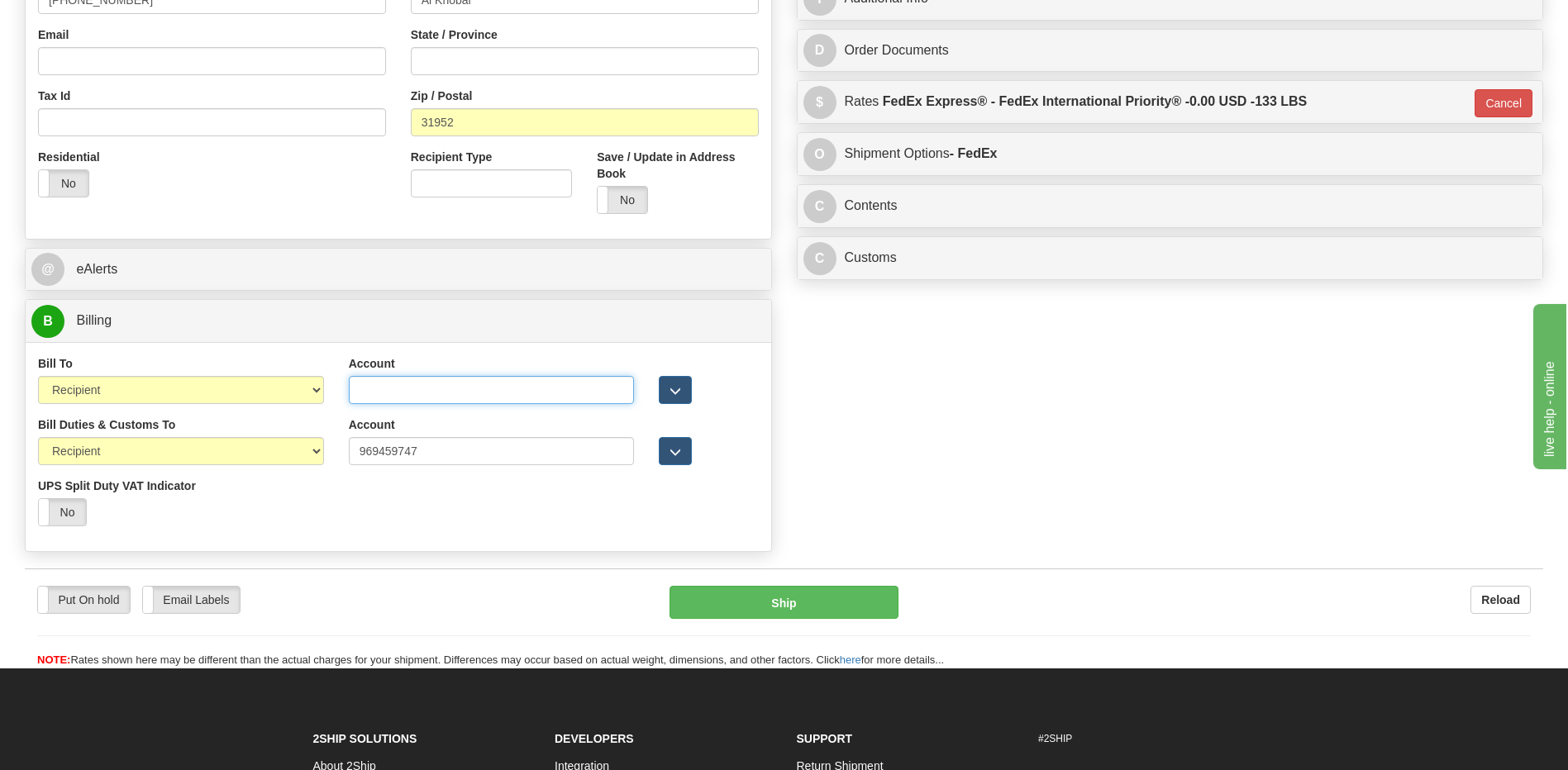
paste input "983921450"
type input "983921450"
click at [391, 450] on input "969459747" at bounding box center [491, 451] width 286 height 28
paste input "83921450"
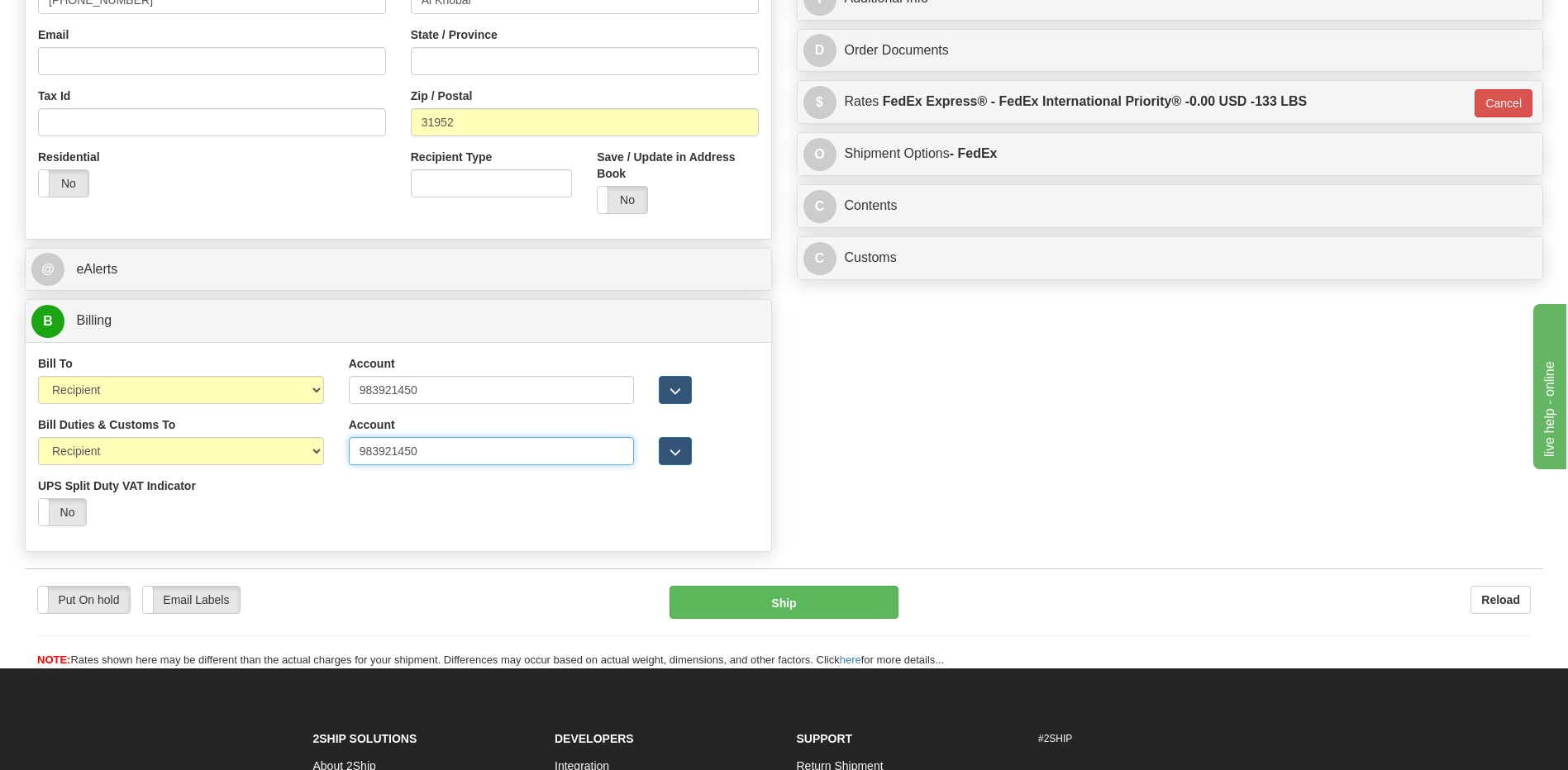
type input "983921450"
click at [917, 466] on div "Order # S Sender Default" at bounding box center [784, 91] width 1543 height 939
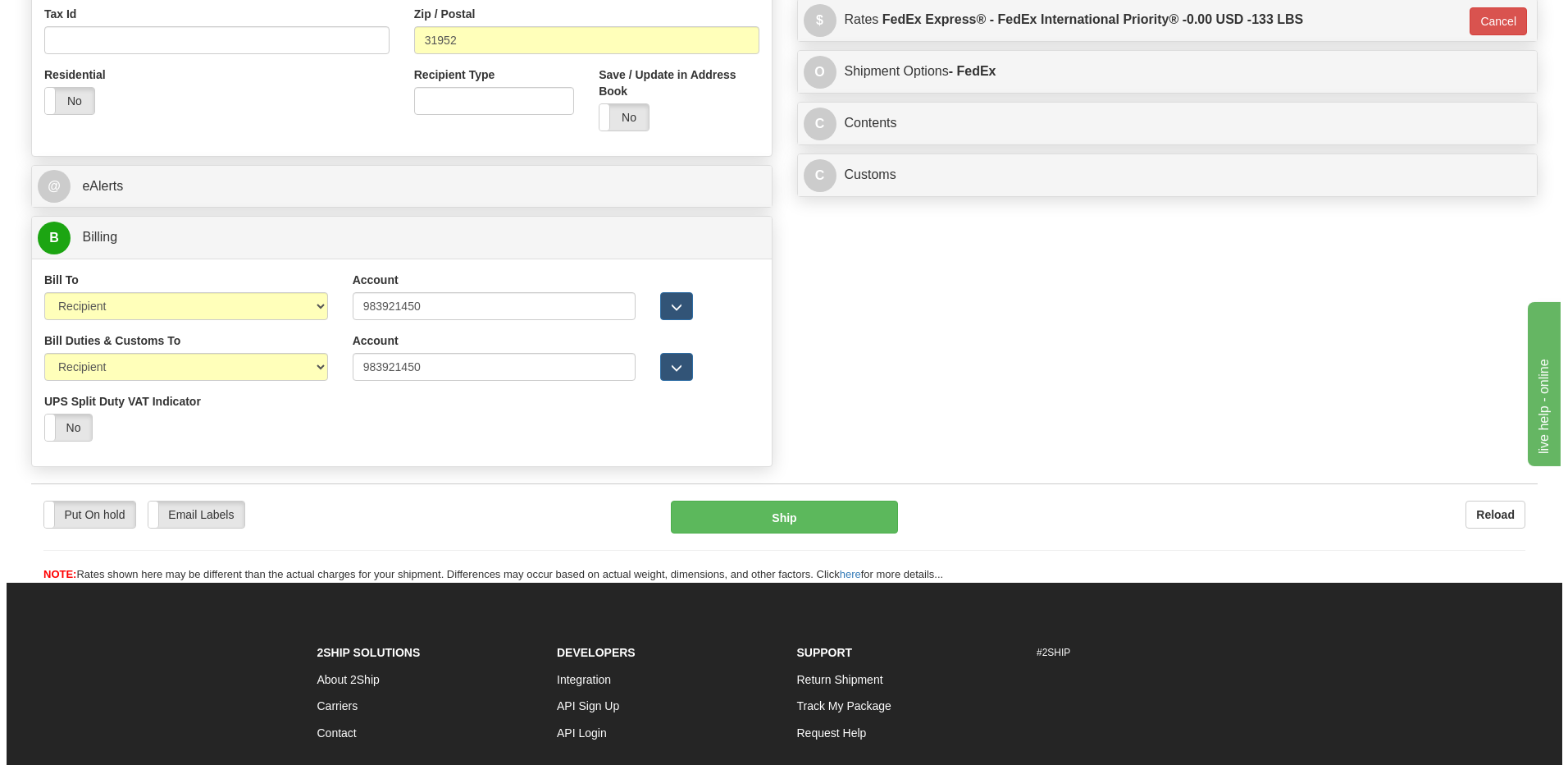
scroll to position [574, 0]
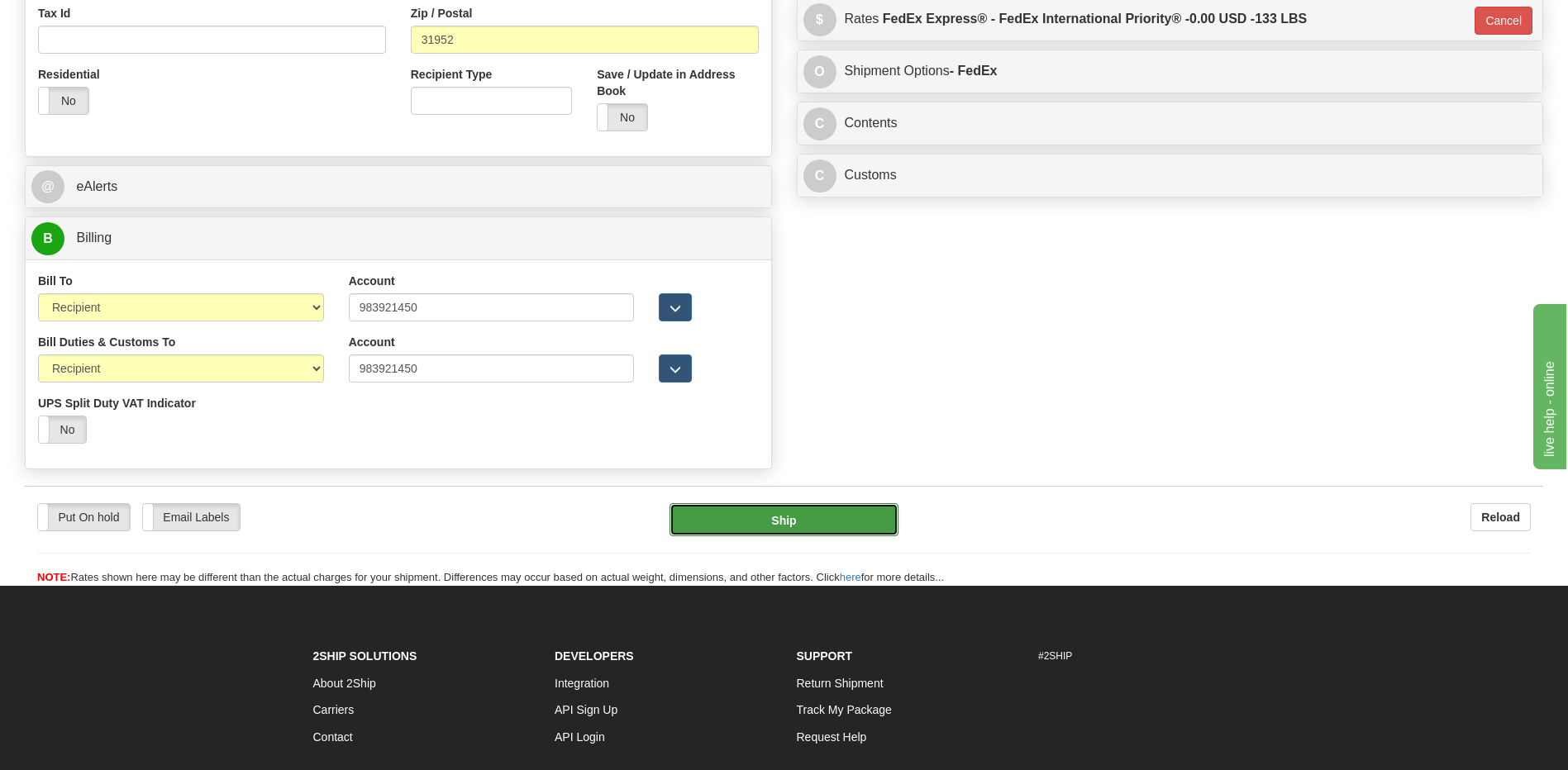
click at [787, 517] on button "Ship" at bounding box center [784, 519] width 228 height 33
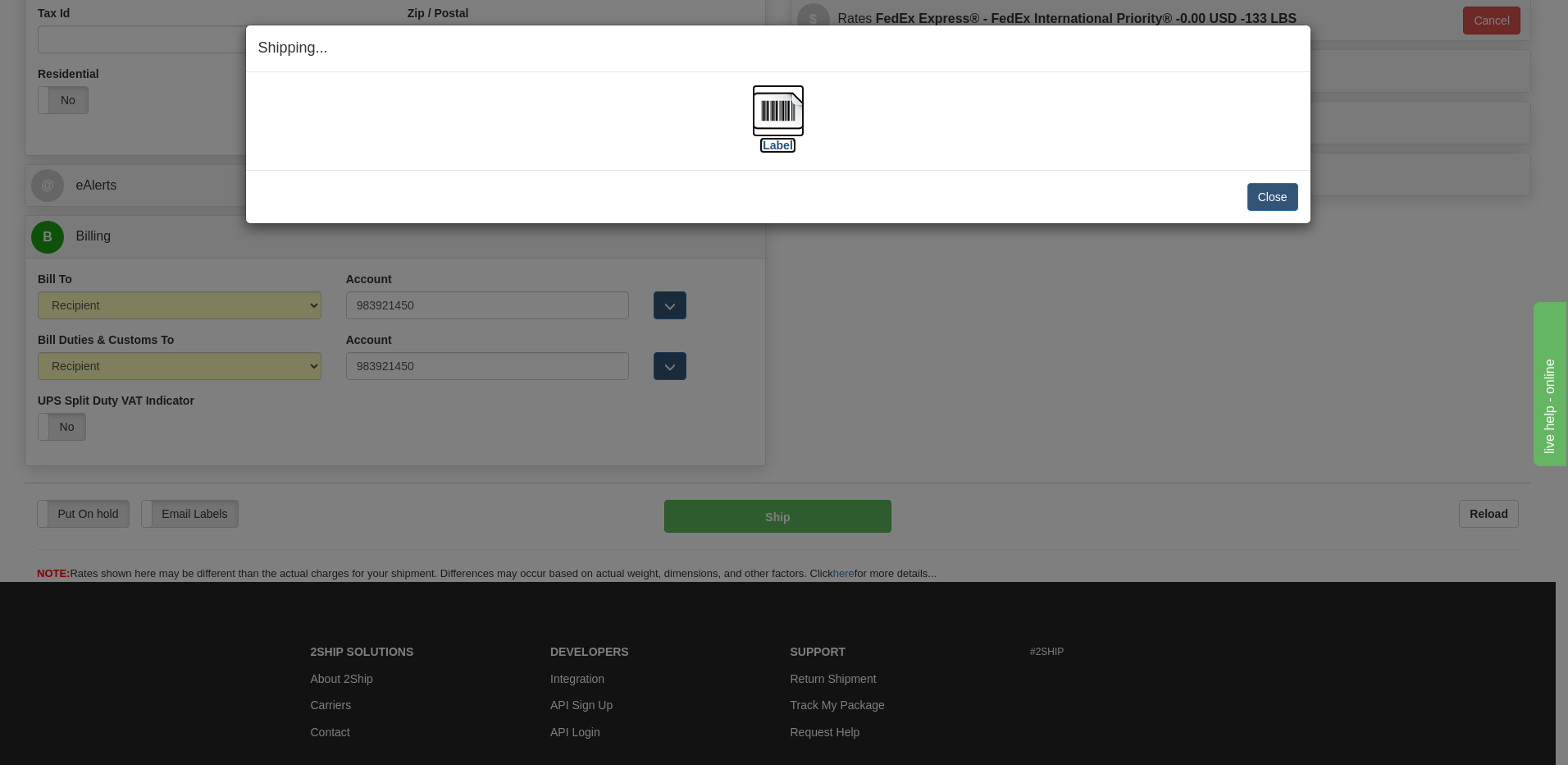
click at [789, 105] on img at bounding box center [778, 110] width 53 height 53
